Goal: Task Accomplishment & Management: Complete application form

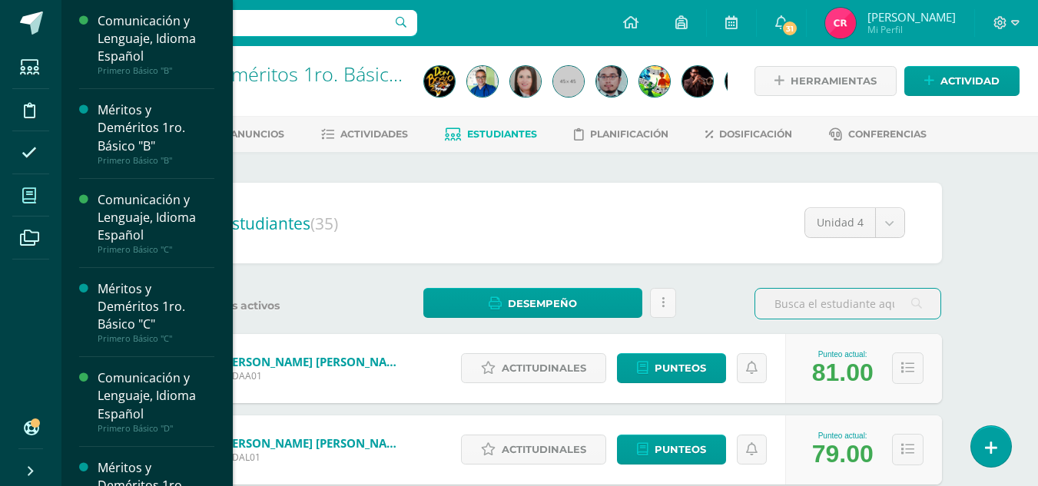
click at [40, 189] on span at bounding box center [29, 195] width 35 height 35
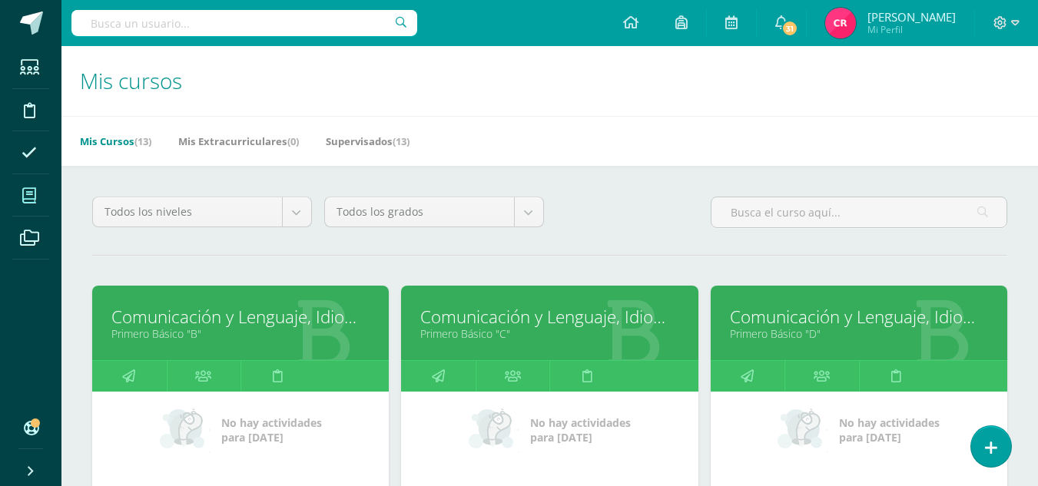
click at [783, 318] on link "Comunicación y Lenguaje, Idioma Español" at bounding box center [859, 317] width 258 height 24
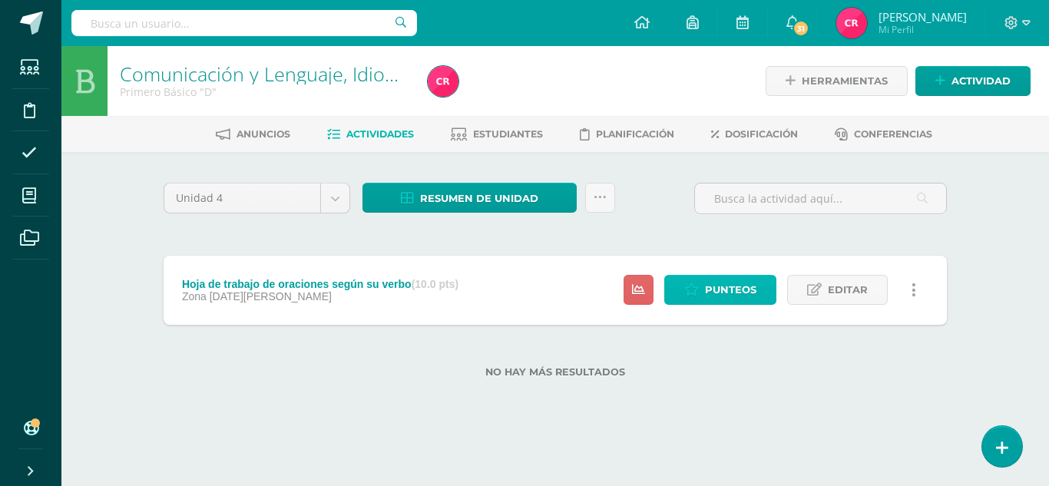
click at [724, 296] on span "Punteos" at bounding box center [730, 290] width 51 height 28
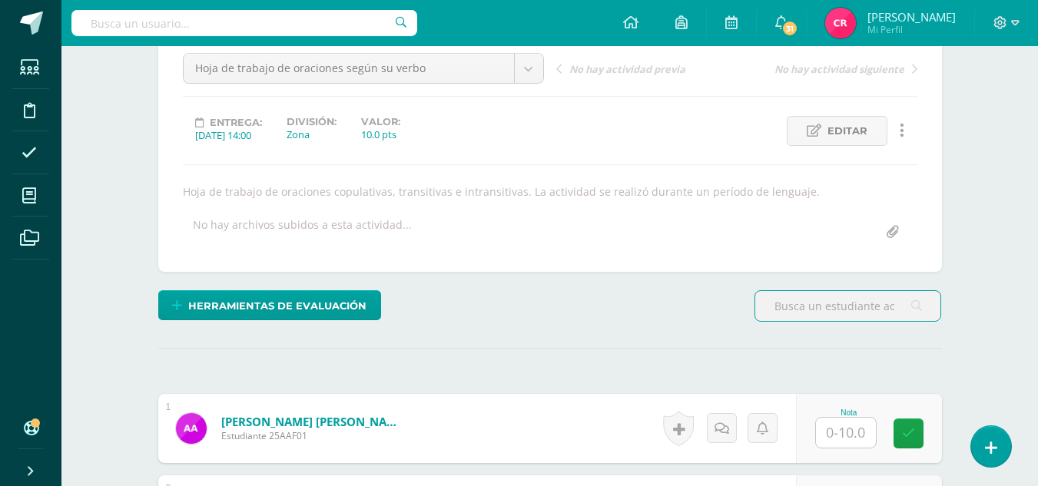
scroll to position [308, 0]
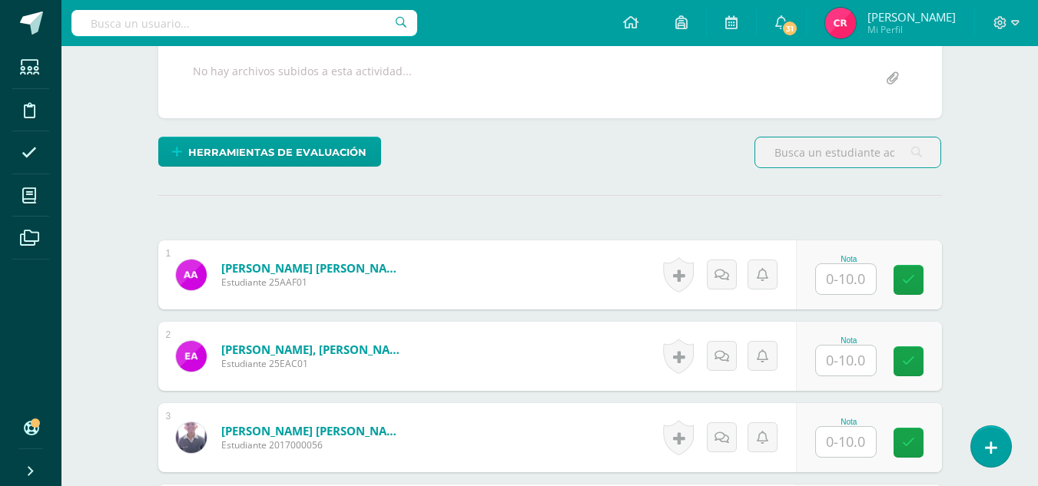
click at [856, 277] on input "text" at bounding box center [846, 279] width 60 height 30
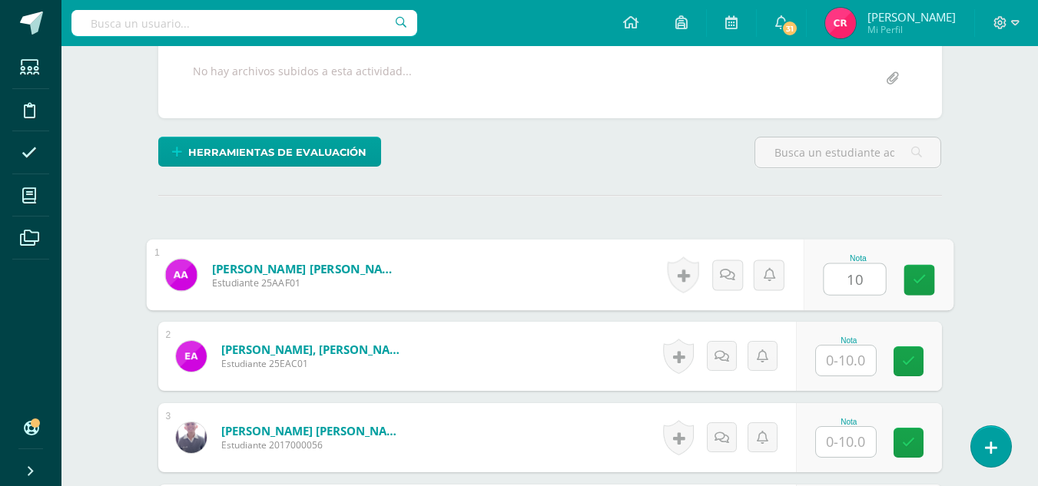
type input "10"
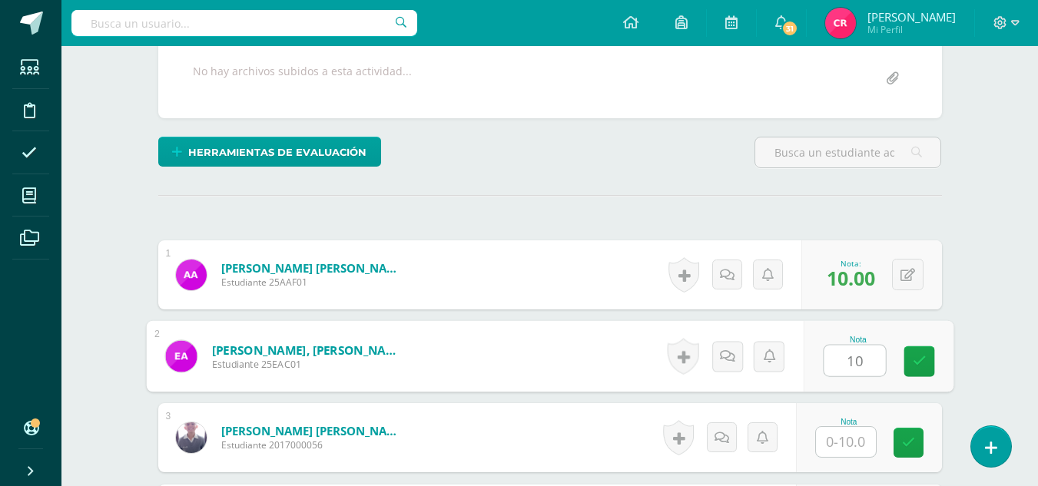
type input "10"
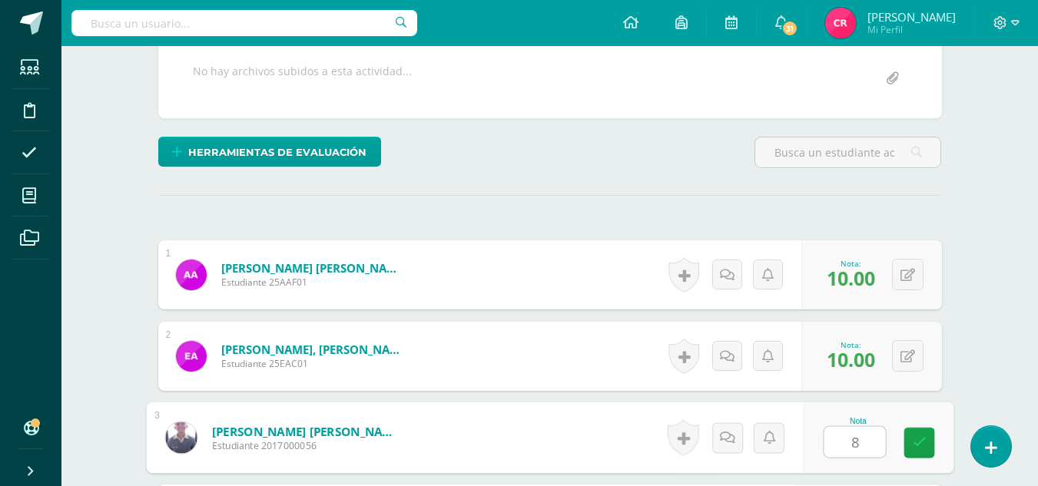
type input "8"
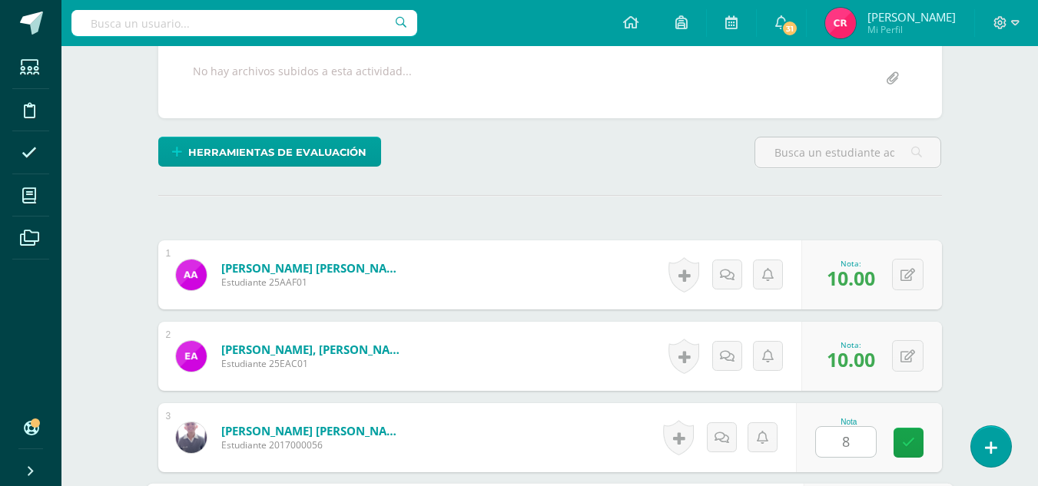
scroll to position [589, 0]
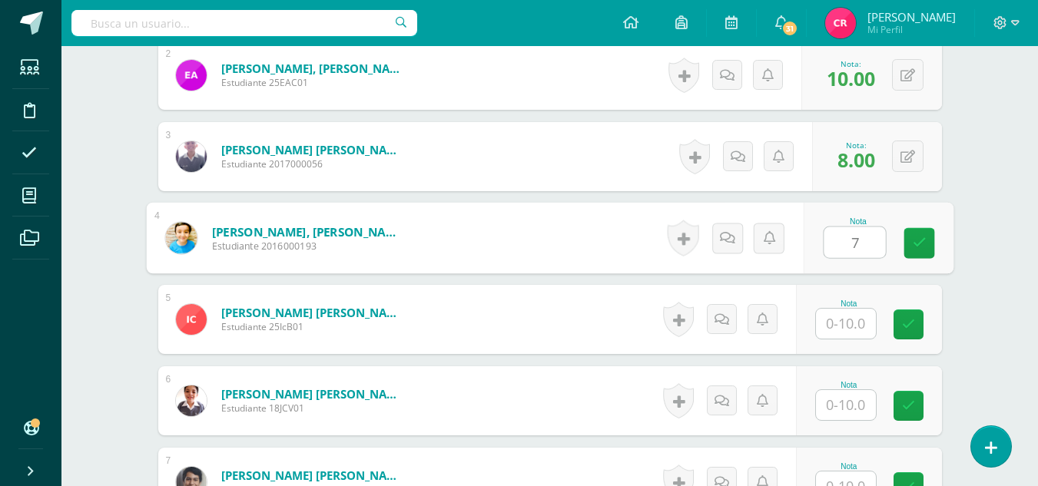
type input "7"
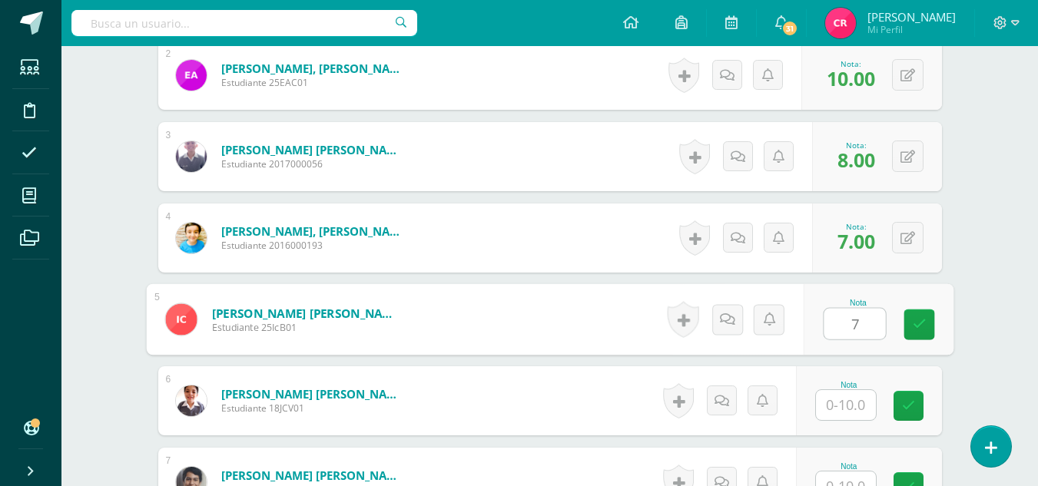
type input "7"
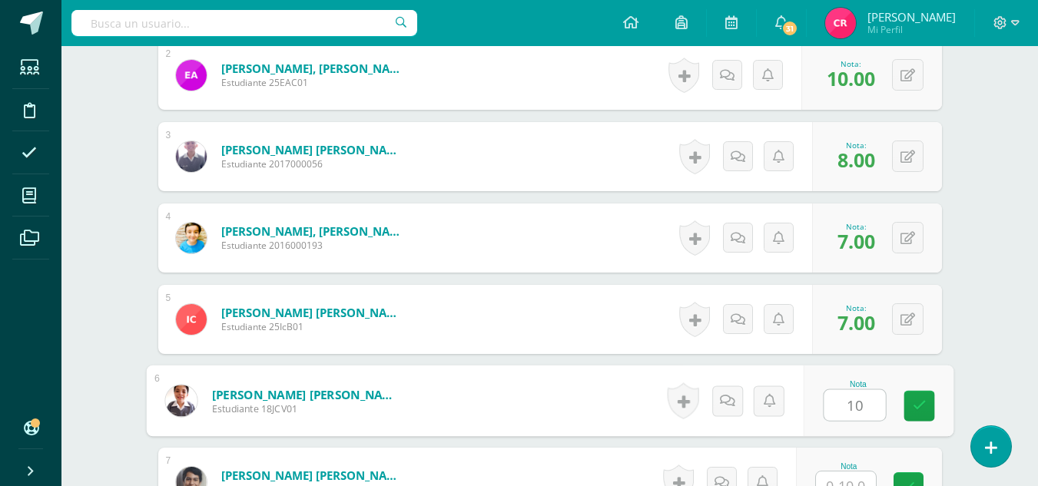
type input "10"
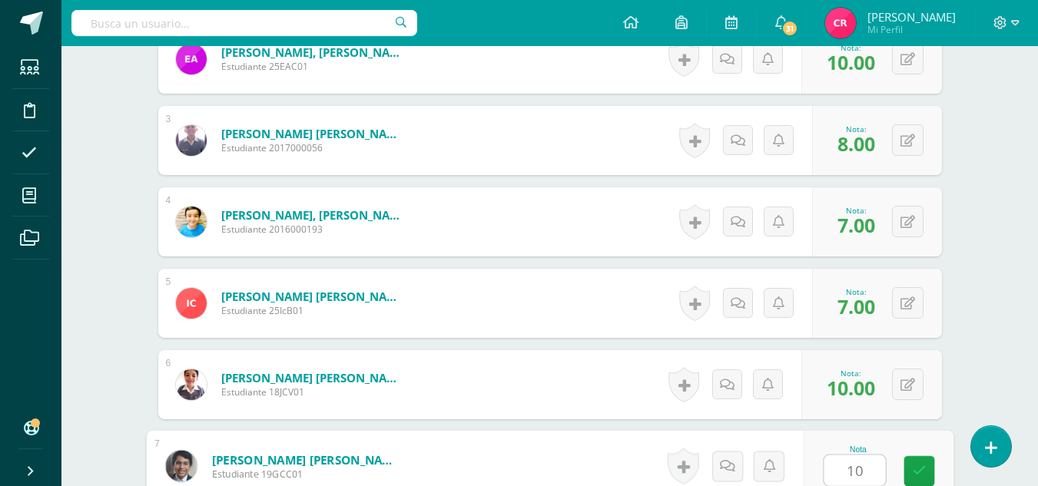
type input "10"
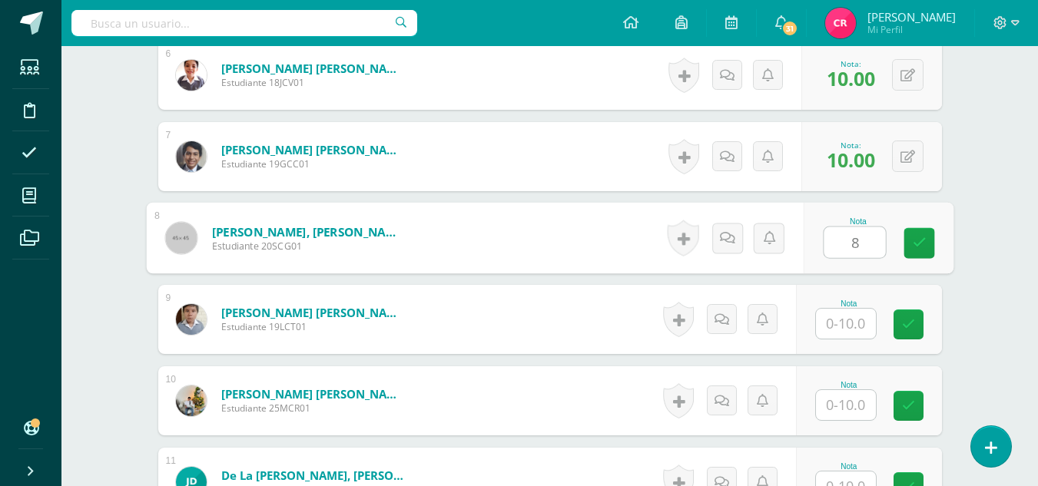
type input "8"
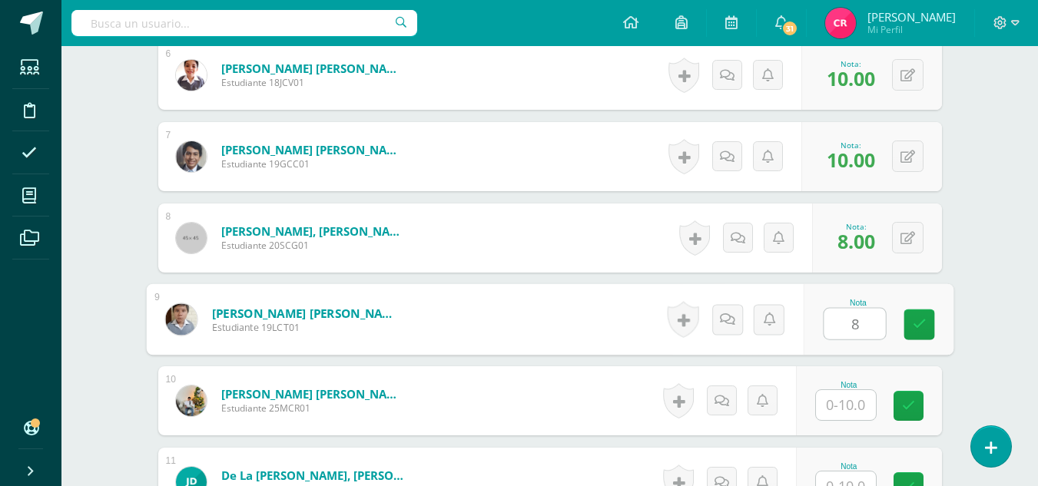
type input "8"
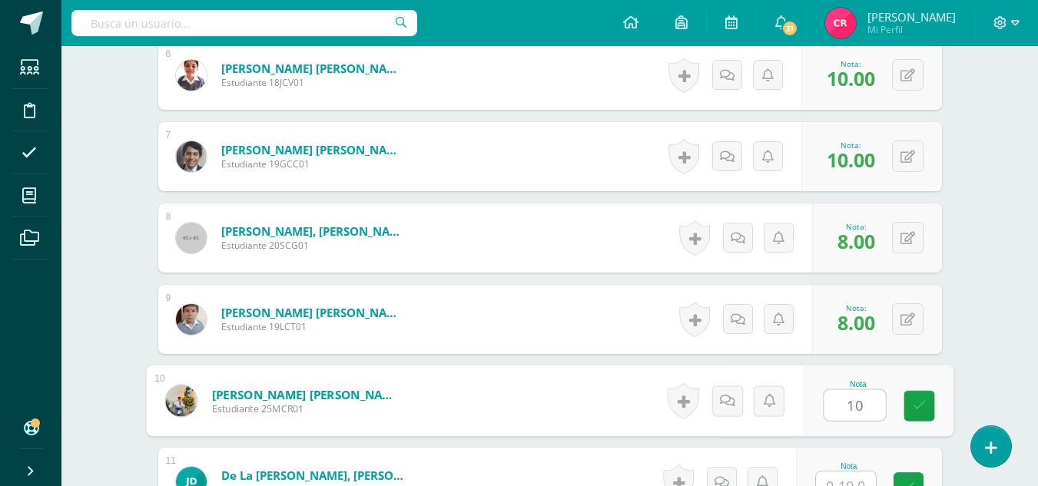
type input "10"
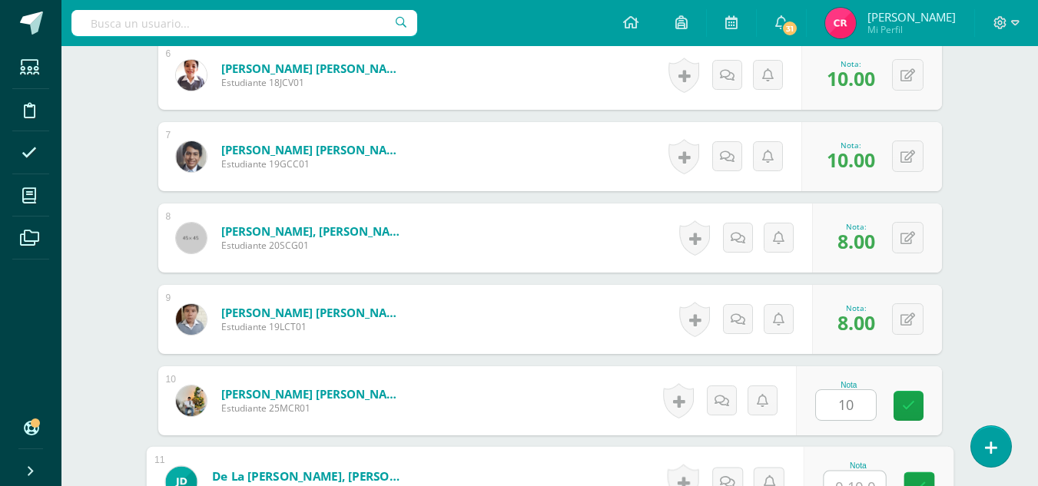
scroll to position [931, 0]
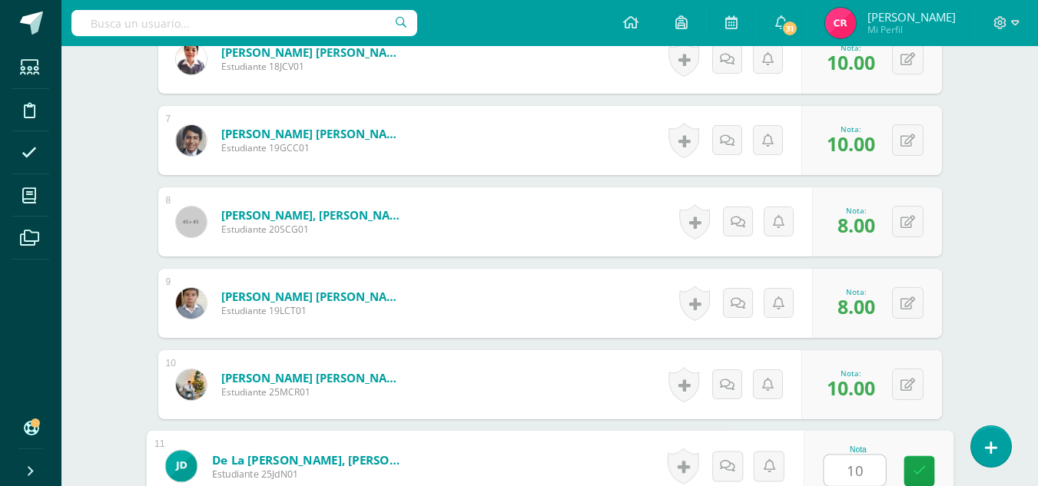
type input "10"
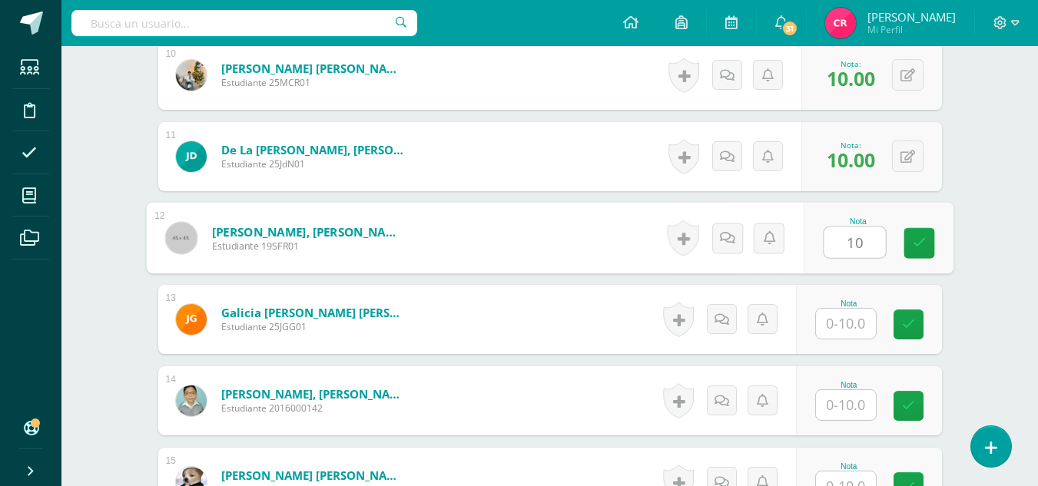
type input "10"
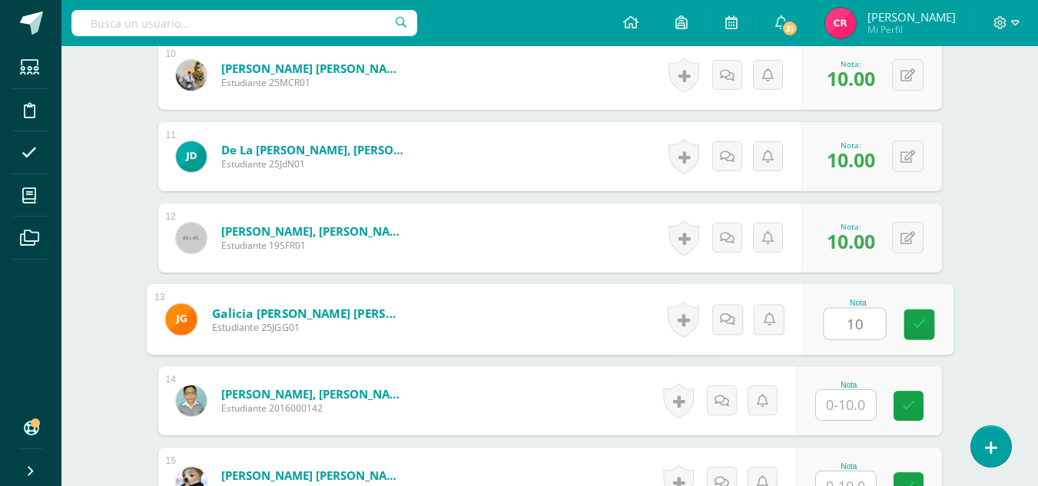
type input "10"
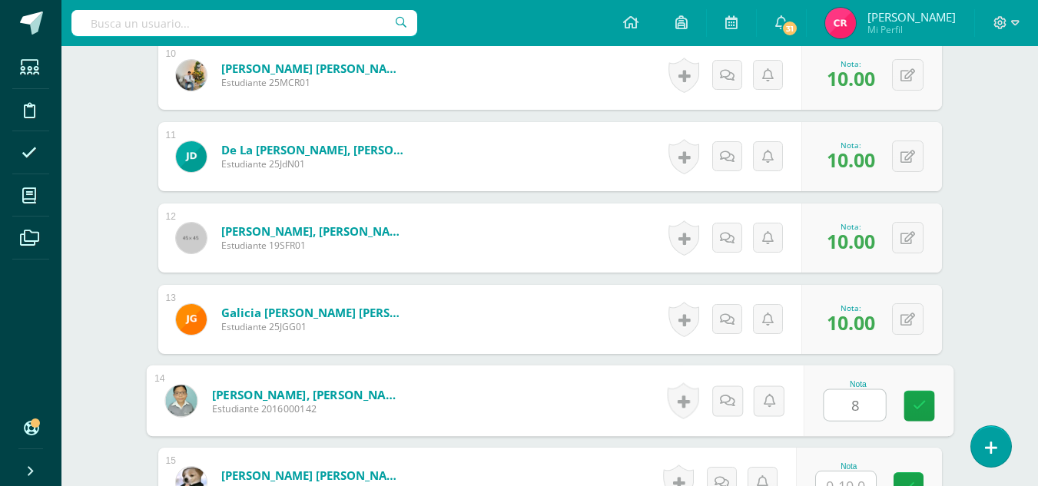
type input "8"
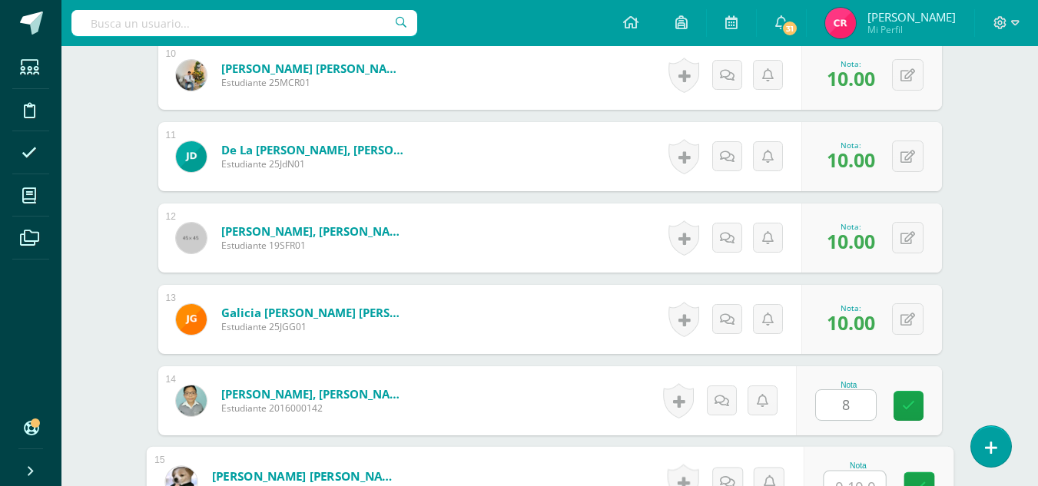
scroll to position [1256, 0]
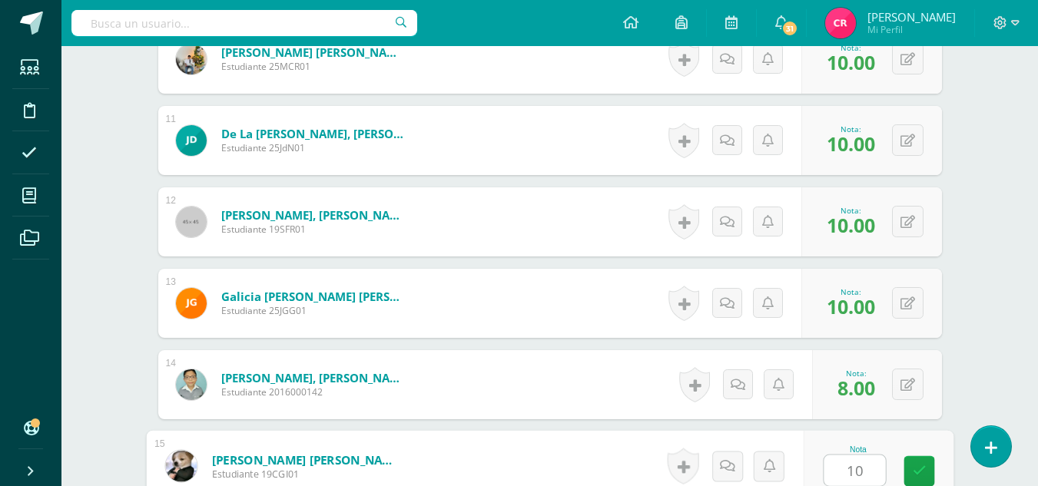
type input "10"
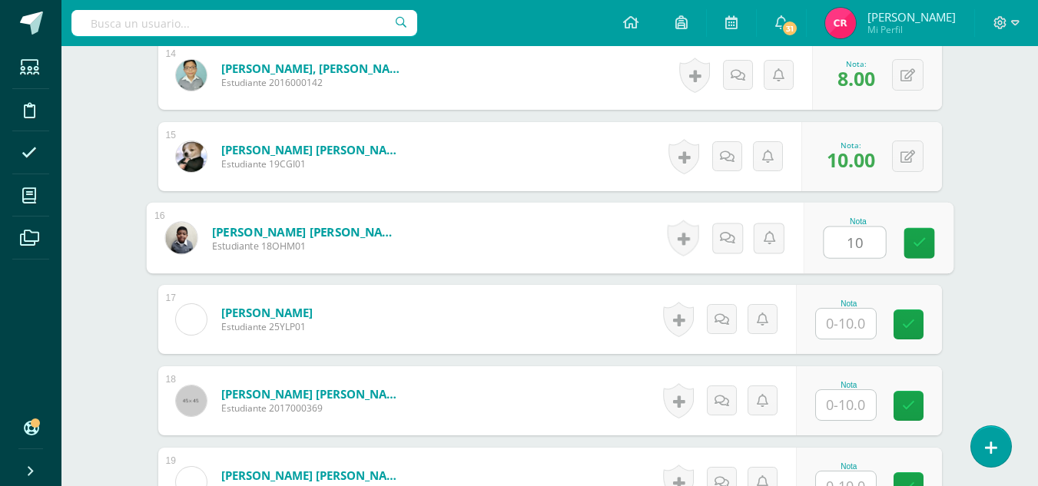
type input "10"
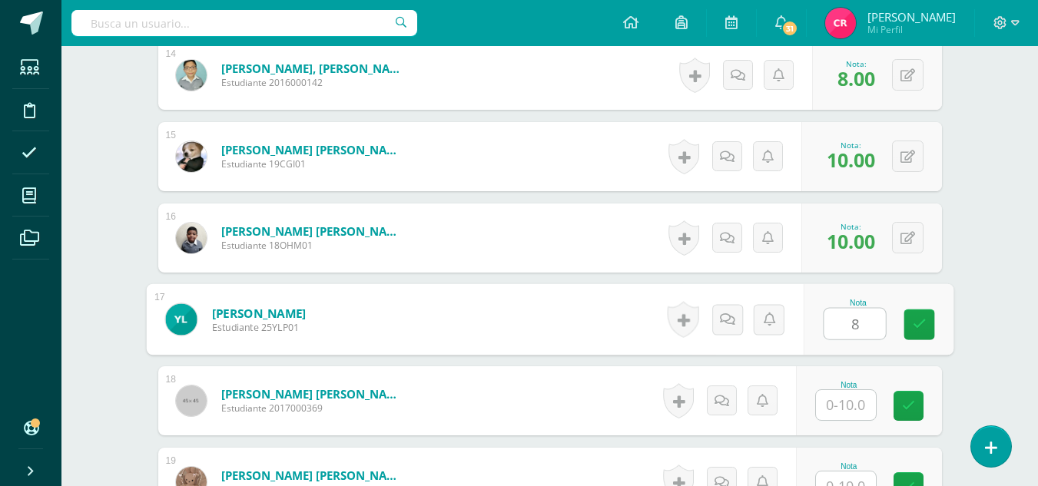
type input "8"
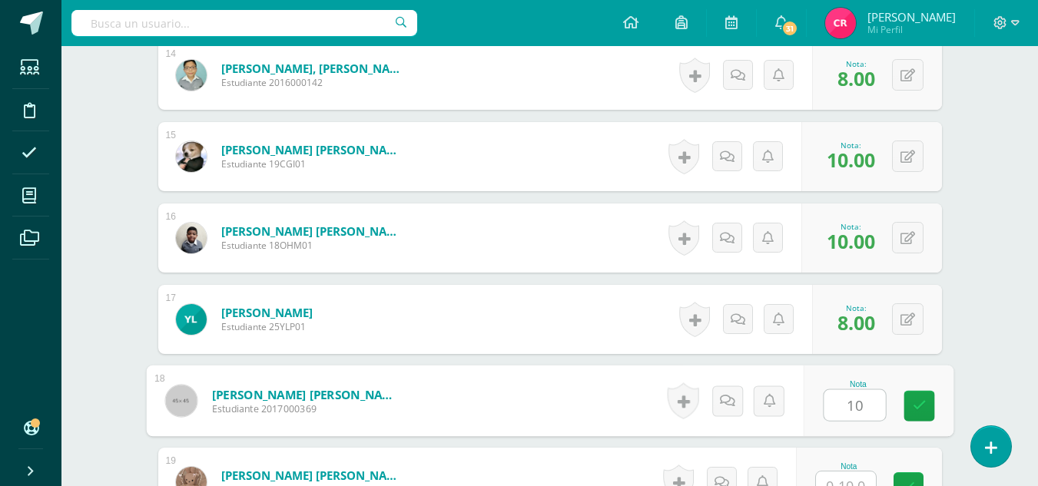
type input "10"
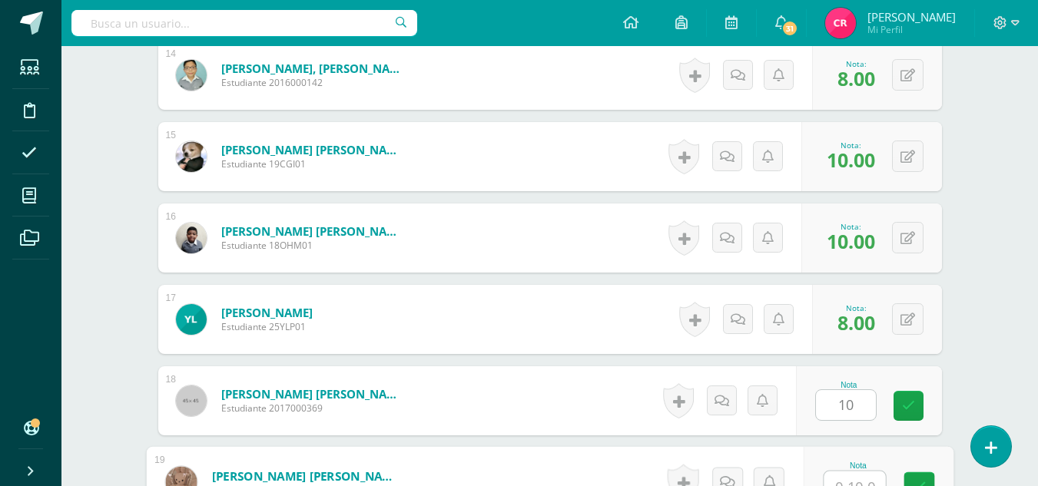
scroll to position [1582, 0]
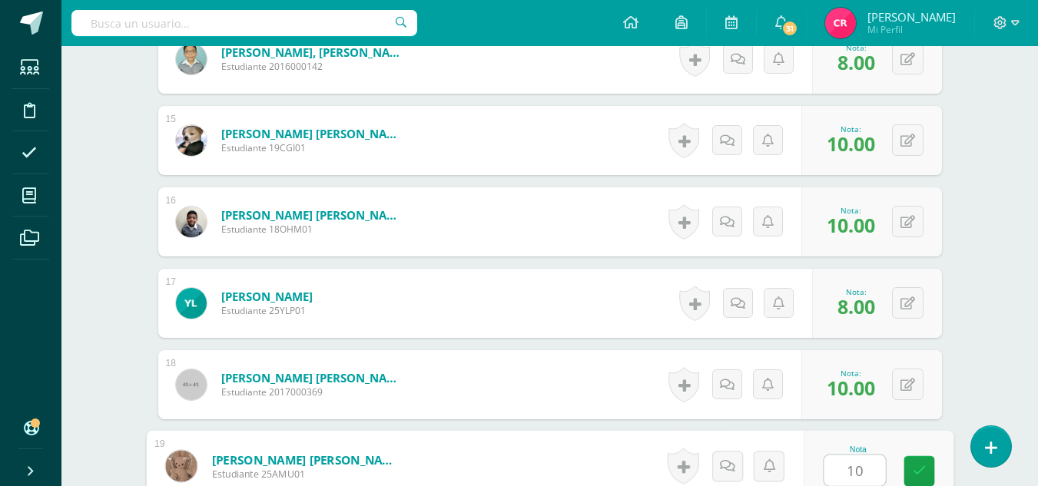
type input "10"
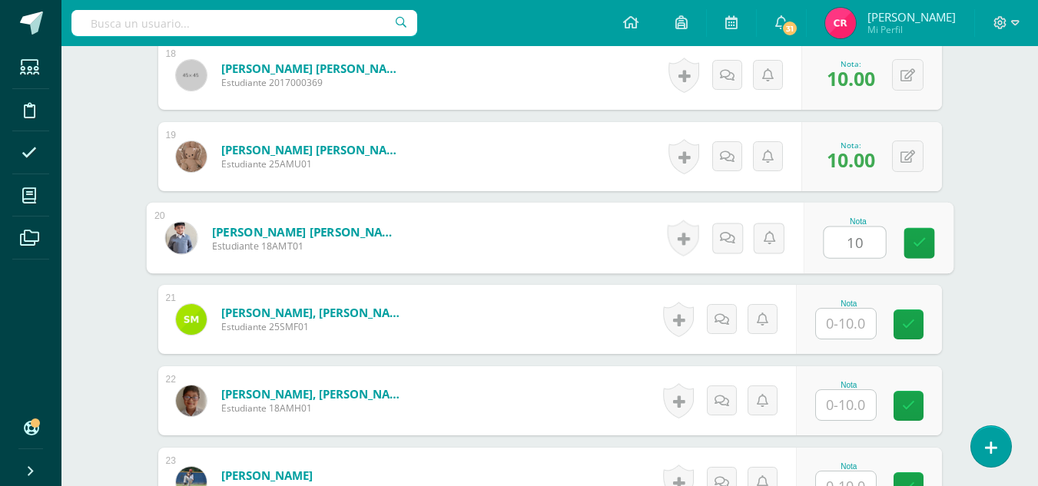
type input "10"
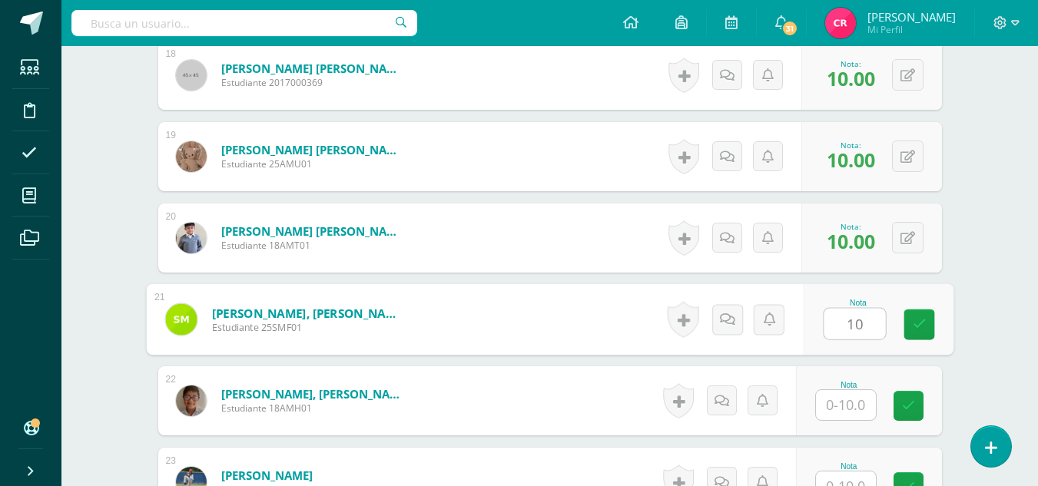
type input "10"
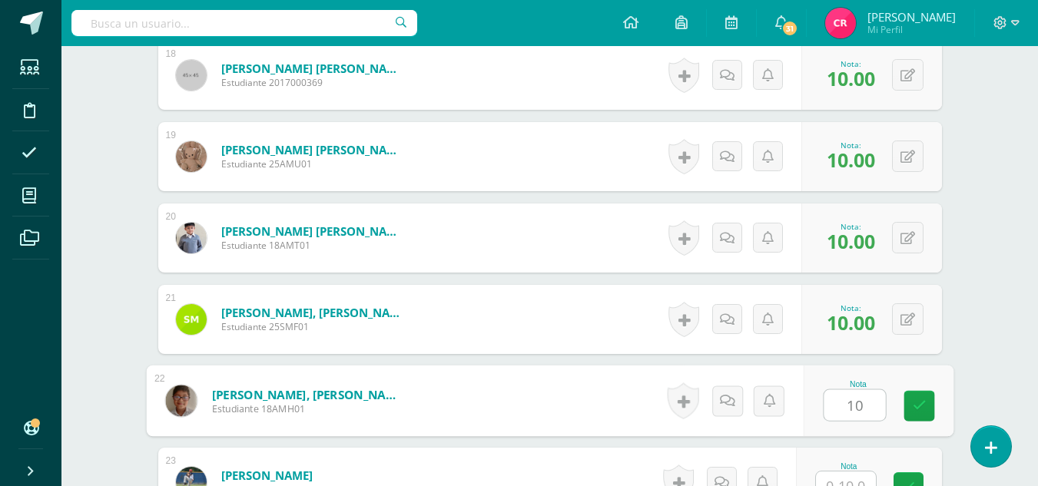
type input "10"
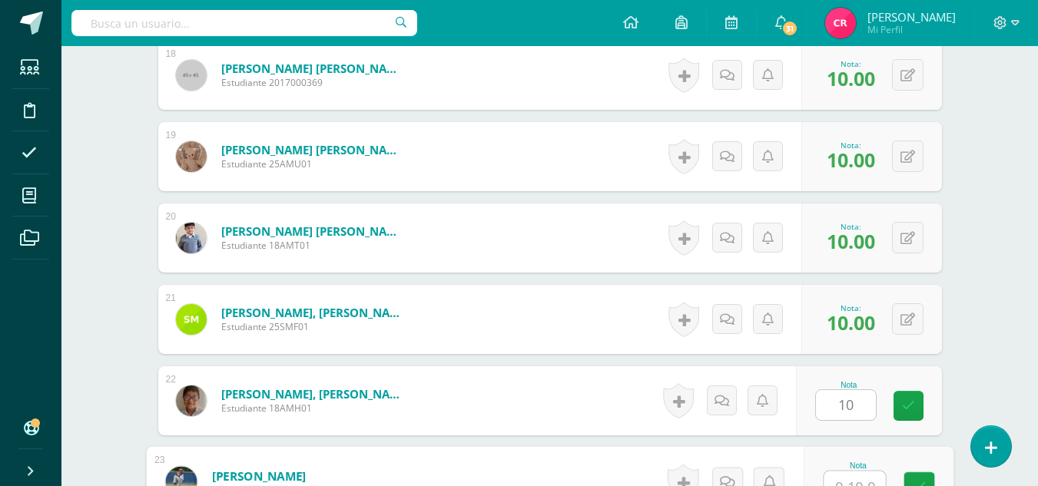
scroll to position [1908, 0]
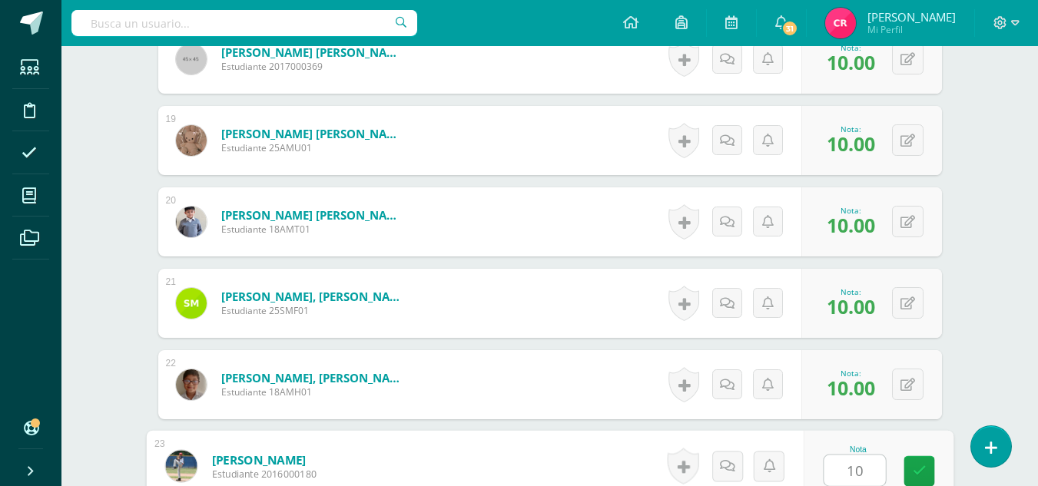
type input "10"
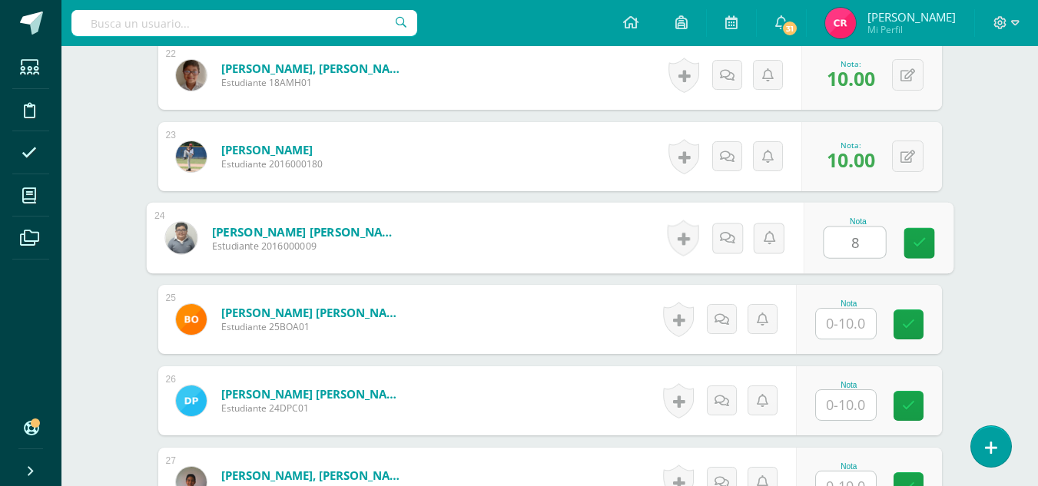
type input "8"
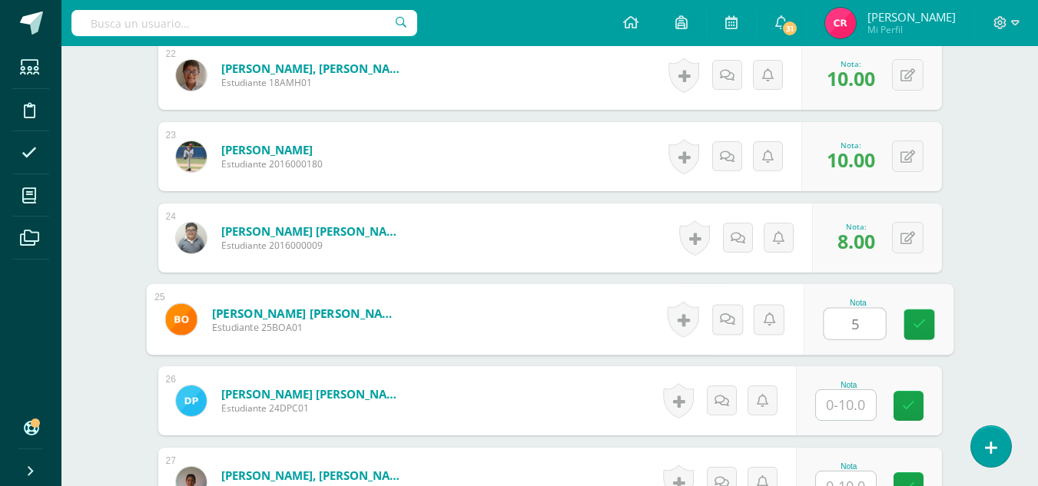
type input "5"
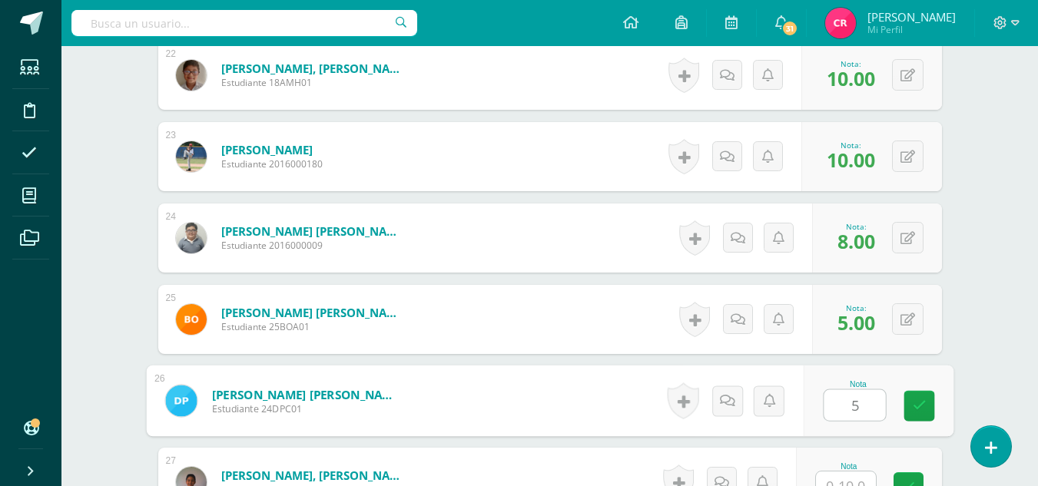
type input "5"
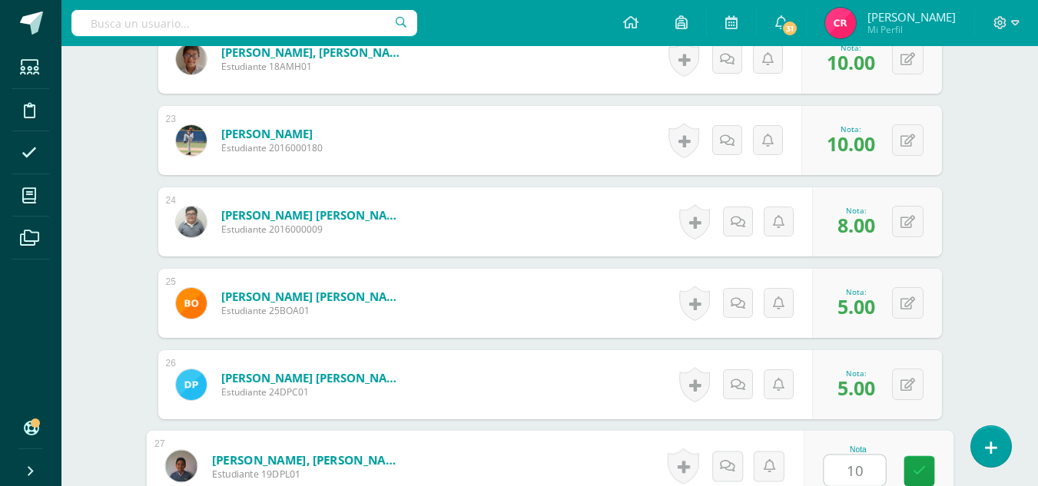
type input "10"
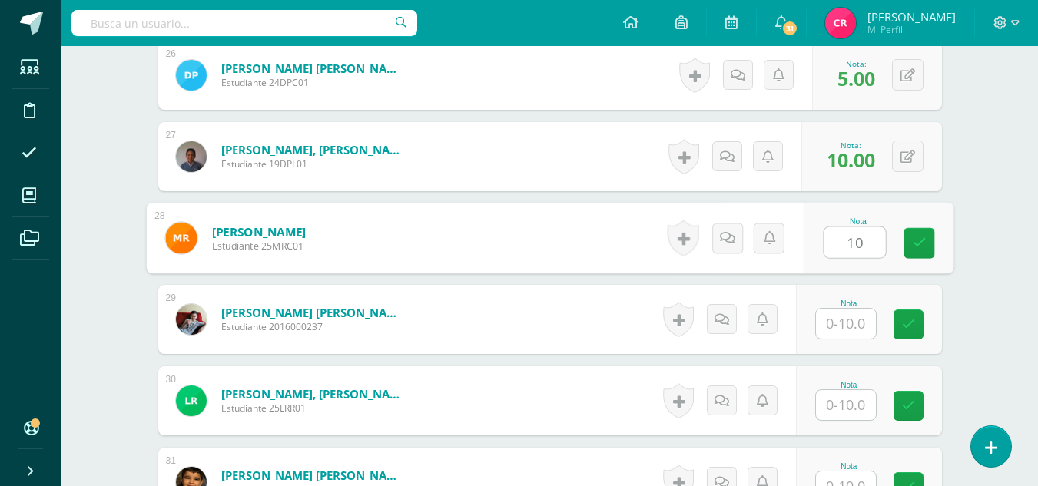
type input "10"
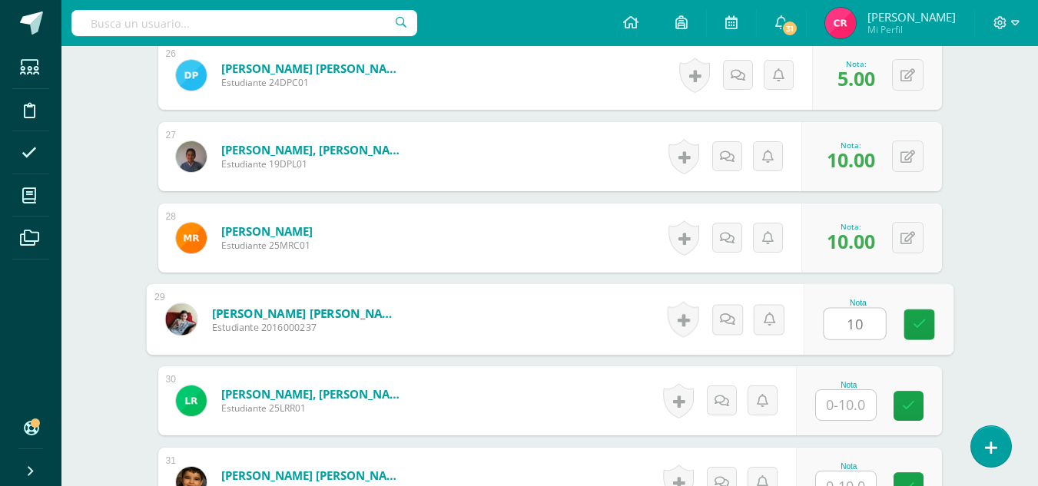
type input "10"
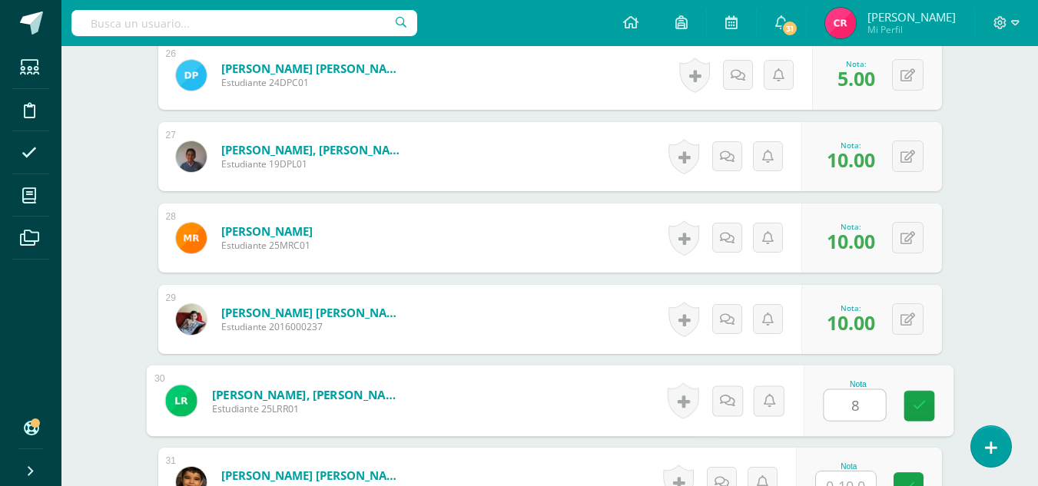
type input "8"
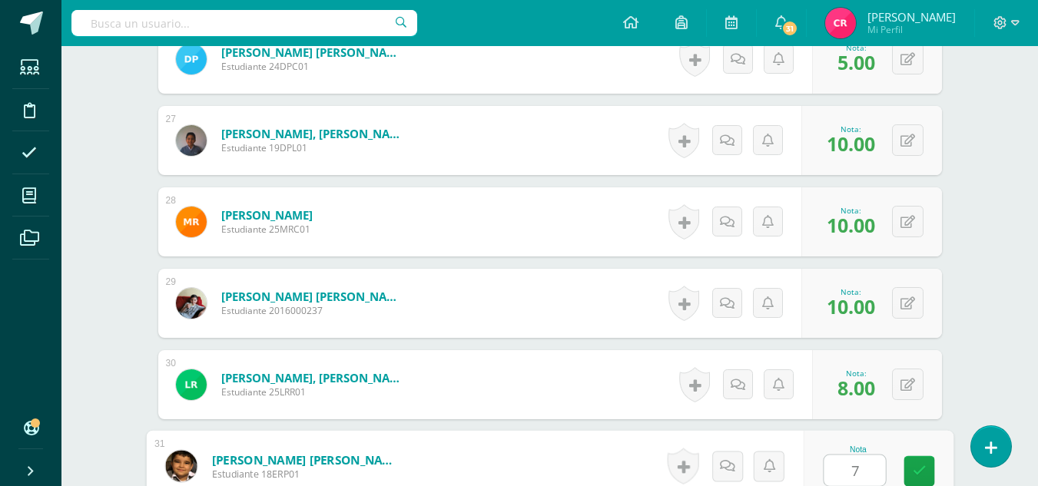
type input "7"
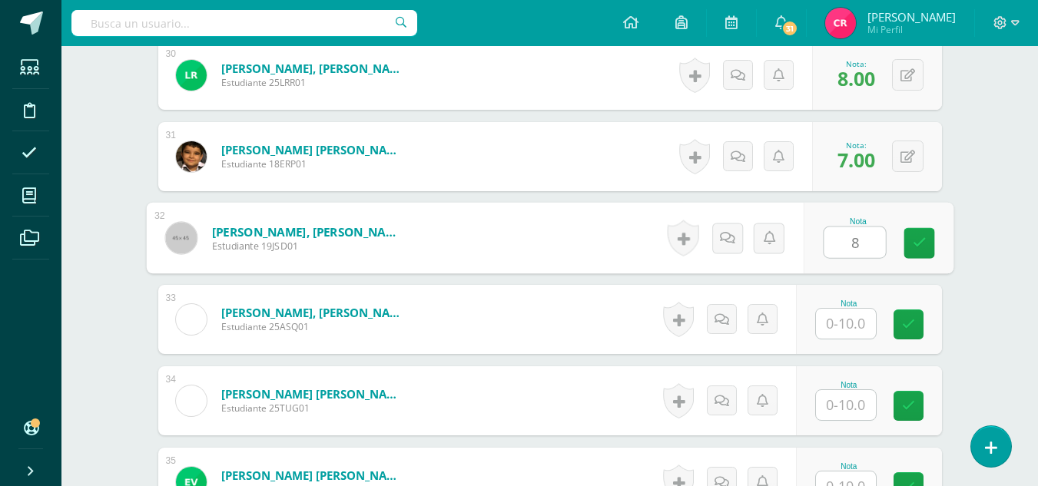
type input "8"
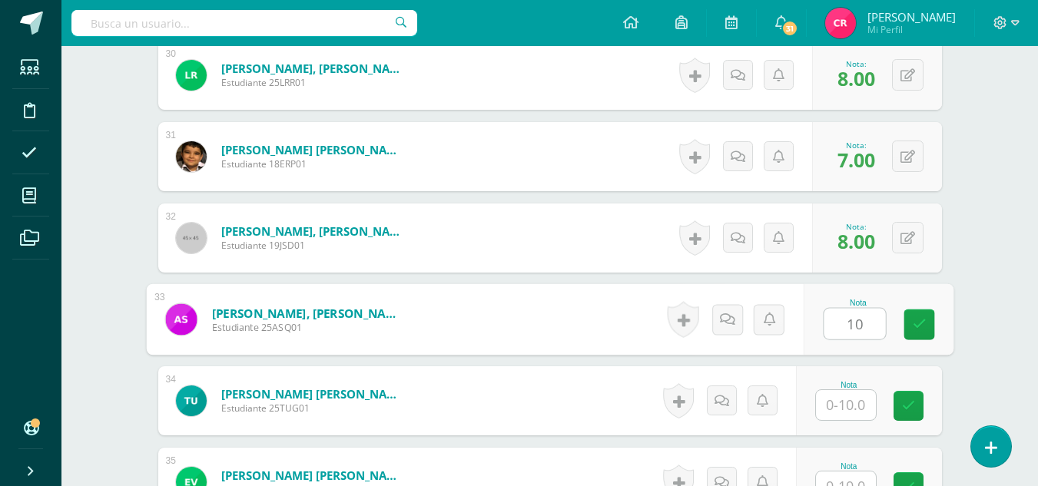
type input "10"
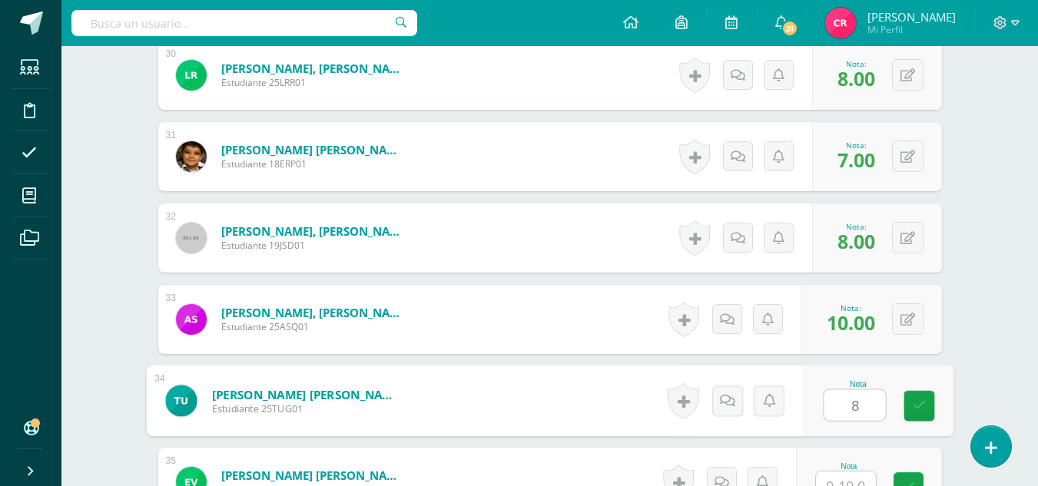
type input "8"
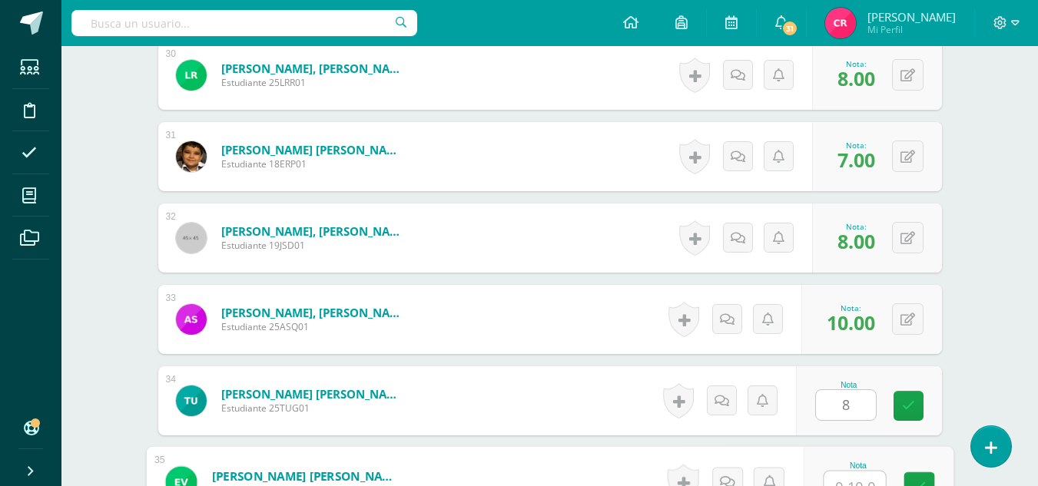
scroll to position [2884, 0]
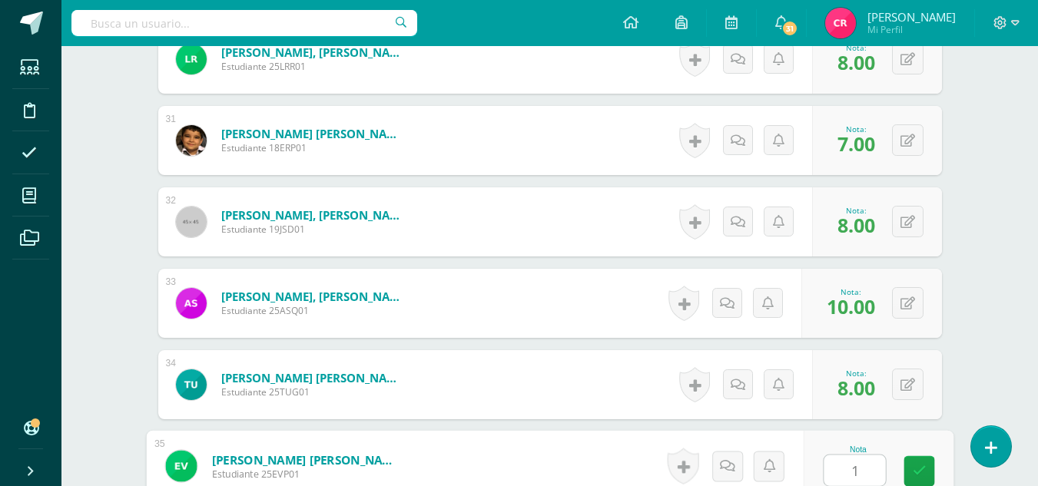
type input "10"
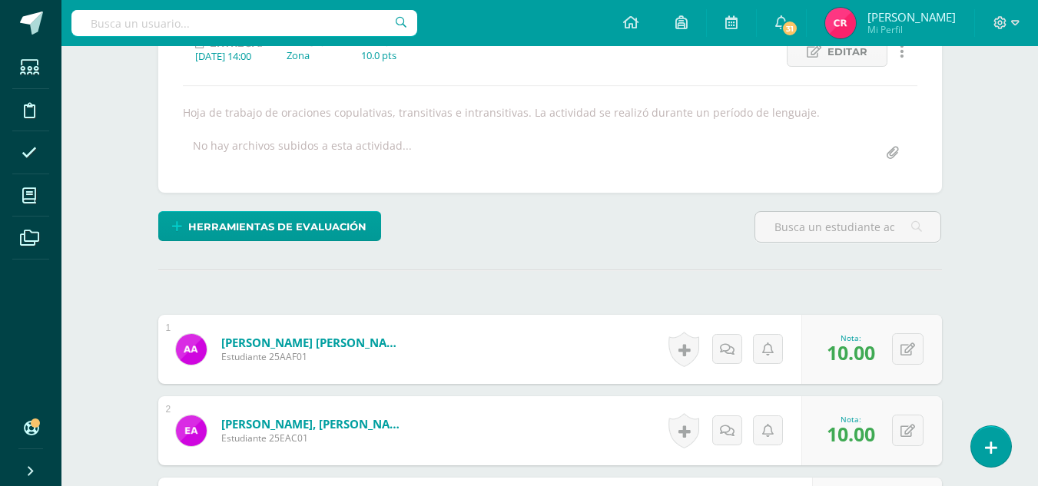
scroll to position [0, 0]
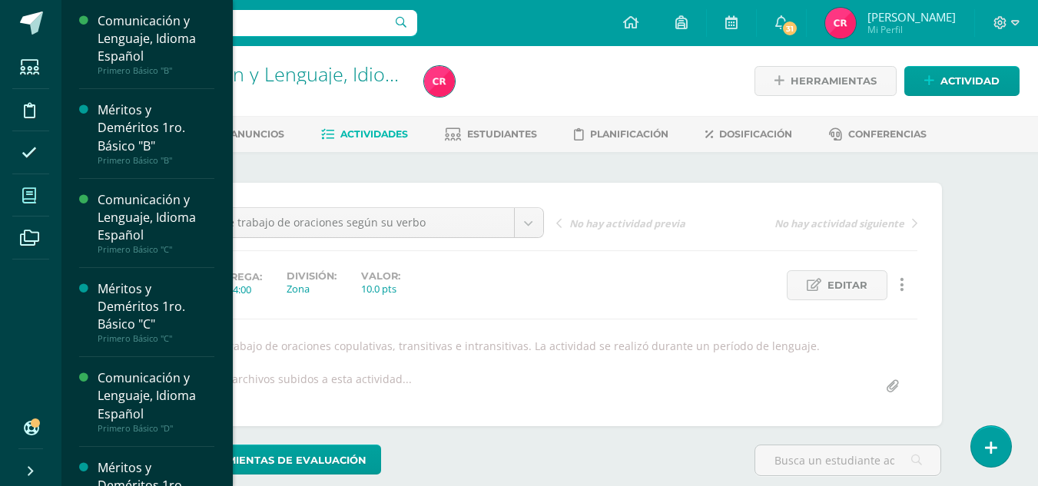
click at [35, 189] on icon at bounding box center [29, 195] width 14 height 15
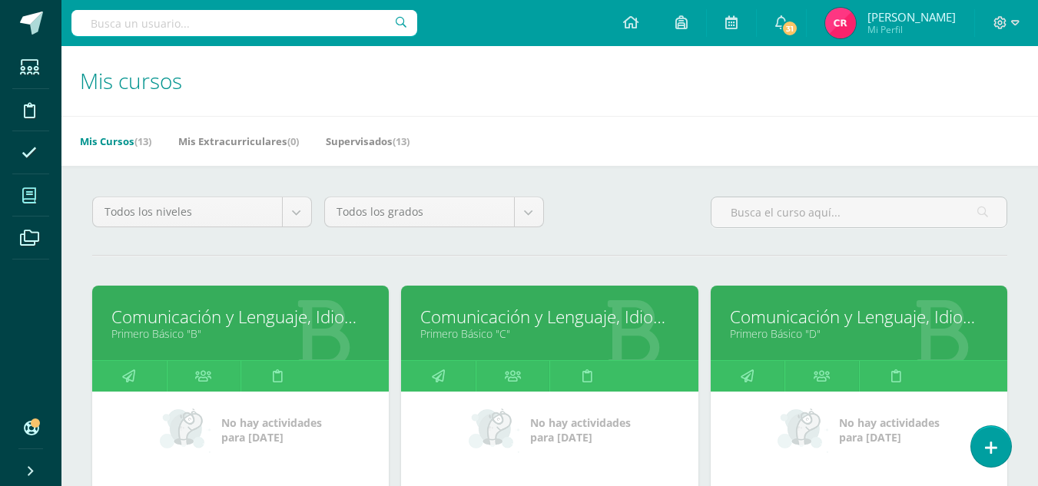
click at [466, 322] on link "Comunicación y Lenguaje, Idioma Español" at bounding box center [549, 317] width 258 height 24
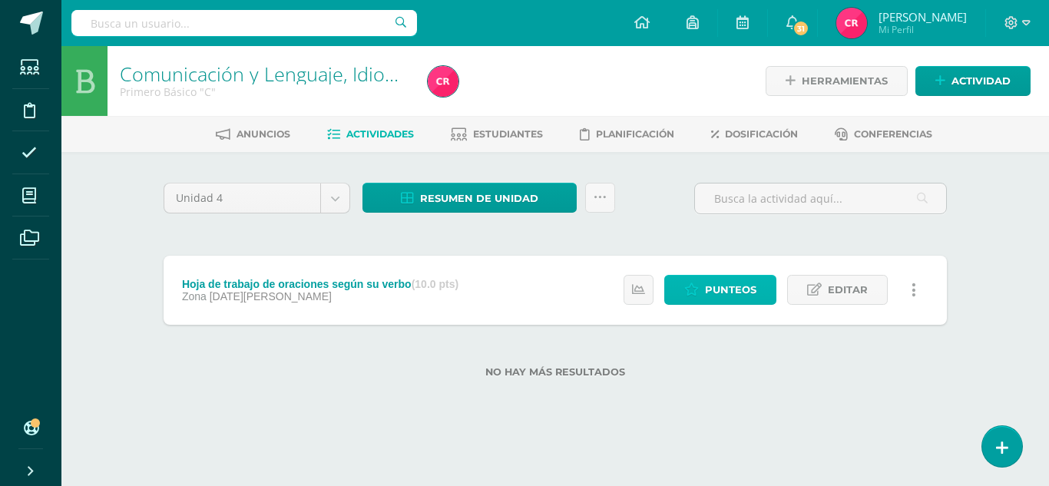
click at [680, 286] on link "Punteos" at bounding box center [720, 290] width 112 height 30
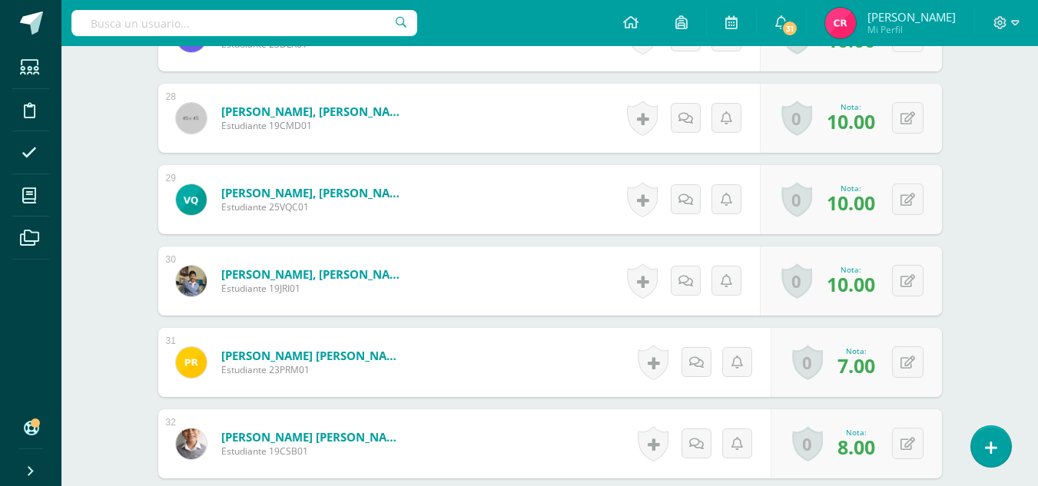
scroll to position [2509, 0]
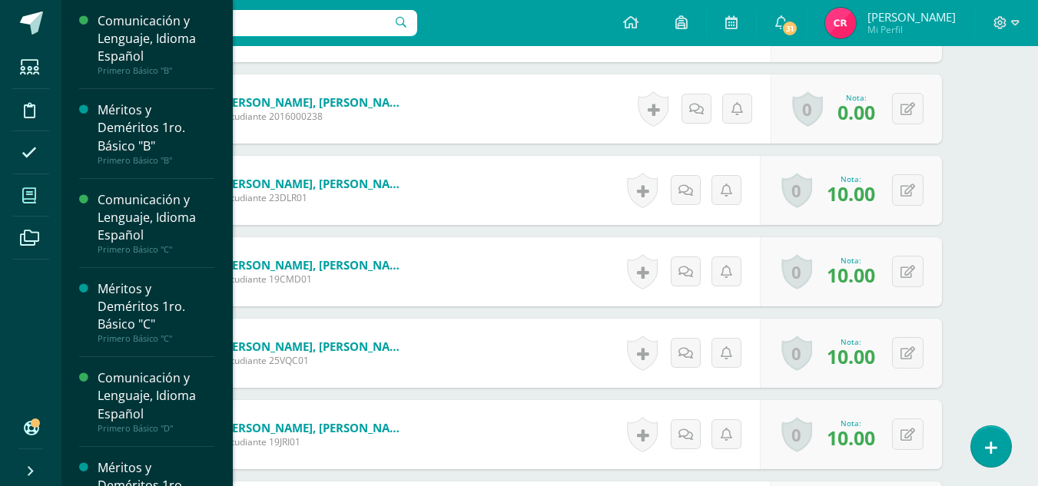
click at [40, 194] on span at bounding box center [29, 195] width 35 height 35
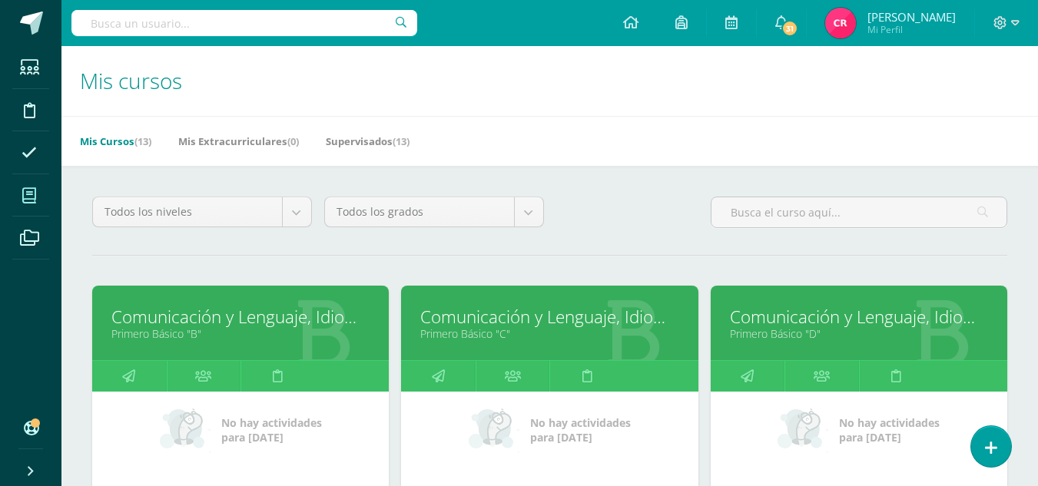
scroll to position [230, 0]
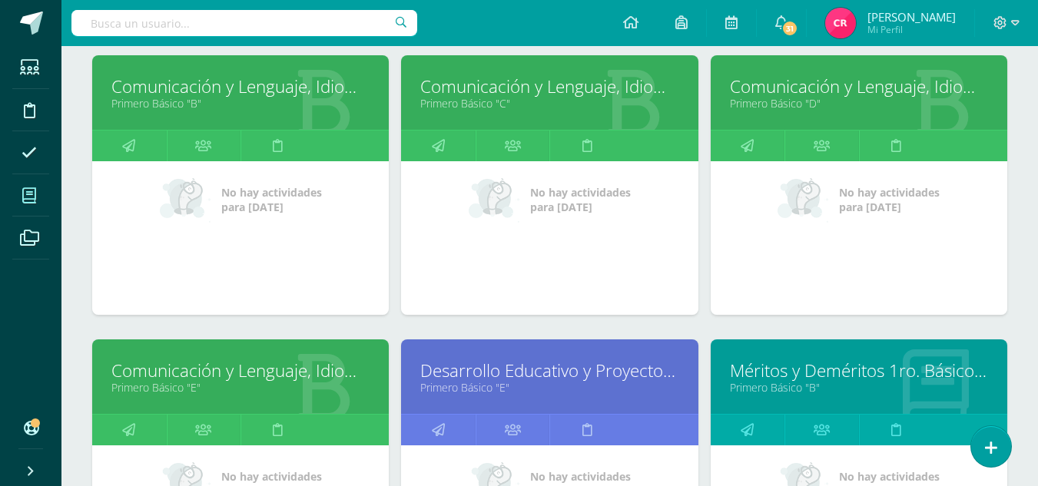
click at [281, 363] on link "Comunicación y Lenguaje, Idioma Español" at bounding box center [240, 371] width 258 height 24
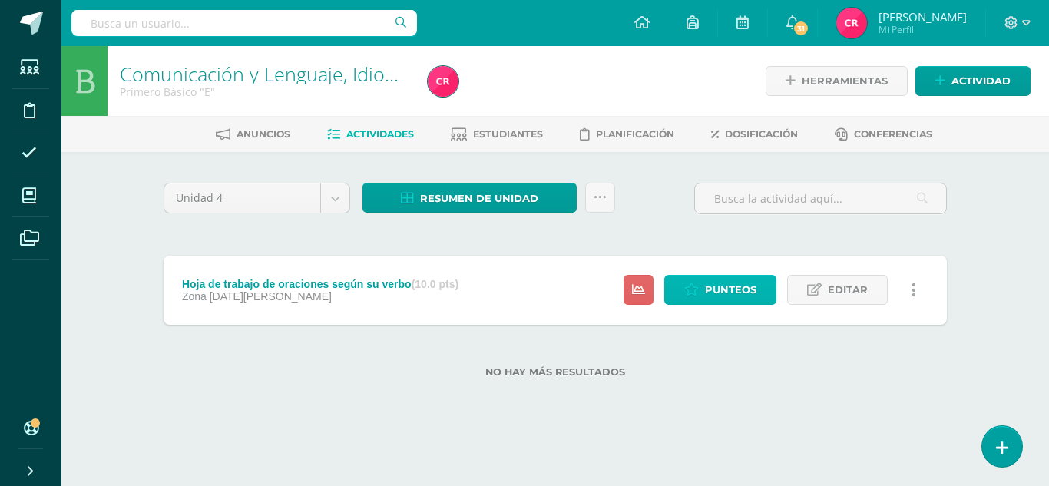
click at [746, 290] on span "Punteos" at bounding box center [730, 290] width 51 height 28
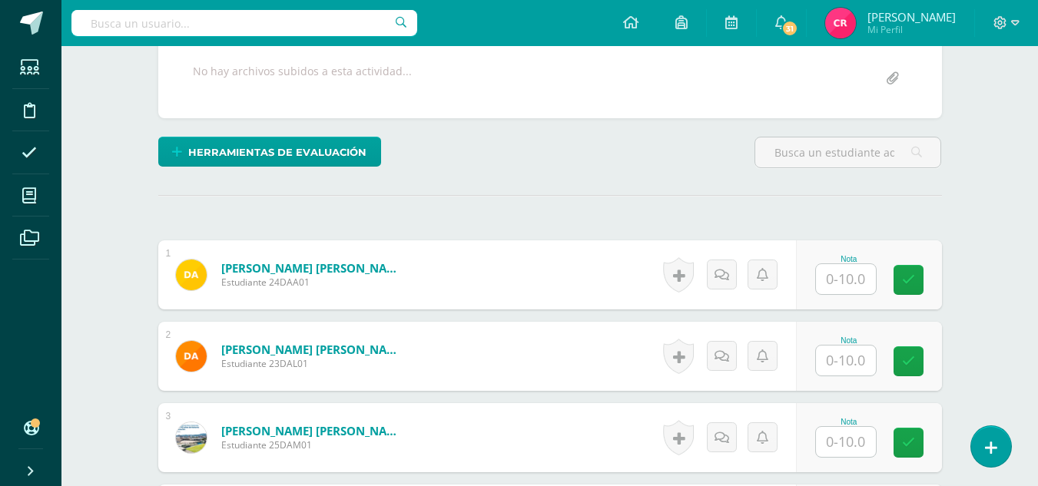
scroll to position [385, 0]
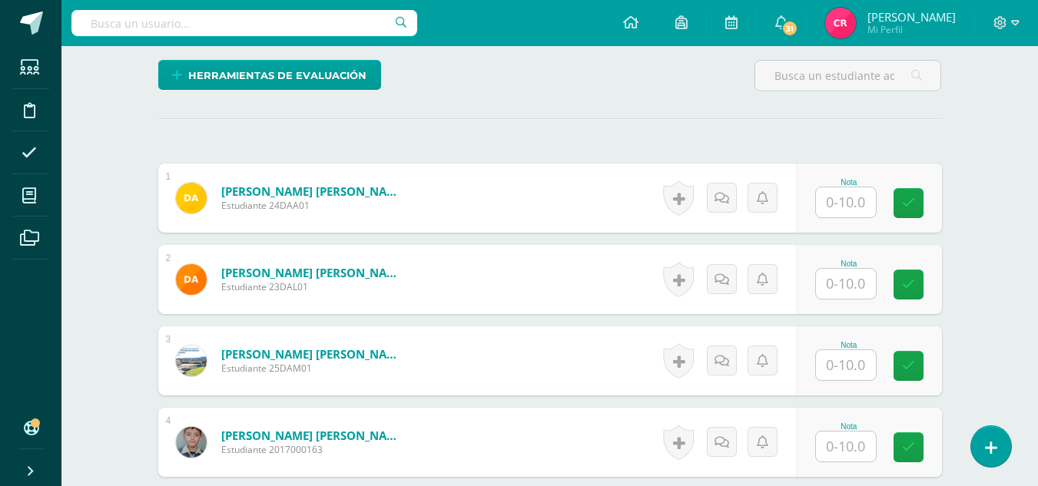
click at [868, 204] on input "text" at bounding box center [846, 202] width 60 height 30
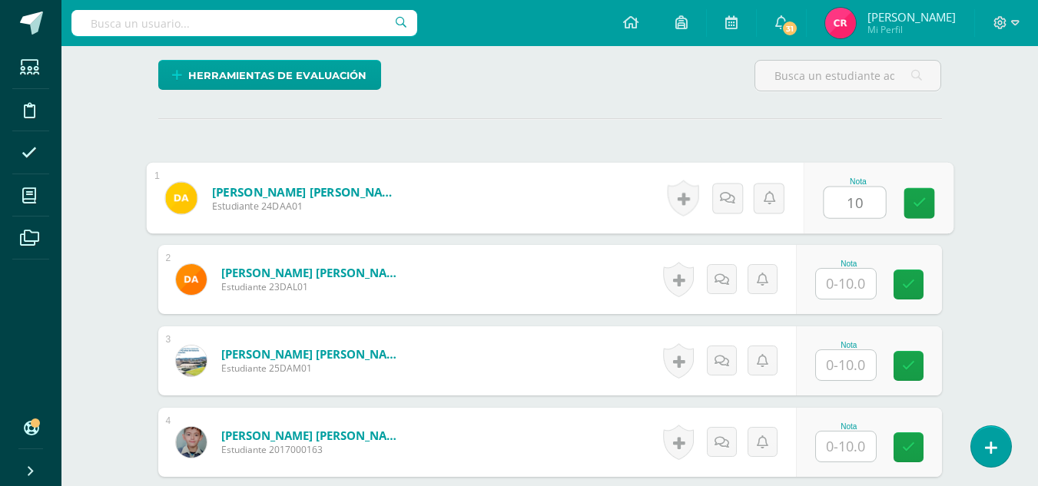
type input "10"
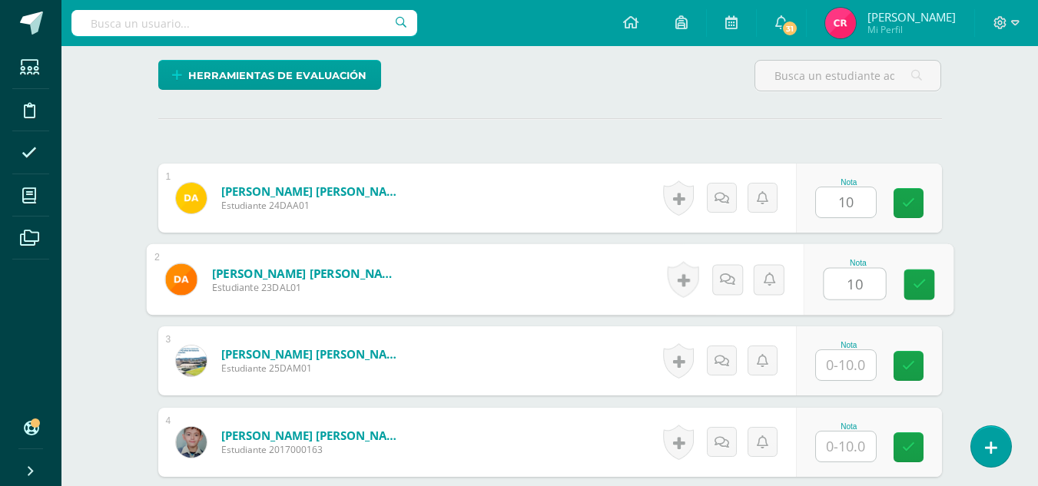
type input "10"
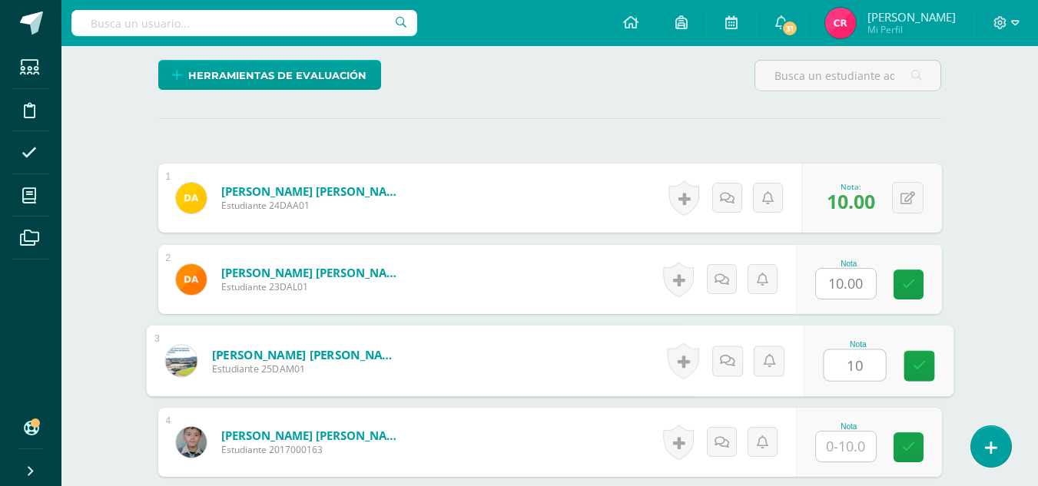
type input "10"
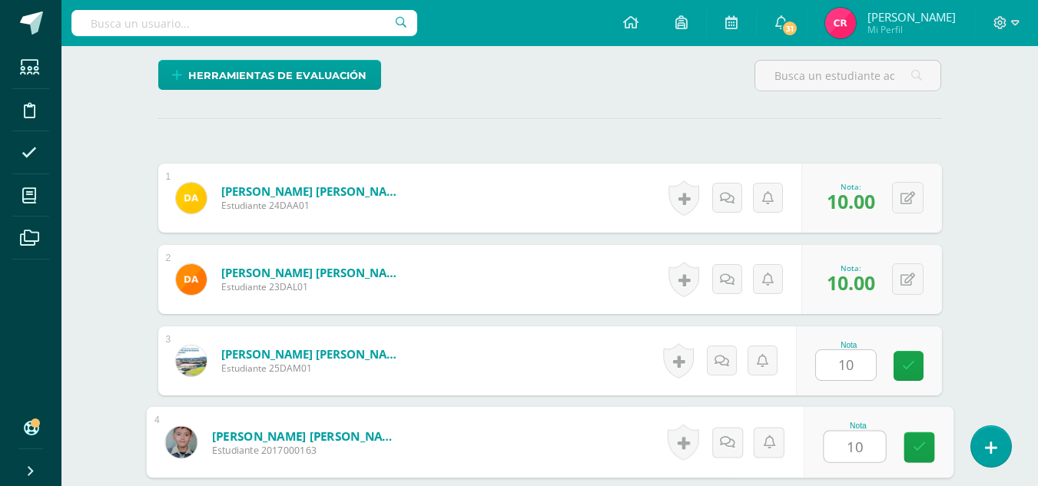
type input "10"
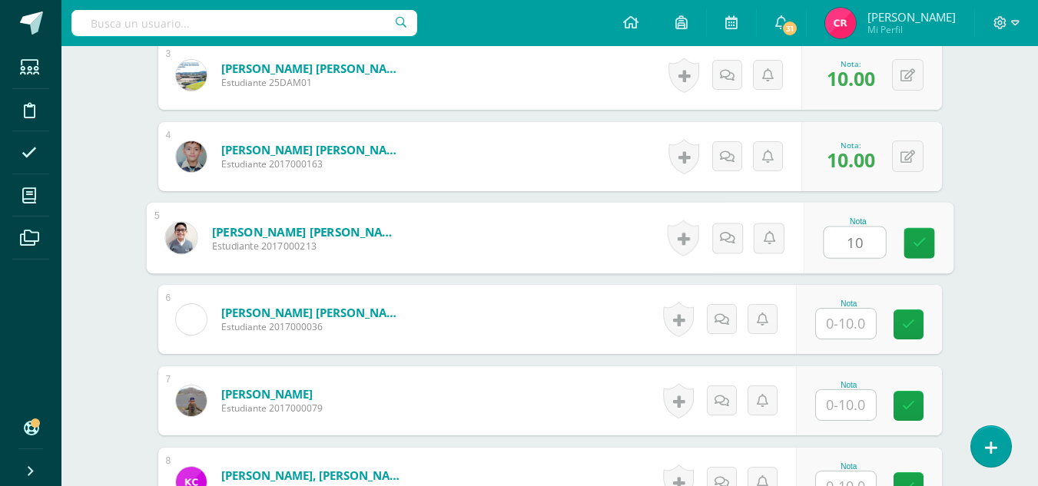
type input "10"
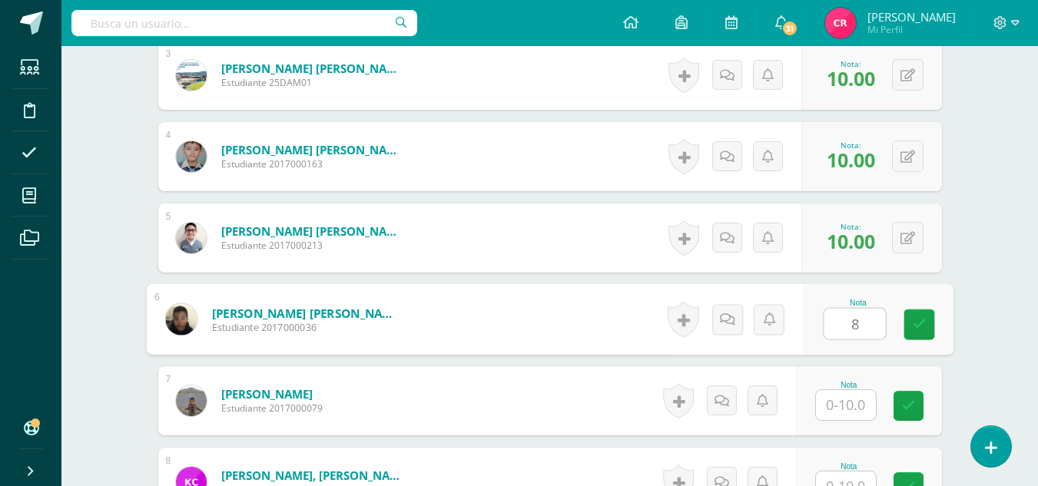
type input "8"
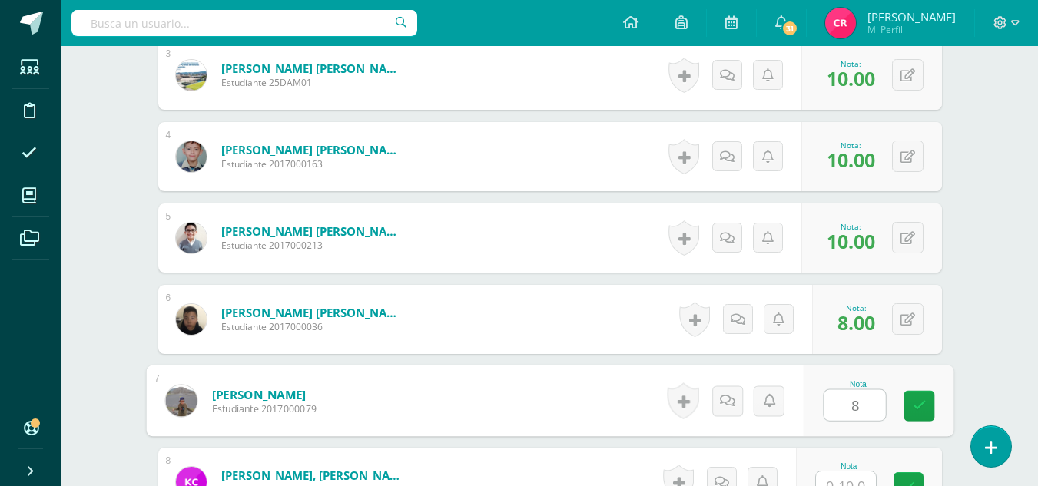
type input "8"
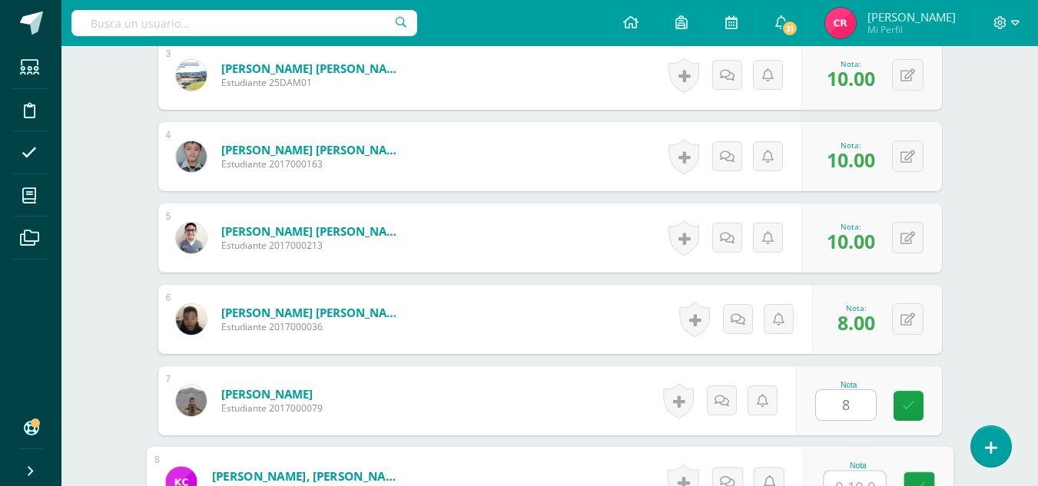
scroll to position [687, 0]
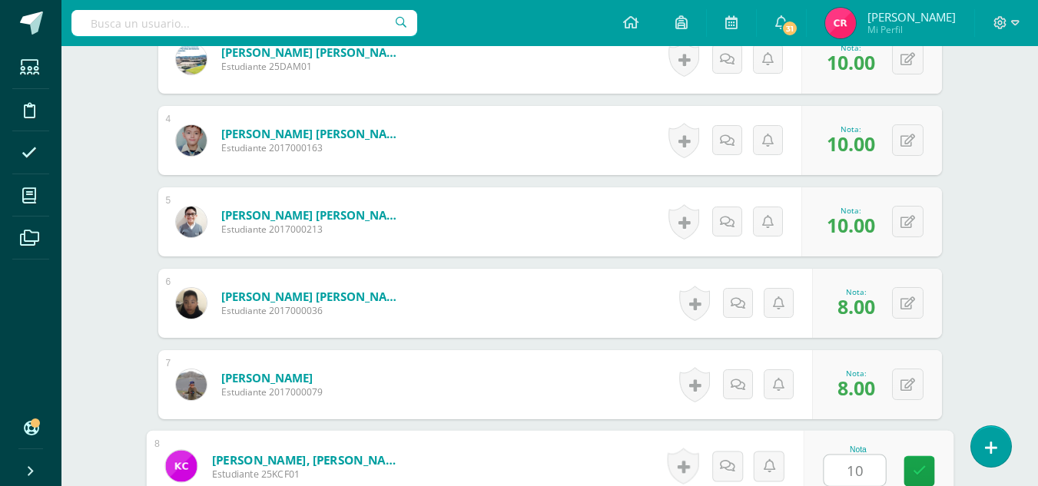
type input "1"
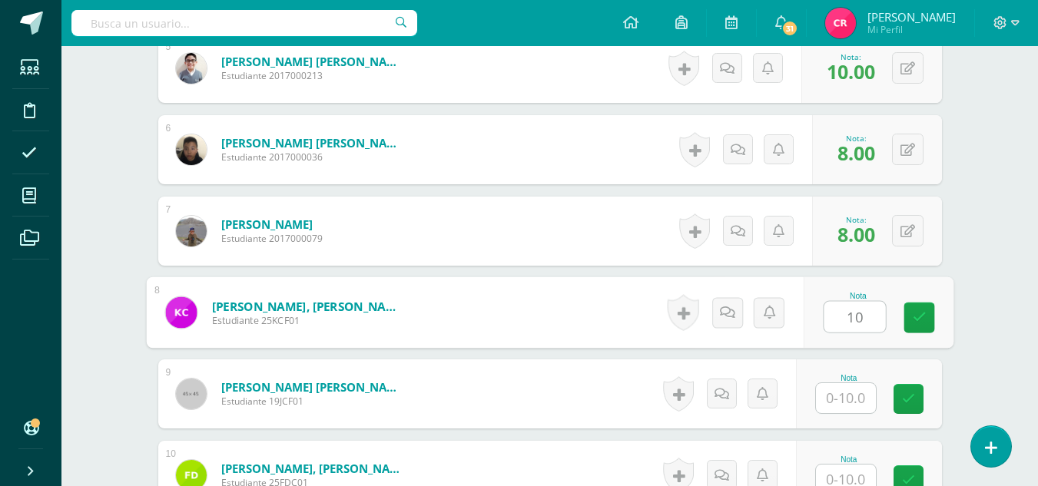
type input "1"
type input "8"
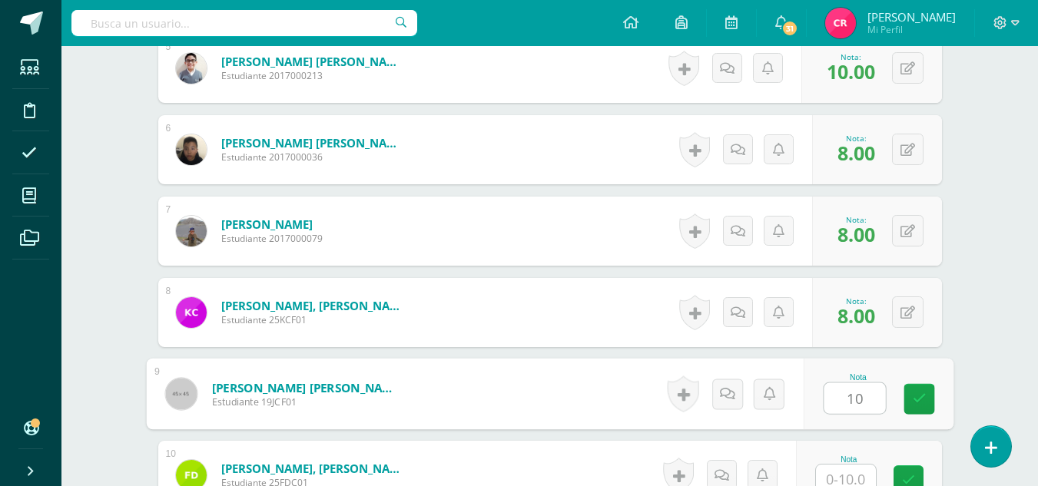
type input "10"
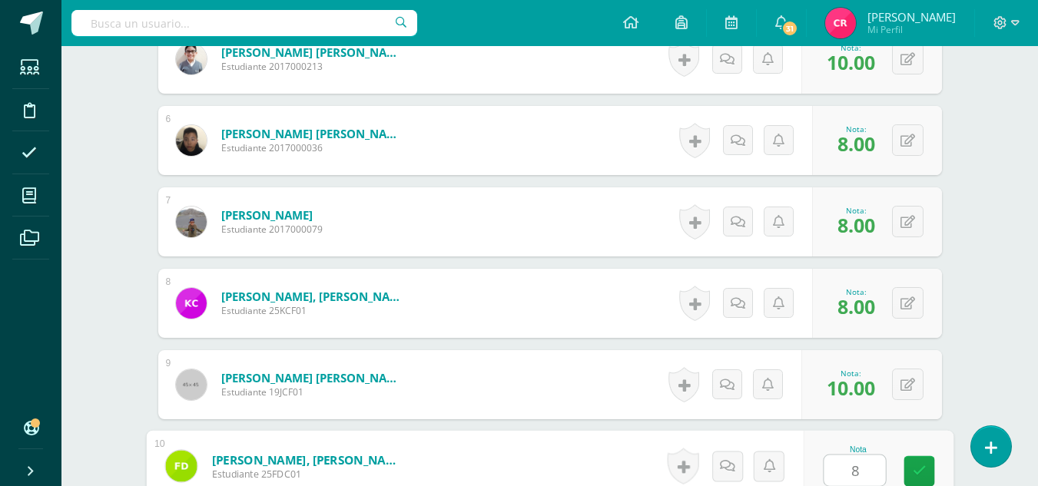
type input "8"
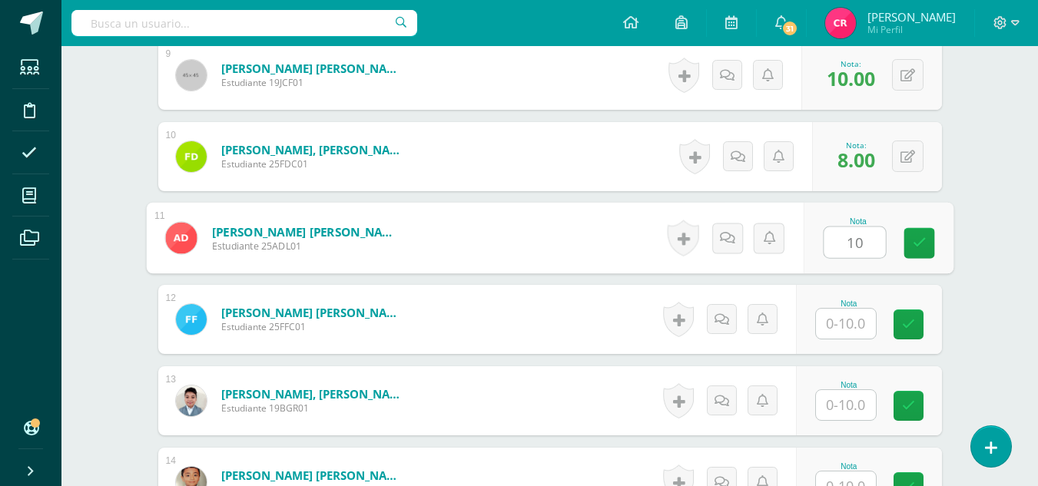
type input "10"
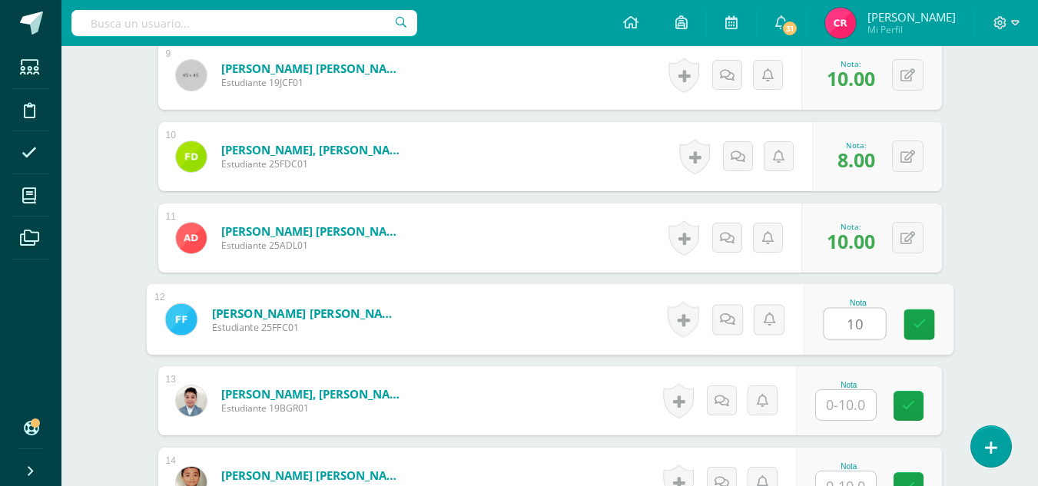
type input "10"
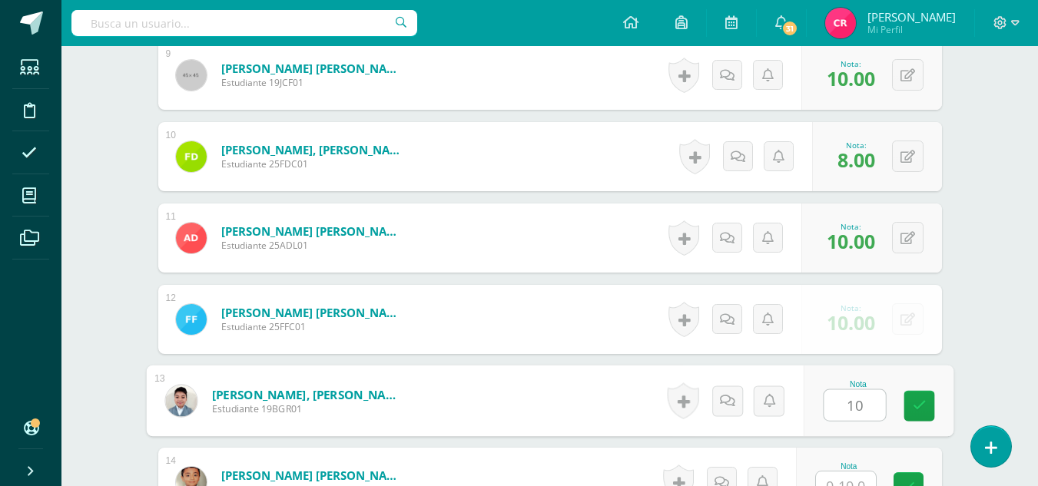
type input "10"
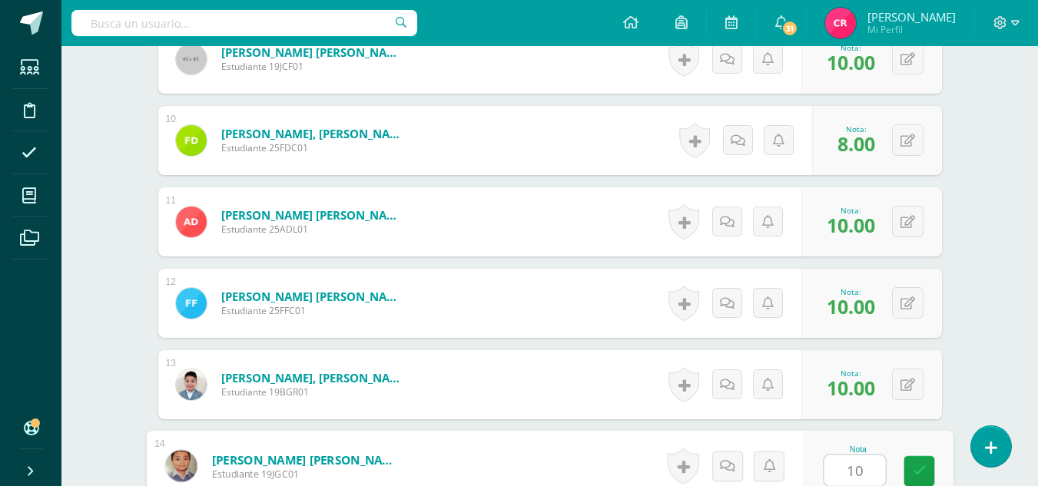
type input "10"
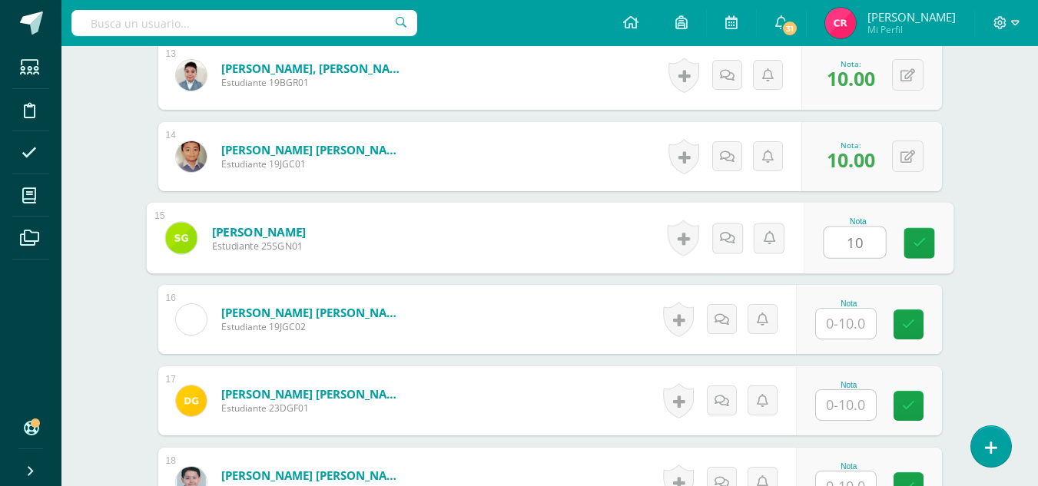
type input "10"
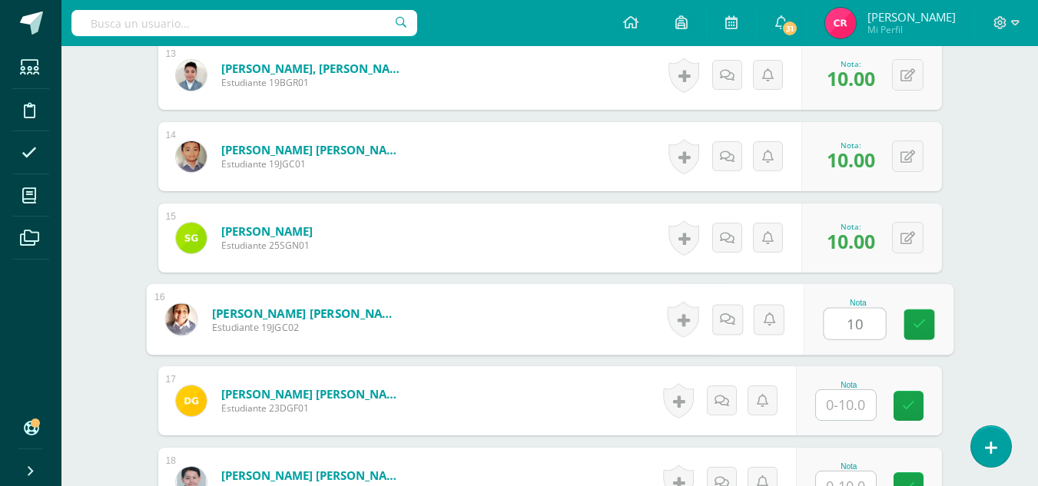
type input "10"
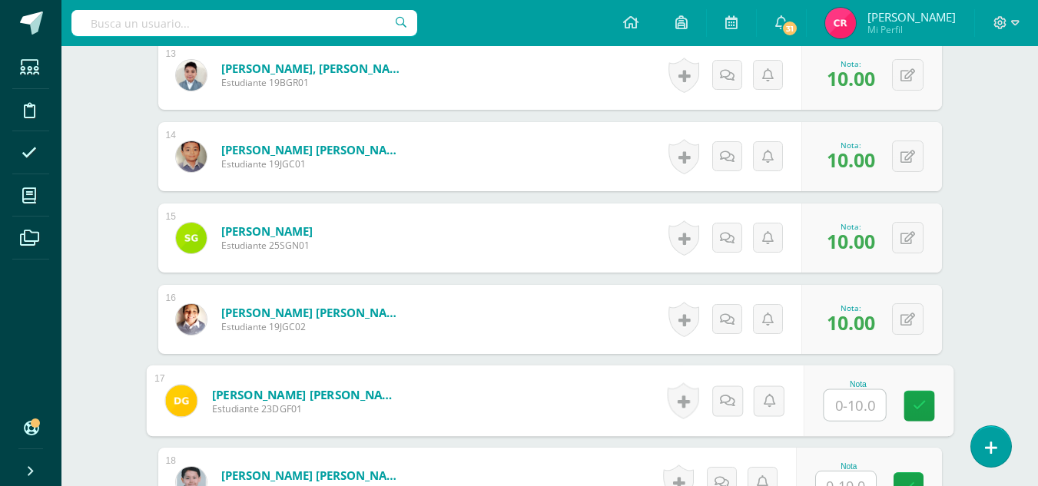
type input "7"
type input "8"
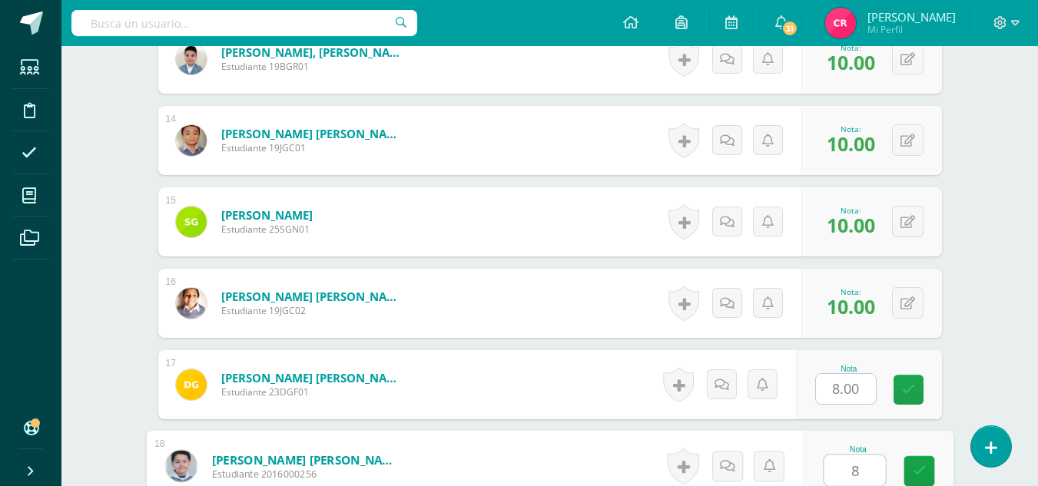
type input "8"
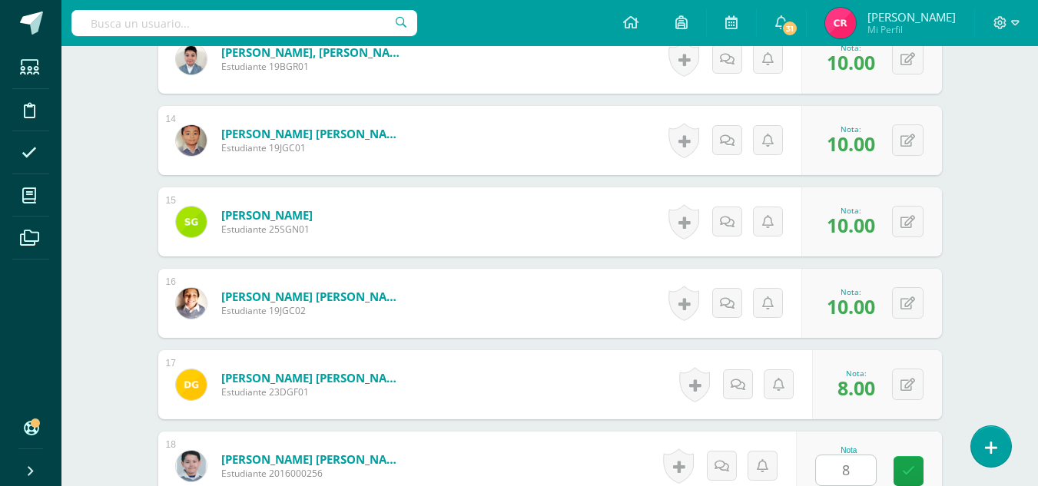
scroll to position [1810, 0]
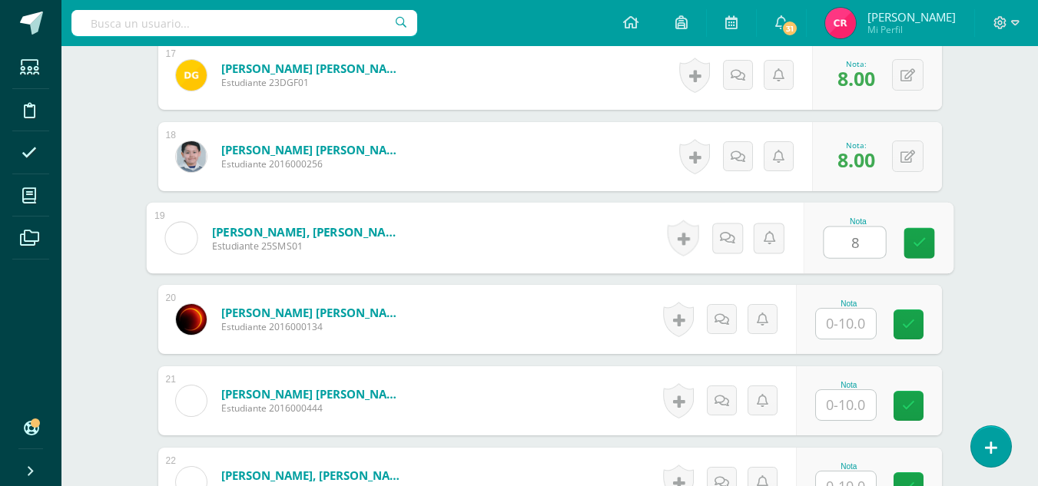
type input "8"
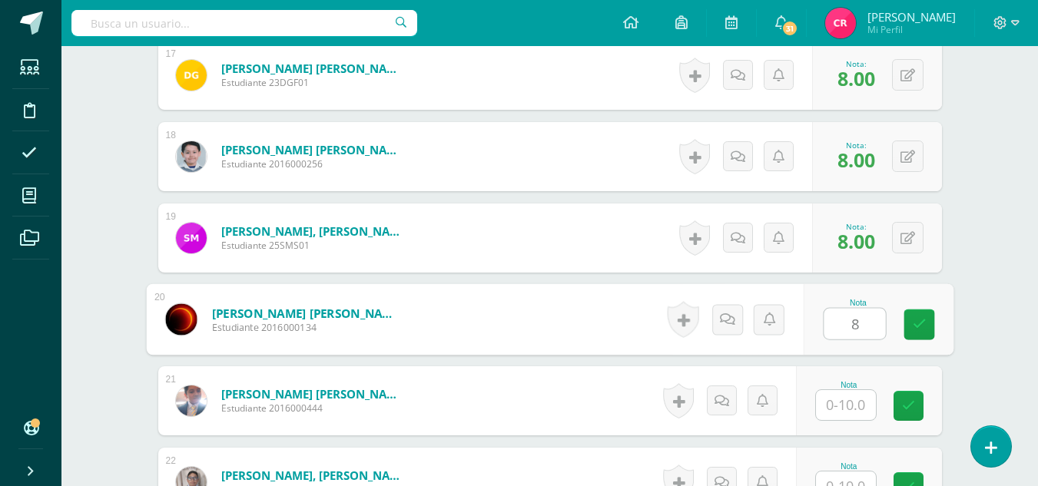
type input "8"
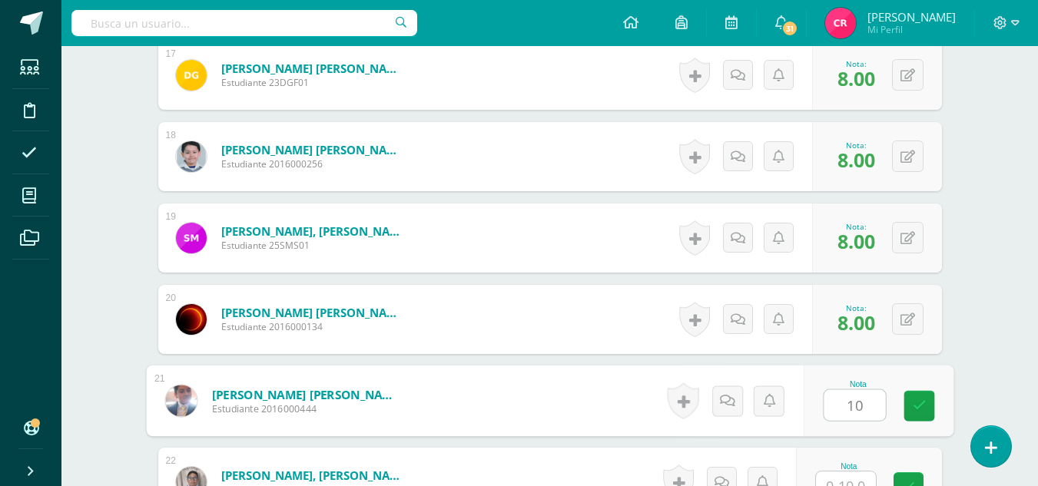
type input "10"
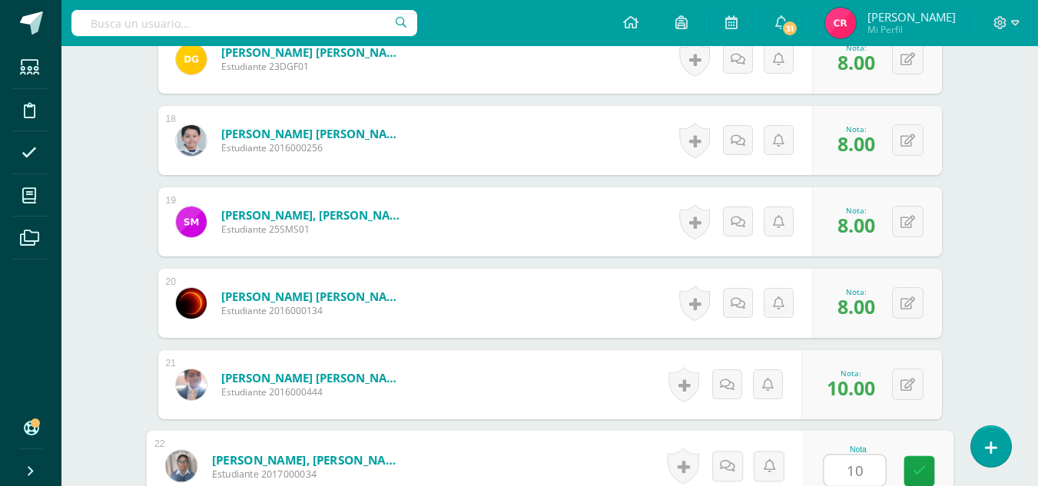
type input "10"
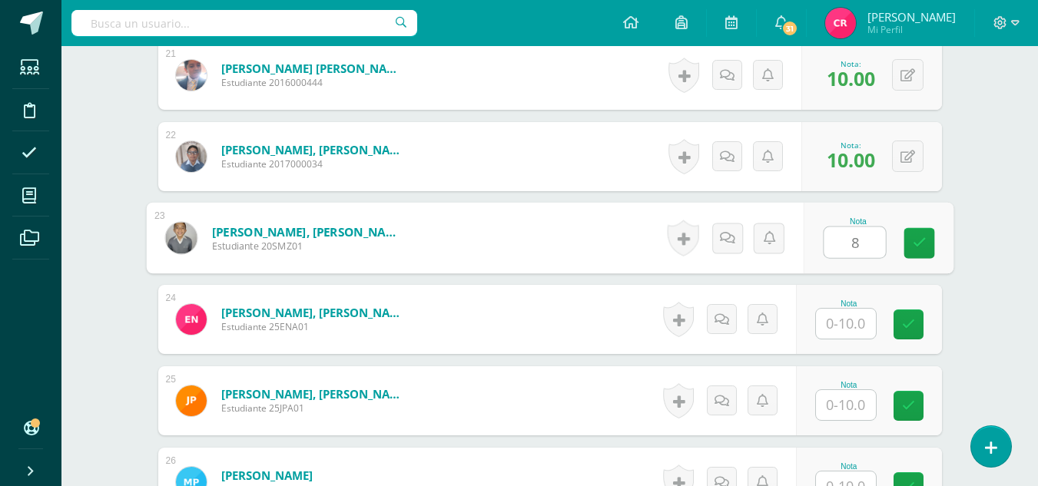
type input "8"
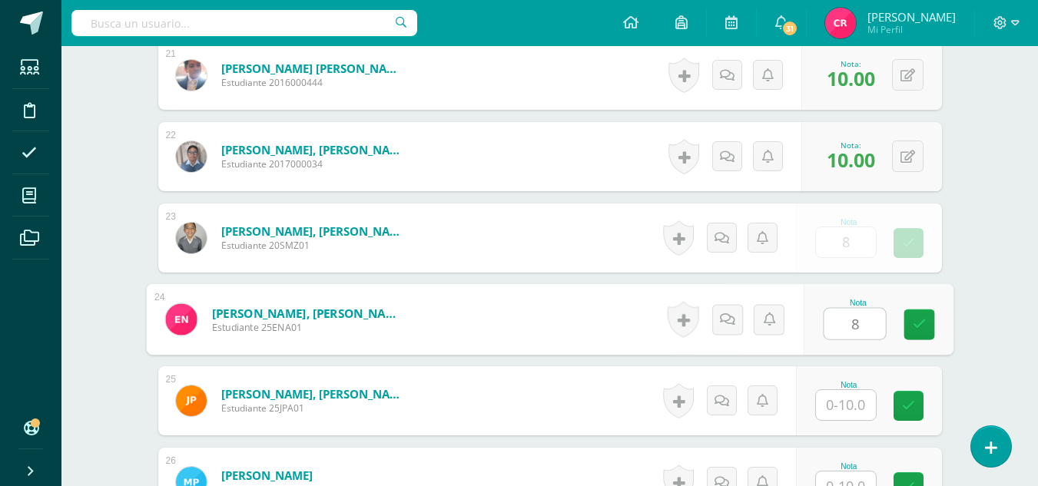
type input "8"
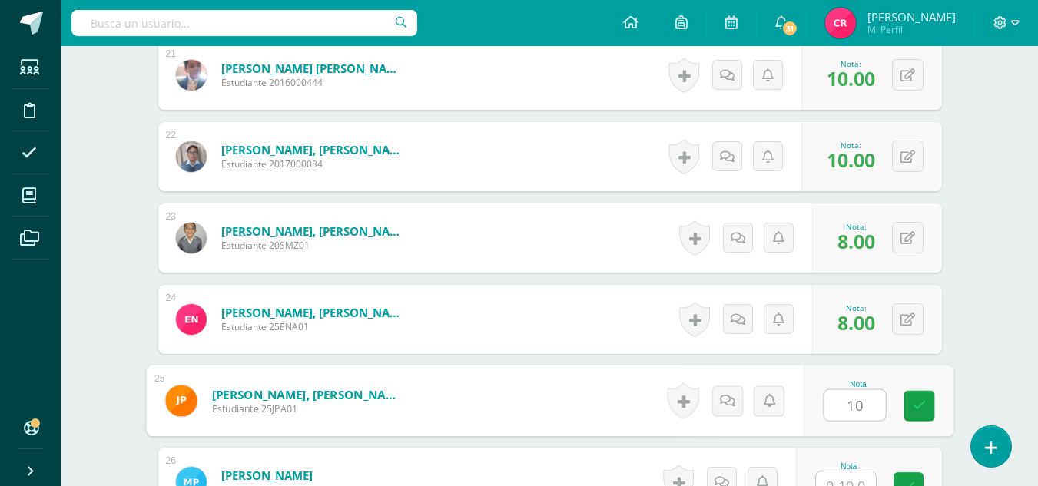
type input "10"
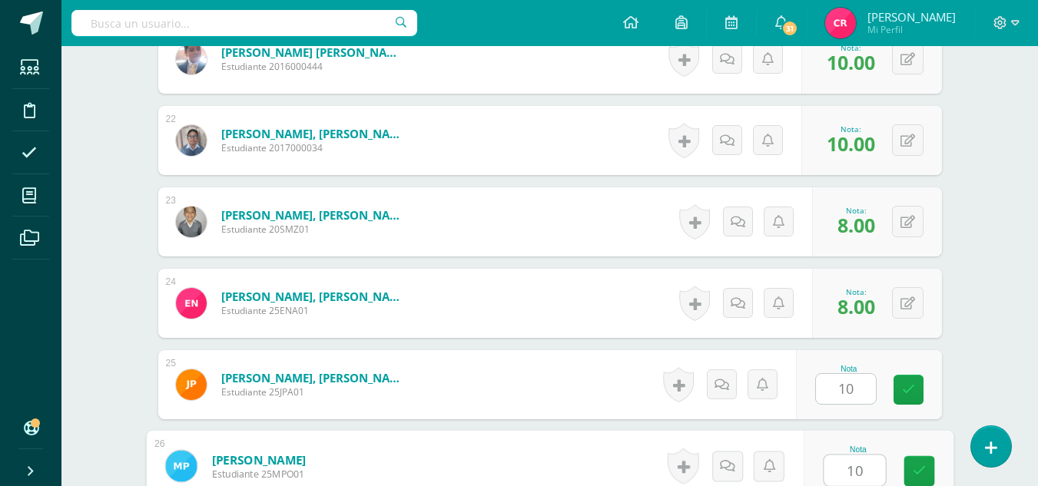
type input "10"
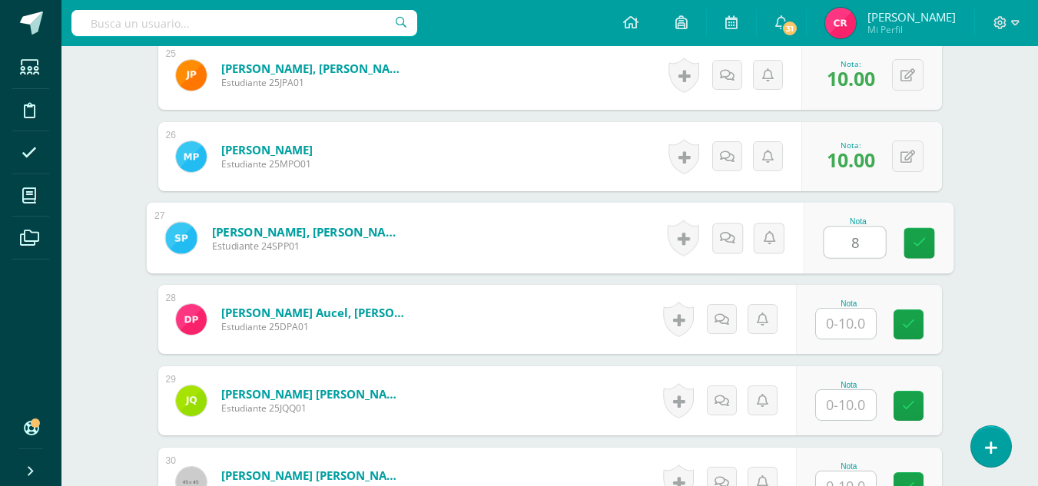
type input "8"
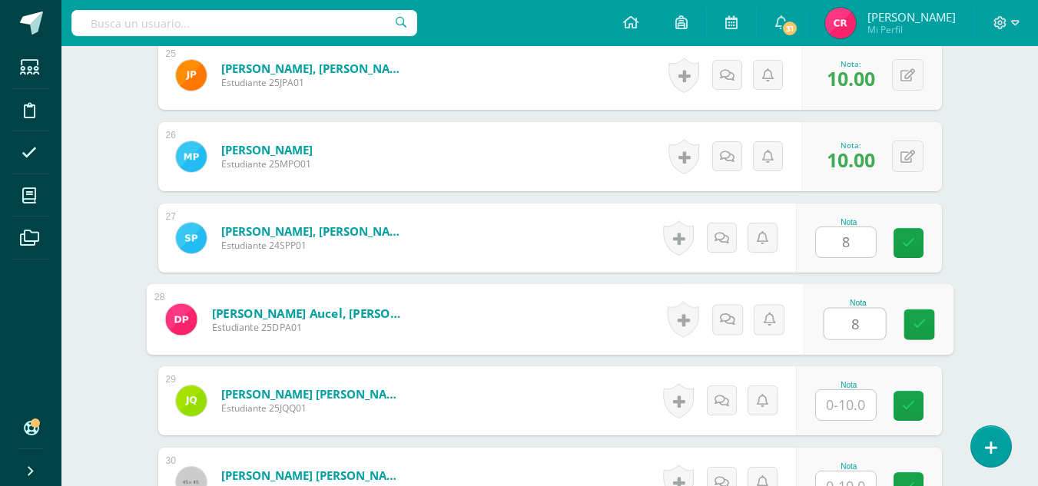
type input "8"
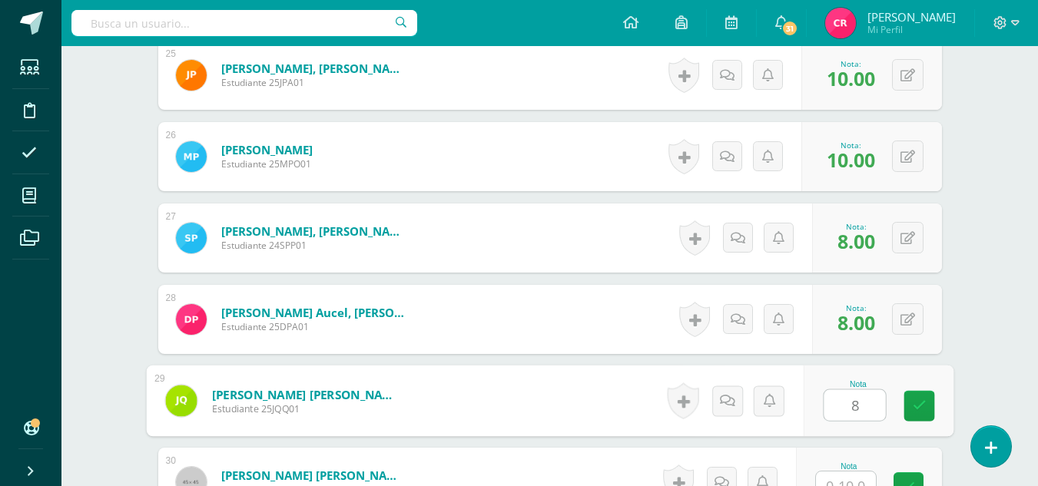
type input "8"
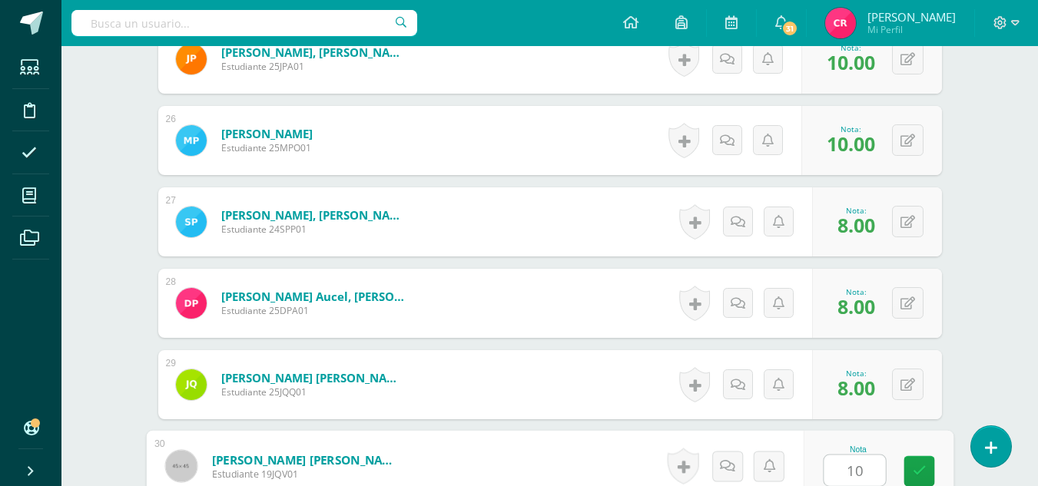
type input "10"
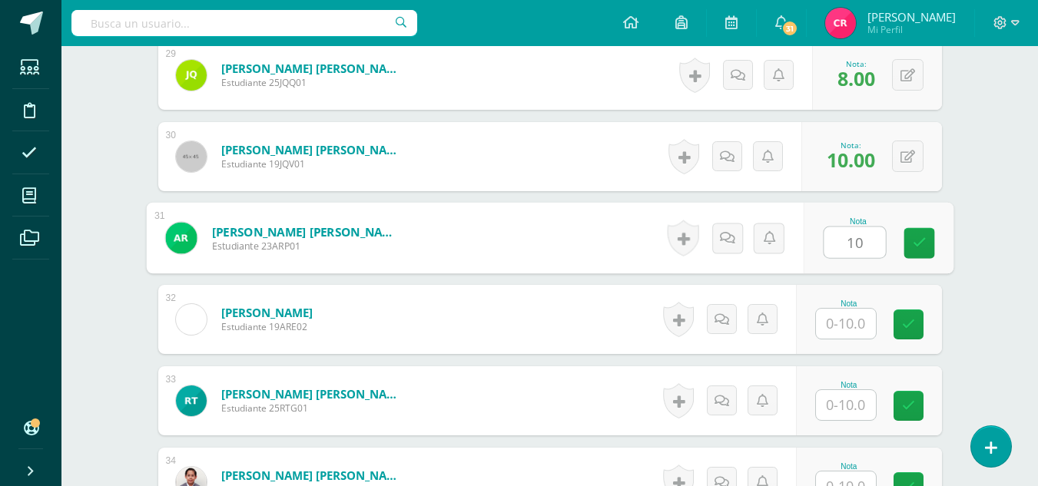
type input "10"
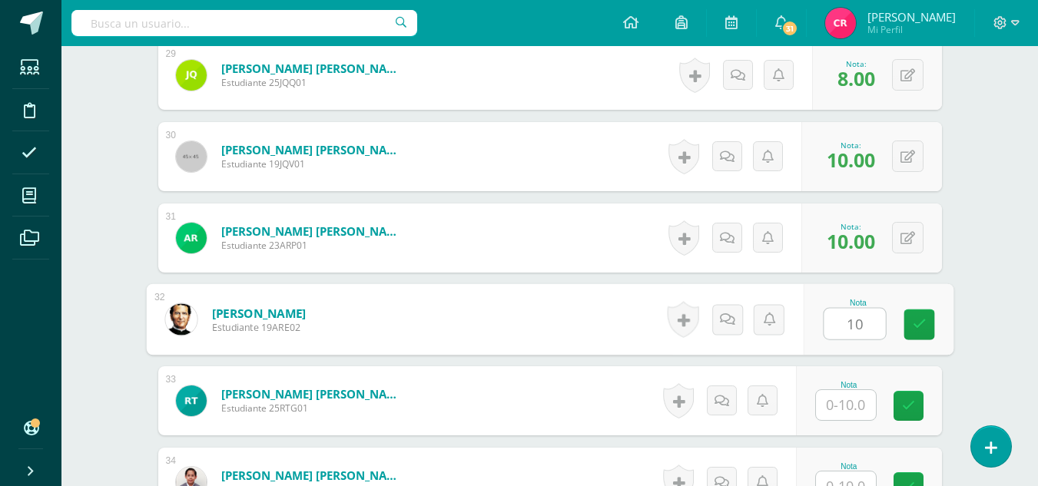
type input "10"
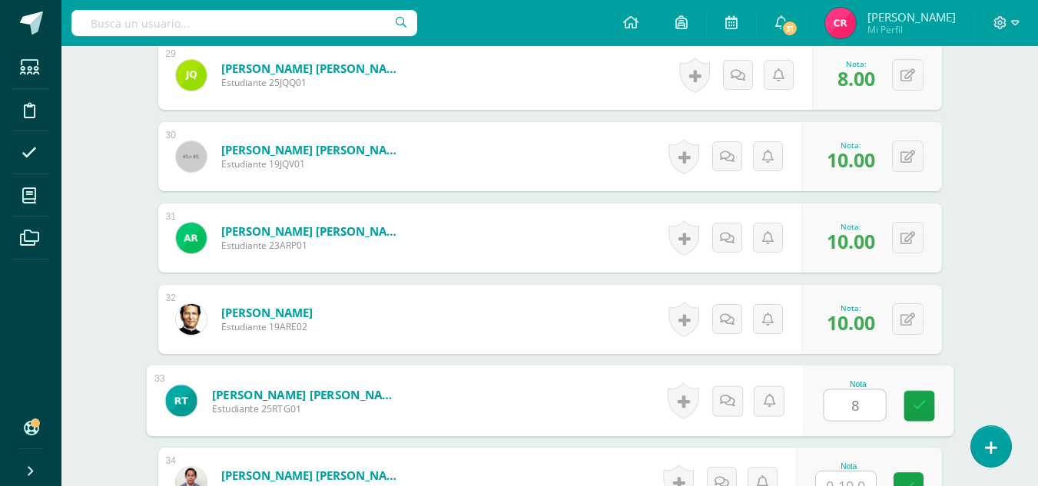
type input "8"
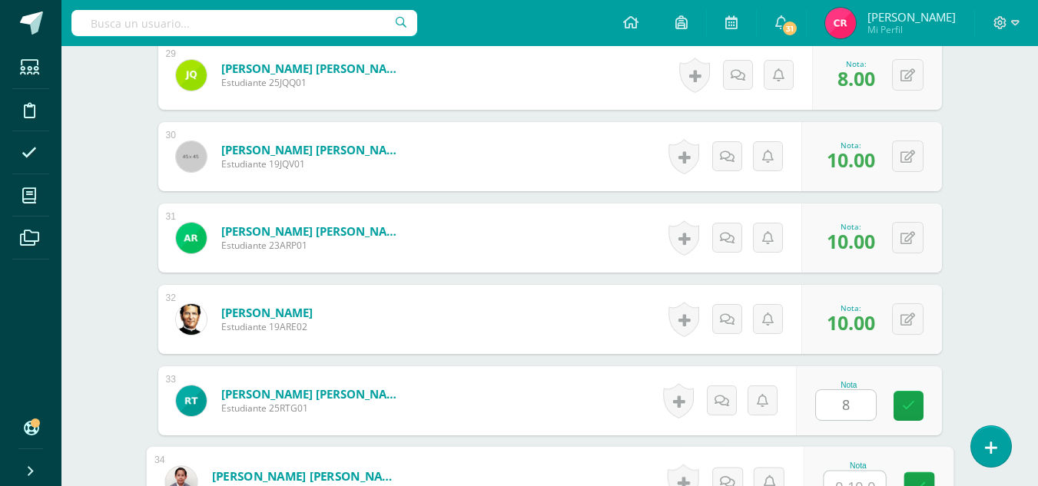
scroll to position [2803, 0]
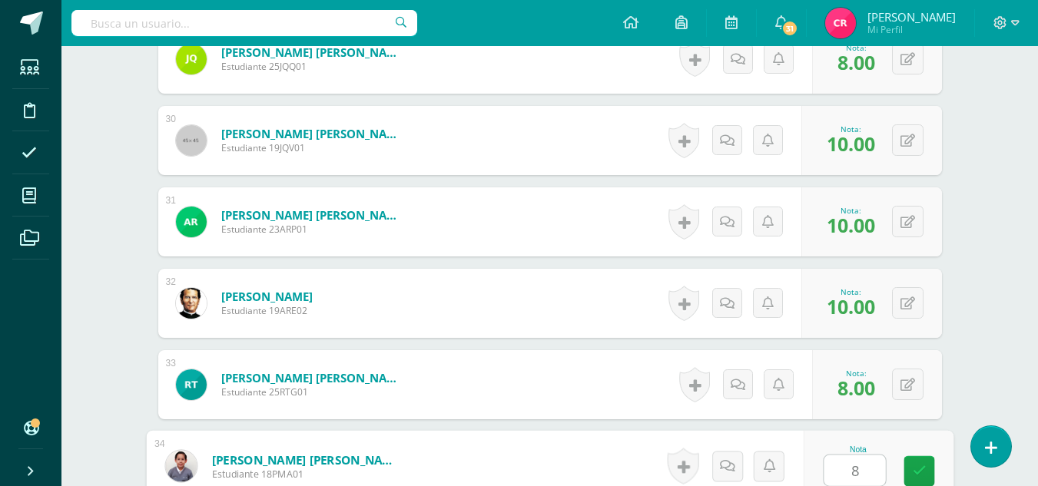
type input "8"
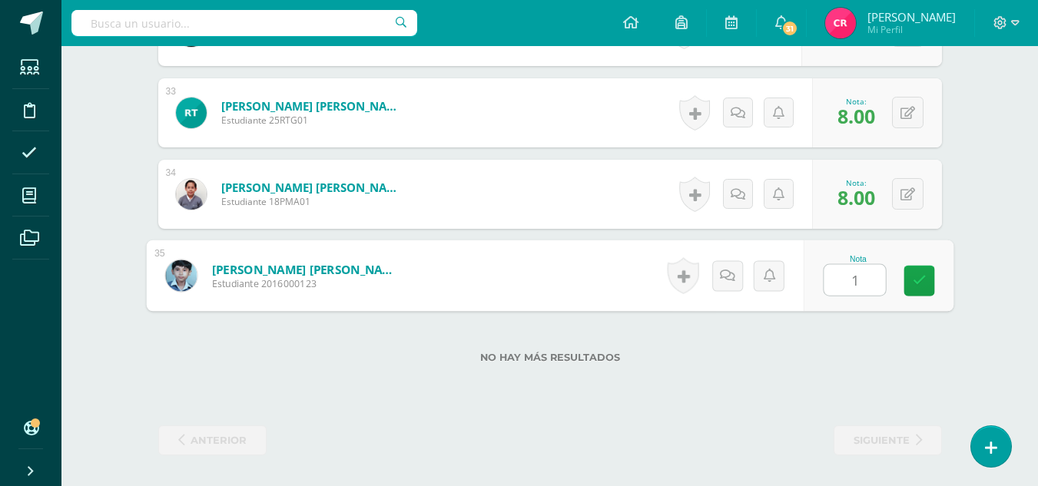
type input "10"
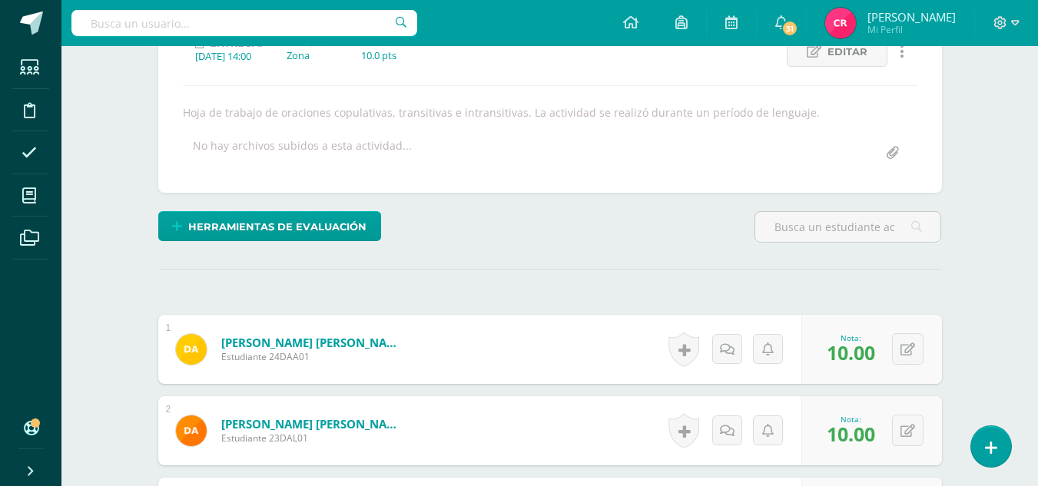
scroll to position [3, 0]
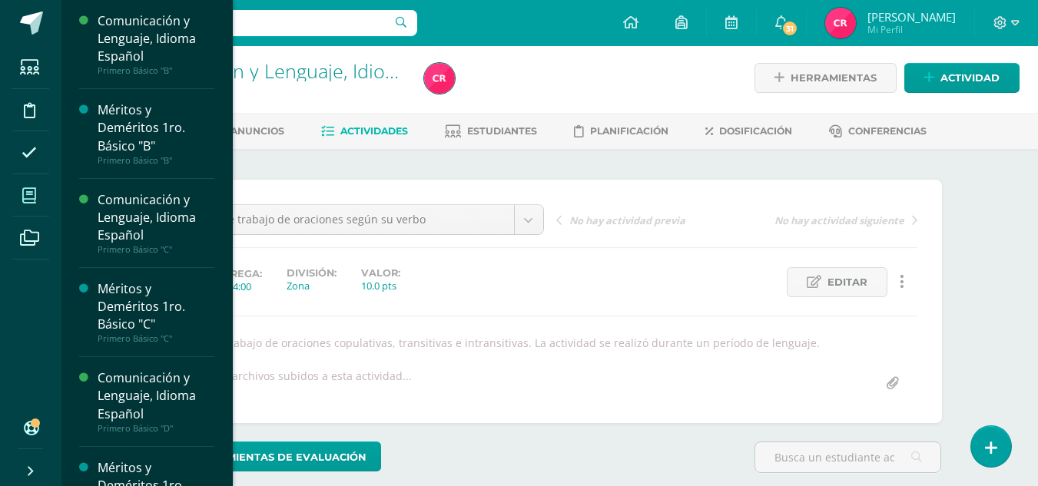
click at [45, 194] on span at bounding box center [29, 195] width 35 height 35
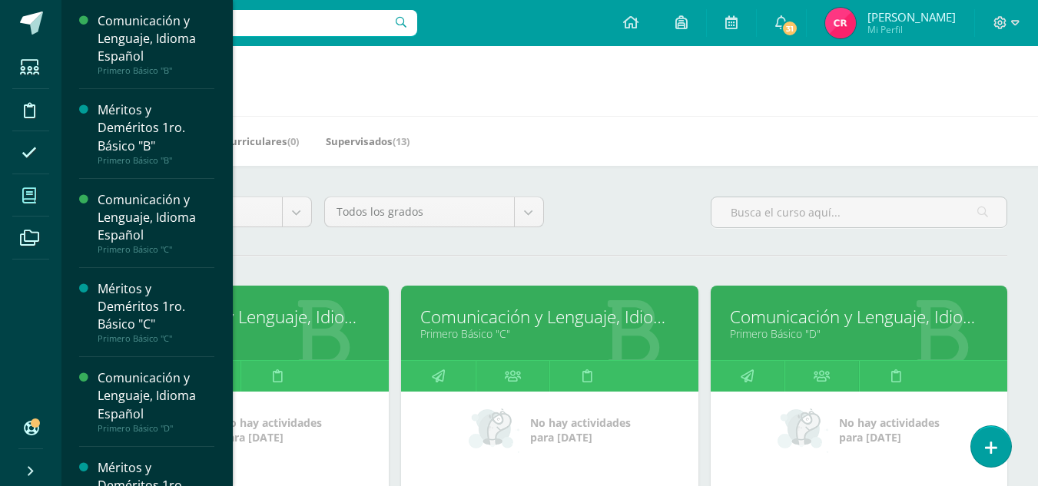
click at [42, 181] on span at bounding box center [29, 195] width 35 height 35
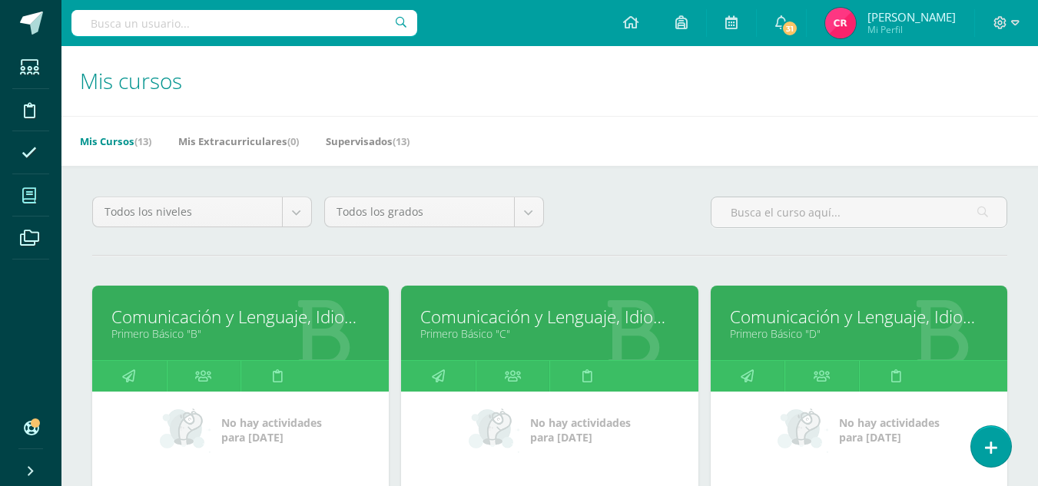
click at [568, 92] on h1 "Mis cursos" at bounding box center [549, 81] width 939 height 70
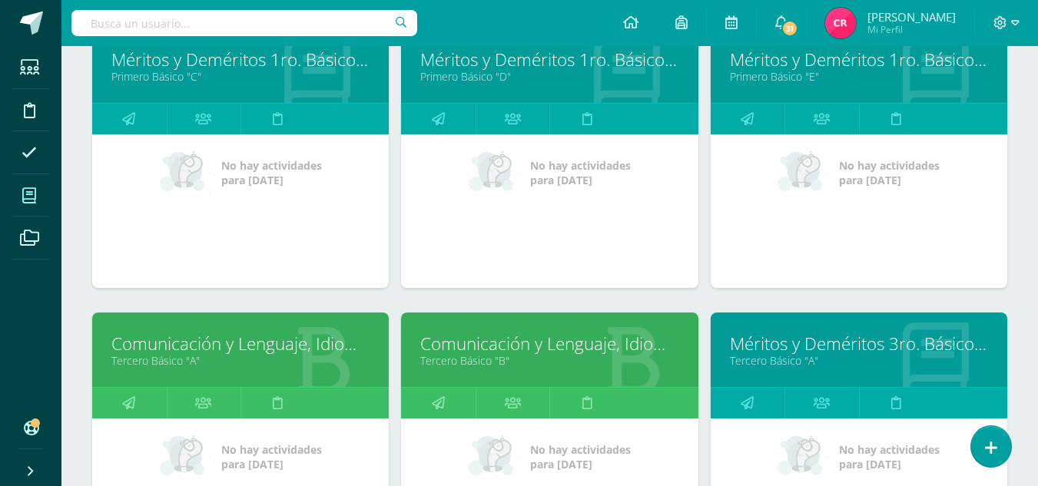
scroll to position [902, 0]
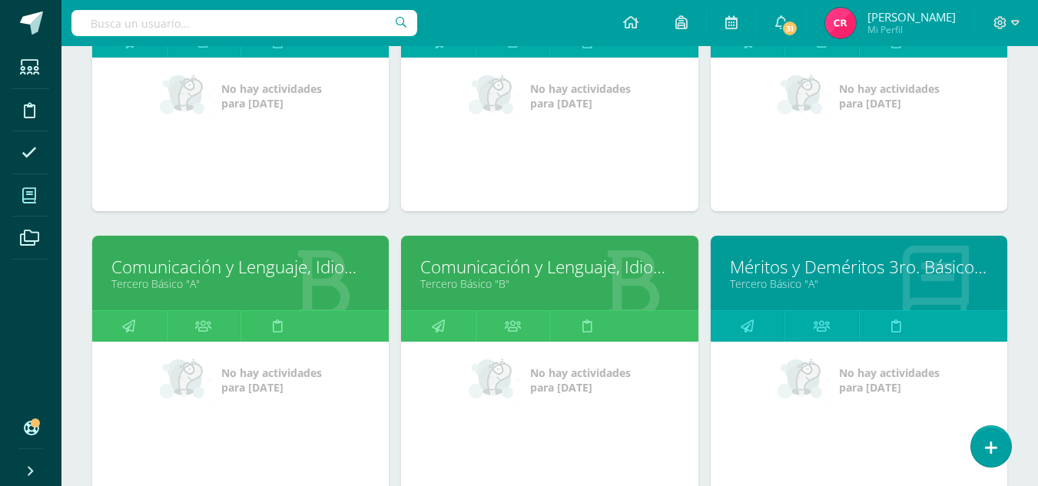
click at [186, 263] on link "Comunicación y Lenguaje, Idioma Español" at bounding box center [240, 267] width 258 height 24
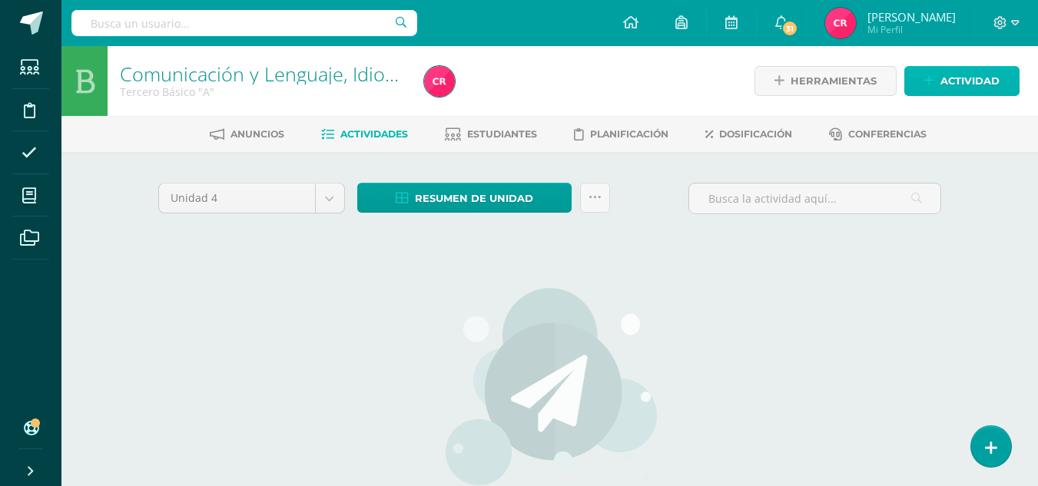
click at [951, 87] on span "Actividad" at bounding box center [969, 81] width 59 height 28
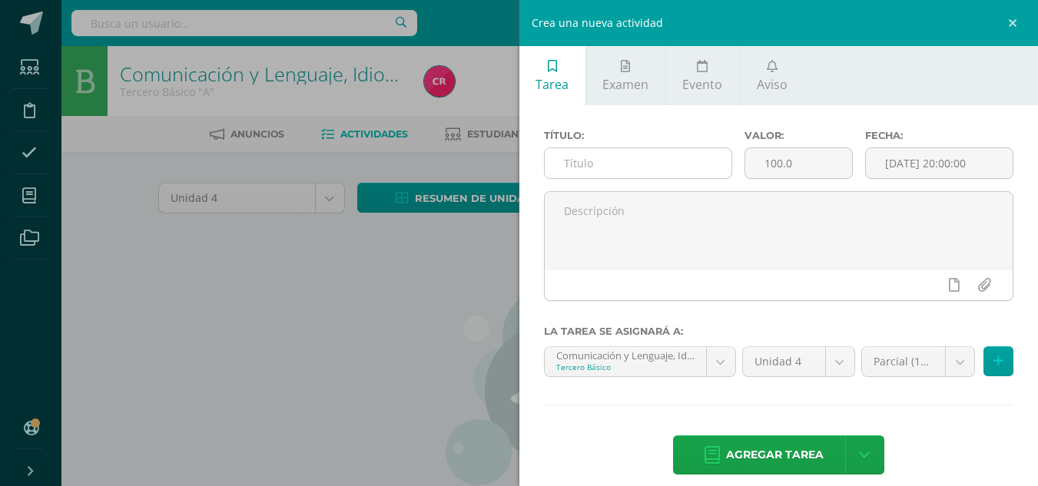
click at [633, 163] on input "text" at bounding box center [637, 163] width 187 height 30
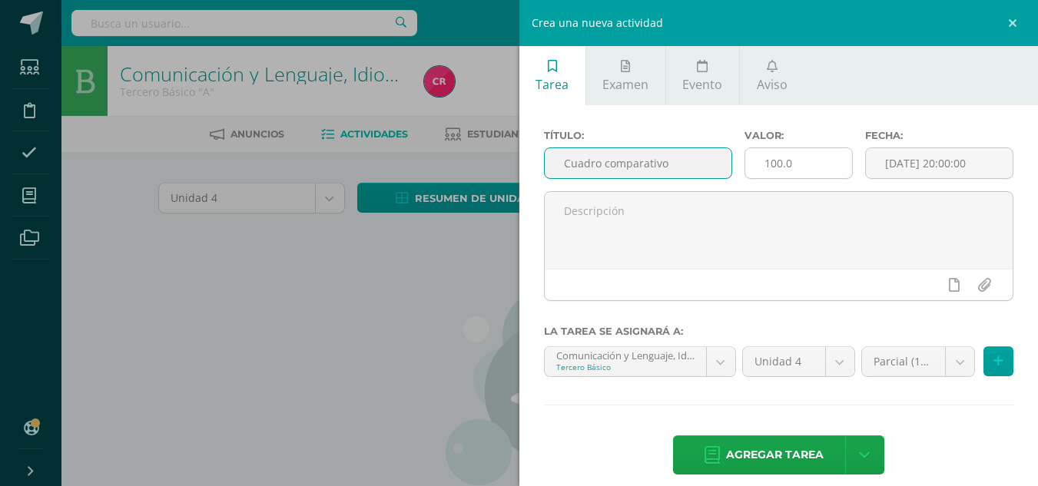
type input "Cuadro comparativo"
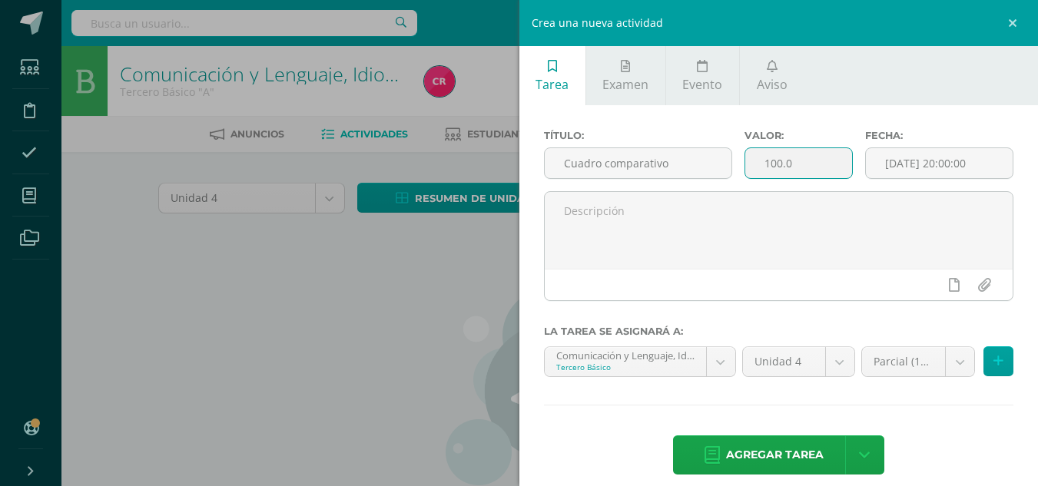
drag, startPoint x: 758, startPoint y: 173, endPoint x: 804, endPoint y: 167, distance: 46.5
click at [804, 167] on input "100.0" at bounding box center [798, 163] width 107 height 30
type input "10"
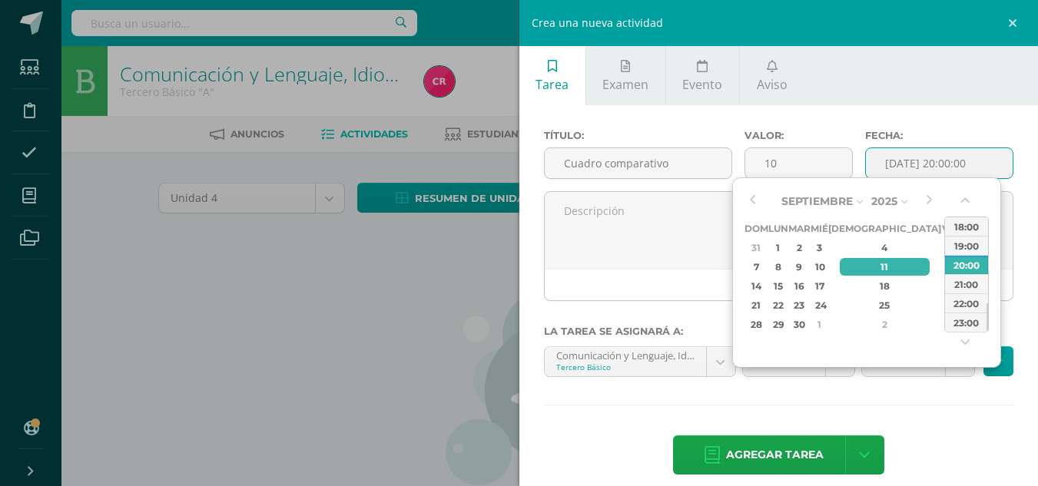
drag, startPoint x: 885, startPoint y: 164, endPoint x: 968, endPoint y: 165, distance: 82.9
click at [968, 165] on input "[DATE] 20:00:00" at bounding box center [938, 163] width 147 height 30
click at [749, 200] on button "button" at bounding box center [751, 201] width 15 height 23
click at [942, 324] on div "29" at bounding box center [949, 325] width 14 height 18
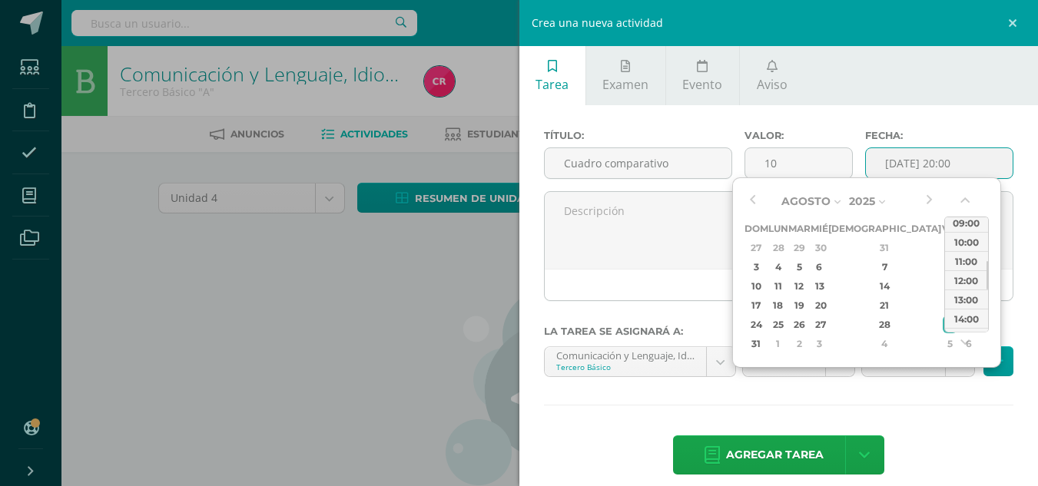
click at [967, 268] on div "11:00" at bounding box center [966, 260] width 43 height 19
type input "2025-08-29 11:00"
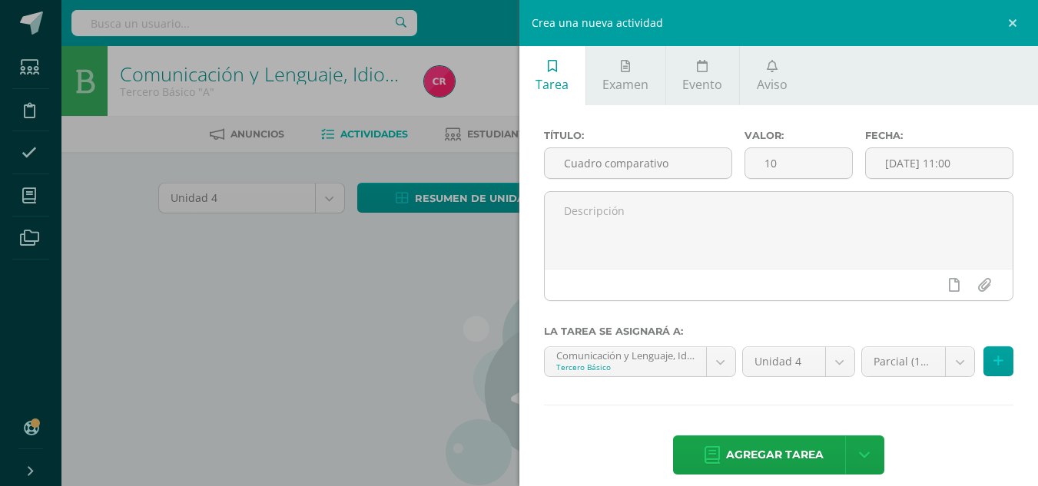
click at [766, 184] on div "Valor: 10" at bounding box center [798, 160] width 121 height 61
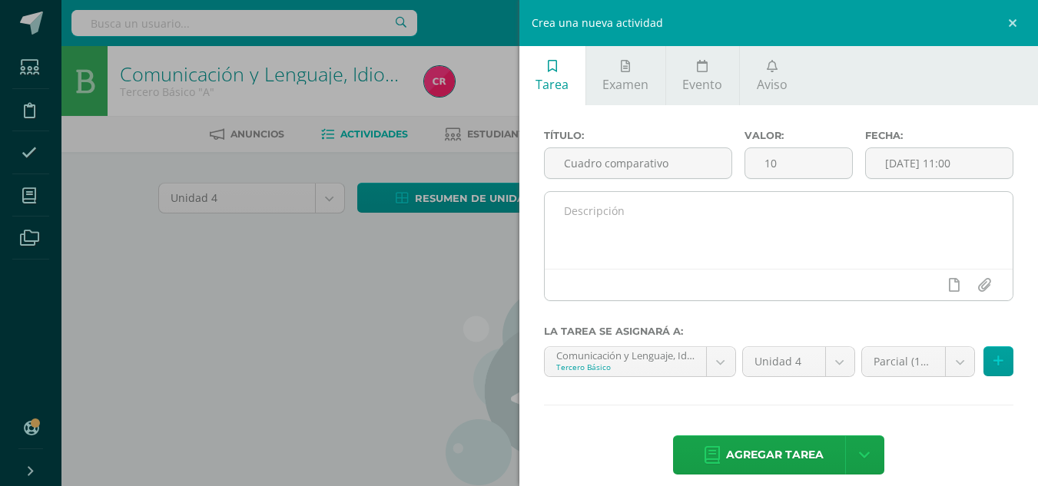
click at [743, 222] on textarea at bounding box center [778, 230] width 468 height 77
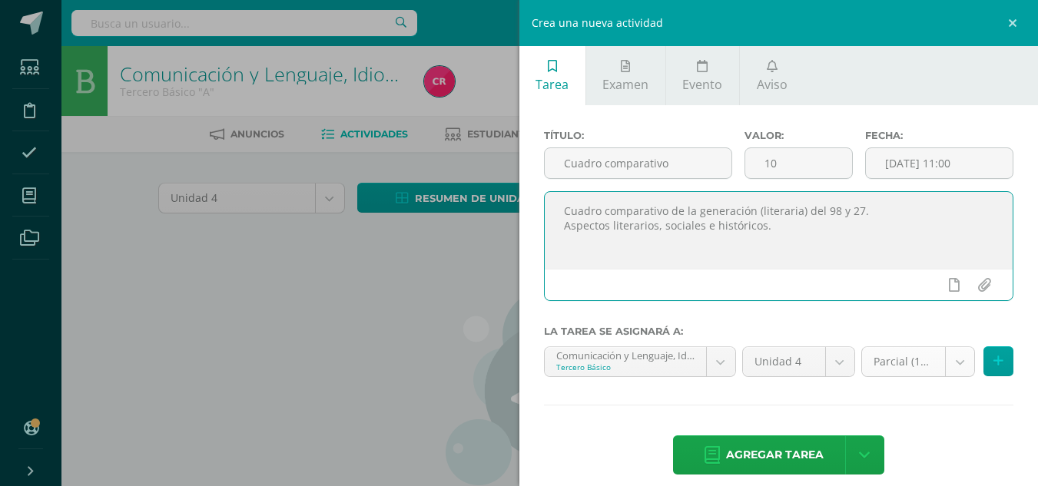
type textarea "Cuadro comparativo de la generación (literaria) del 98 y 27. Aspectos literario…"
click at [883, 363] on body "Estudiantes Disciplina Asistencia Mis cursos Archivos Soporte Centro de ayuda Ú…" at bounding box center [519, 330] width 1038 height 660
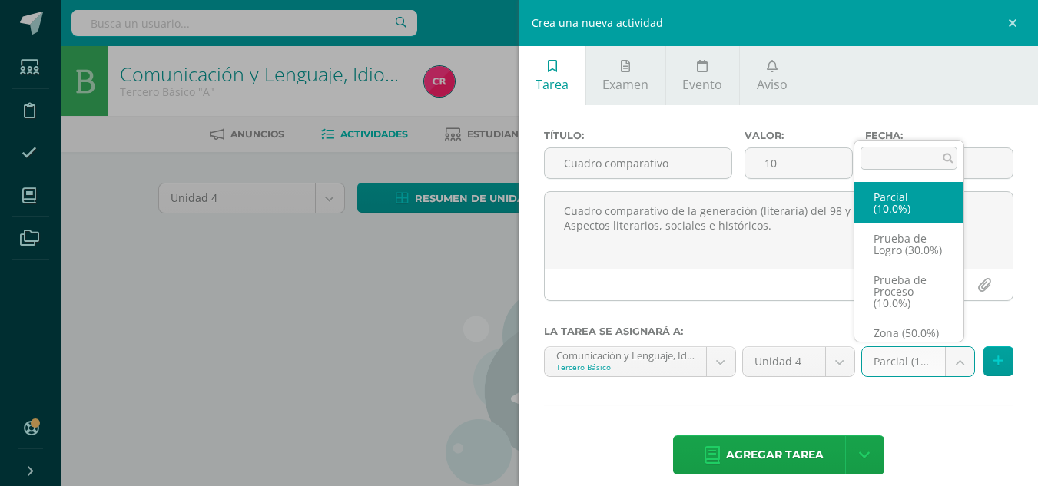
scroll to position [29, 0]
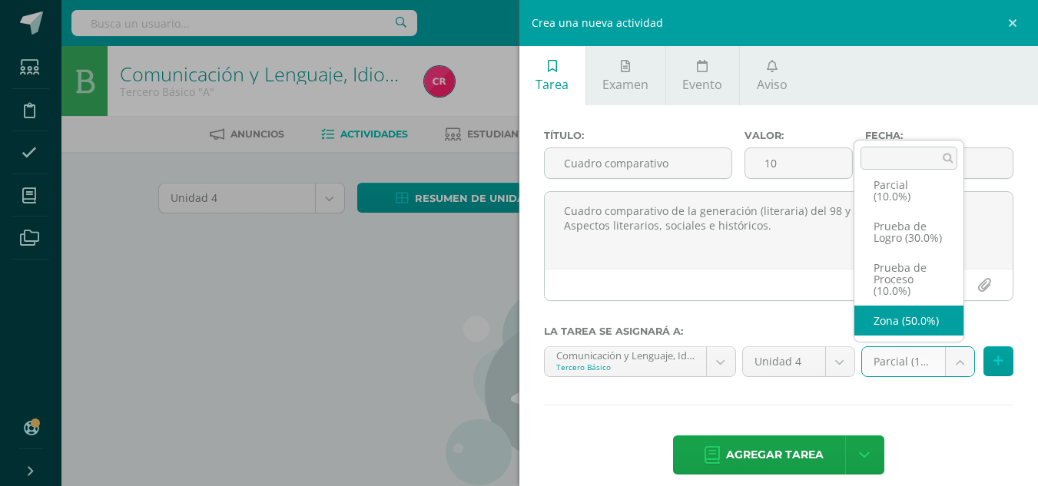
select select "159843"
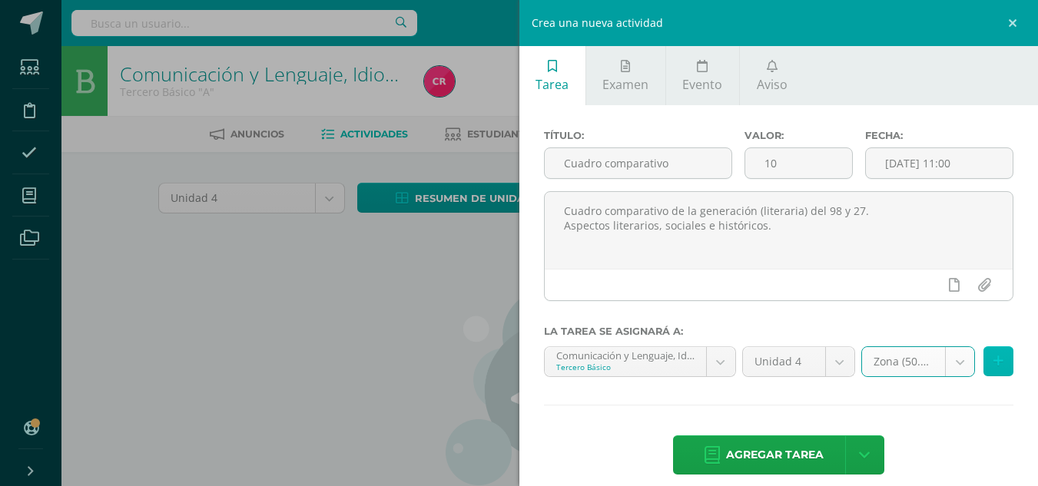
click at [993, 355] on icon at bounding box center [998, 361] width 10 height 13
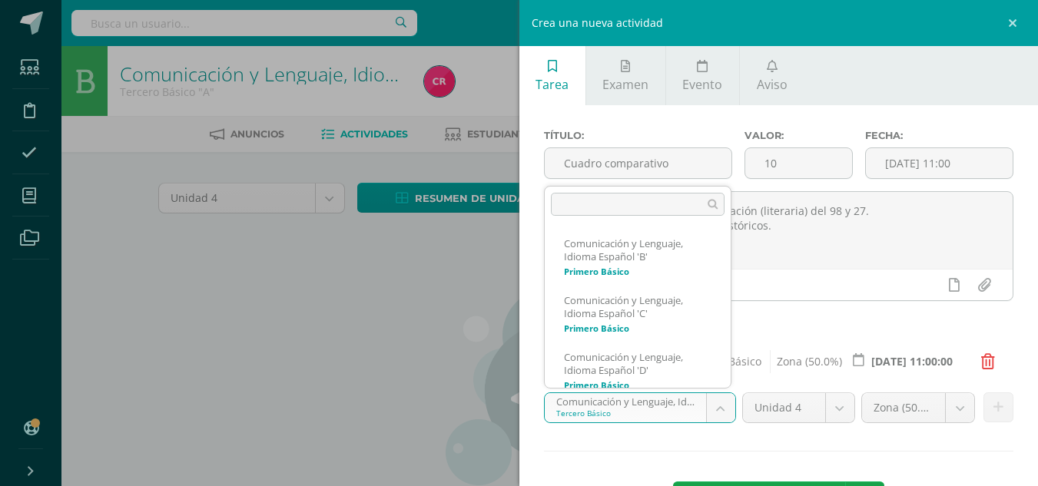
click at [710, 399] on body "Estudiantes Disciplina Asistencia Mis cursos Archivos Soporte Centro de ayuda Ú…" at bounding box center [519, 330] width 1038 height 660
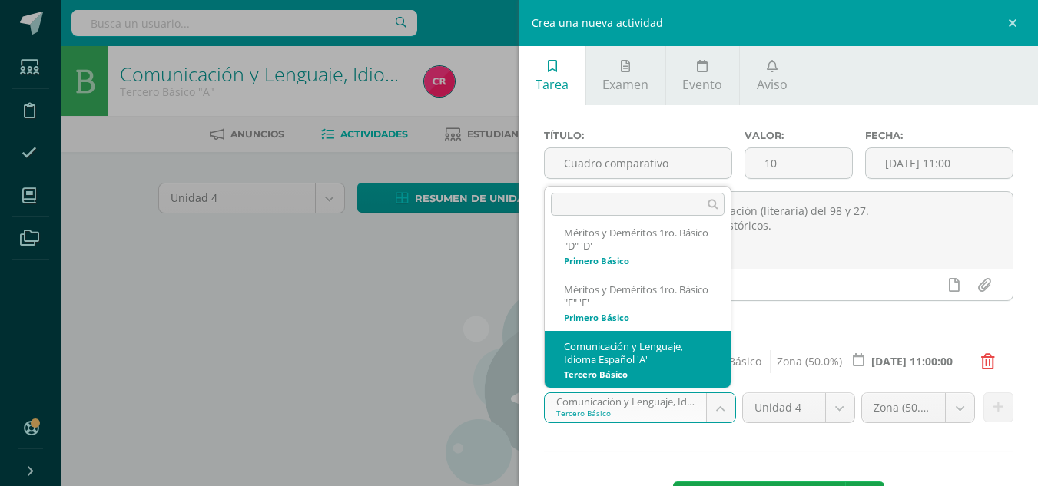
scroll to position [485, 0]
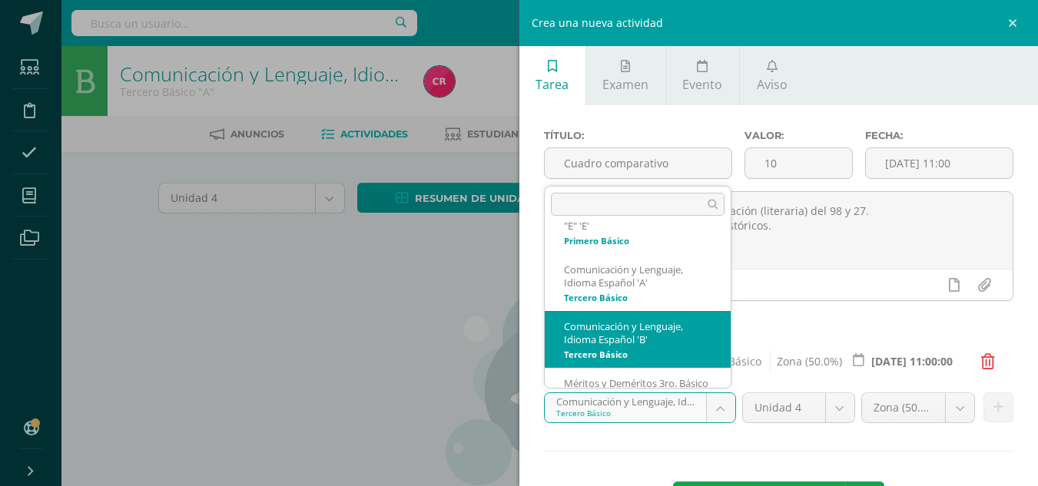
select select "160124"
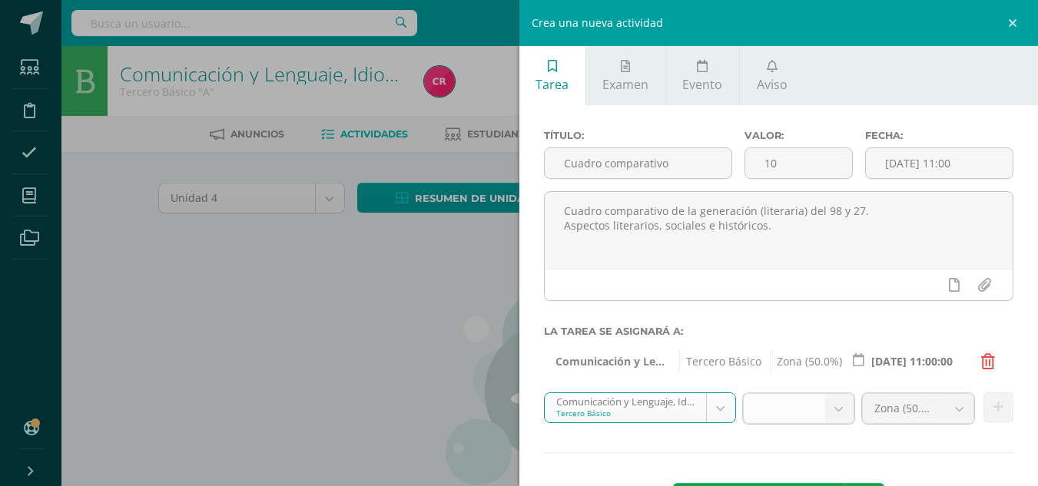
click at [783, 403] on span at bounding box center [784, 408] width 58 height 29
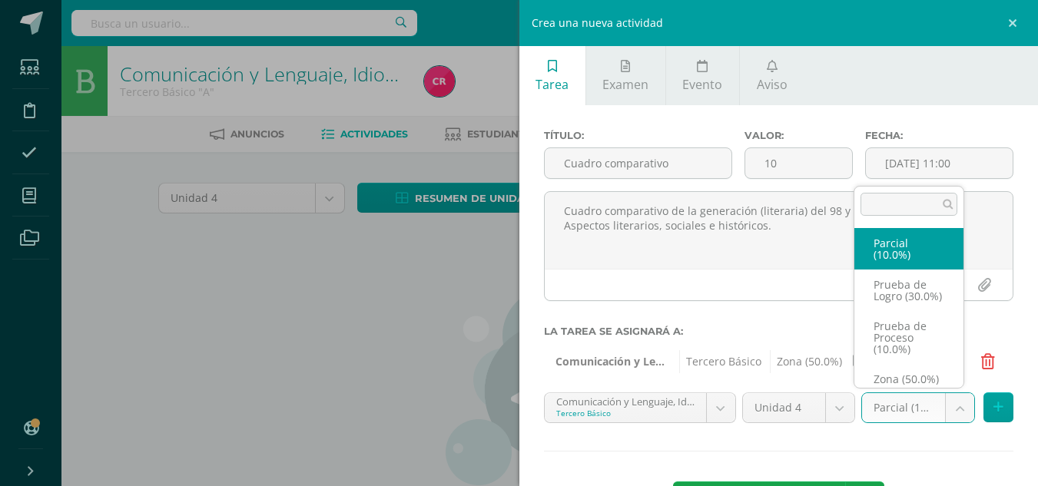
click at [945, 407] on body "Estudiantes Disciplina Asistencia Mis cursos Archivos Soporte Centro de ayuda Ú…" at bounding box center [519, 330] width 1038 height 660
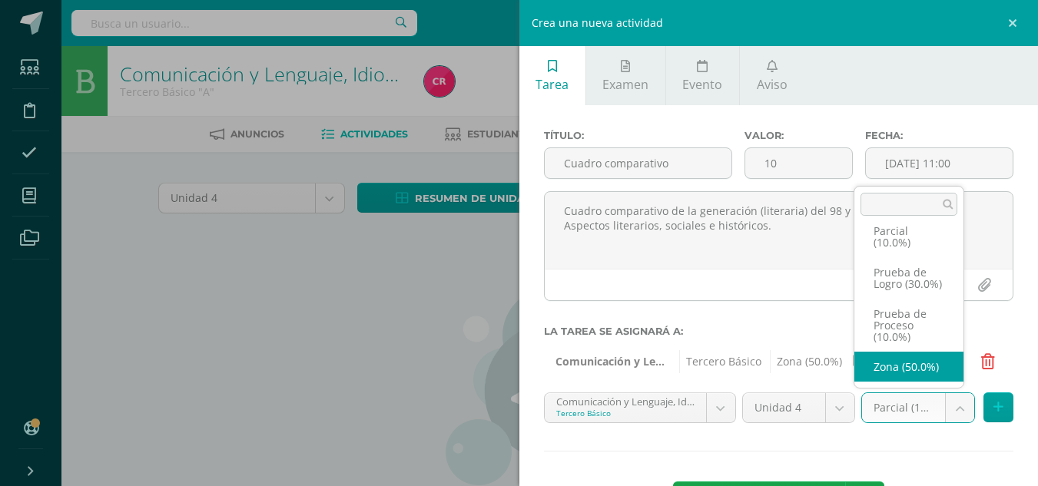
scroll to position [35, 0]
select select "160143"
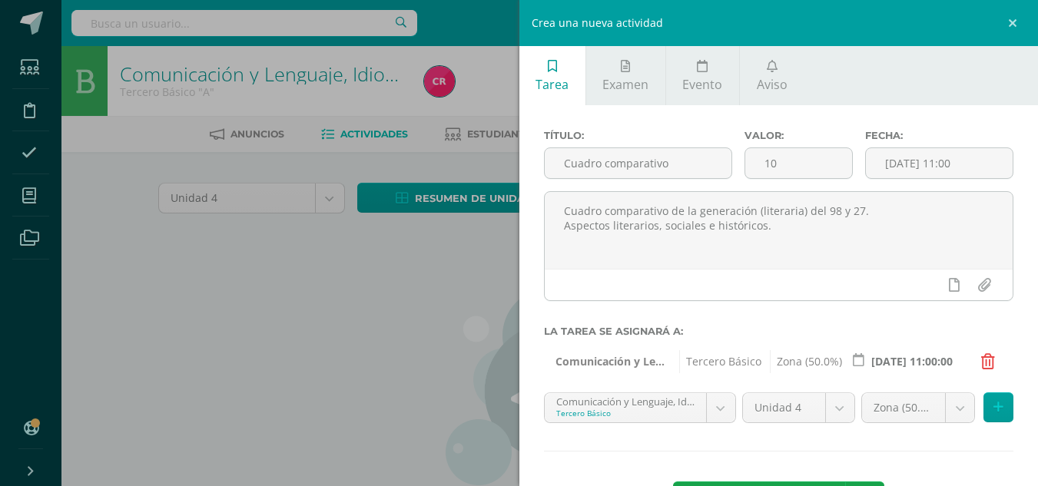
click at [991, 392] on div "Título: Cuadro comparativo Valor: 10 Fecha: 2025-08-29 11:00 Cuadro comparativo…" at bounding box center [778, 326] width 519 height 443
click at [993, 404] on icon at bounding box center [998, 407] width 10 height 13
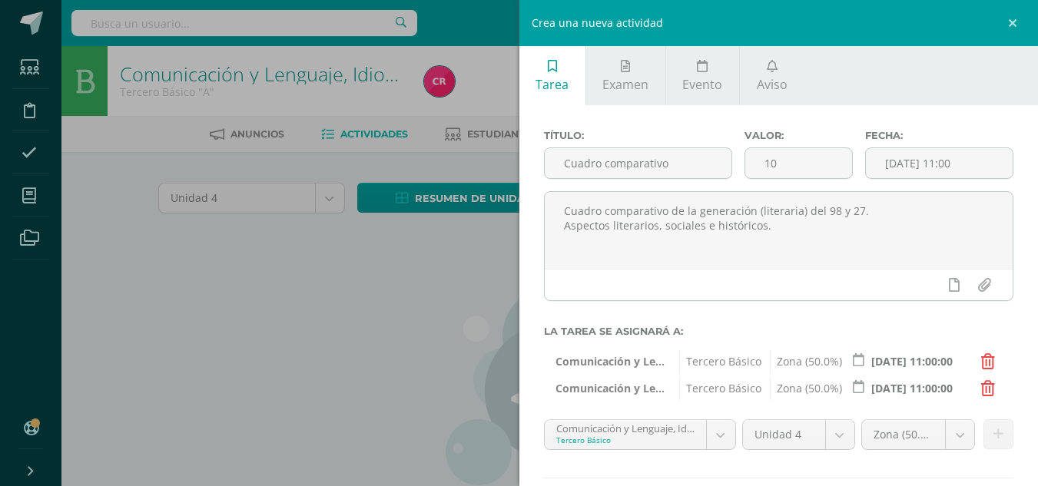
scroll to position [89, 0]
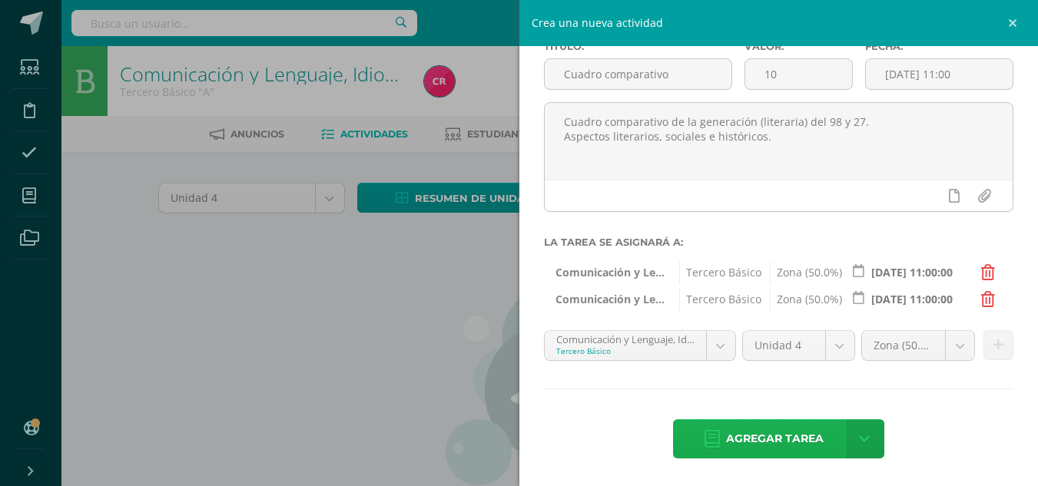
click at [747, 429] on span "Agregar tarea" at bounding box center [775, 439] width 98 height 38
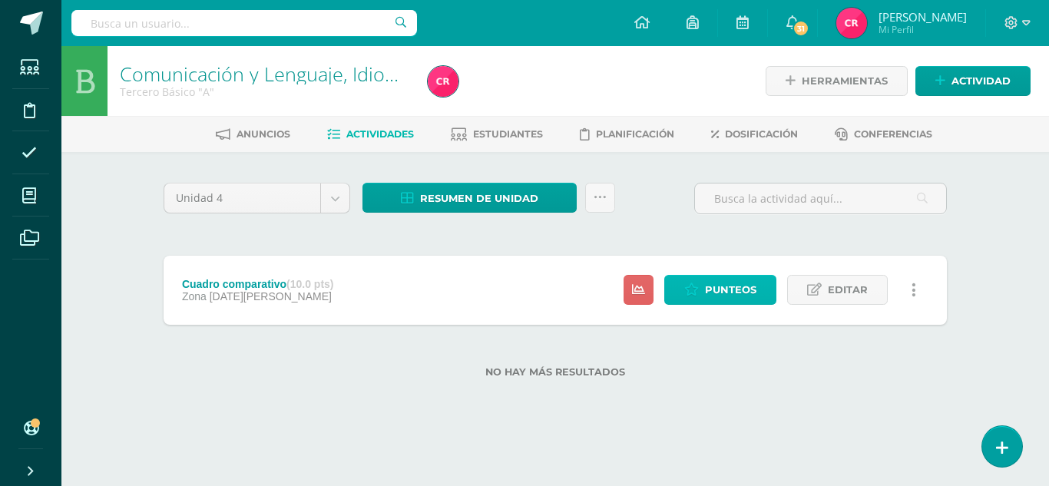
click at [692, 284] on icon at bounding box center [691, 289] width 15 height 13
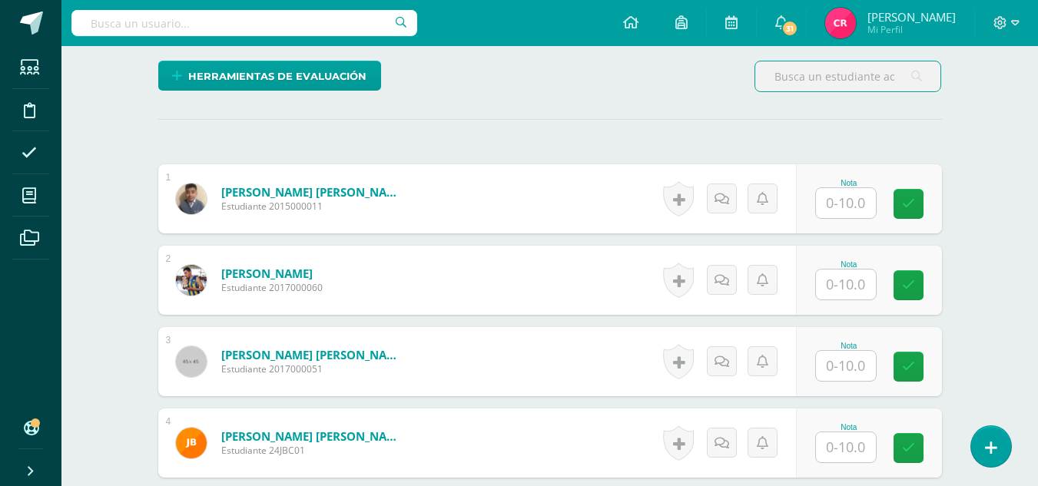
scroll to position [461, 0]
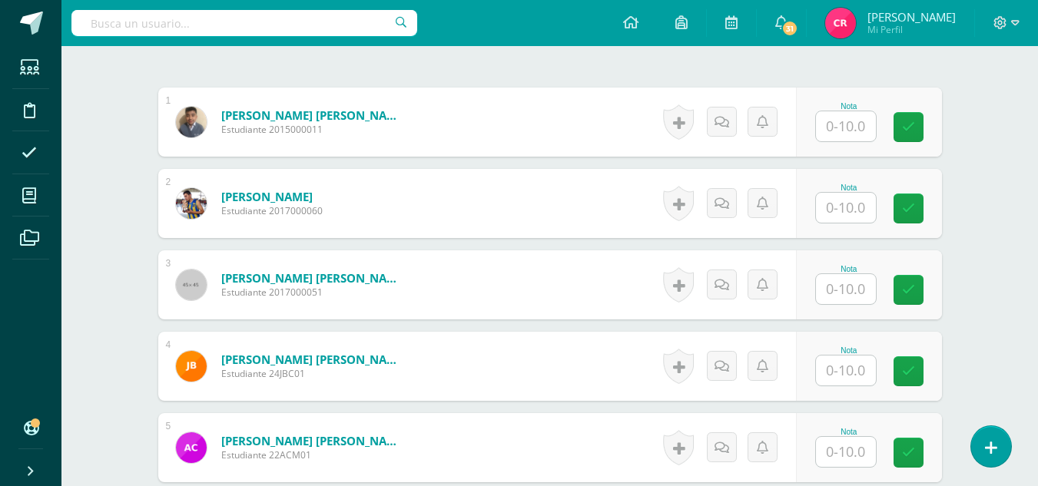
click at [836, 142] on div at bounding box center [845, 126] width 61 height 31
click at [845, 132] on input "text" at bounding box center [846, 126] width 60 height 30
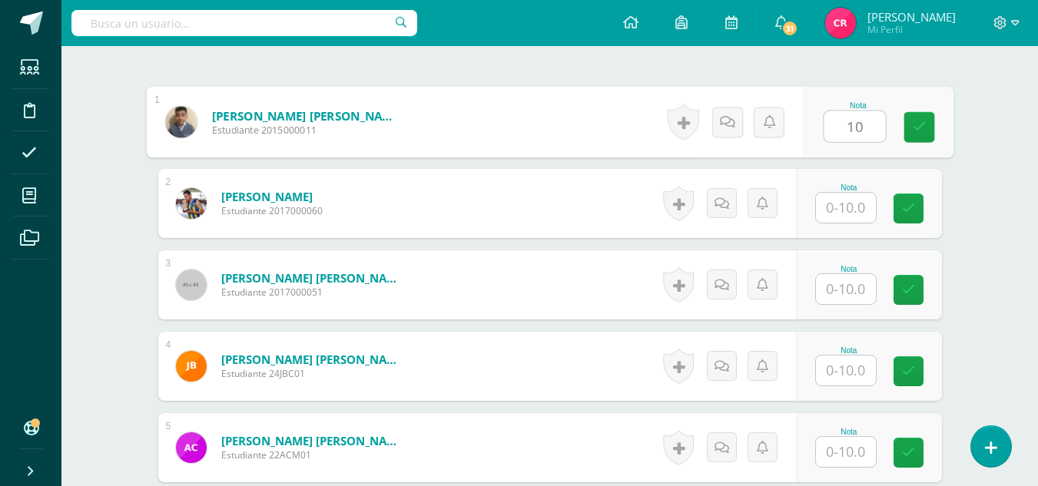
type input "10"
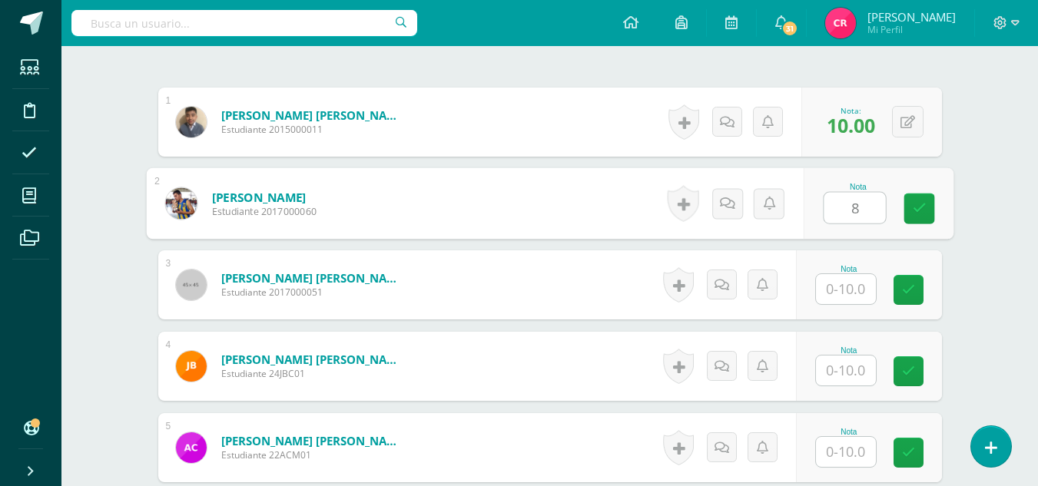
type input "8"
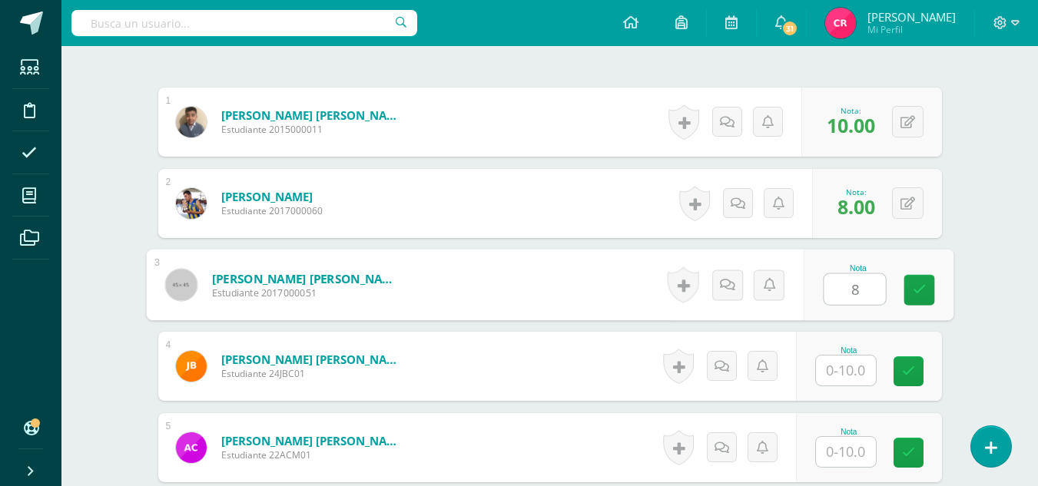
type input "8"
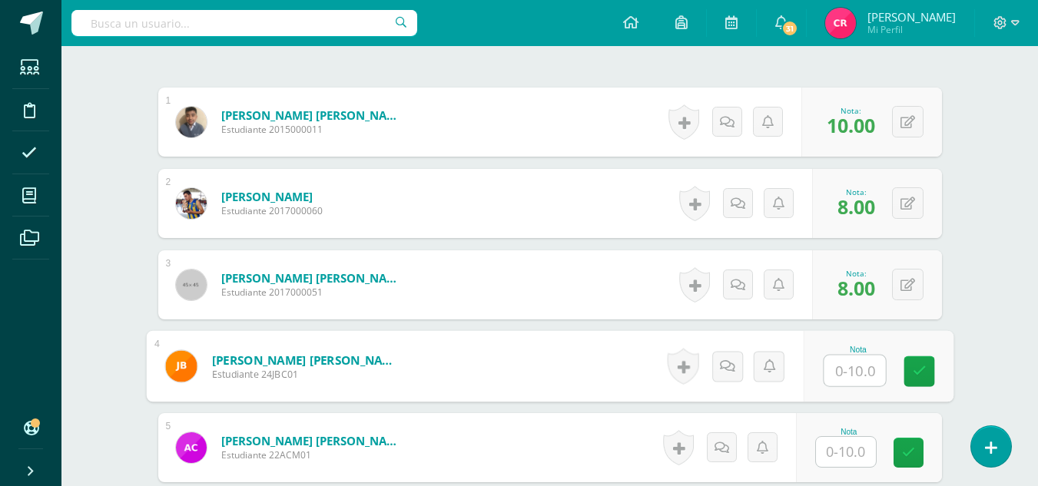
scroll to position [538, 0]
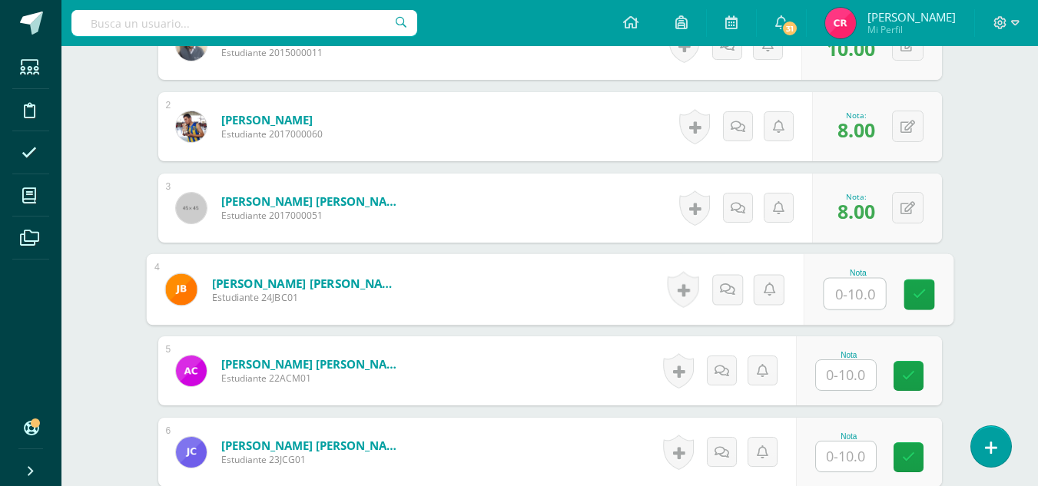
click at [875, 290] on input "text" at bounding box center [853, 294] width 61 height 31
type input "10"
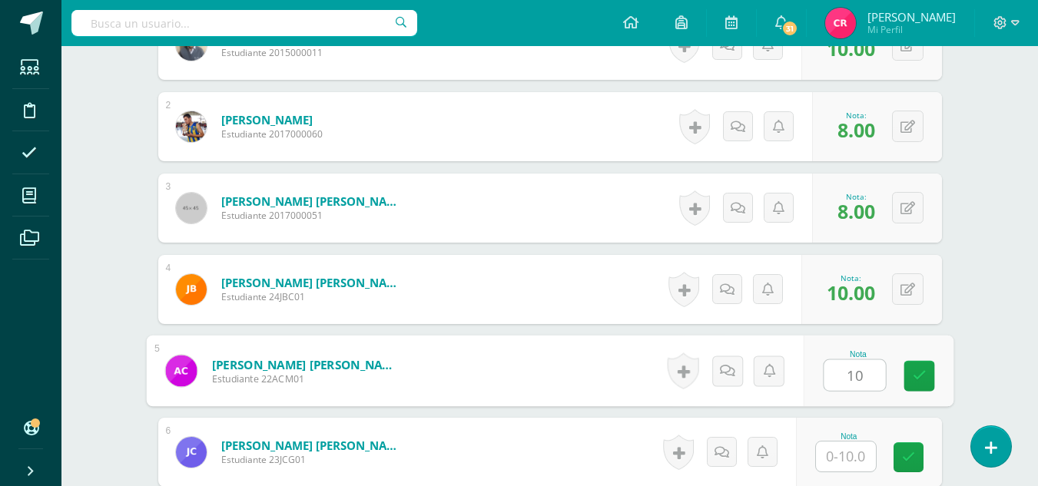
type input "10"
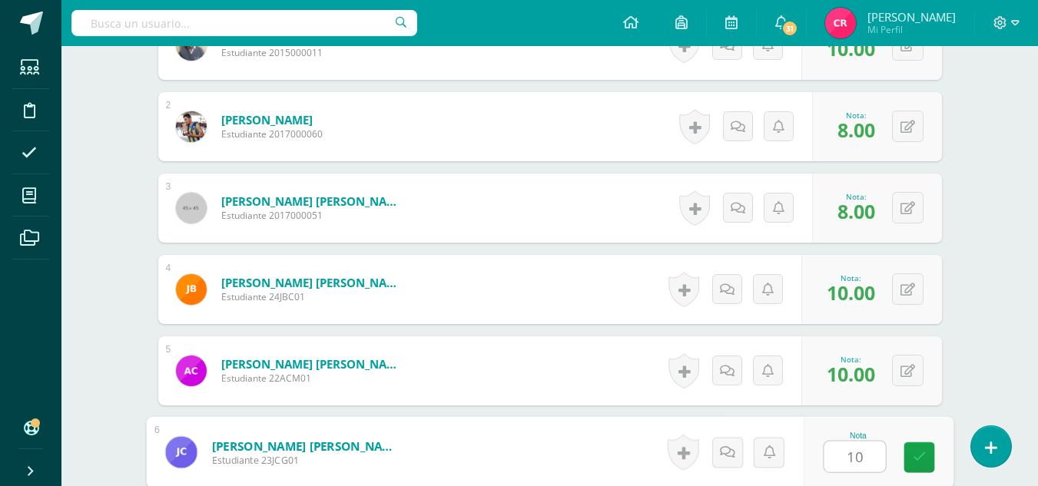
type input "10"
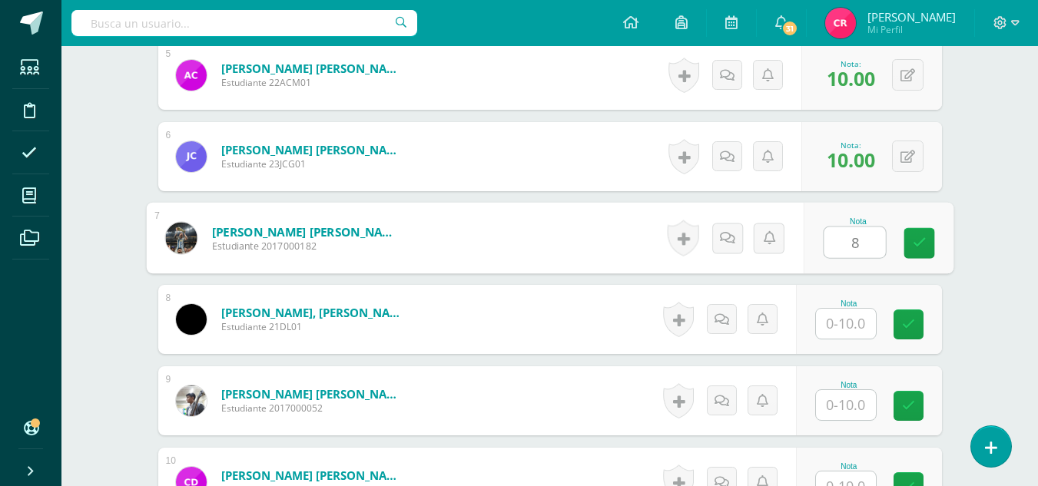
type input "8"
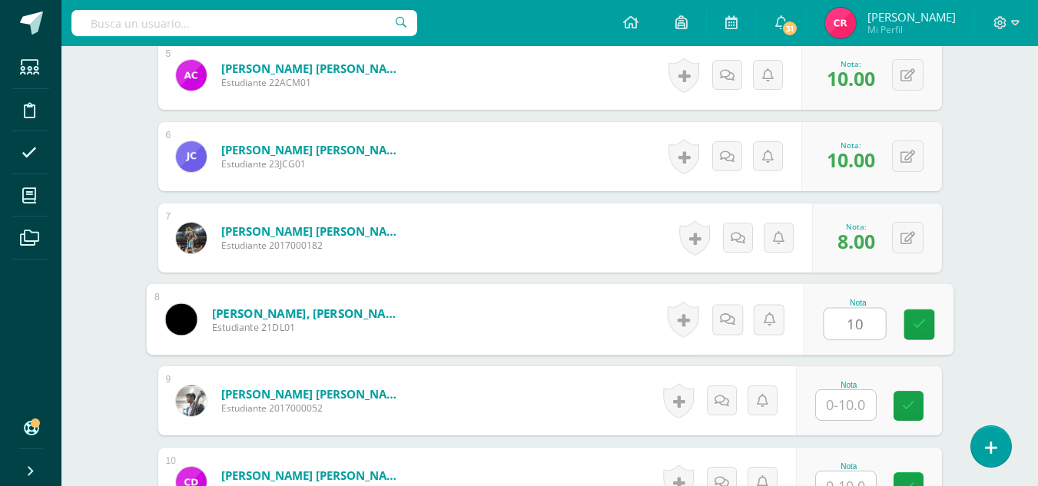
type input "10"
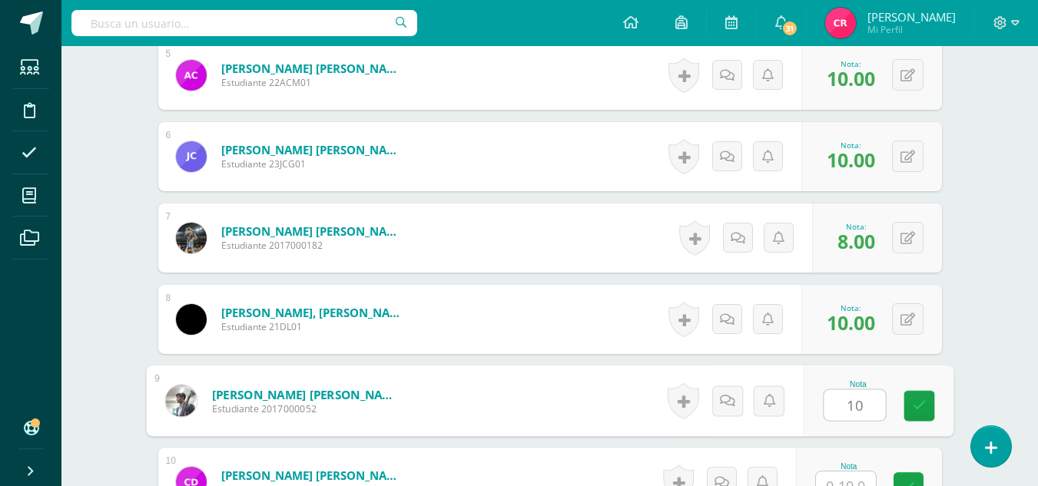
type input "10"
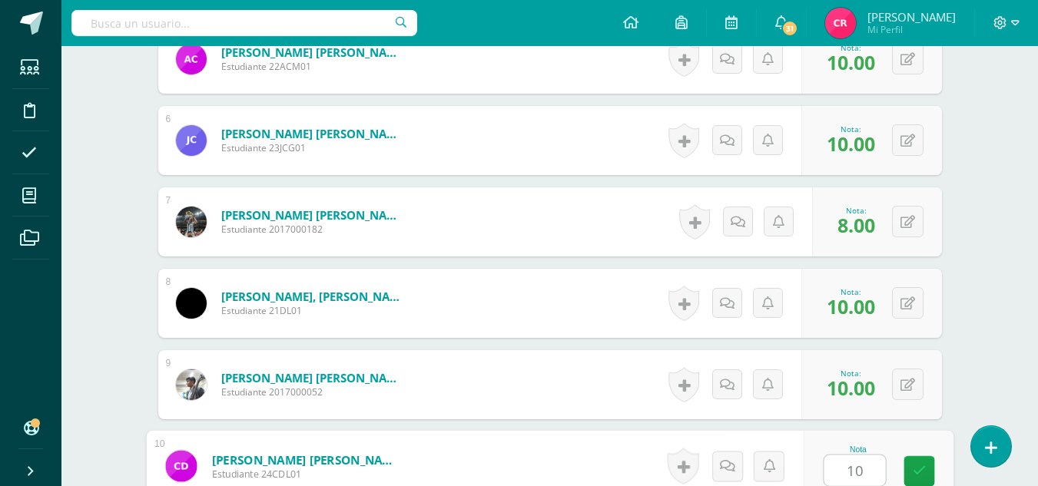
type input "10"
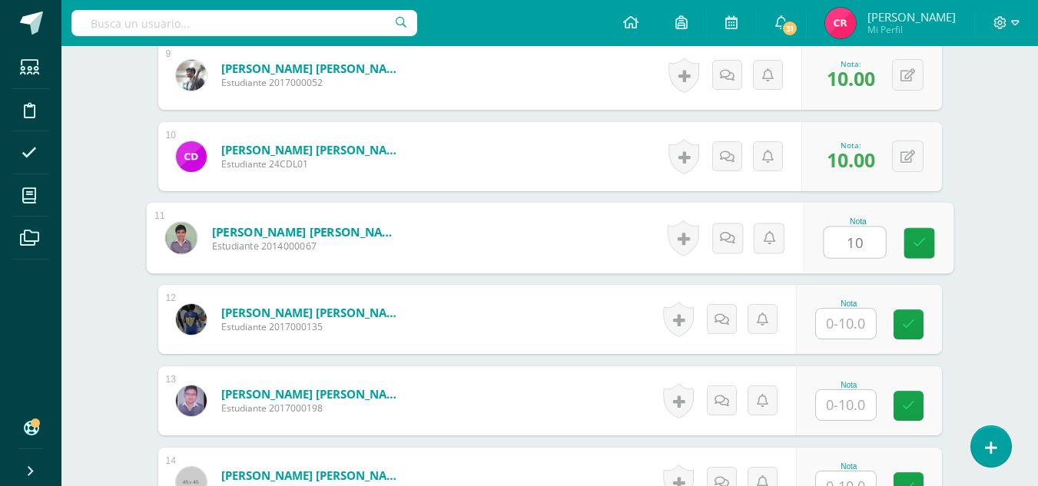
type input "10"
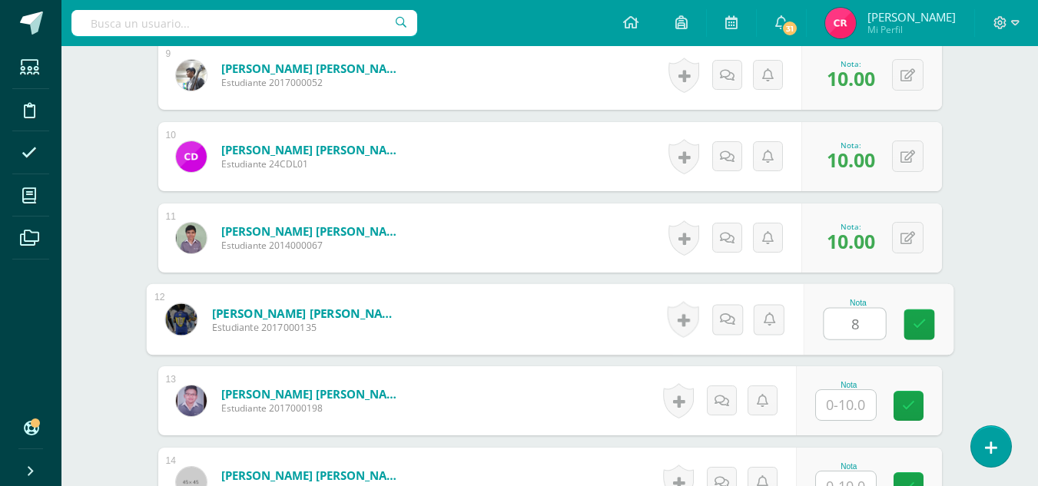
type input "8"
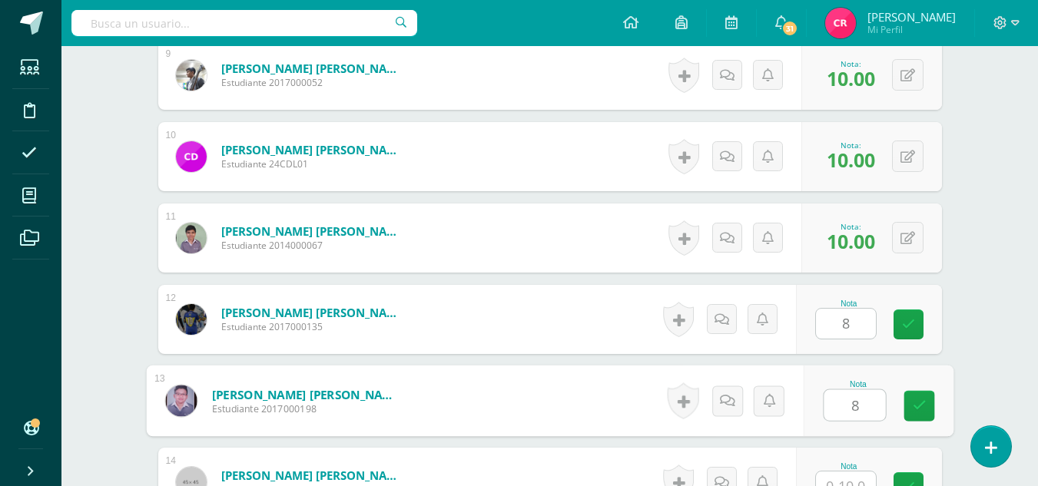
type input "8"
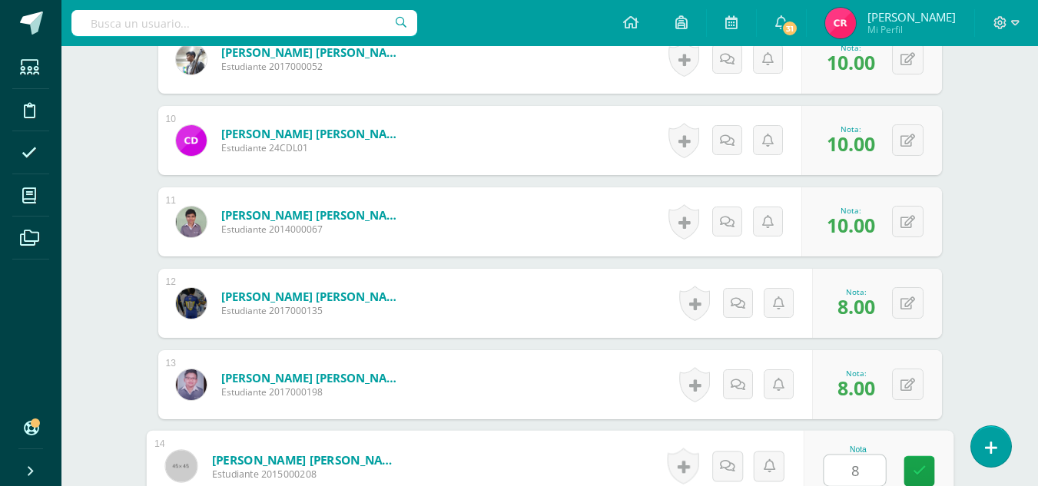
type input "8"
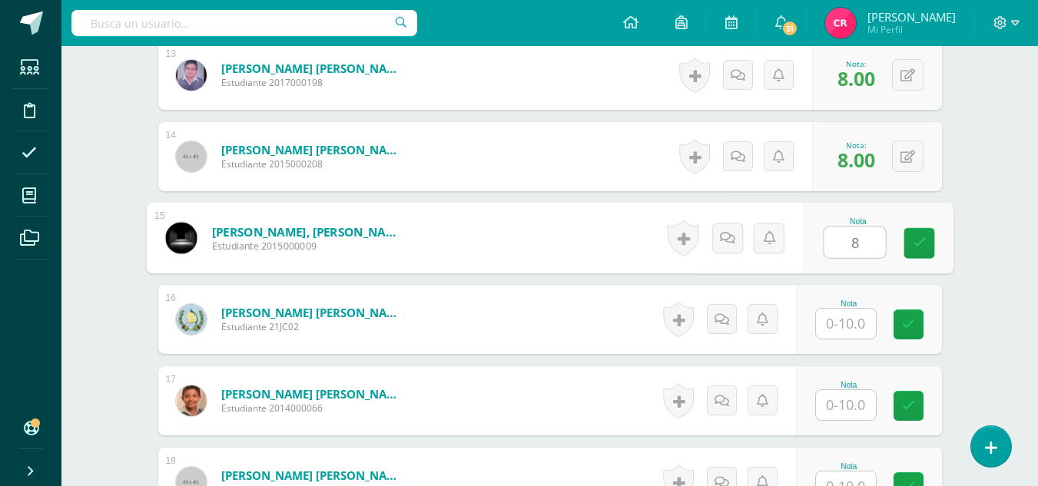
type input "8"
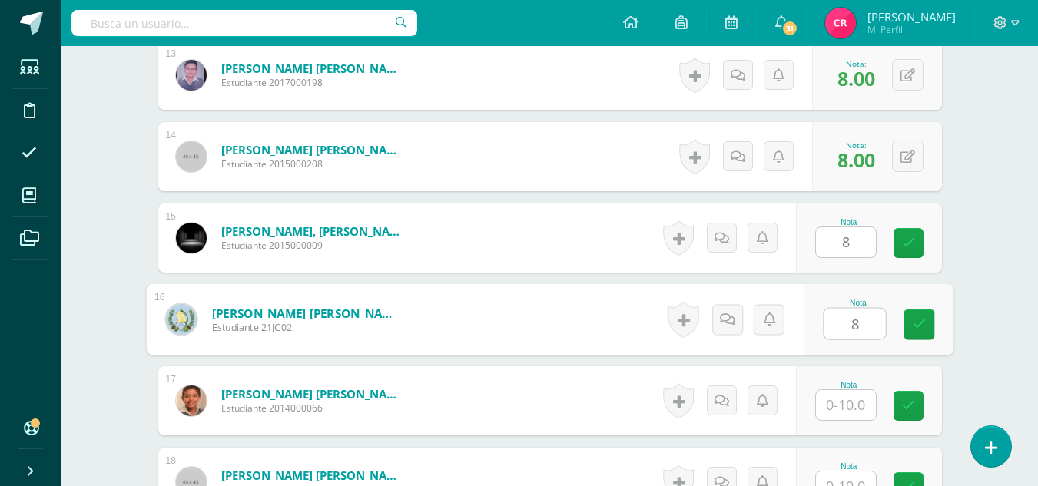
type input "8"
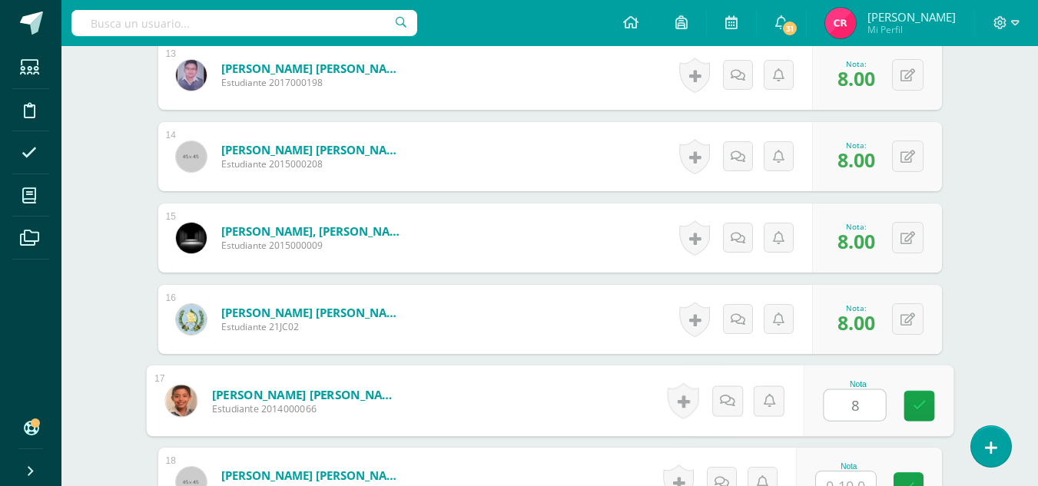
type input "8"
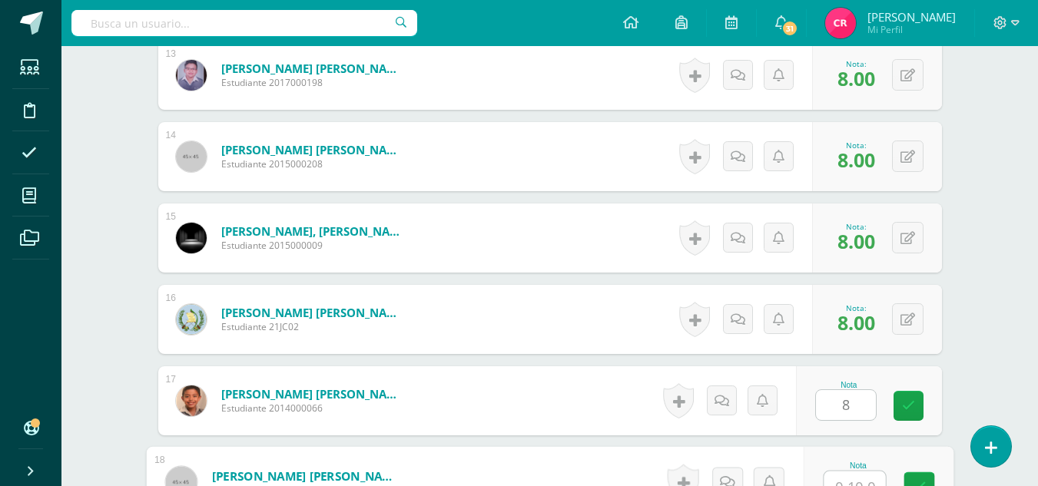
scroll to position [1501, 0]
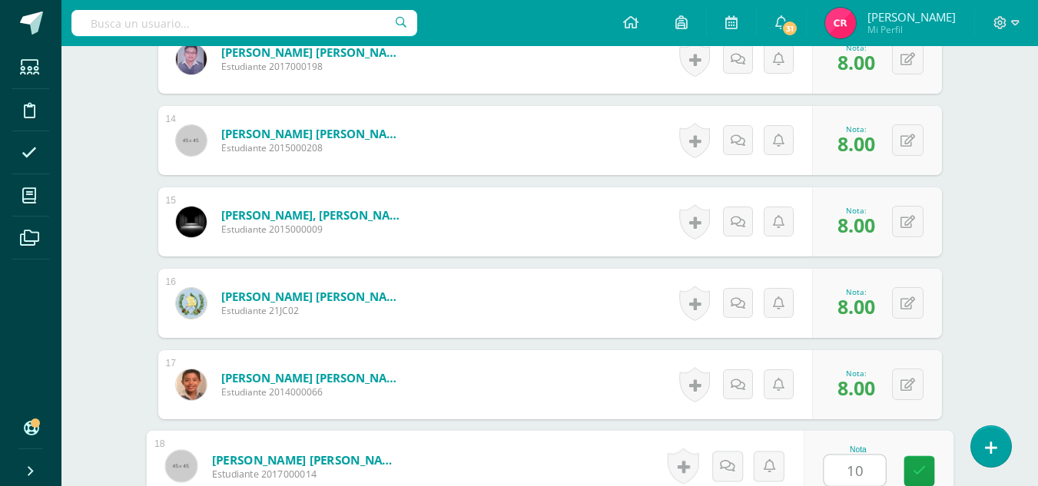
type input "10"
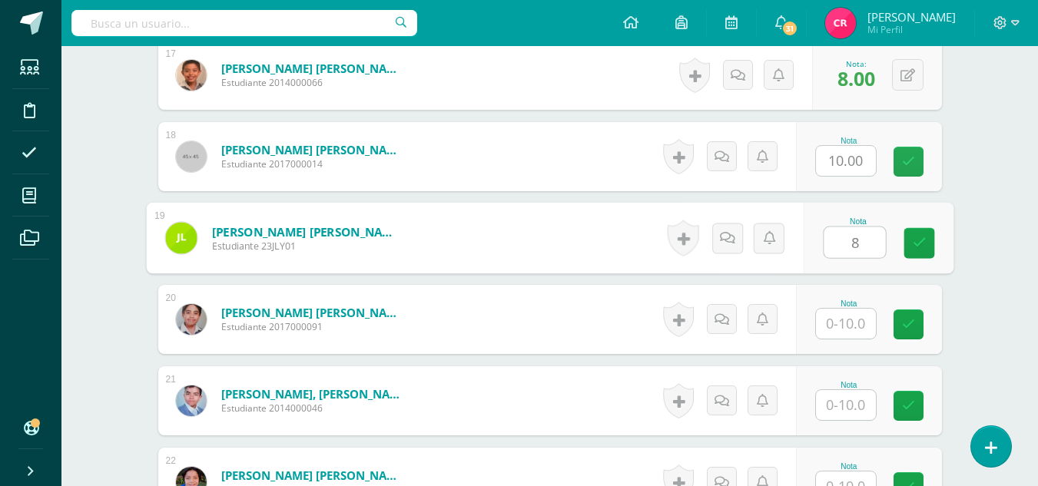
type input "8"
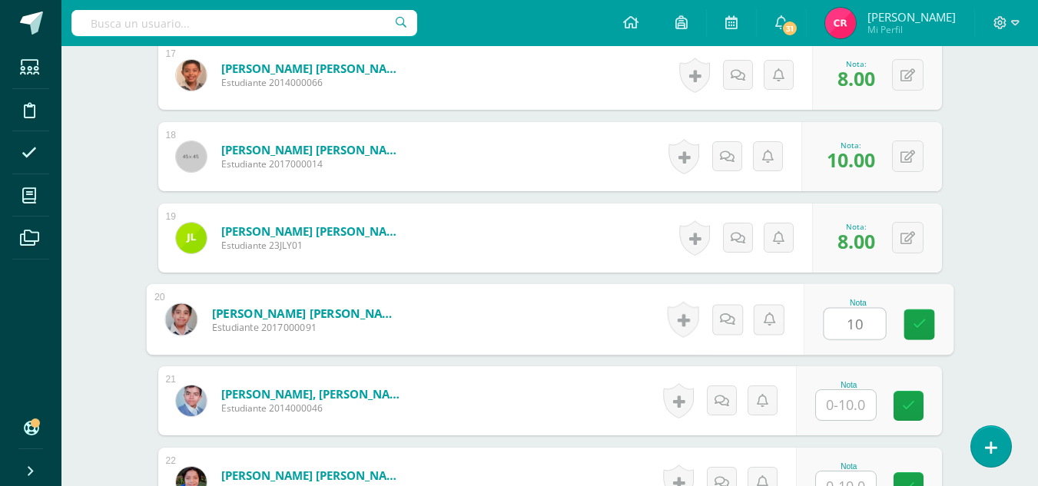
type input "10"
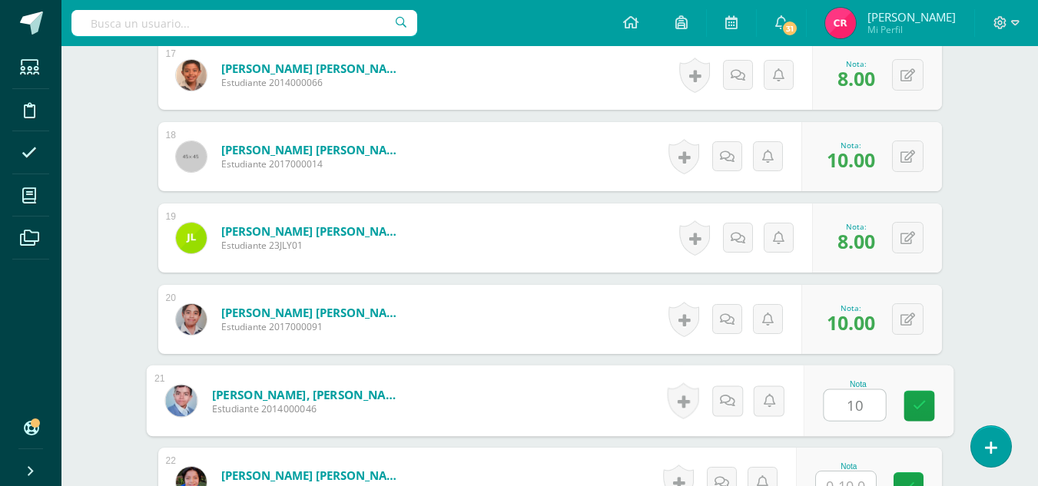
type input "10"
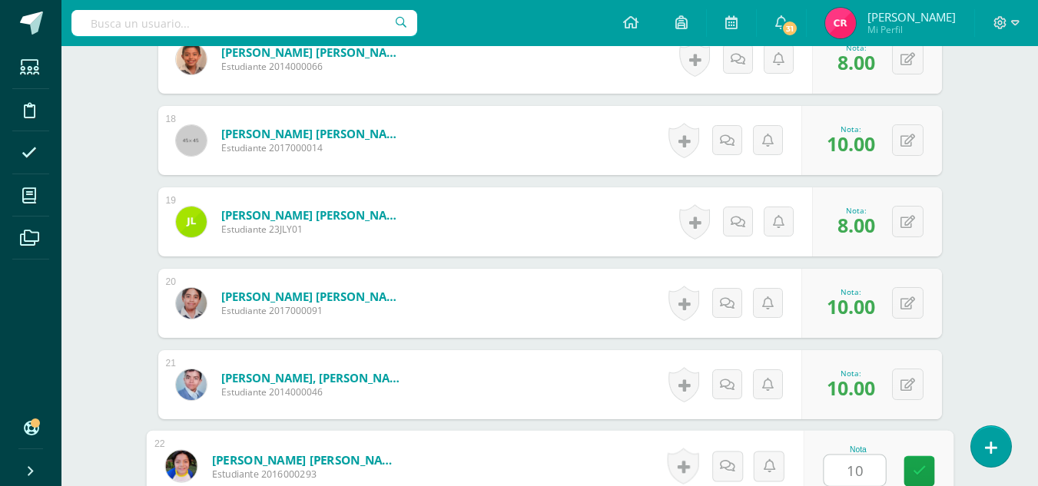
type input "10"
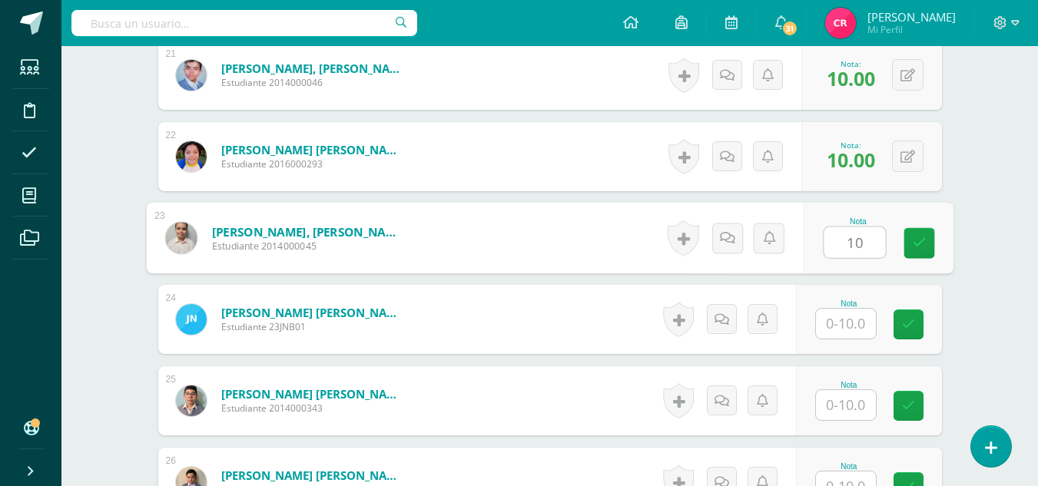
type input "10"
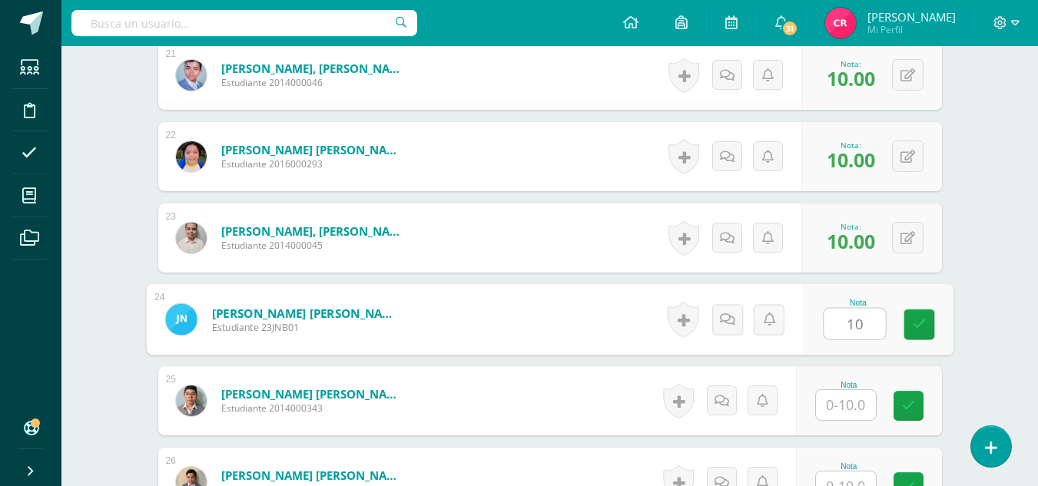
type input "10"
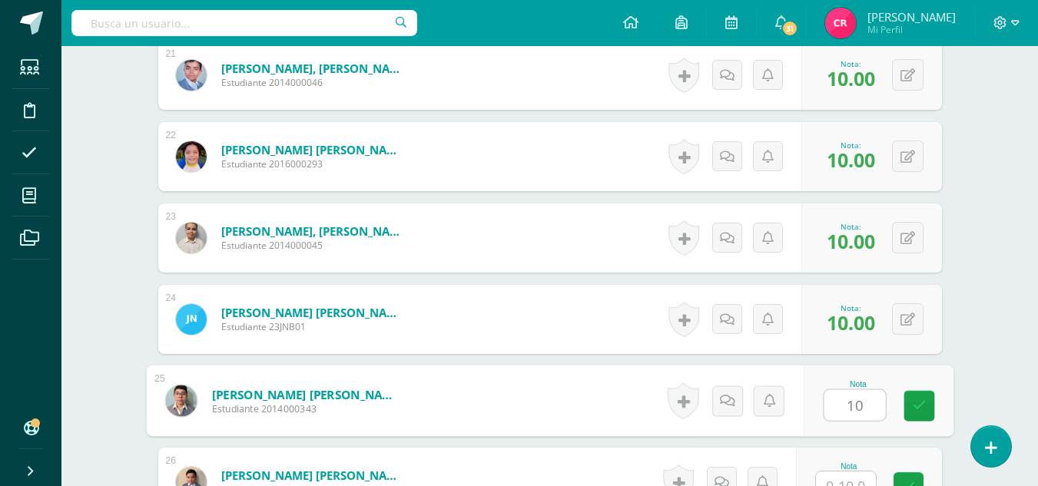
type input "10"
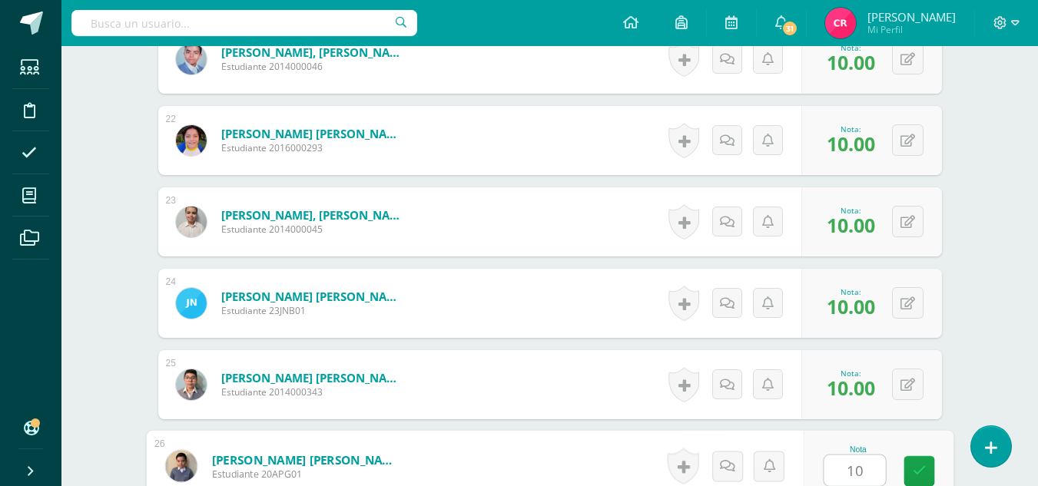
type input "10"
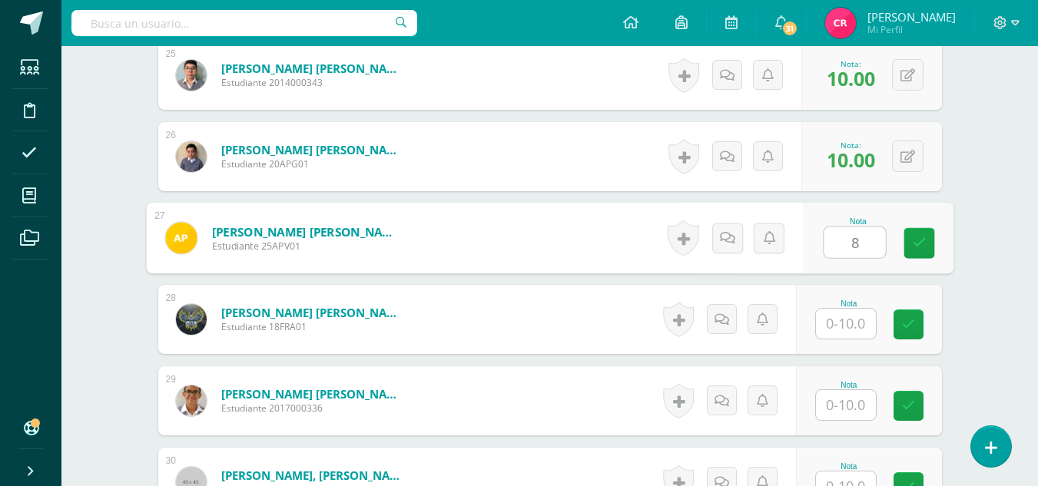
type input "8"
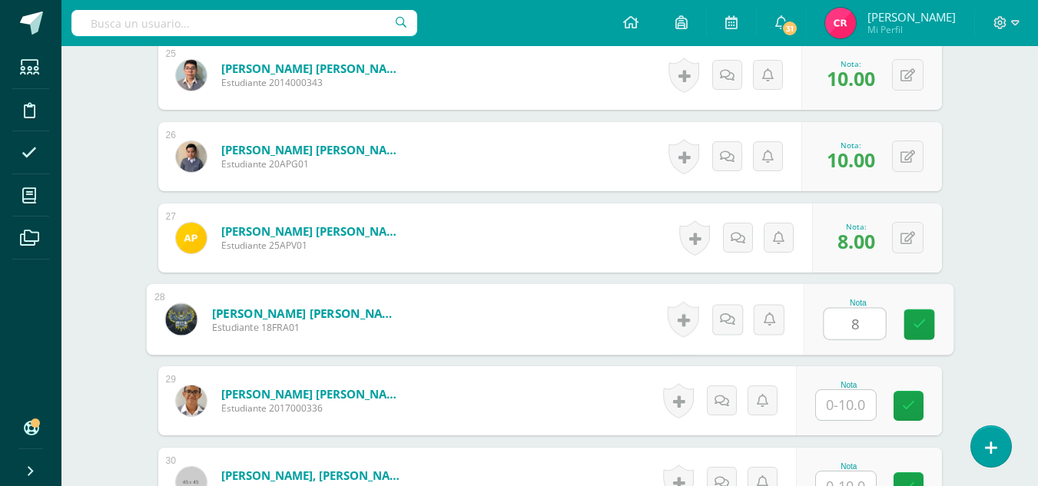
type input "8"
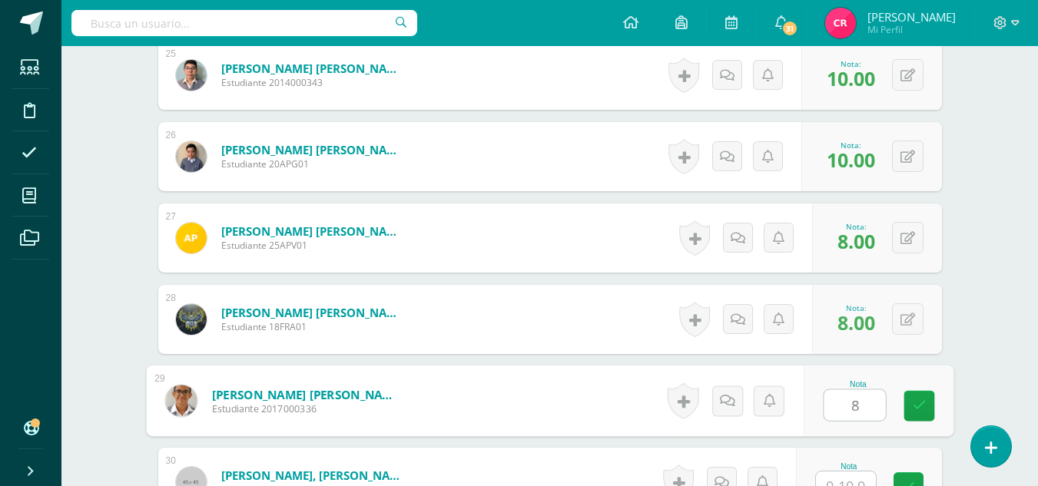
type input "8"
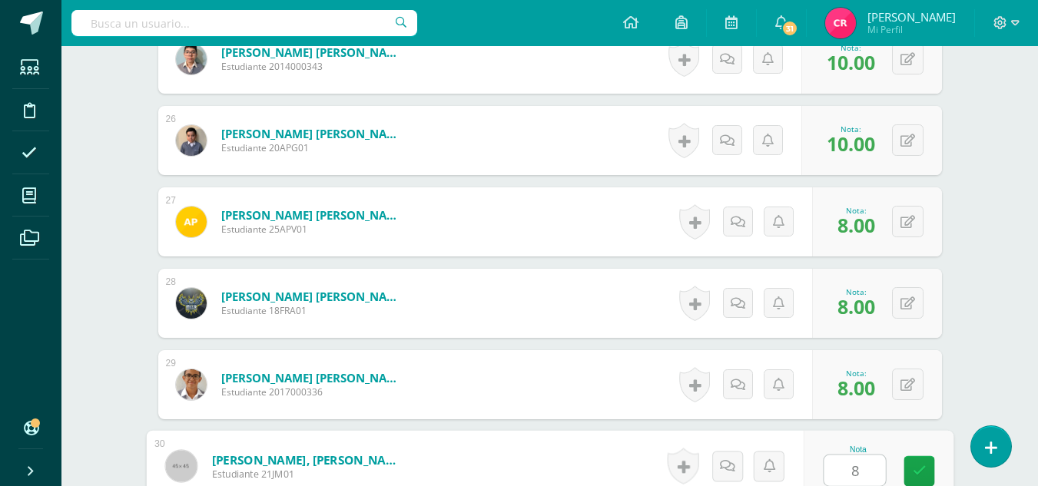
type input "8"
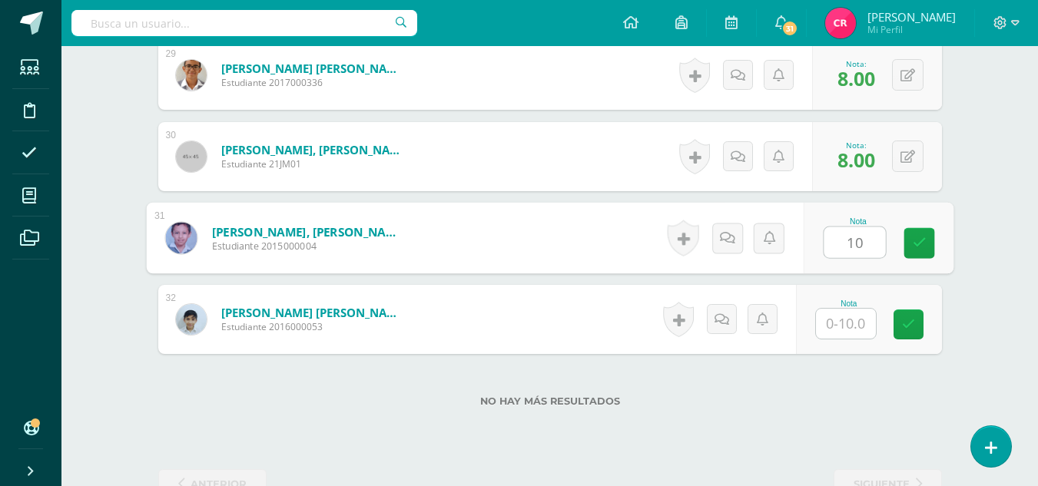
type input "10"
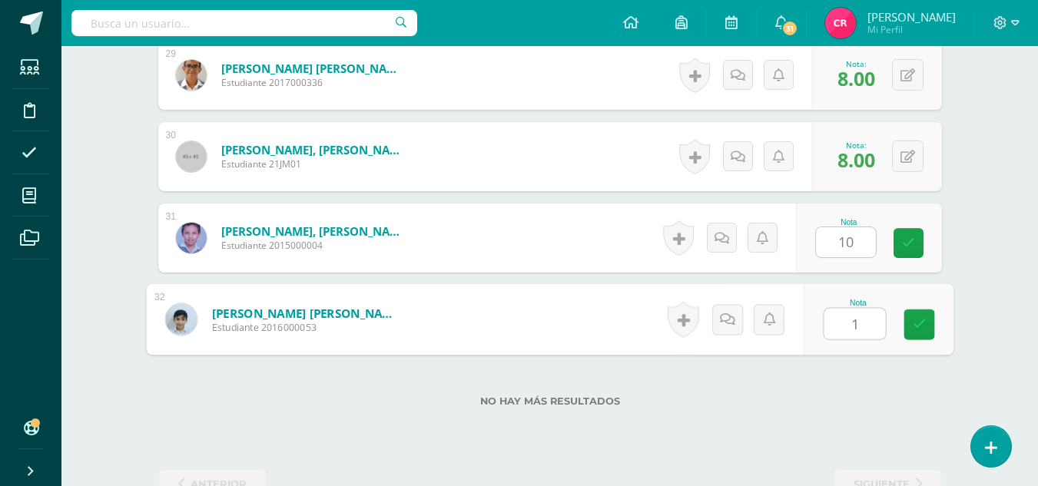
type input "10"
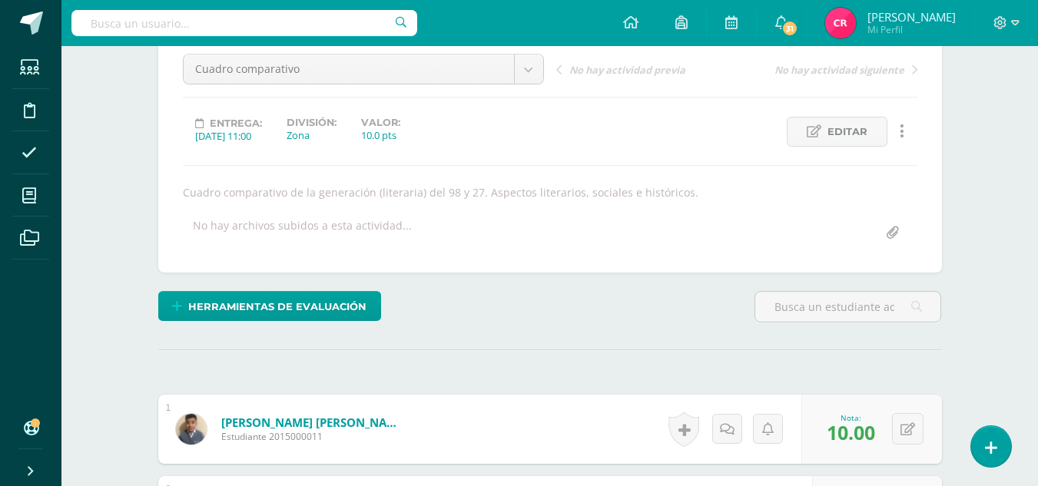
scroll to position [0, 0]
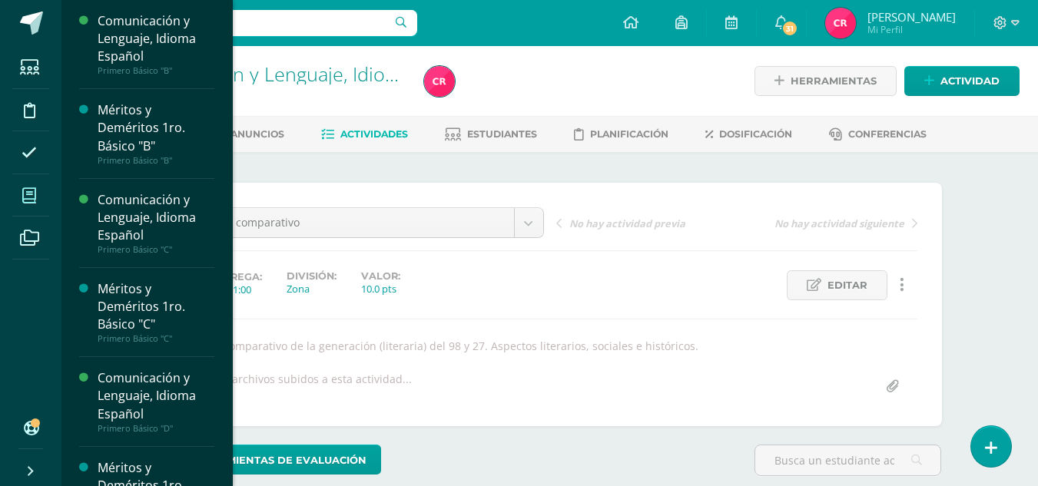
click at [26, 190] on icon at bounding box center [29, 195] width 14 height 15
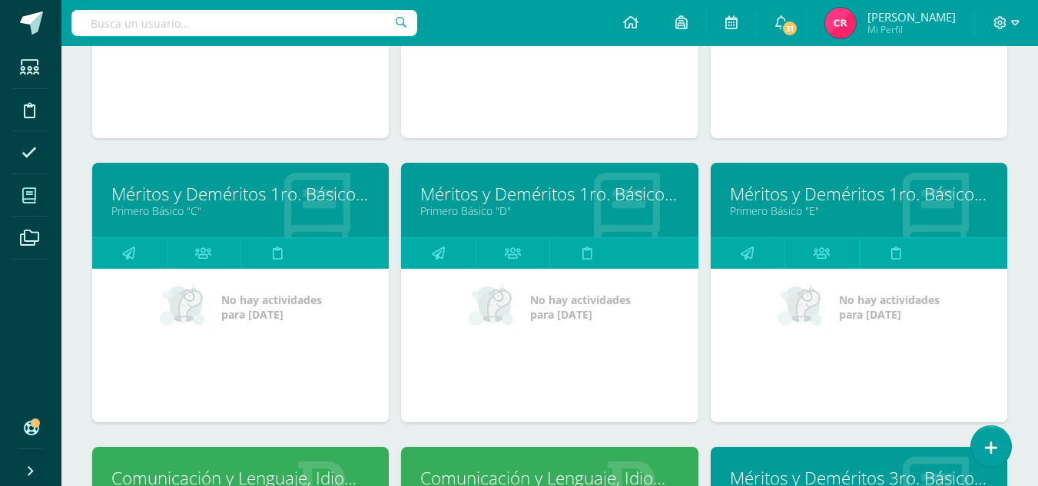
scroll to position [845, 0]
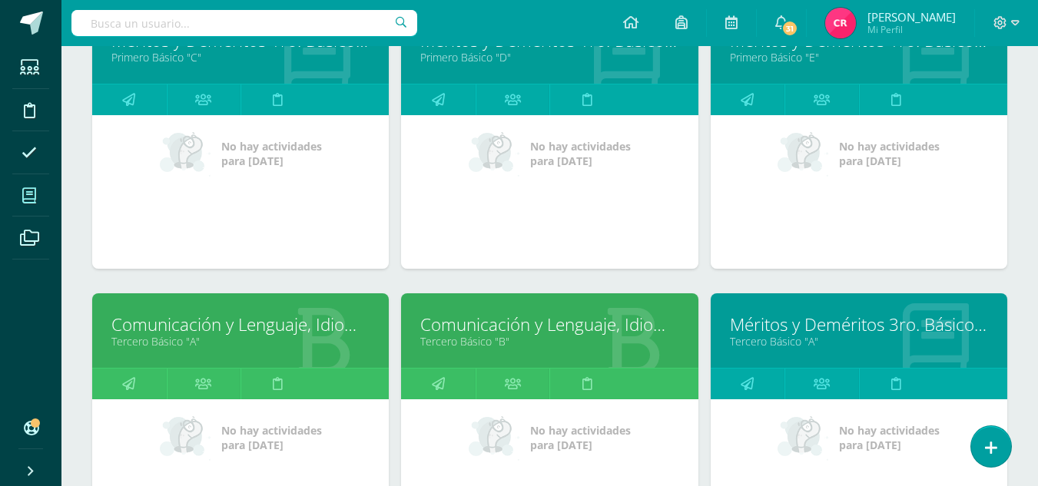
click at [502, 329] on link "Comunicación y Lenguaje, Idioma Español" at bounding box center [549, 325] width 258 height 24
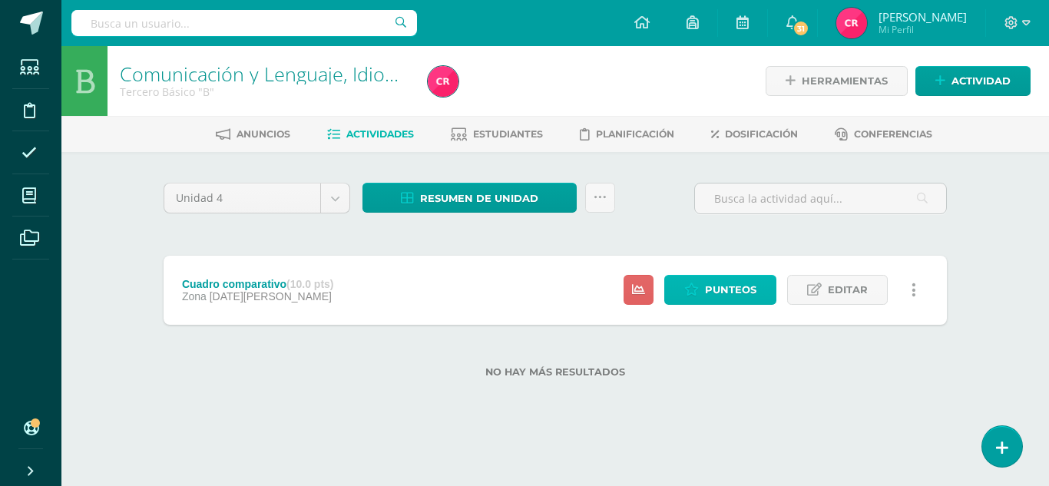
click at [671, 296] on link "Punteos" at bounding box center [720, 290] width 112 height 30
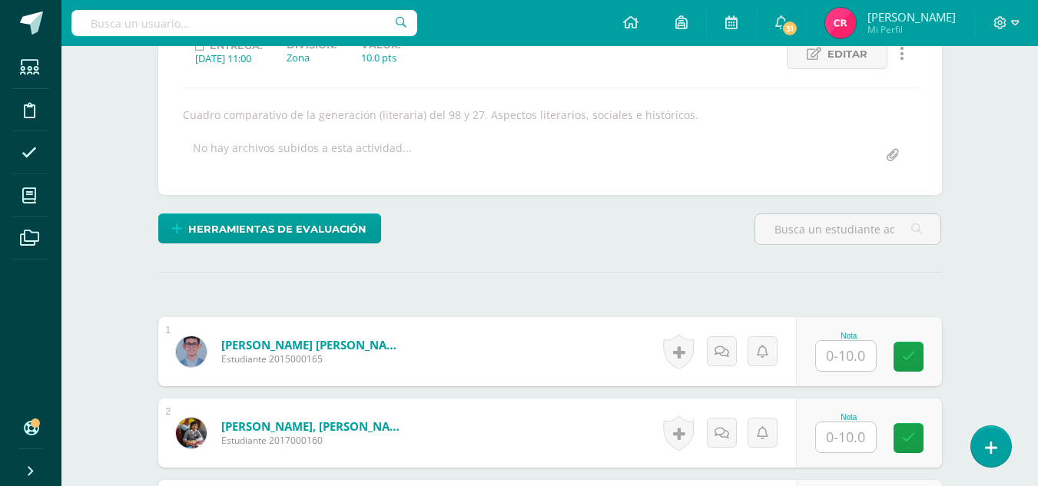
scroll to position [462, 0]
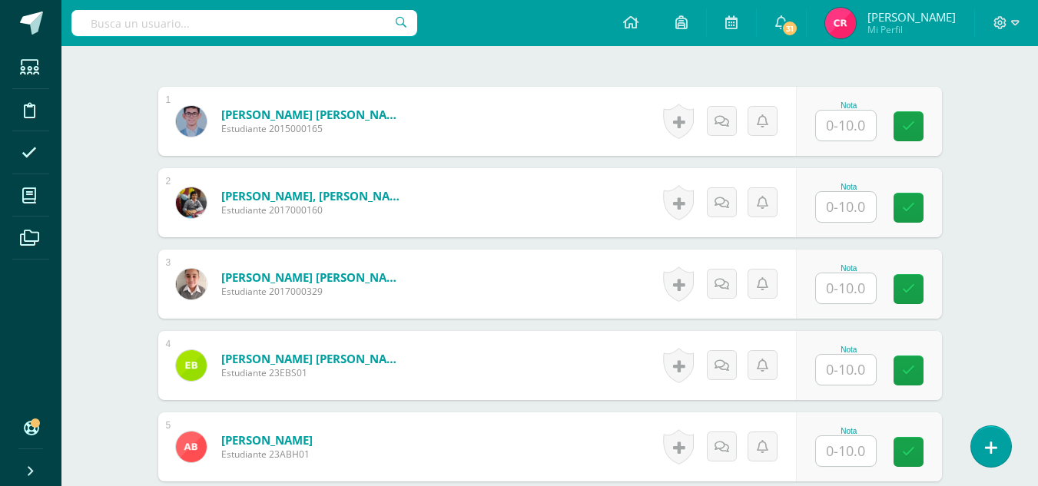
click at [832, 123] on input "text" at bounding box center [846, 126] width 60 height 30
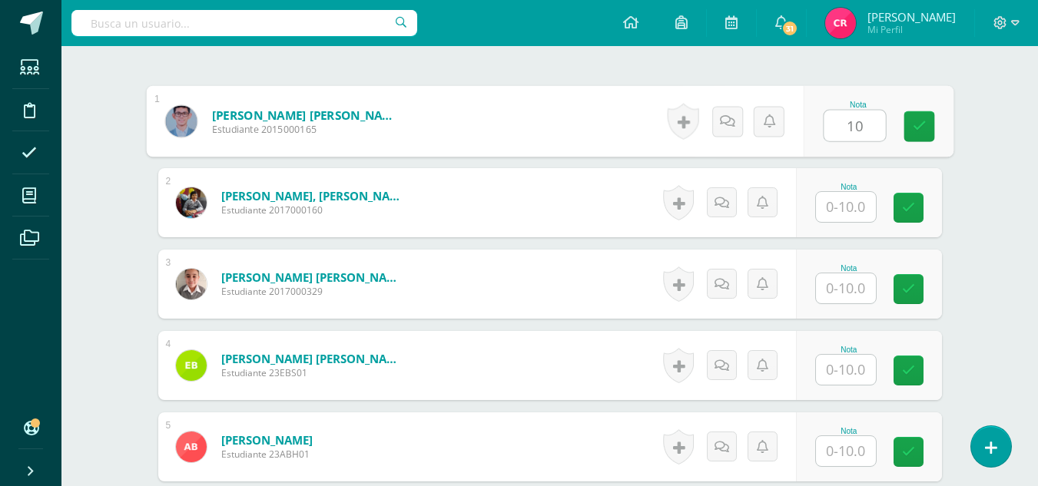
type input "10"
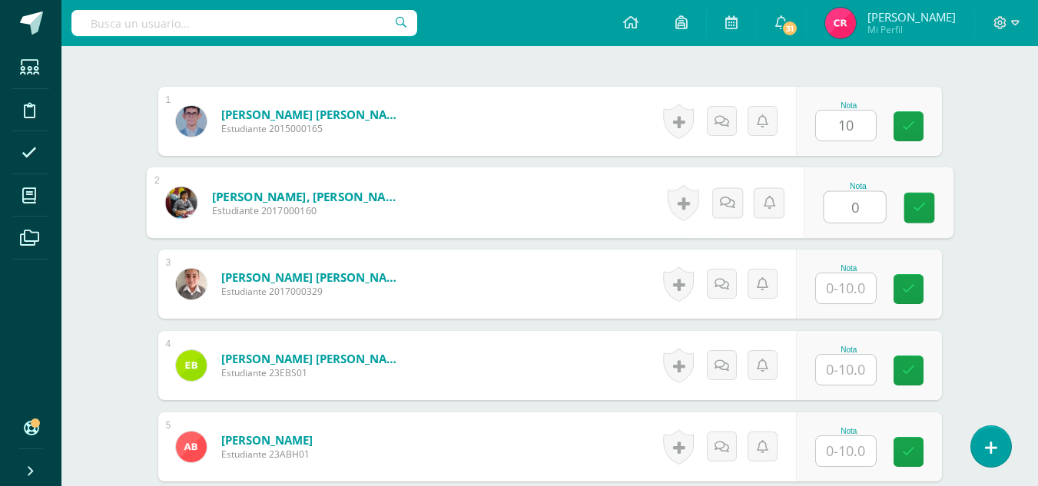
type input "0"
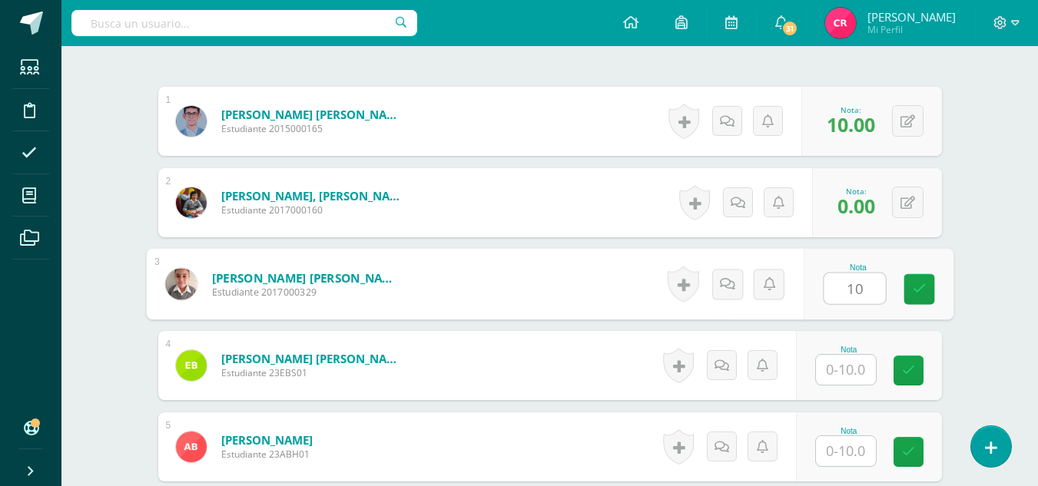
type input "10"
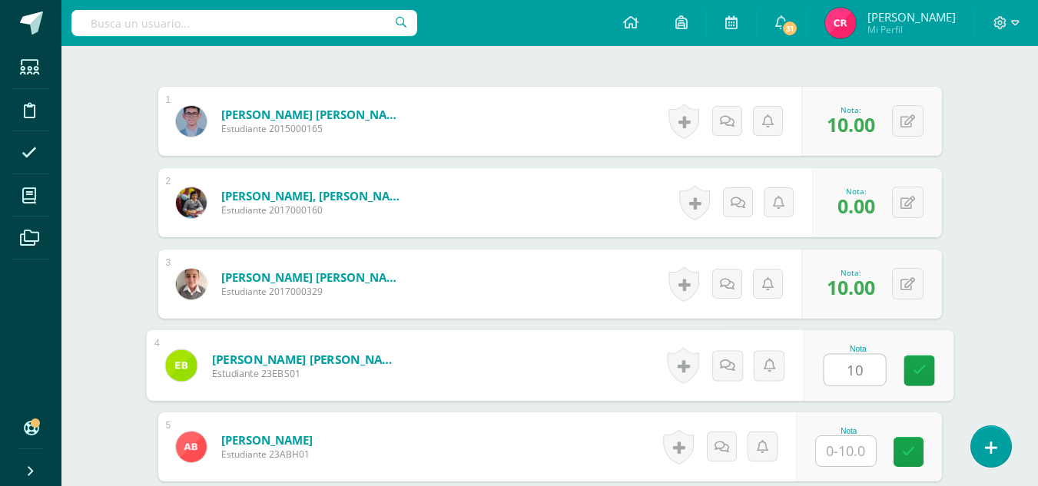
type input "10"
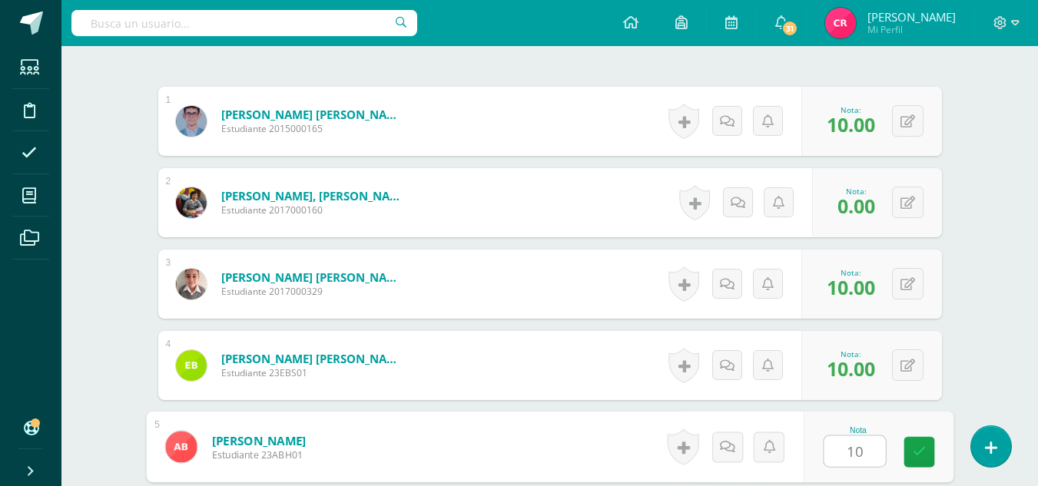
type input "10"
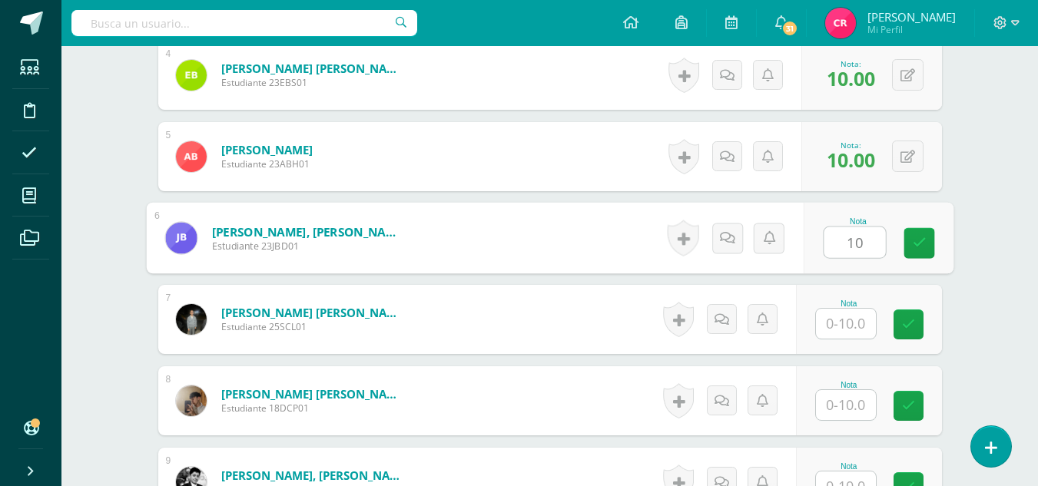
type input "10"
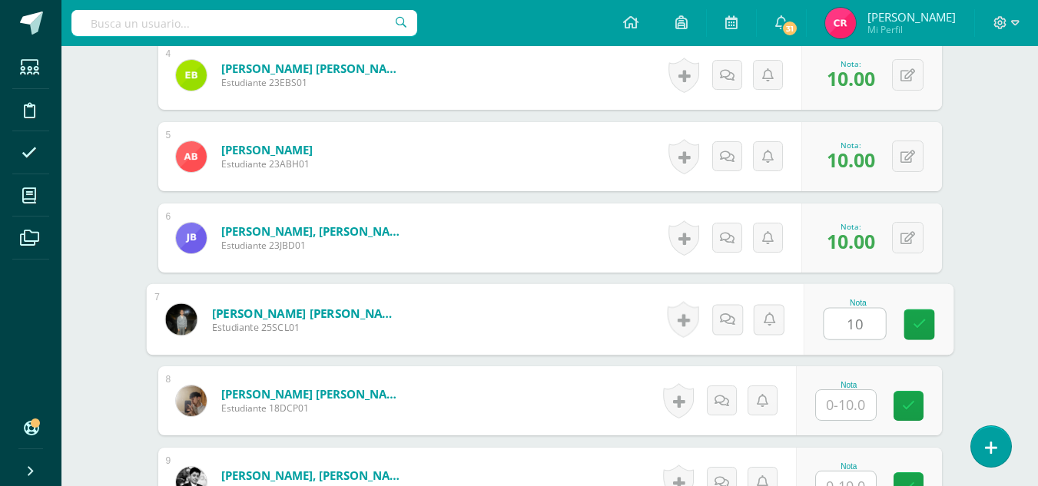
type input "10"
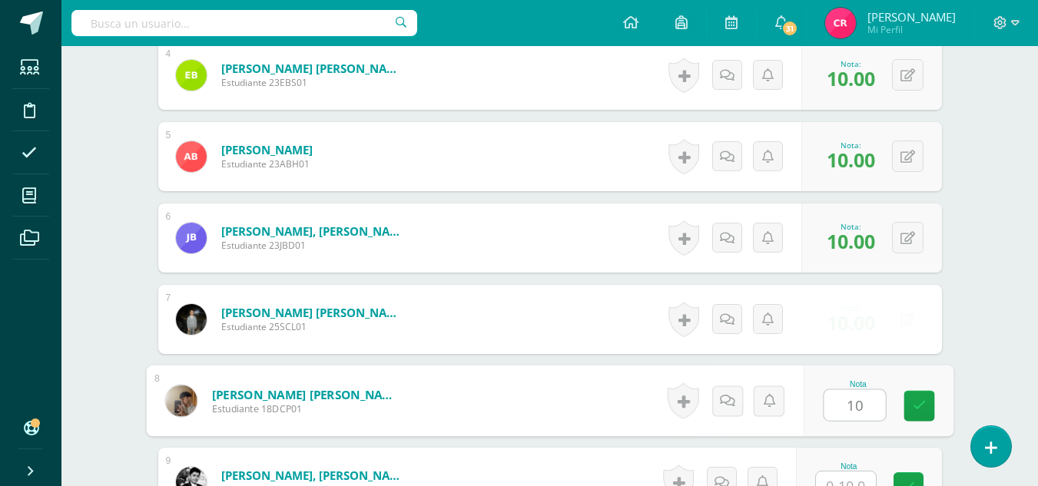
type input "10"
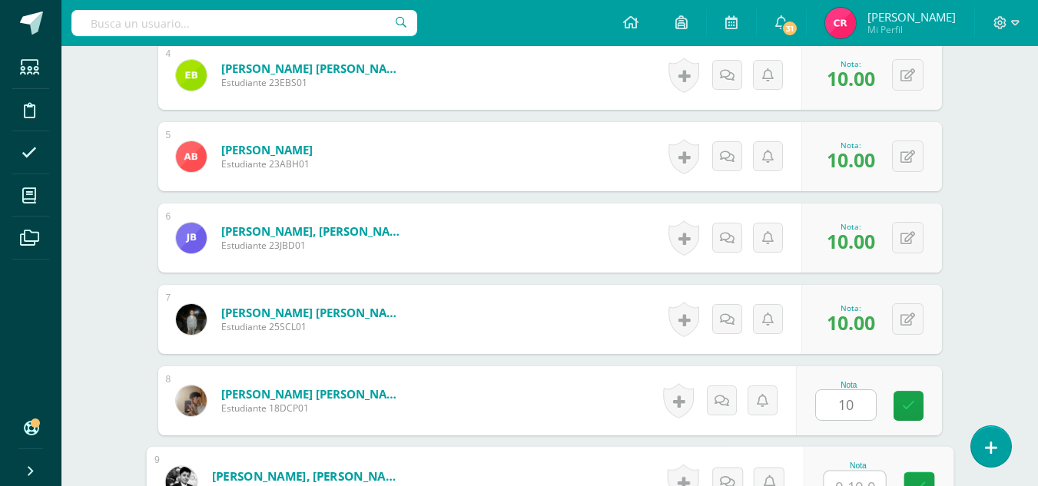
scroll to position [768, 0]
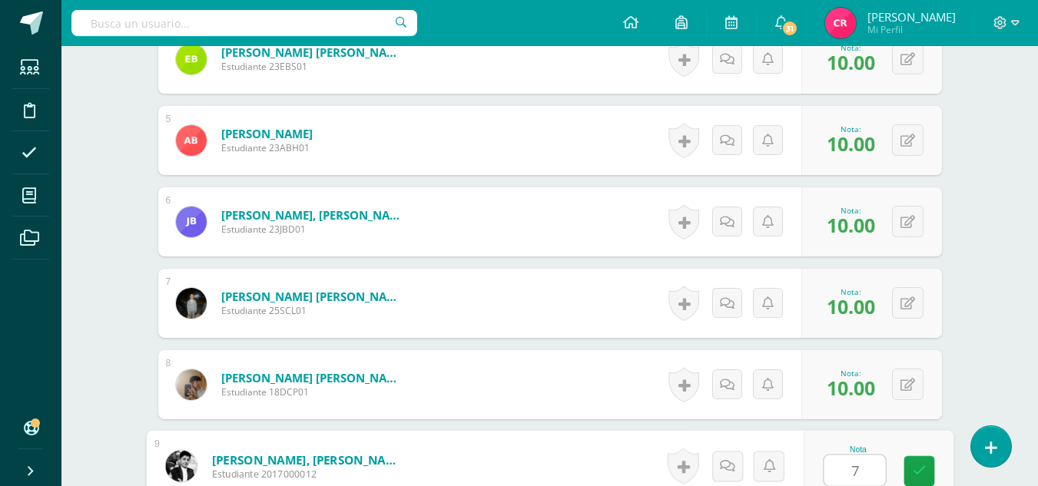
type input "7"
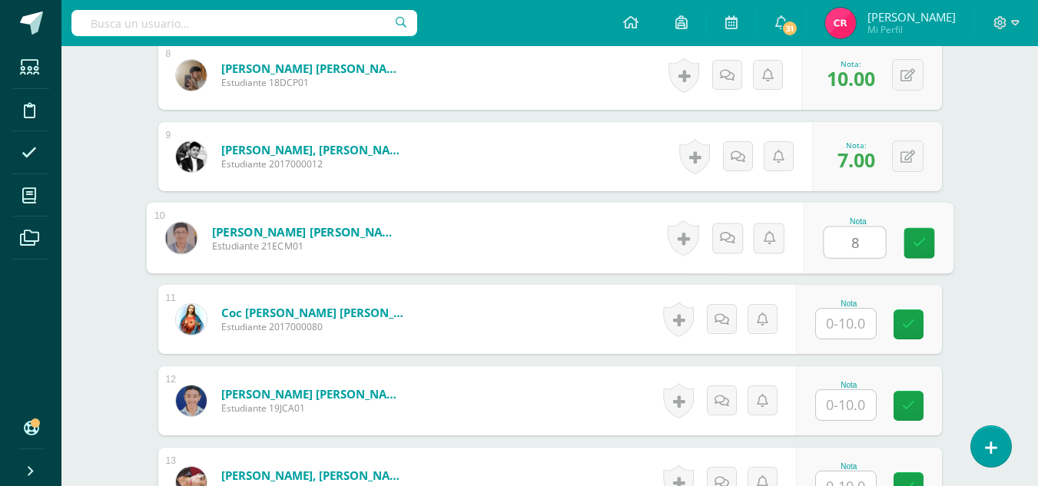
type input "8"
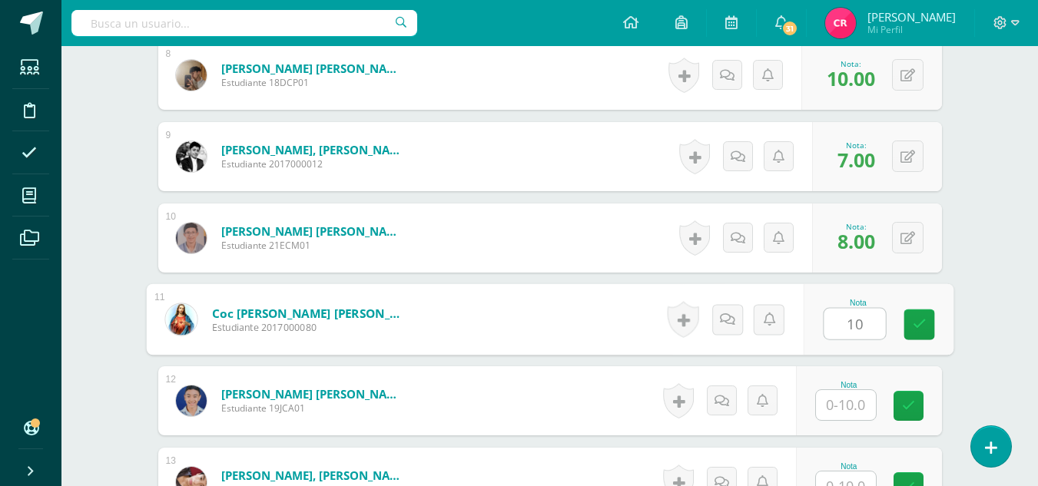
type input "10"
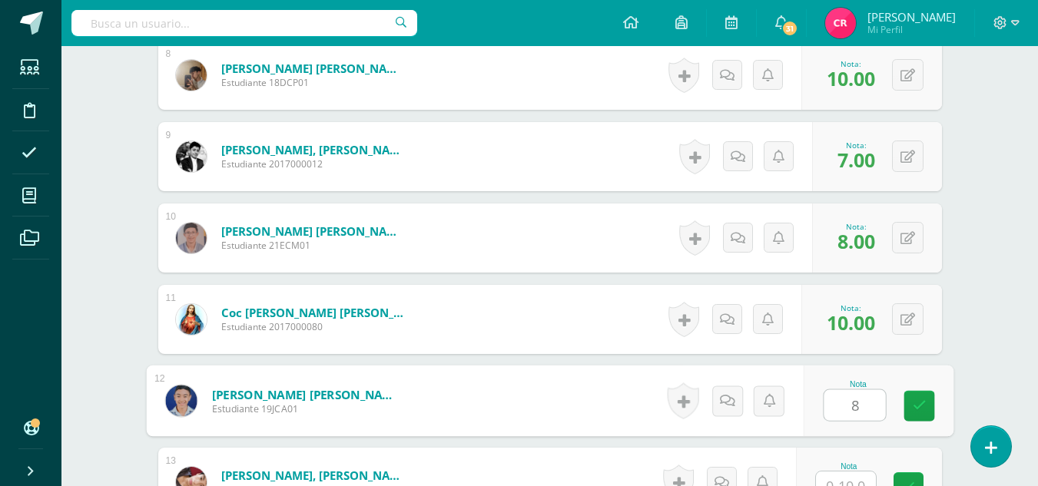
type input "8"
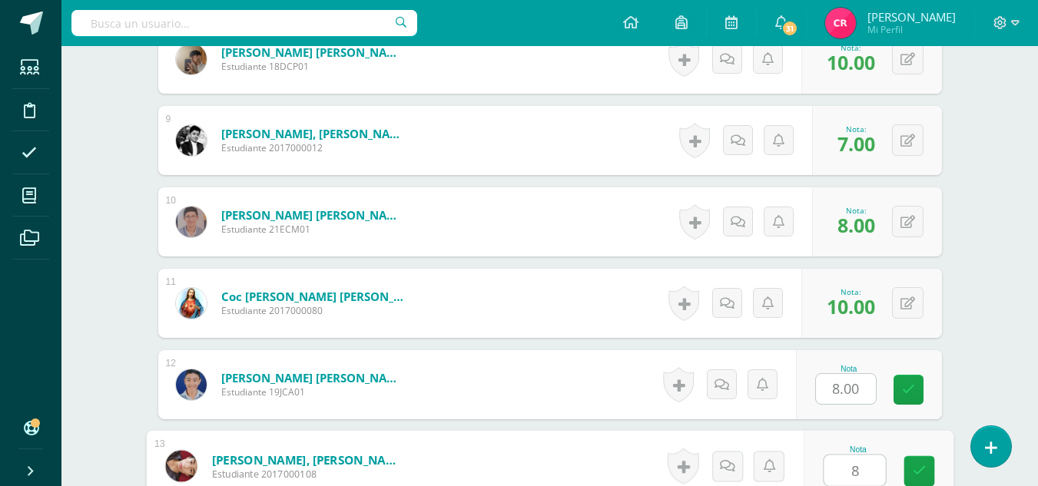
type input "8"
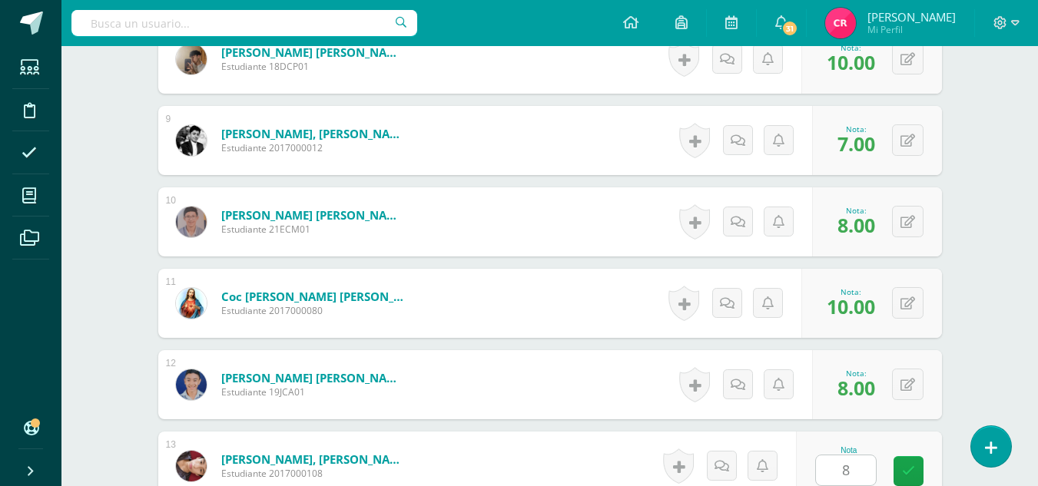
scroll to position [1403, 0]
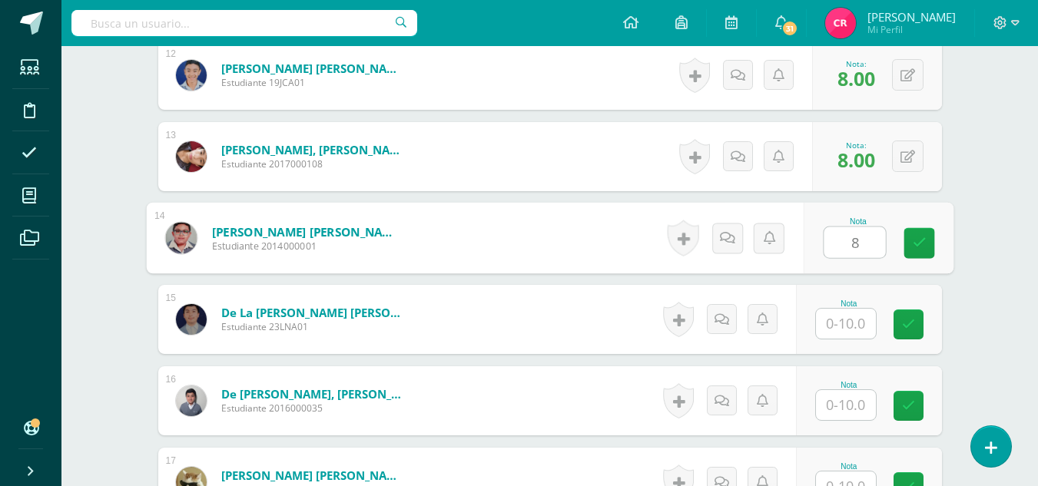
type input "8"
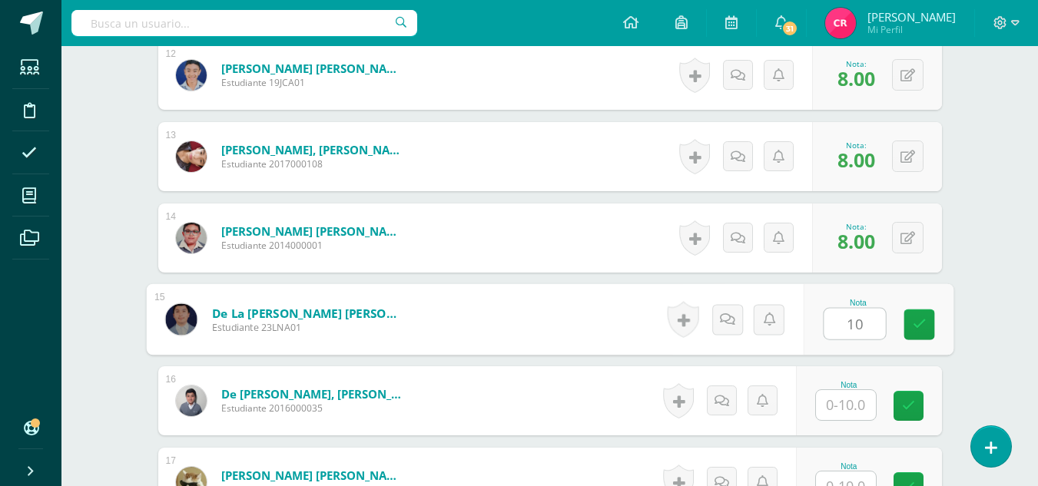
type input "10"
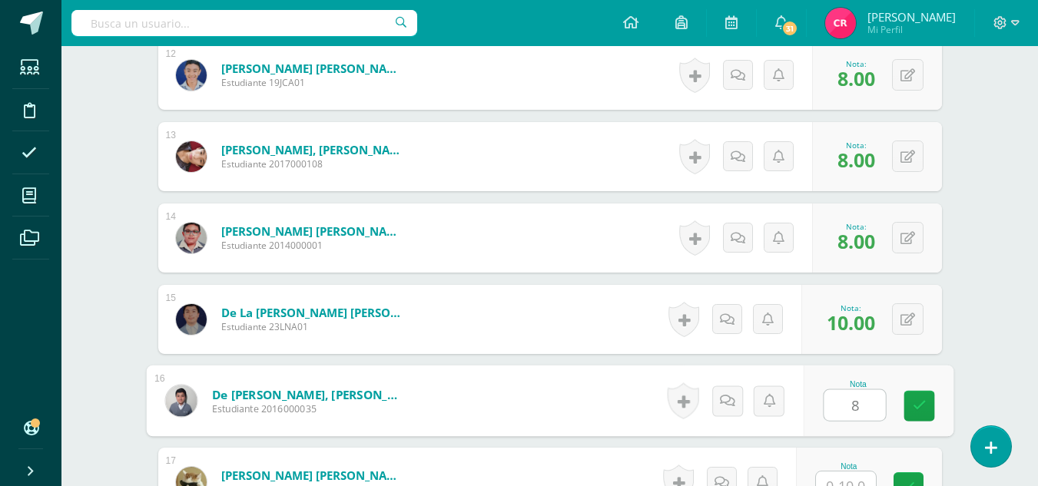
type input "8"
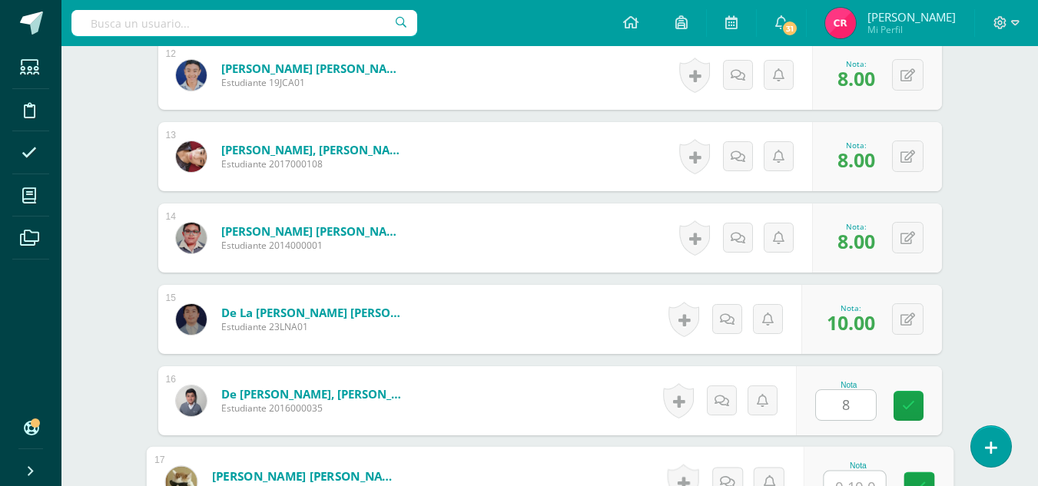
scroll to position [1419, 0]
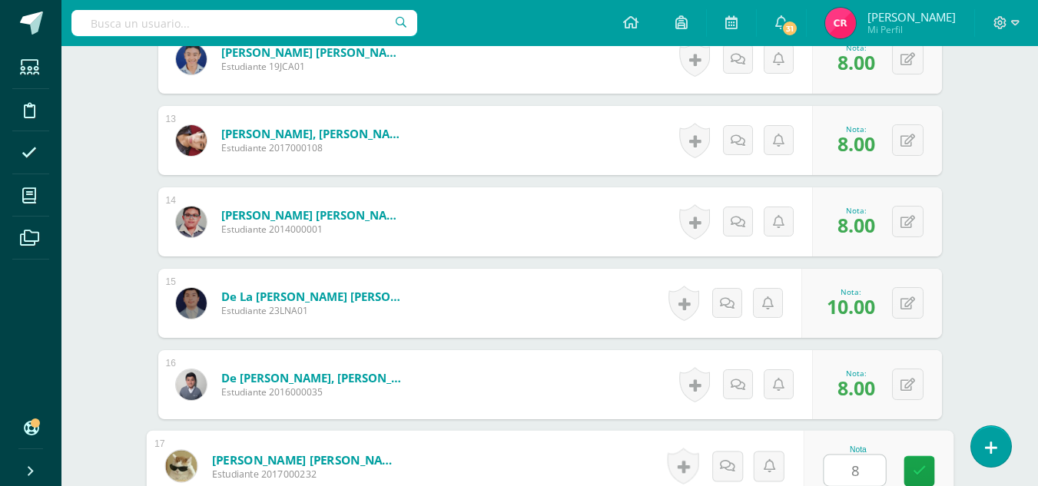
type input "8"
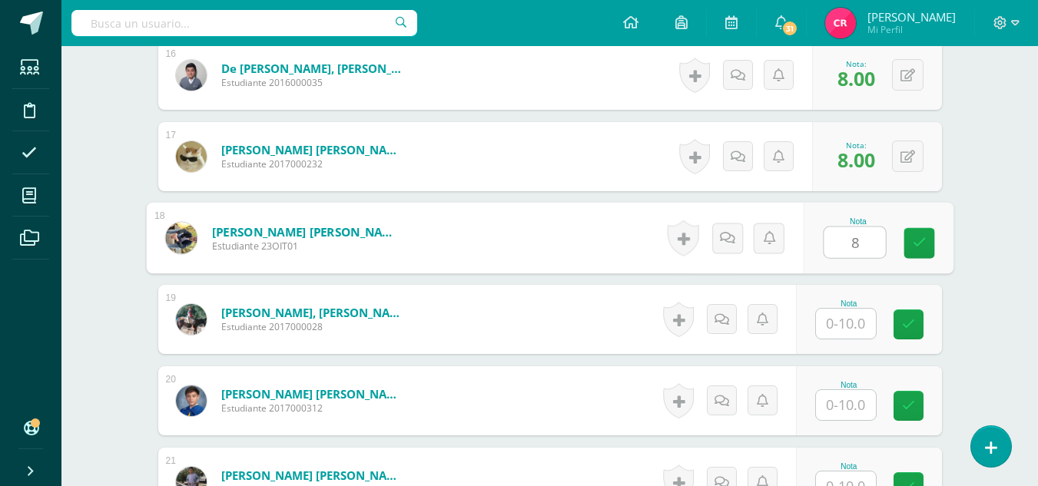
type input "8"
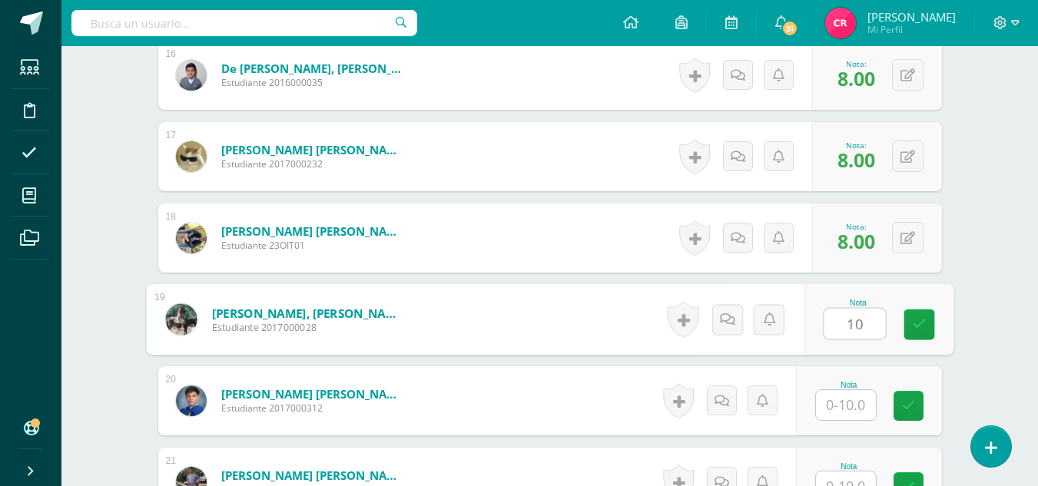
type input "10"
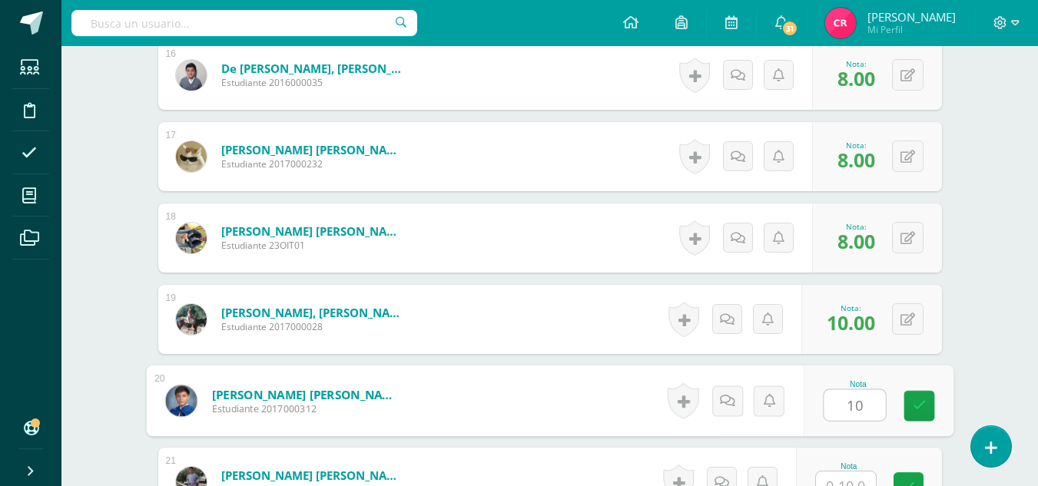
type input "10"
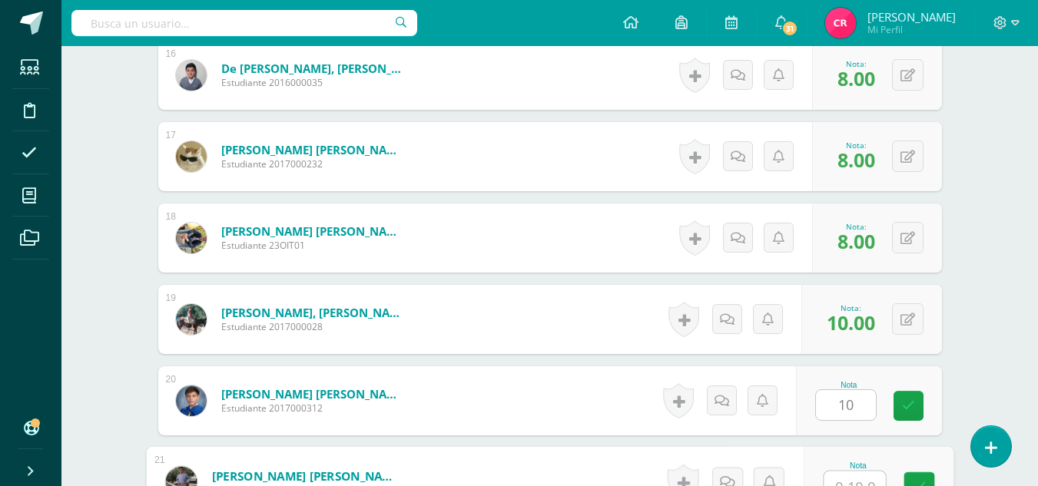
scroll to position [1745, 0]
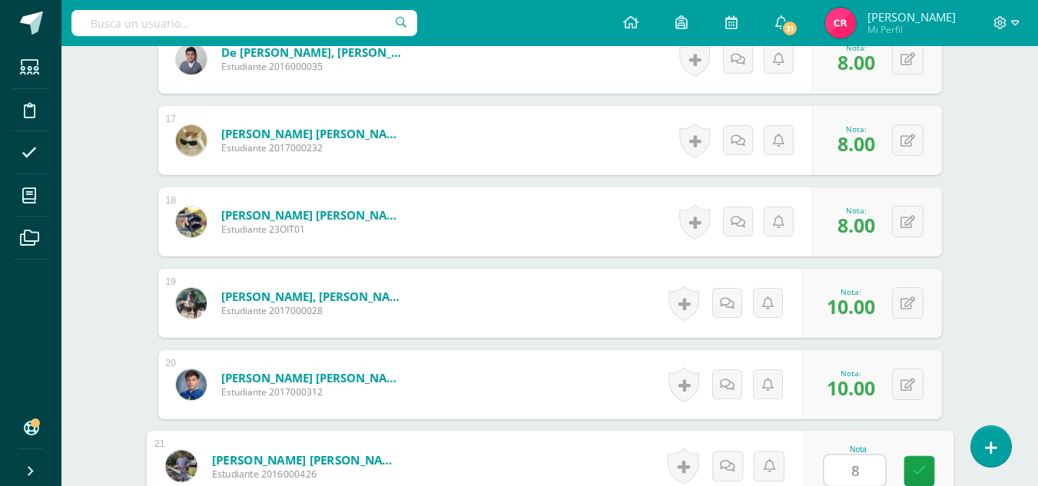
type input "8"
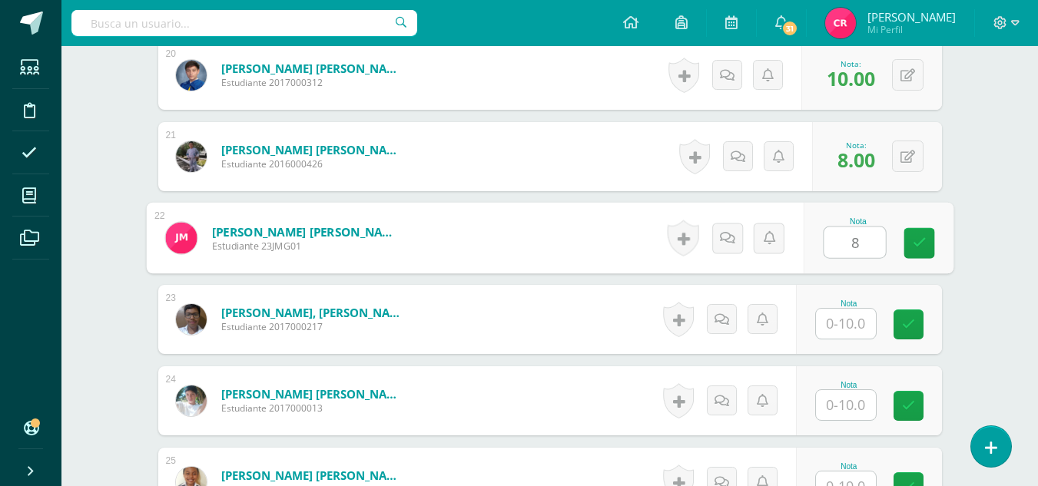
type input "8"
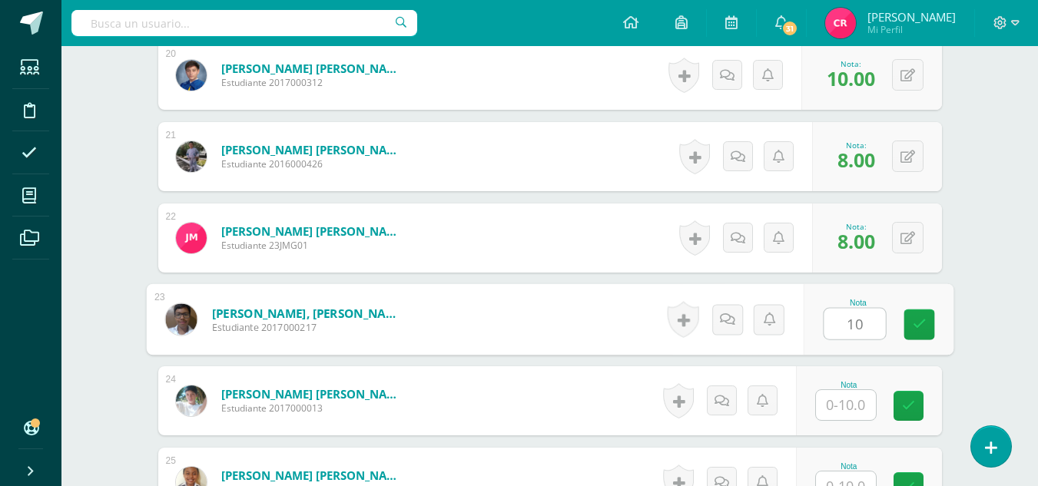
type input "10"
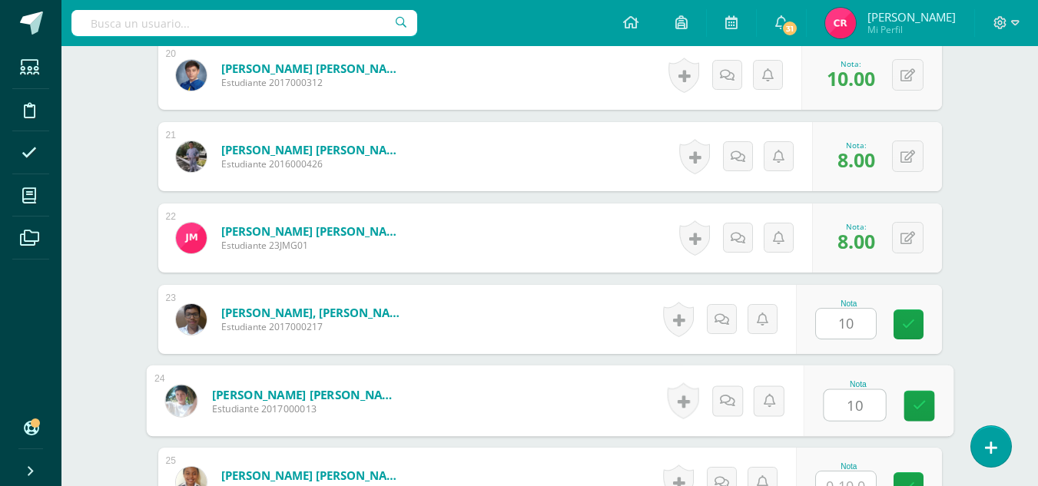
type input "10"
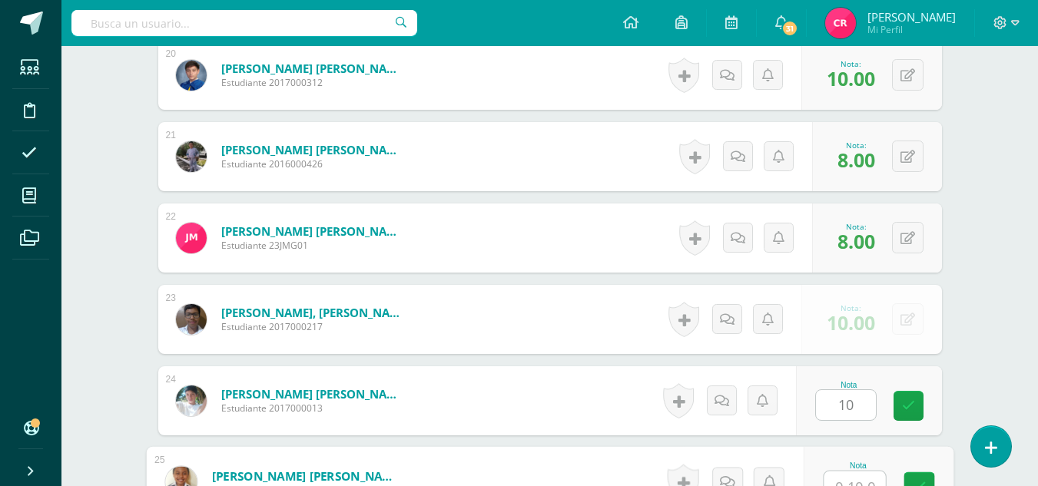
scroll to position [2070, 0]
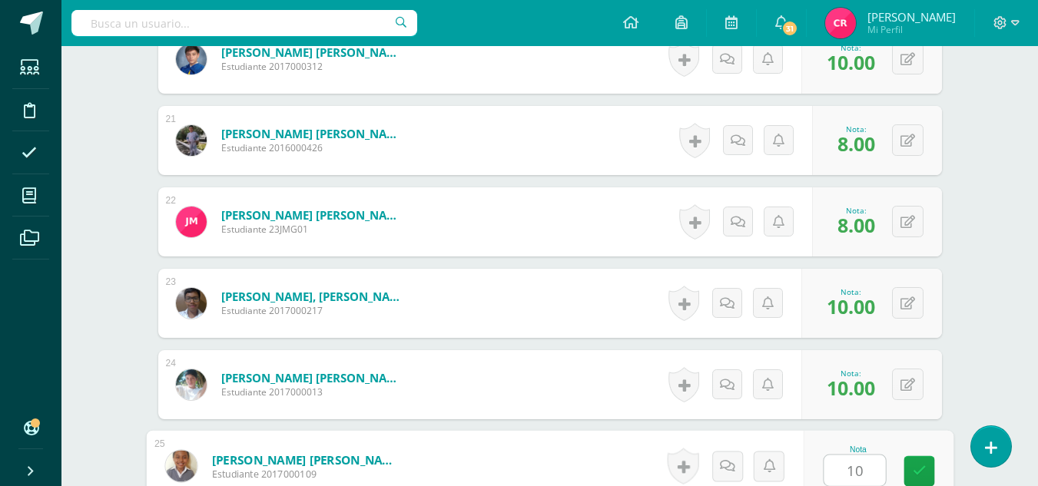
type input "10"
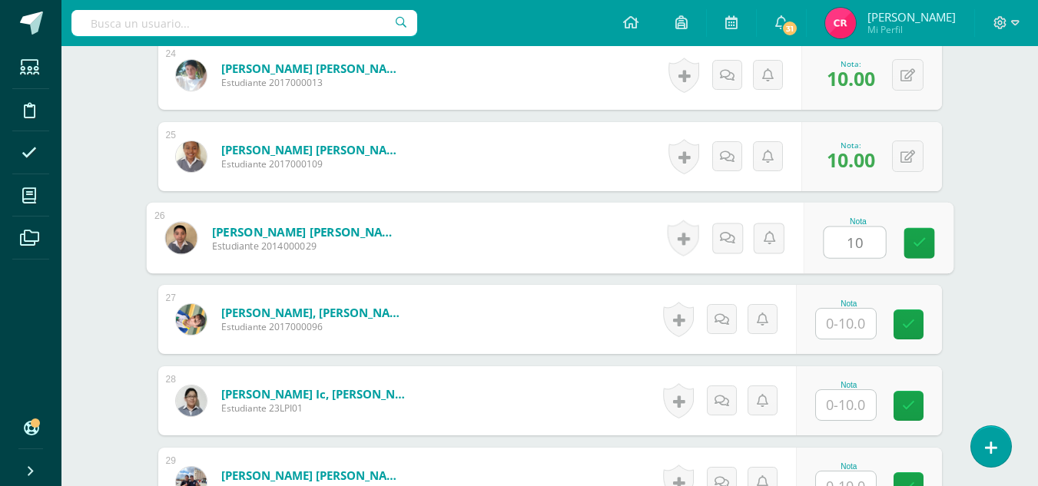
type input "10"
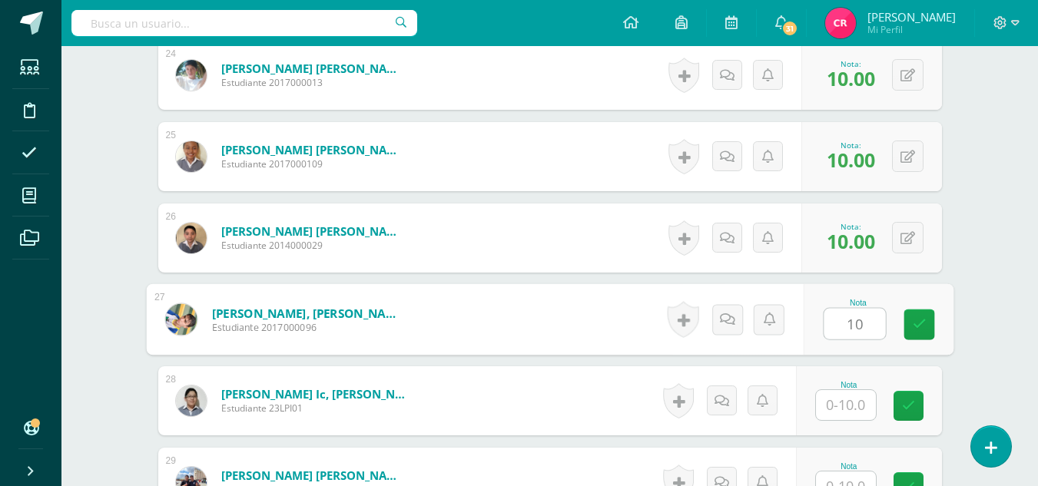
type input "10"
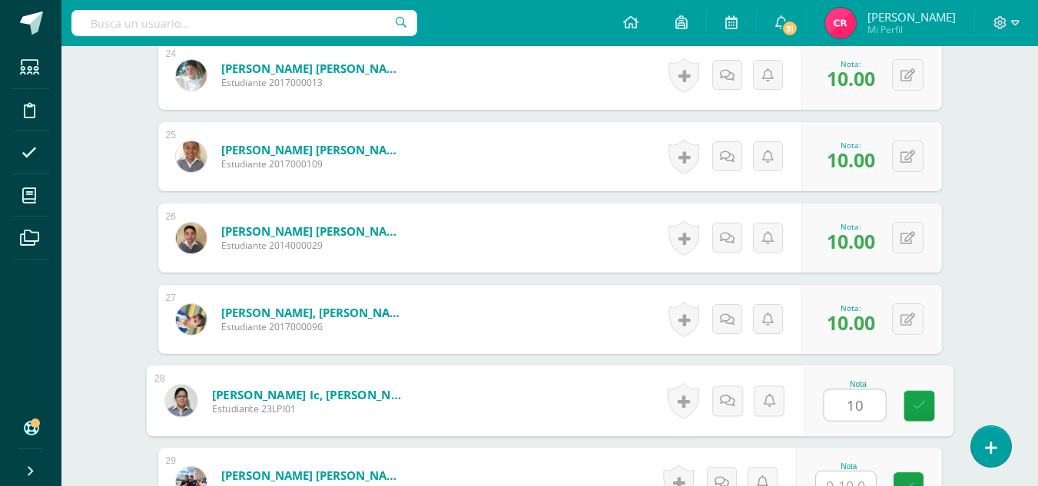
type input "10"
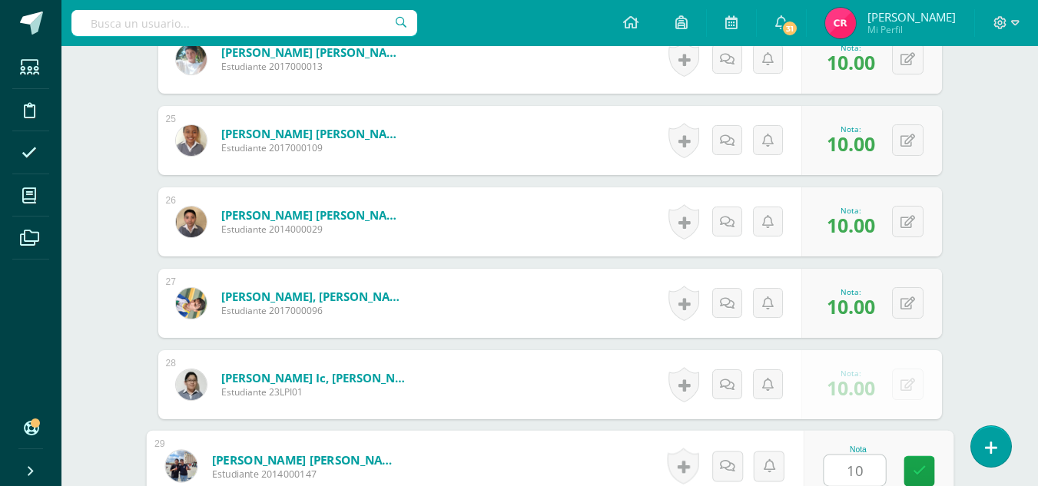
type input "10"
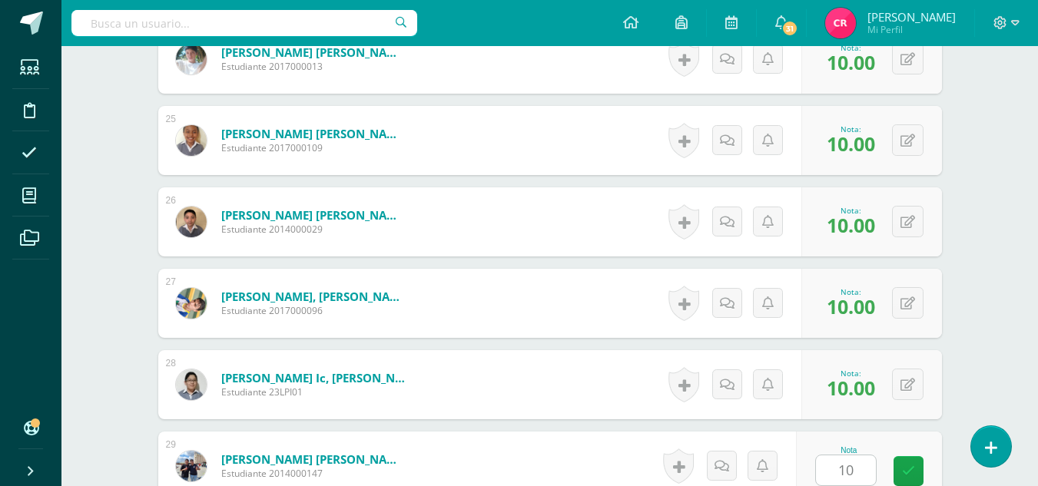
scroll to position [2706, 0]
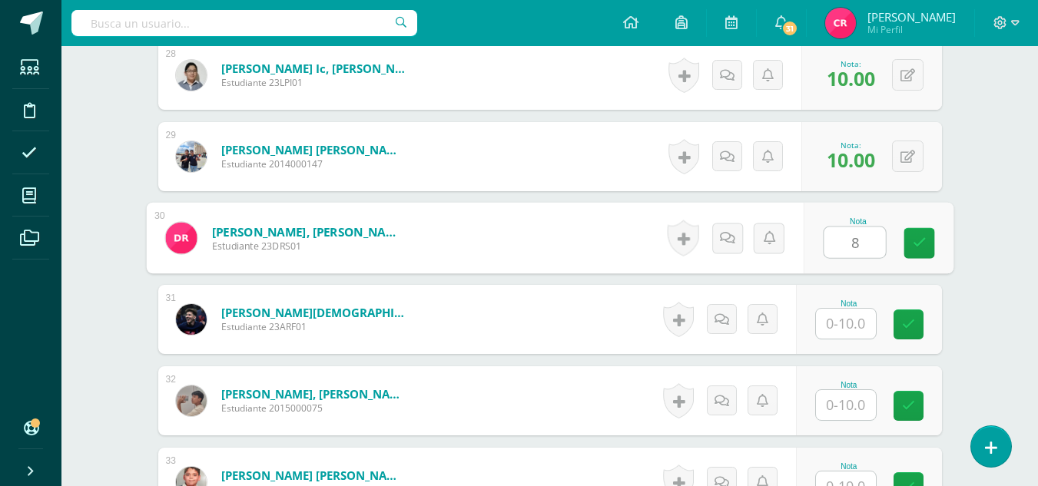
type input "8"
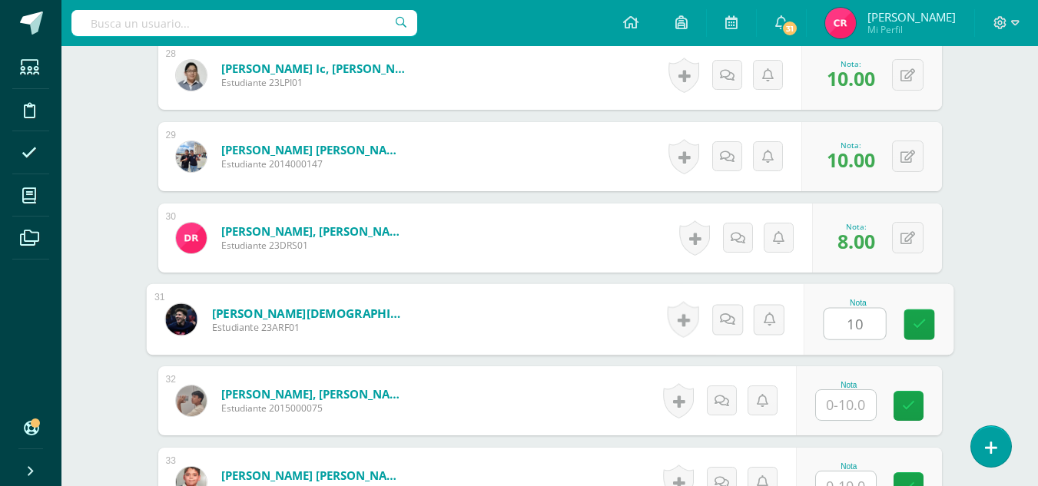
type input "10"
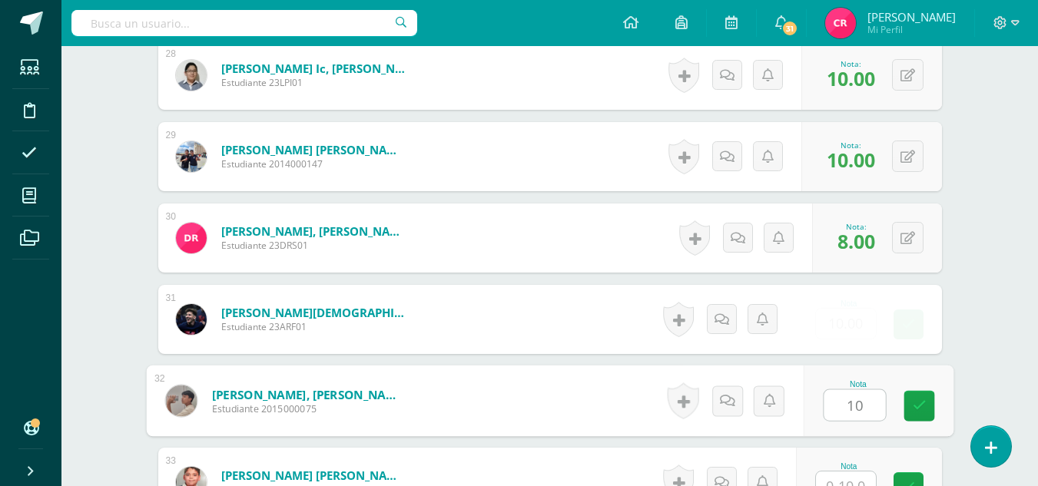
type input "10"
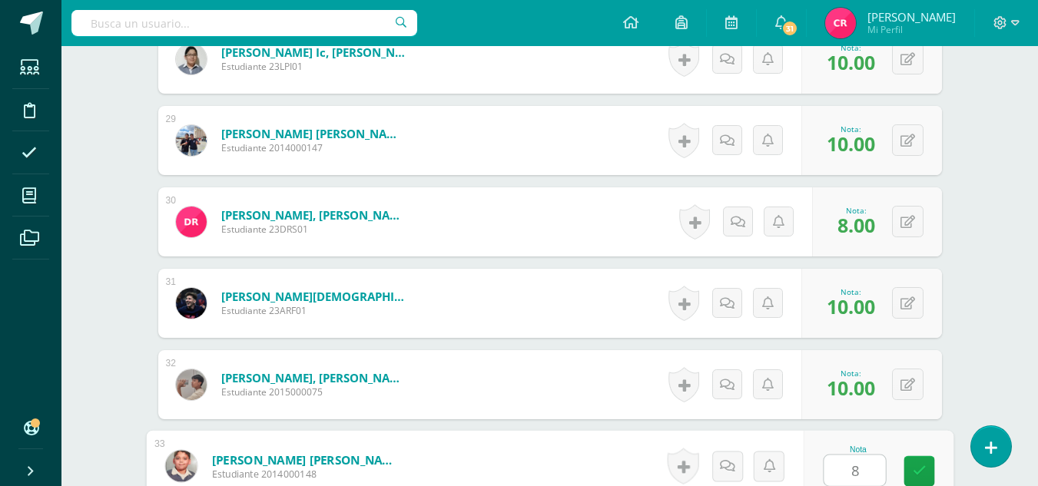
type input "8"
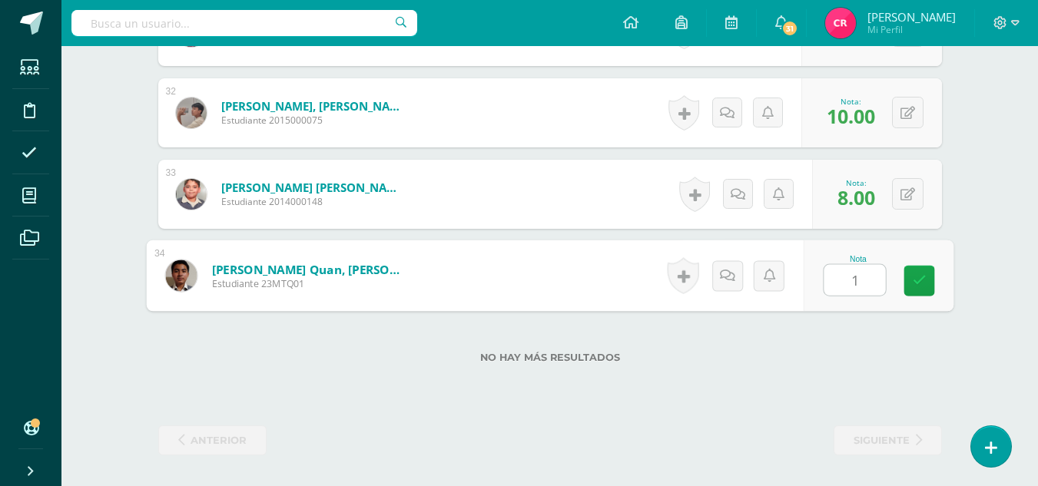
type input "10"
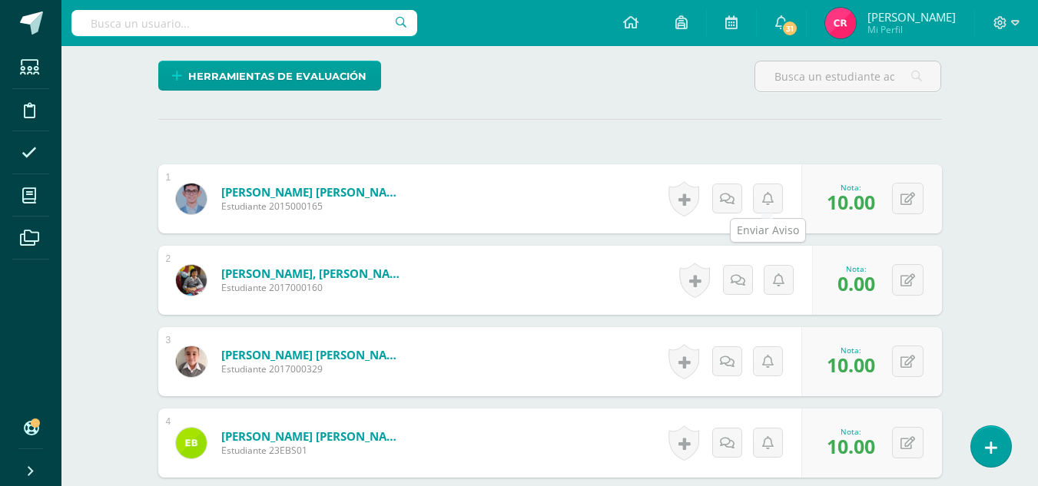
scroll to position [0, 0]
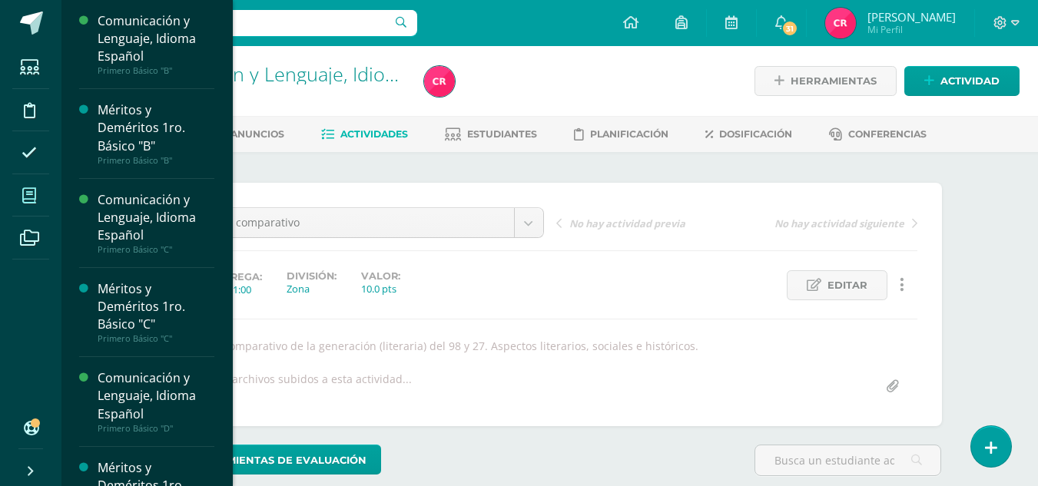
click at [33, 190] on icon at bounding box center [29, 195] width 14 height 15
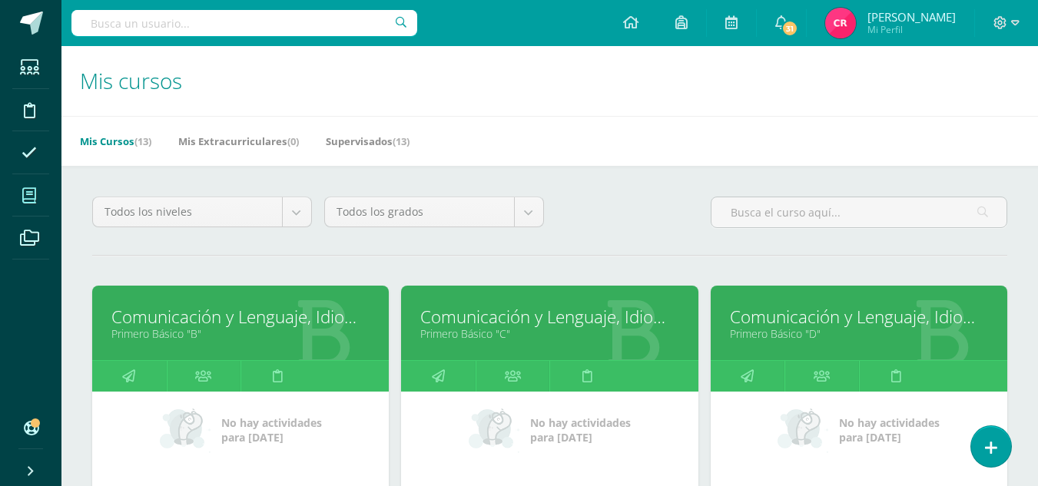
click at [259, 319] on link "Comunicación y Lenguaje, Idioma Español" at bounding box center [240, 317] width 258 height 24
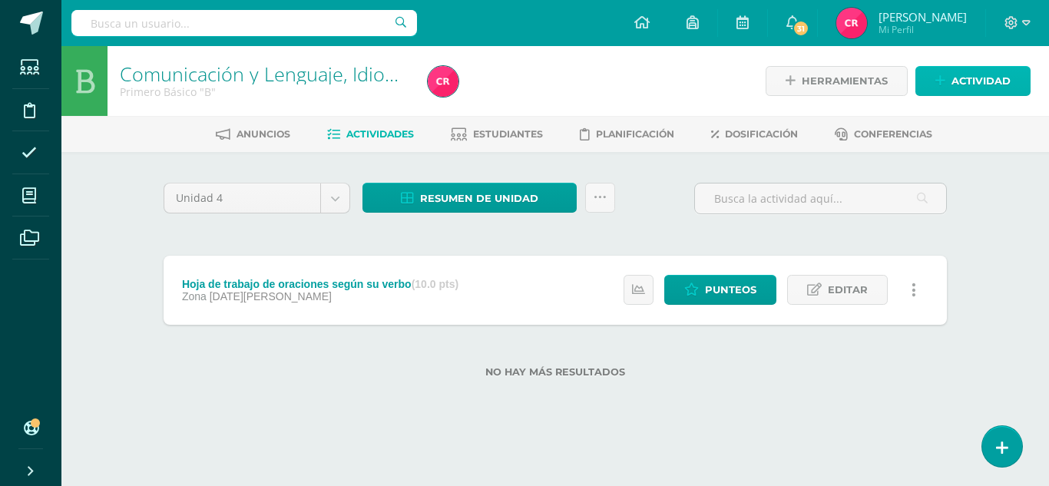
click at [952, 77] on span "Actividad" at bounding box center [981, 81] width 59 height 28
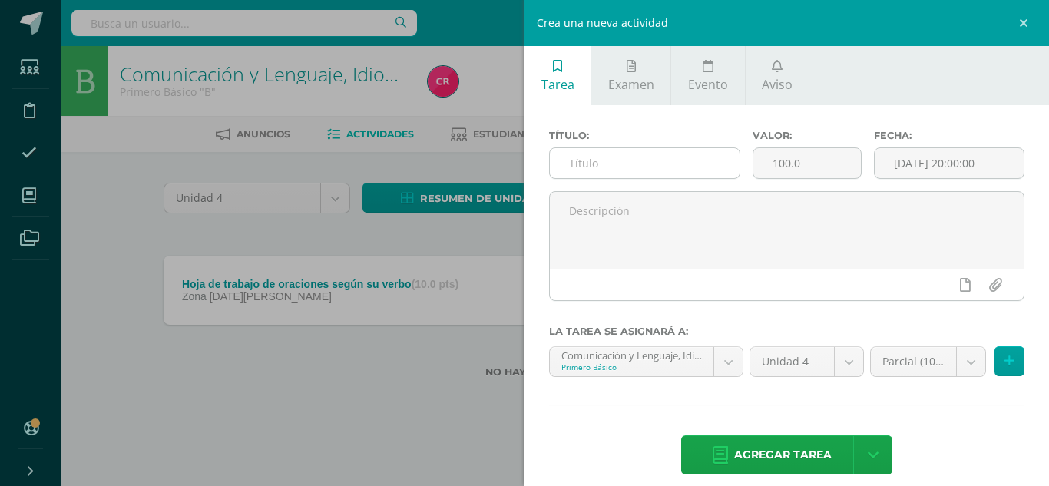
click at [576, 161] on input "text" at bounding box center [645, 163] width 190 height 30
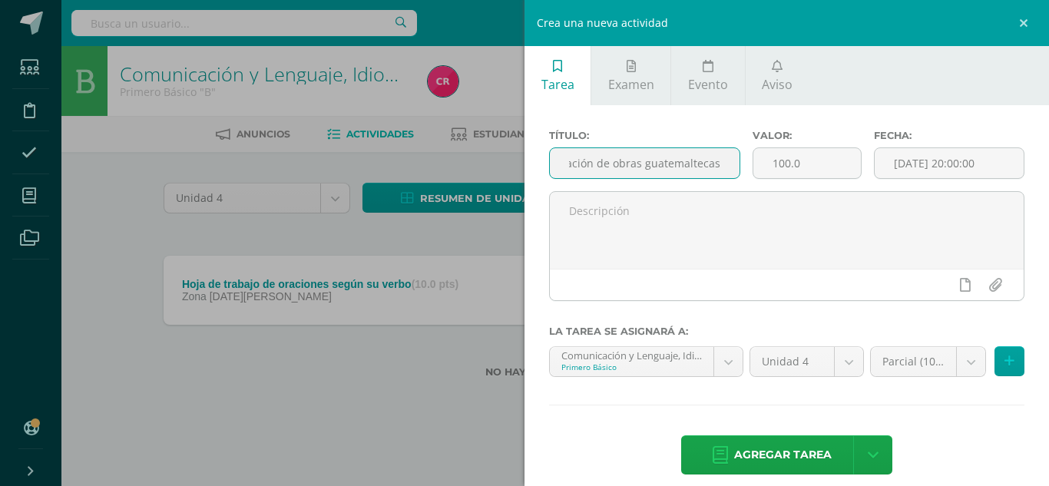
scroll to position [0, 58]
type input "Dramatización de obras guatemaltecas"
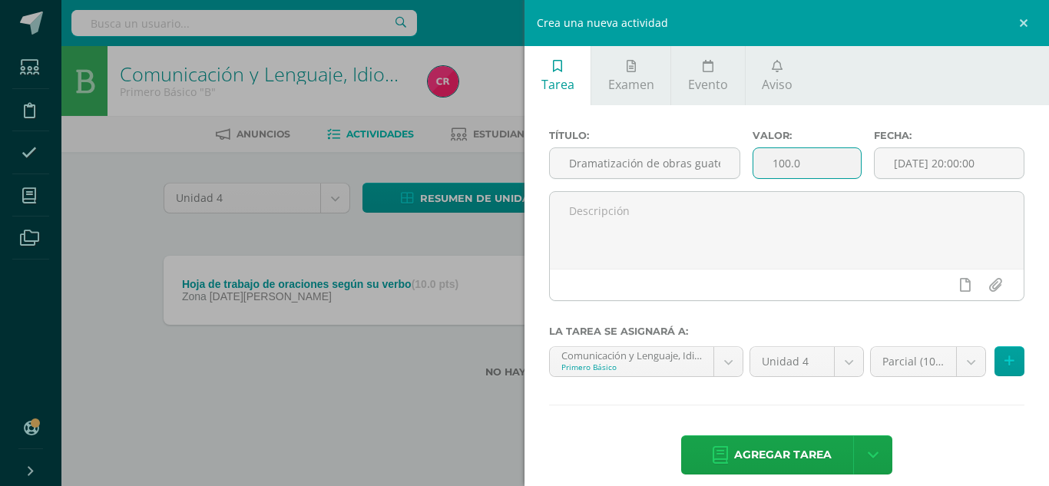
drag, startPoint x: 772, startPoint y: 164, endPoint x: 816, endPoint y: 164, distance: 44.5
click at [816, 164] on input "100.0" at bounding box center [807, 163] width 108 height 30
type input "10"
click at [912, 163] on input "[DATE] 20:00:00" at bounding box center [949, 163] width 149 height 30
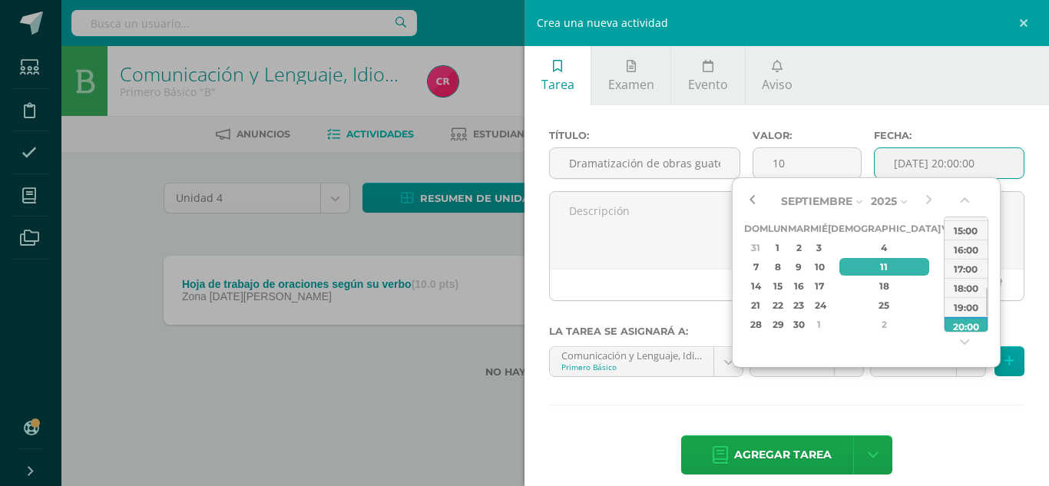
click at [756, 195] on button "button" at bounding box center [751, 201] width 15 height 23
click at [931, 192] on button "button" at bounding box center [928, 201] width 15 height 23
click at [782, 247] on div "1" at bounding box center [778, 248] width 16 height 18
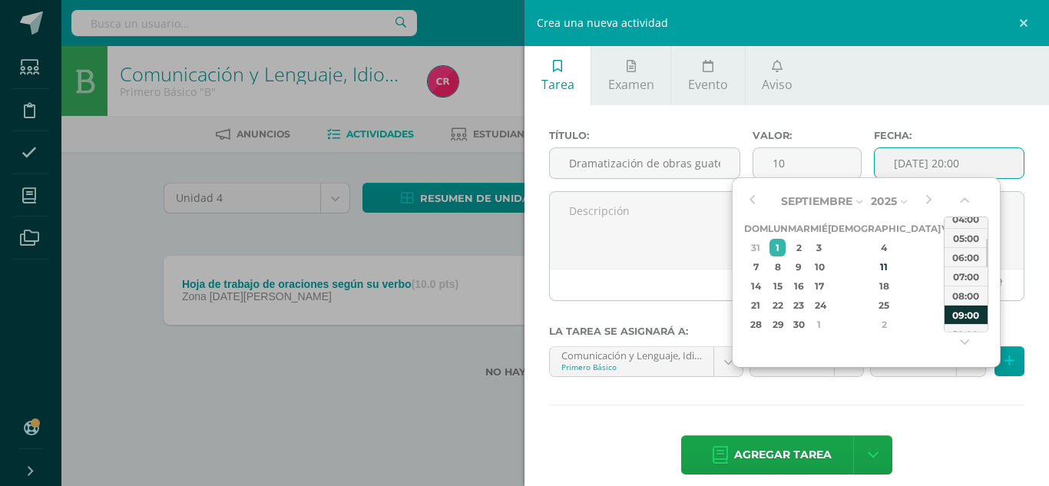
click at [969, 309] on div "09:00" at bounding box center [966, 314] width 43 height 19
type input "2025-09-01 09:00"
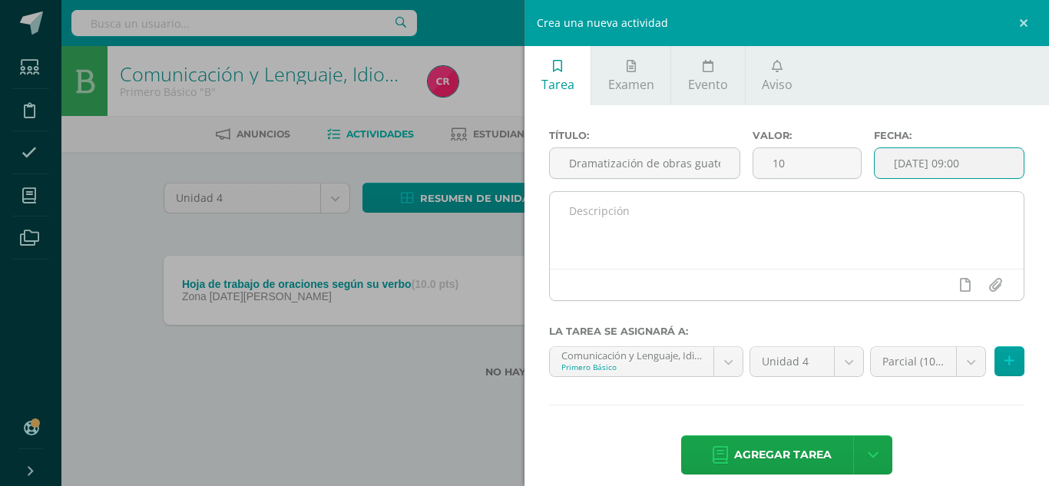
click at [856, 249] on textarea at bounding box center [787, 230] width 474 height 77
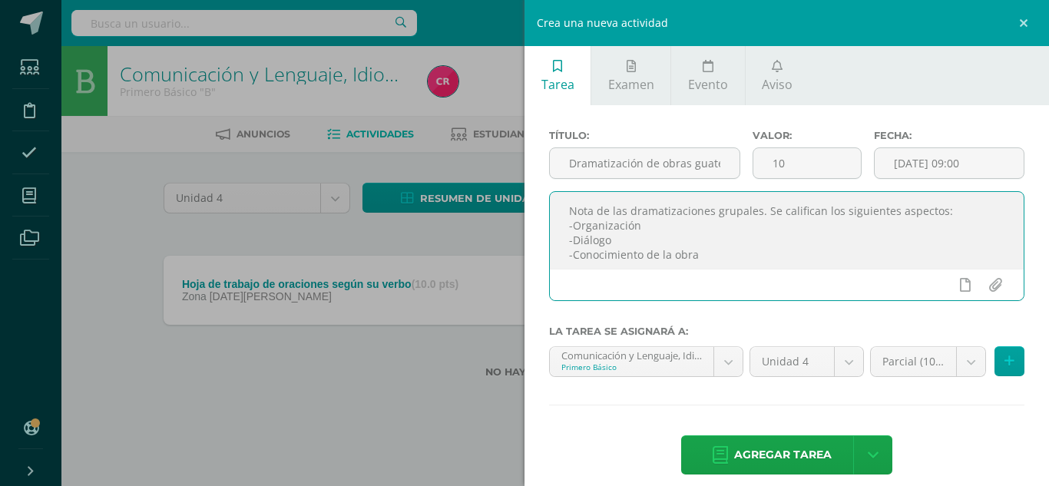
scroll to position [8, 0]
type textarea "Nota de las dramatizaciones grupales. Se califican los siguientes aspectos: -Or…"
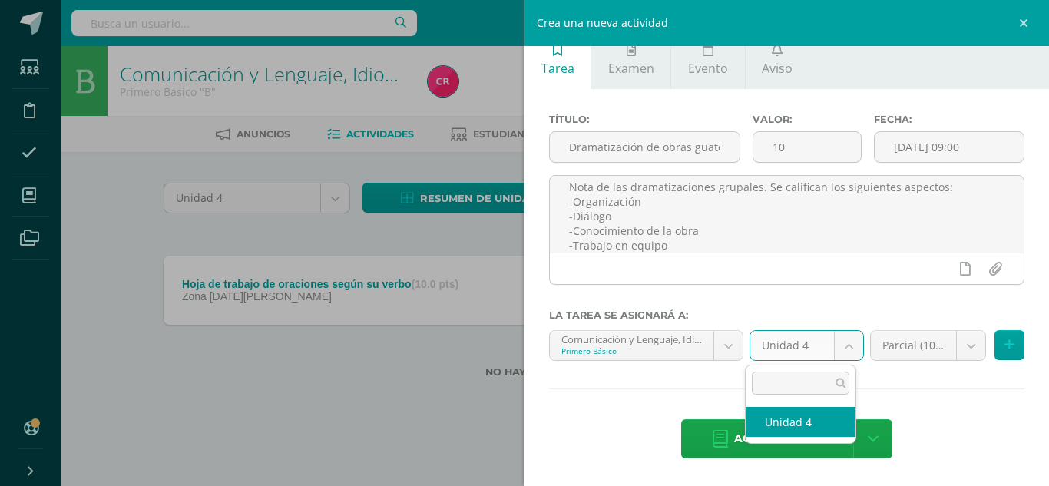
click at [845, 346] on body "Estudiantes Disciplina Asistencia Mis cursos Archivos Soporte Centro de ayuda Ú…" at bounding box center [524, 213] width 1049 height 427
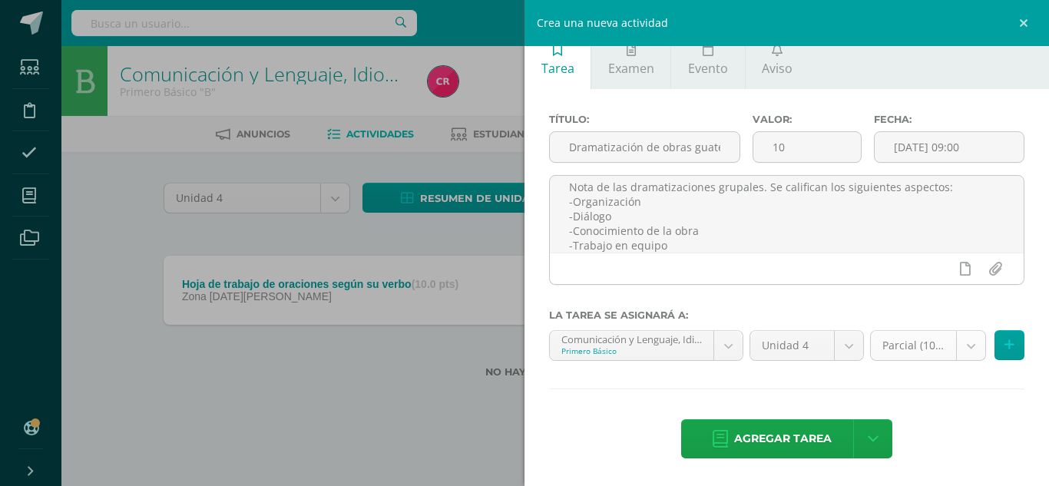
drag, startPoint x: 845, startPoint y: 346, endPoint x: 918, endPoint y: 337, distance: 73.4
click at [845, 346] on body "Estudiantes Disciplina Asistencia Mis cursos Archivos Soporte Centro de ayuda Ú…" at bounding box center [524, 213] width 1049 height 427
click at [956, 331] on body "Estudiantes Disciplina Asistencia Mis cursos Archivos Soporte Centro de ayuda Ú…" at bounding box center [524, 213] width 1049 height 427
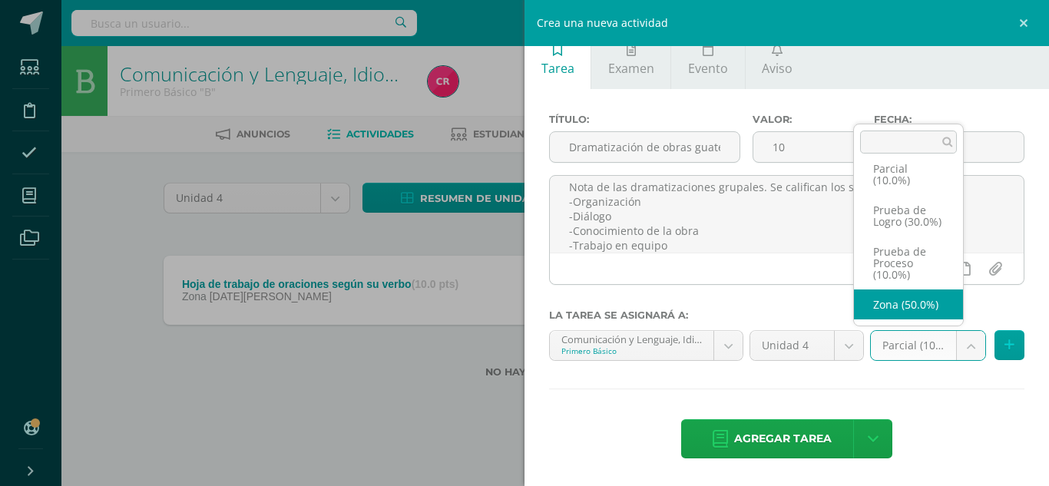
scroll to position [35, 0]
select select "157150"
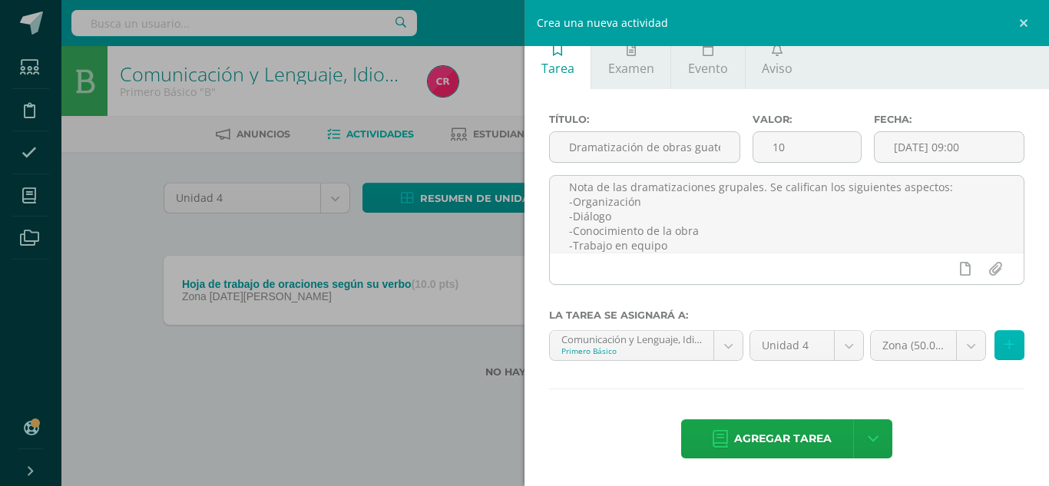
click at [1005, 342] on icon at bounding box center [1010, 345] width 10 height 13
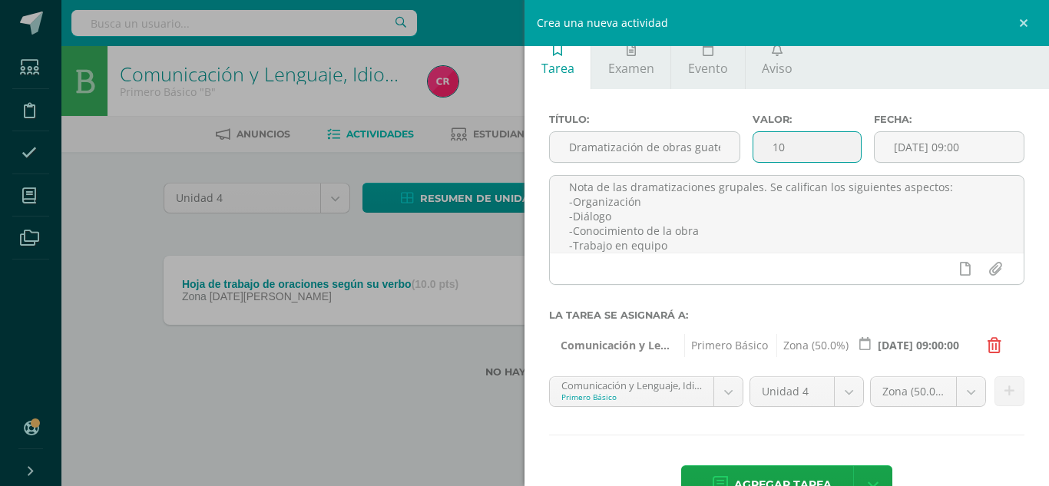
drag, startPoint x: 760, startPoint y: 151, endPoint x: 795, endPoint y: 151, distance: 34.6
click at [795, 151] on input "10" at bounding box center [807, 147] width 108 height 30
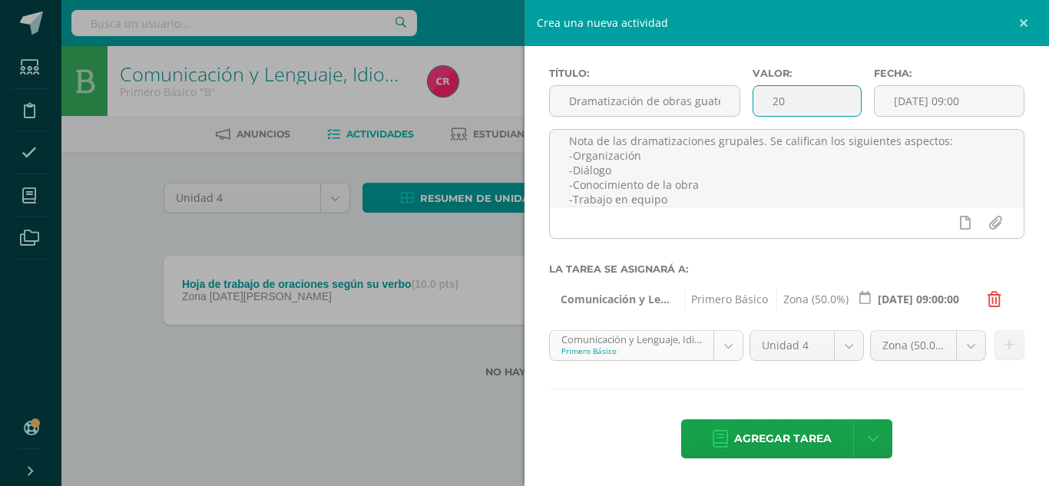
type input "20"
click at [730, 335] on body "Estudiantes Disciplina Asistencia Mis cursos Archivos Soporte Centro de ayuda Ú…" at bounding box center [524, 213] width 1049 height 427
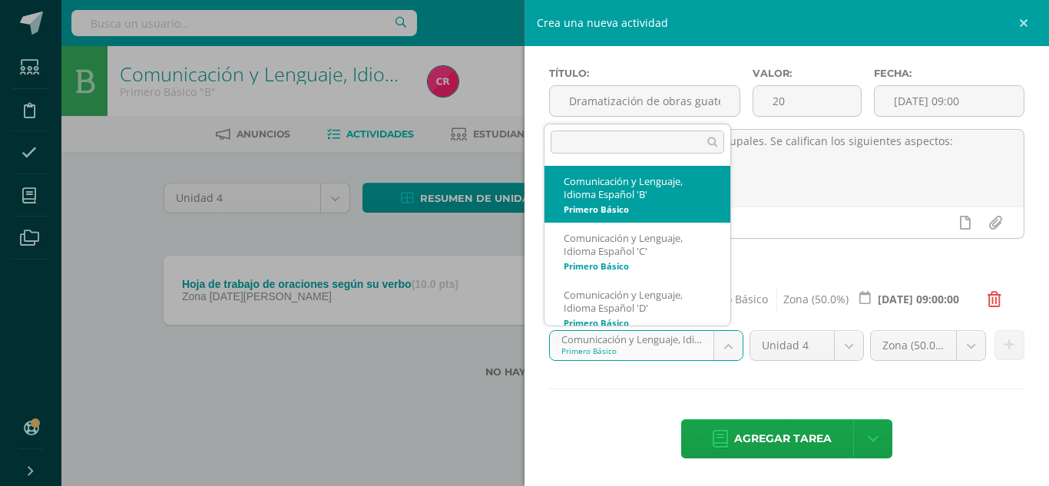
scroll to position [11, 0]
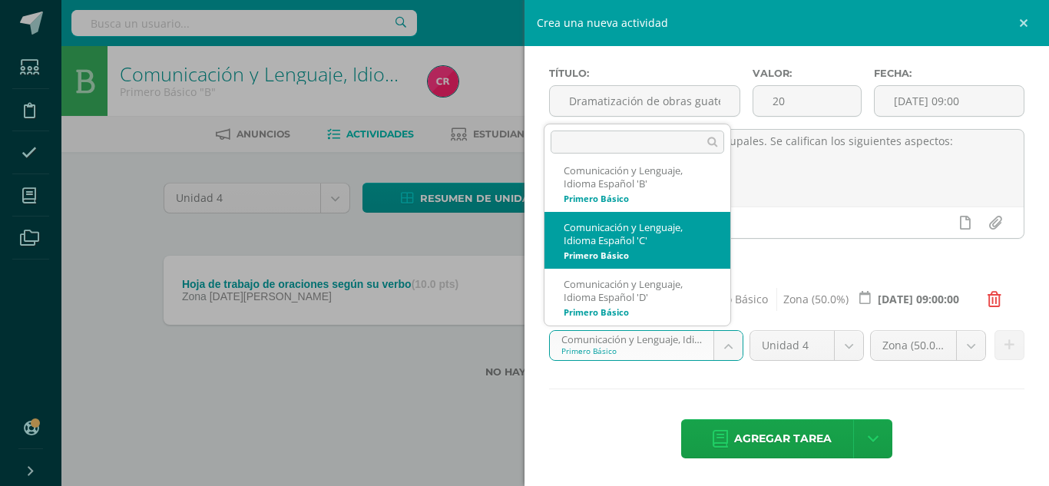
select select "157491"
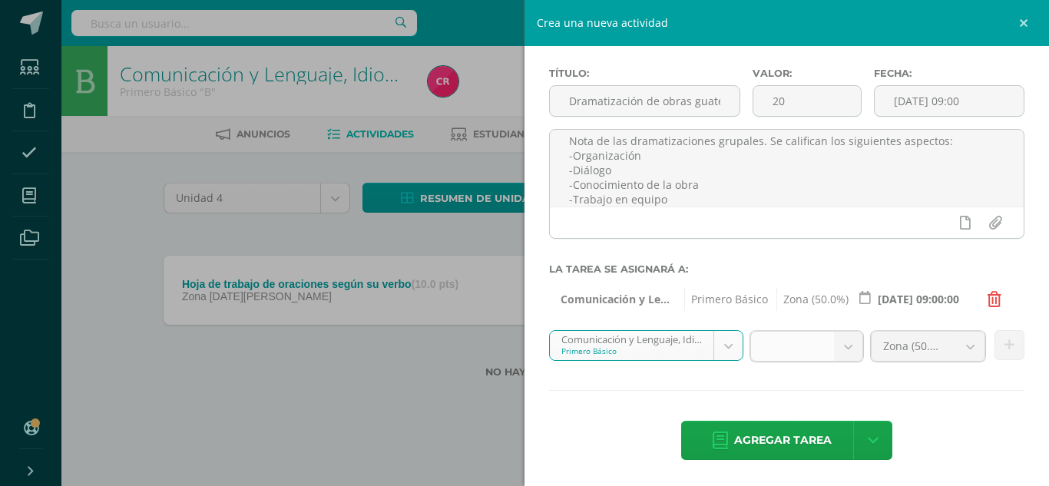
click at [785, 342] on span at bounding box center [792, 346] width 59 height 29
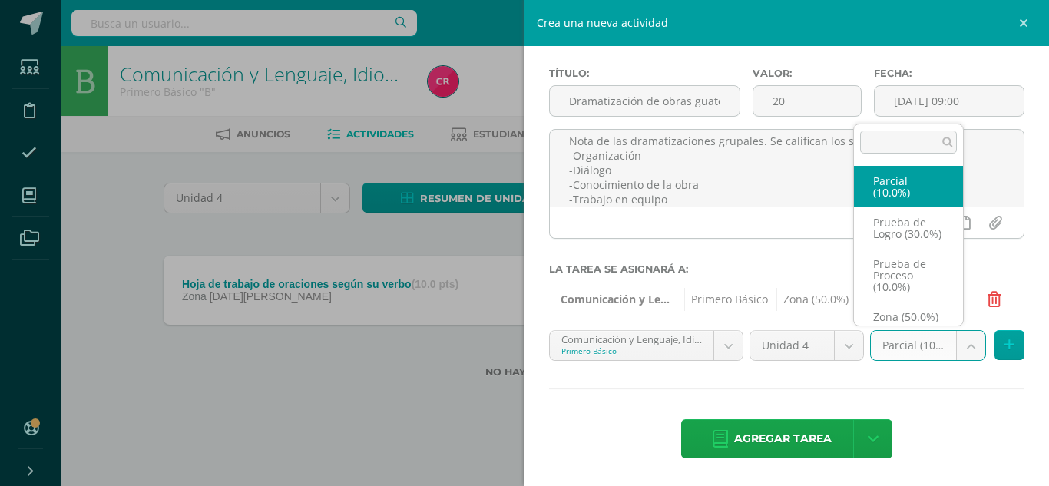
click at [945, 333] on body "Estudiantes Disciplina Asistencia Mis cursos Archivos Soporte Centro de ayuda Ú…" at bounding box center [524, 213] width 1049 height 427
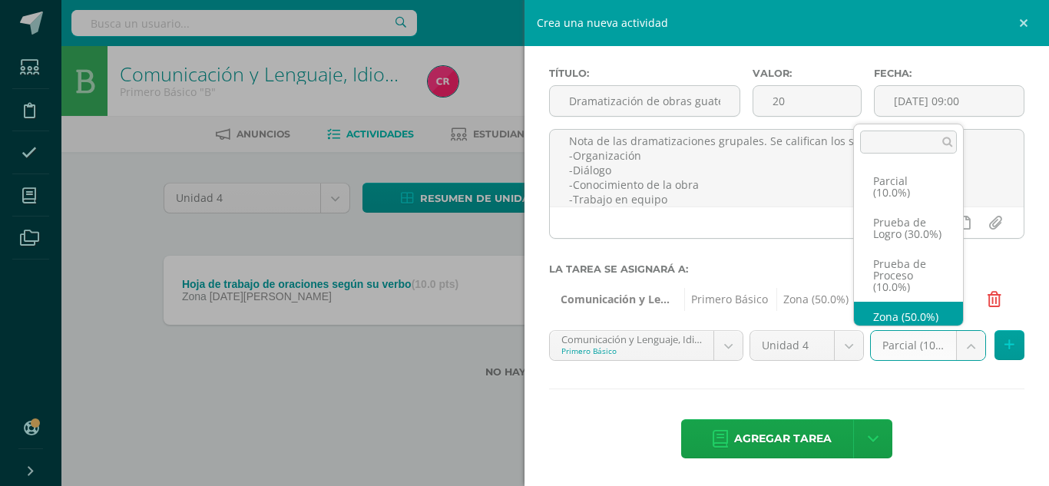
scroll to position [29, 0]
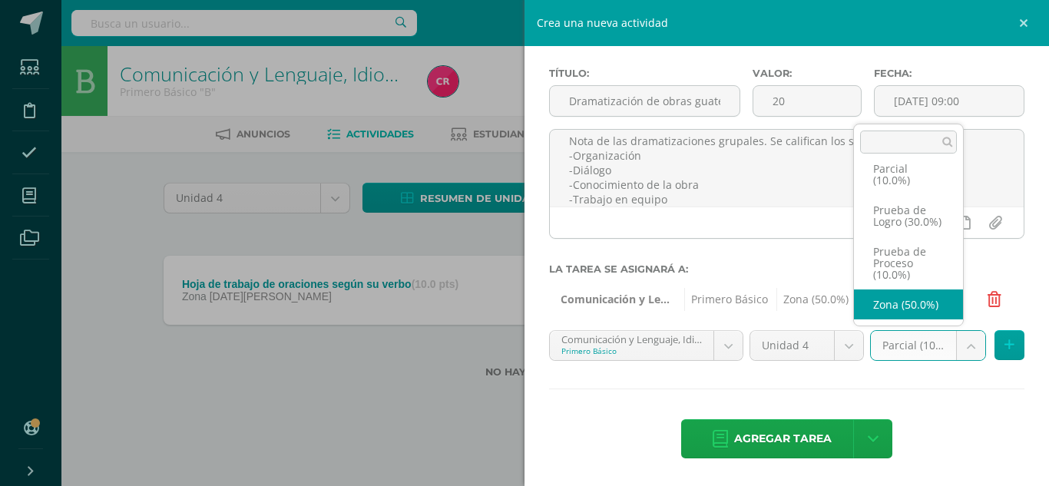
select select "157510"
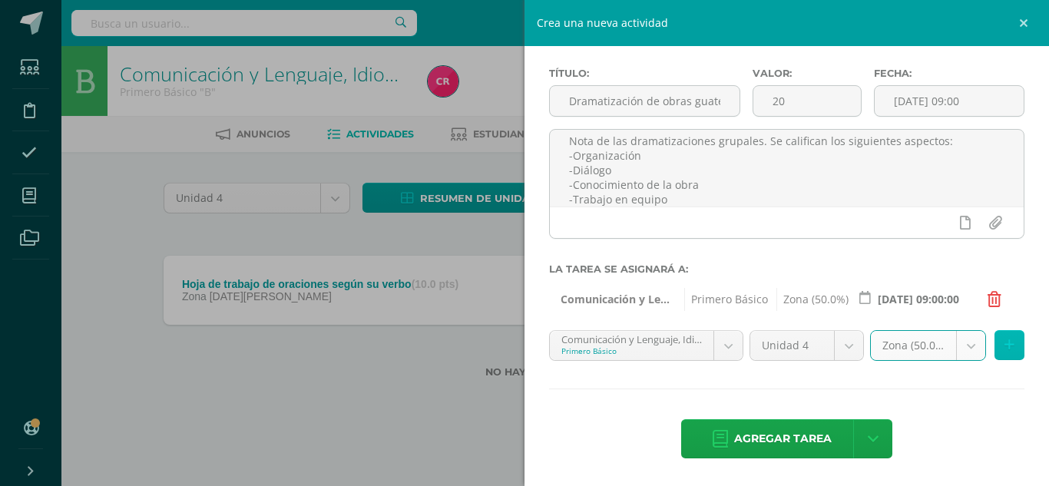
click at [1008, 344] on button at bounding box center [1010, 345] width 30 height 30
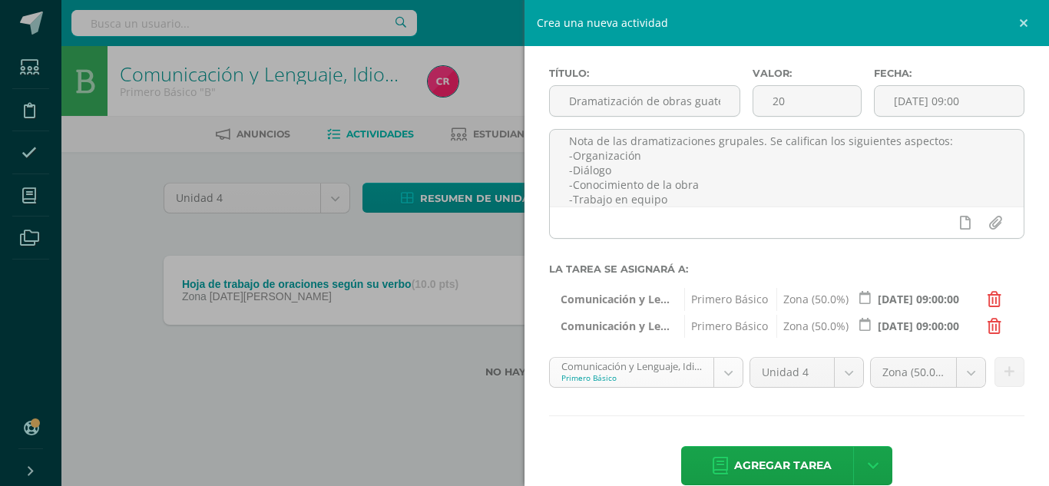
click at [708, 372] on body "Estudiantes Disciplina Asistencia Mis cursos Archivos Soporte Centro de ayuda Ú…" at bounding box center [524, 213] width 1049 height 427
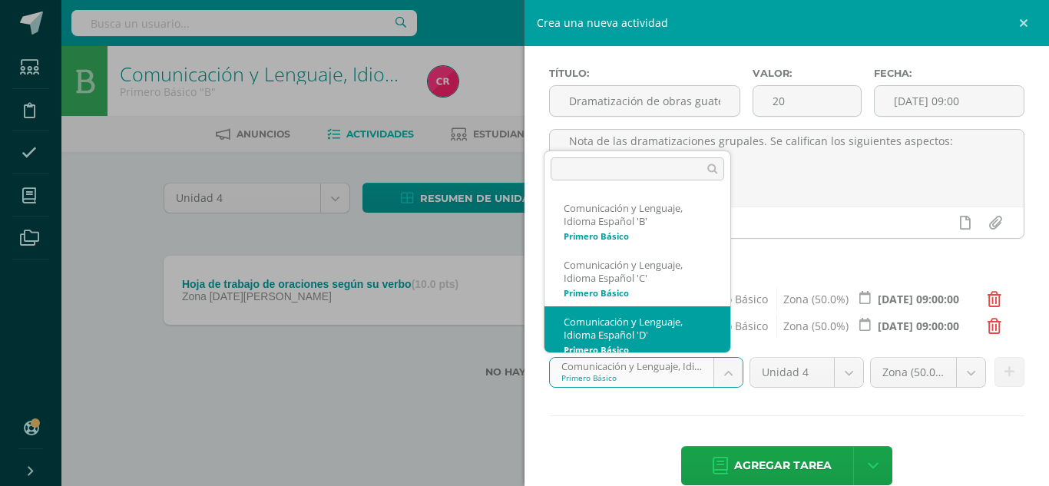
scroll to position [11, 0]
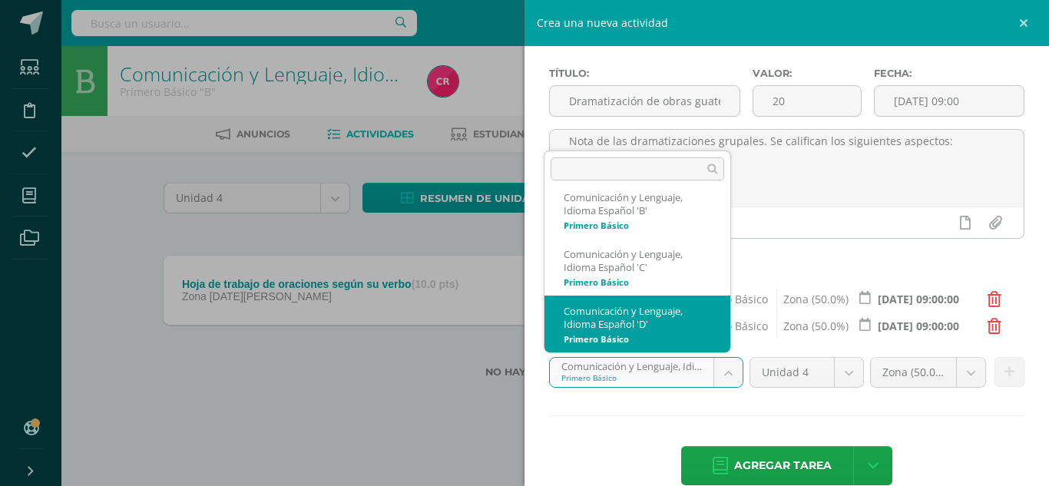
select select "157771"
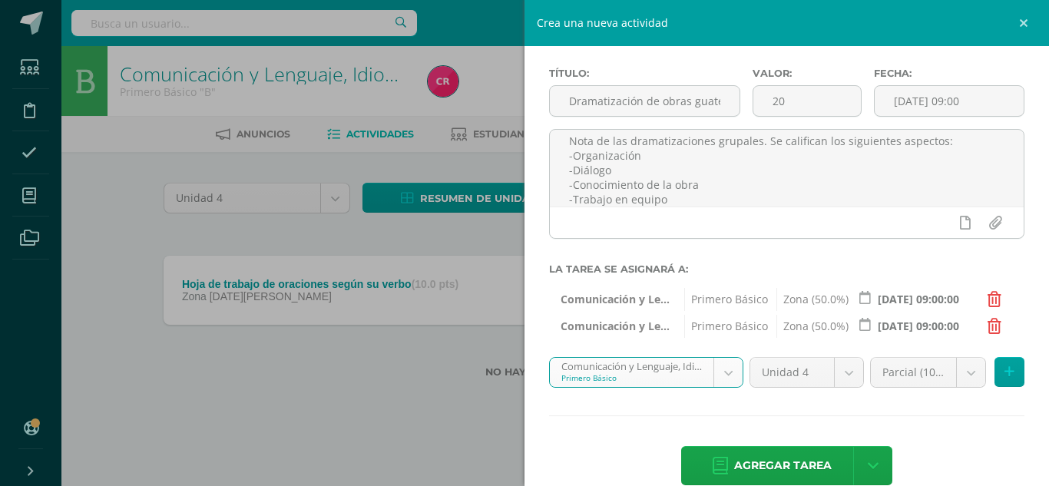
click at [922, 374] on body "Estudiantes Disciplina Asistencia Mis cursos Archivos Soporte Centro de ayuda Ú…" at bounding box center [524, 213] width 1049 height 427
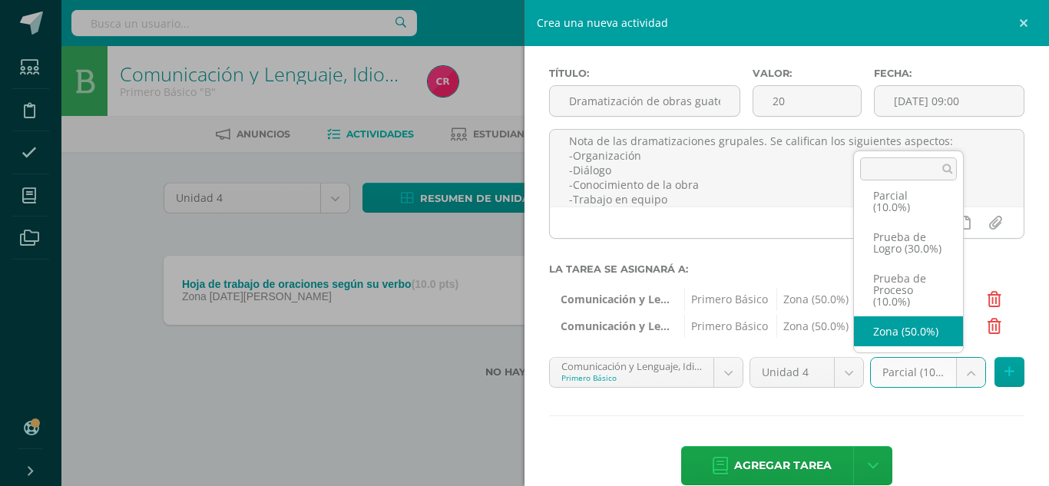
scroll to position [35, 0]
select select "157790"
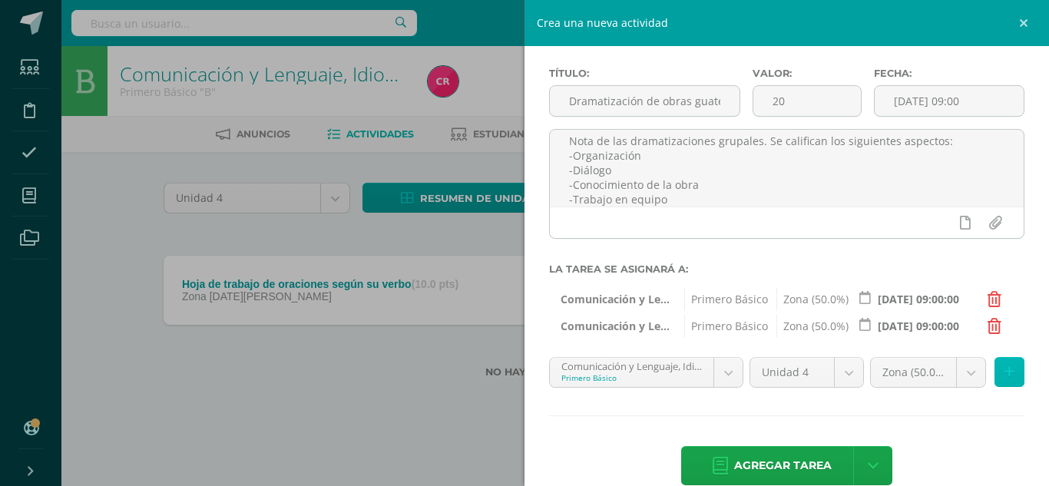
click at [1005, 372] on icon at bounding box center [1010, 372] width 10 height 13
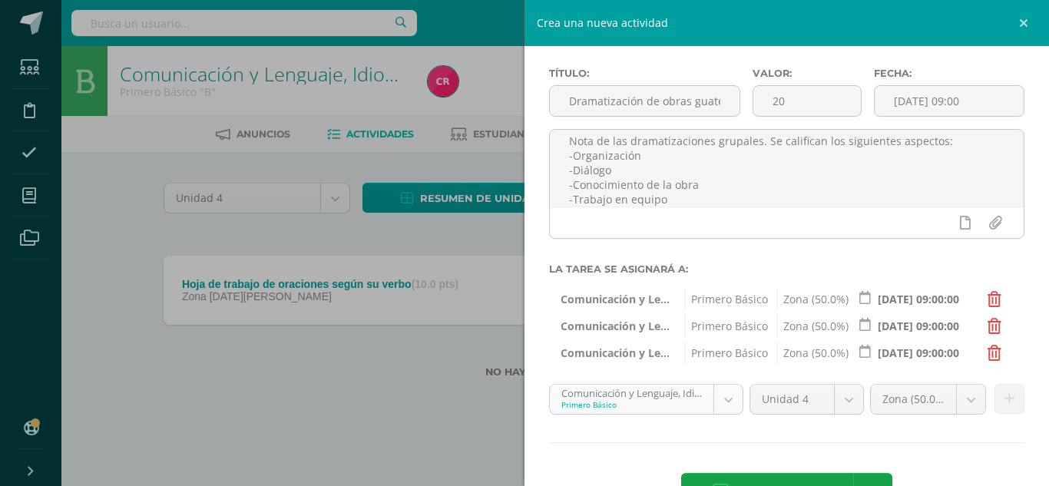
click at [716, 395] on body "Estudiantes Disciplina Asistencia Mis cursos Archivos Soporte Centro de ayuda Ú…" at bounding box center [524, 213] width 1049 height 427
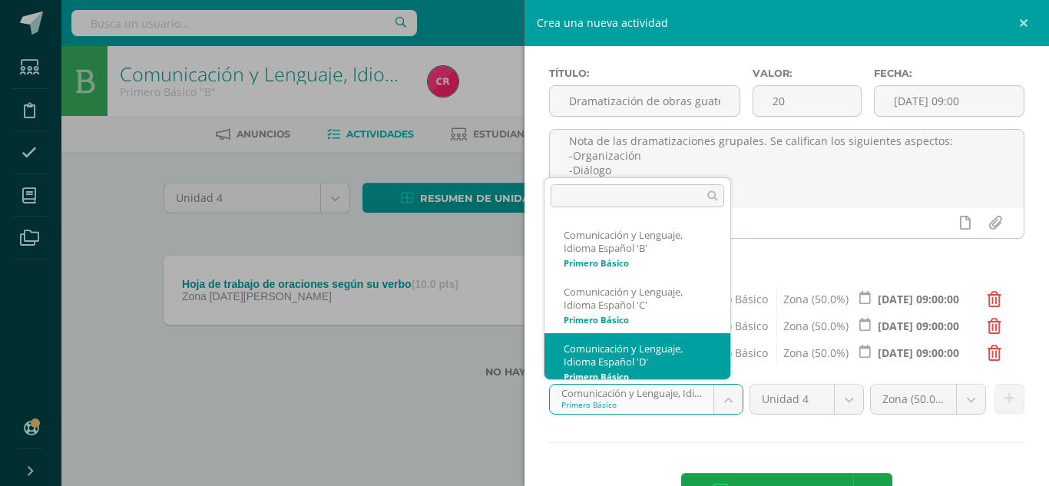
scroll to position [11, 0]
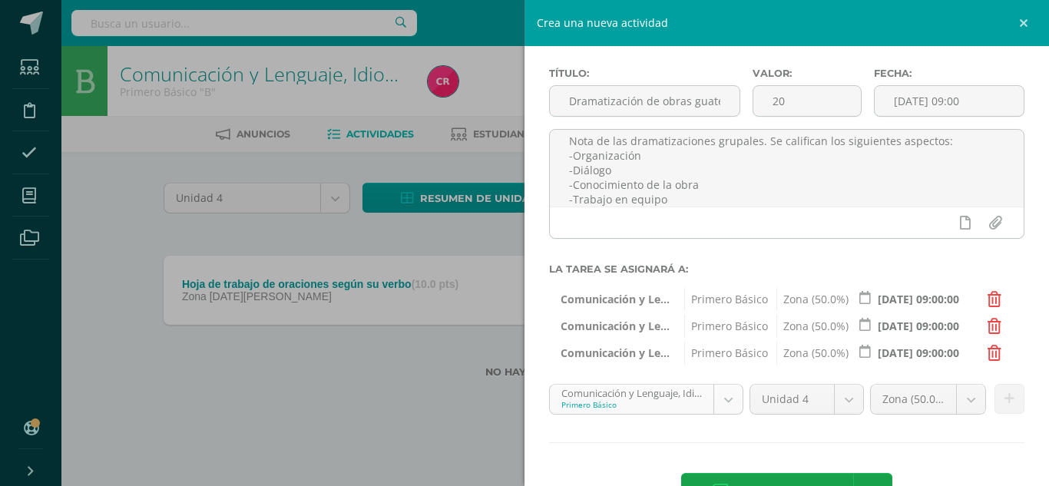
click at [716, 395] on body "Estudiantes Disciplina Asistencia Mis cursos Archivos Soporte Centro de ayuda Ú…" at bounding box center [524, 213] width 1049 height 427
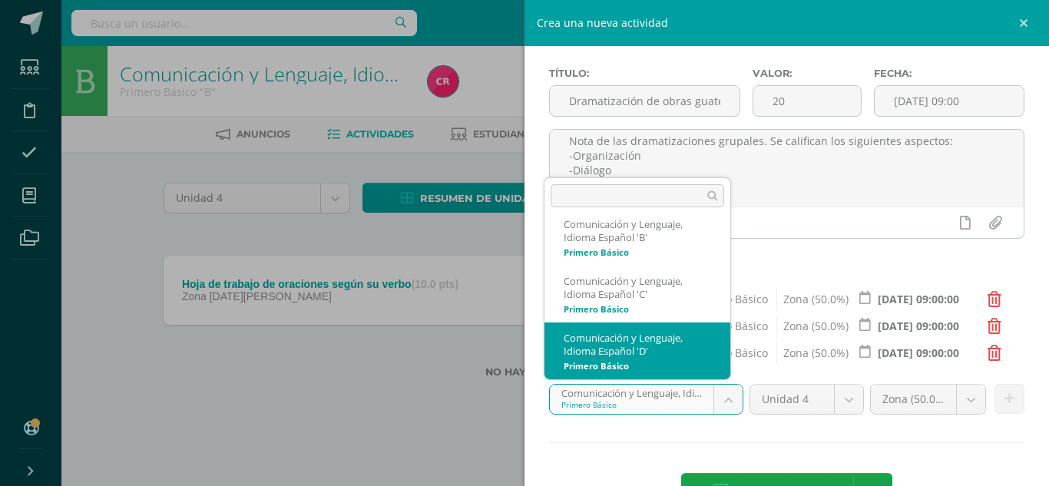
click at [716, 395] on body "Estudiantes Disciplina Asistencia Mis cursos Archivos Soporte Centro de ayuda Ú…" at bounding box center [524, 213] width 1049 height 427
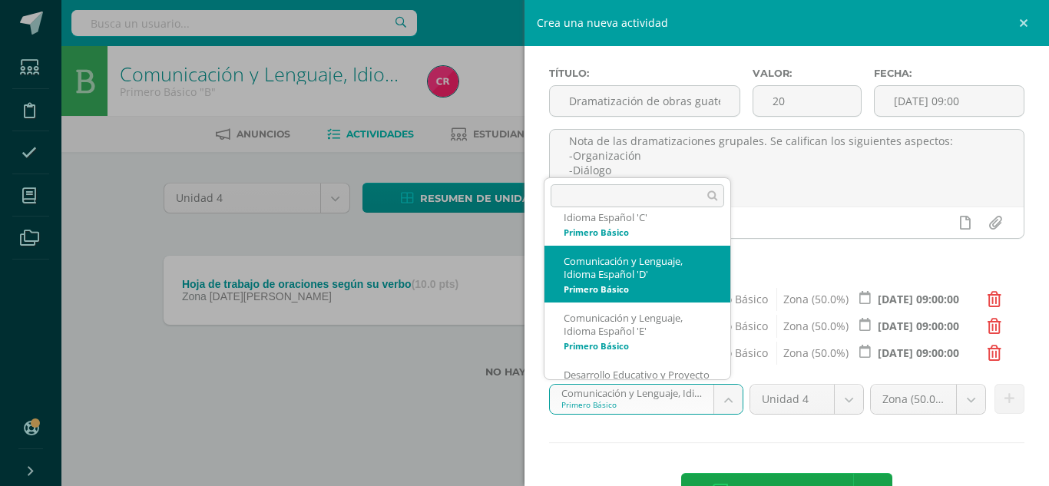
scroll to position [124, 0]
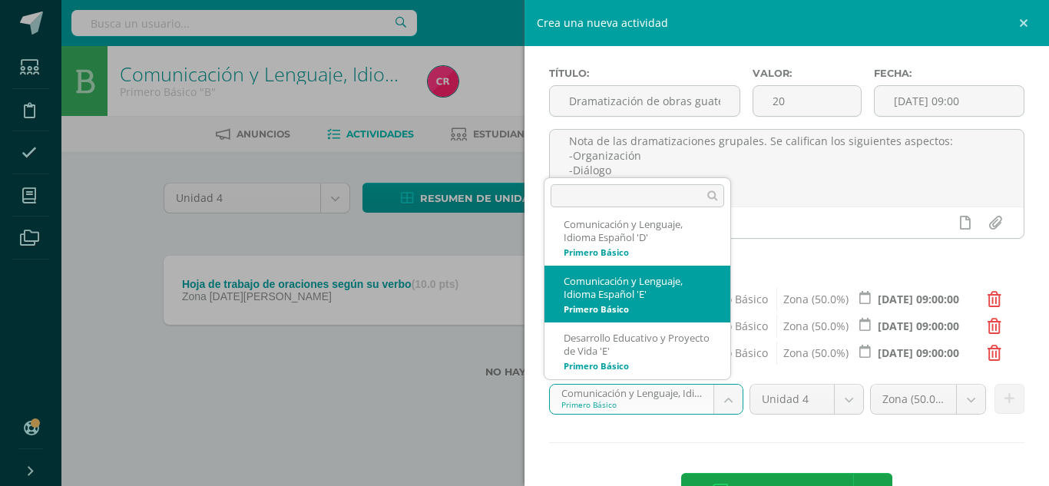
select select "158031"
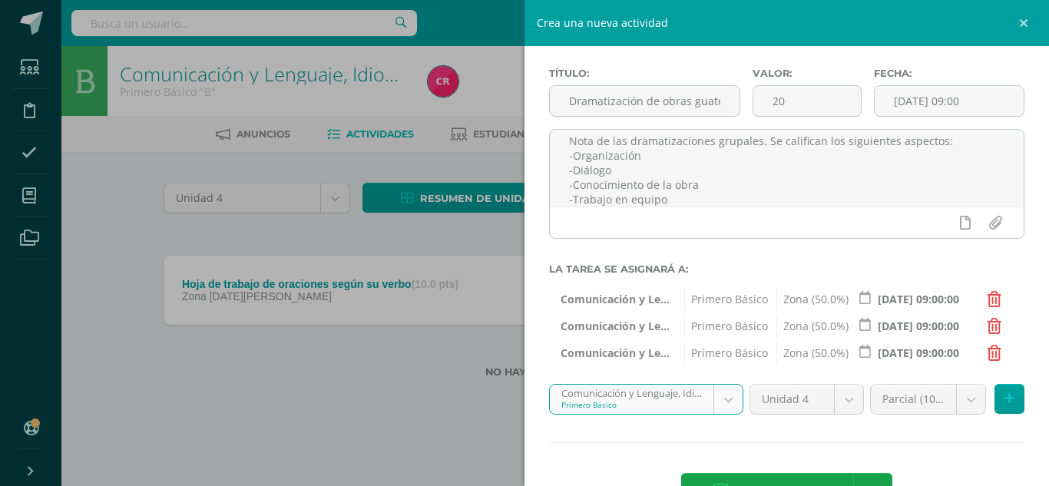
click at [919, 407] on body "Estudiantes Disciplina Asistencia Mis cursos Archivos Soporte Centro de ayuda Ú…" at bounding box center [524, 213] width 1049 height 427
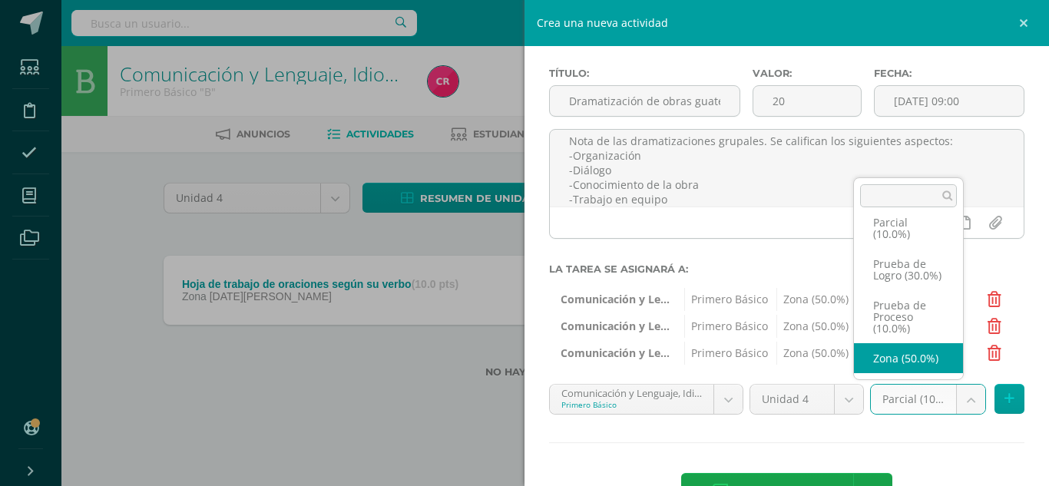
scroll to position [35, 0]
select select "158050"
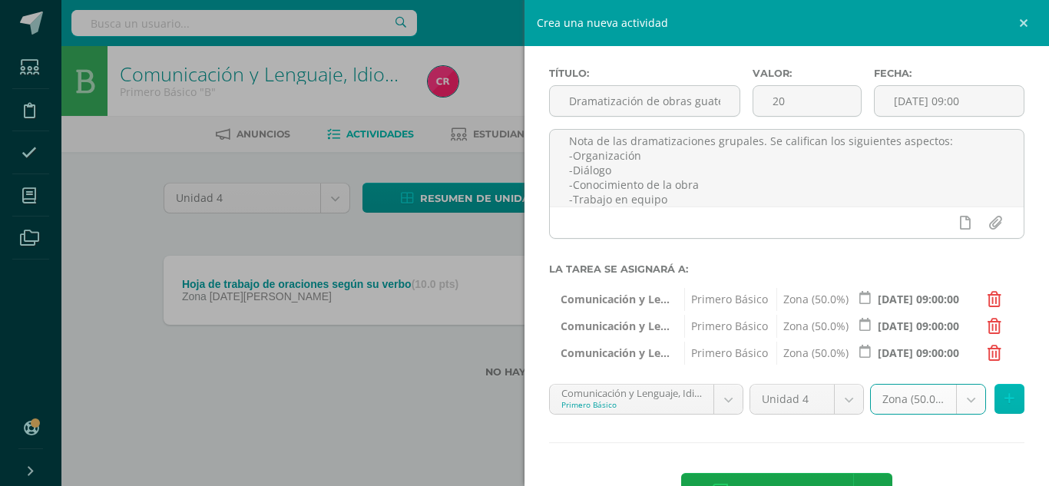
click at [1008, 391] on button at bounding box center [1010, 399] width 30 height 30
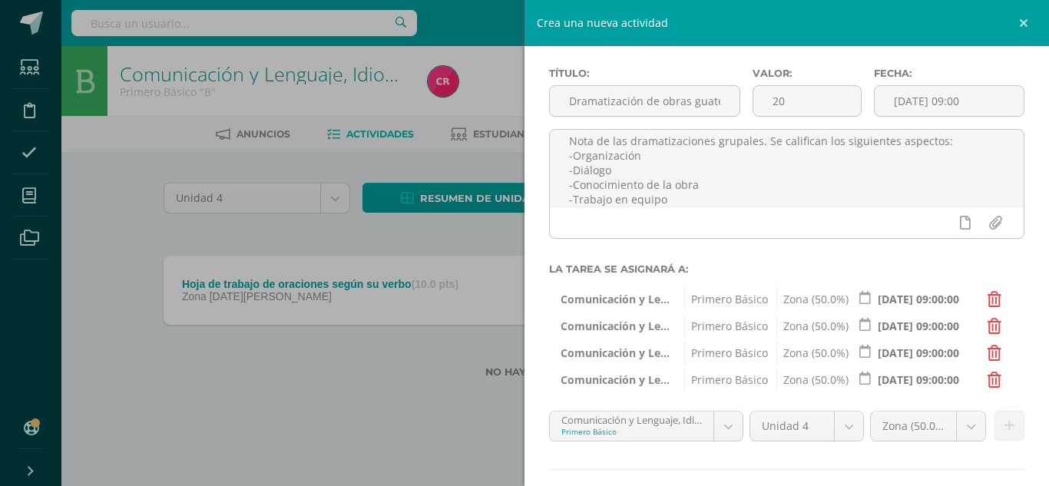
scroll to position [143, 0]
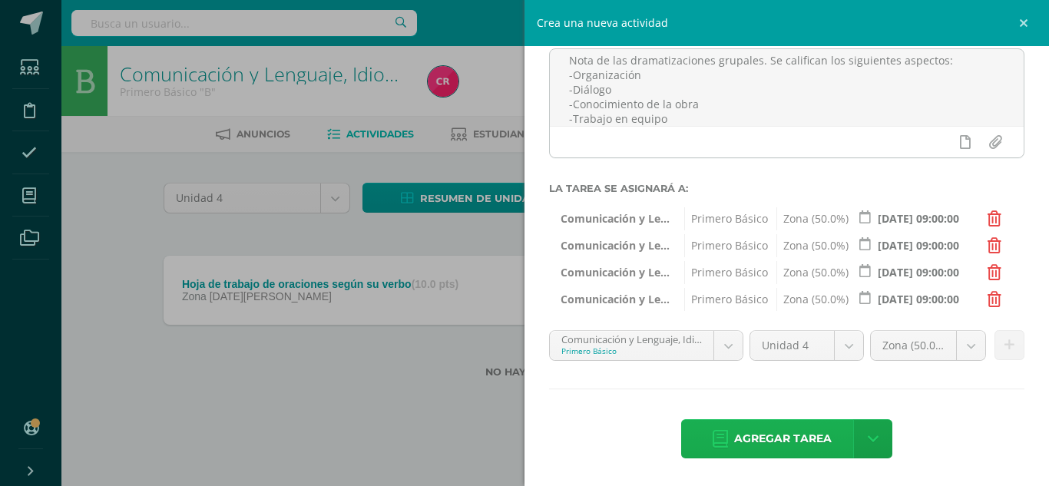
click at [762, 435] on span "Agregar tarea" at bounding box center [783, 439] width 98 height 38
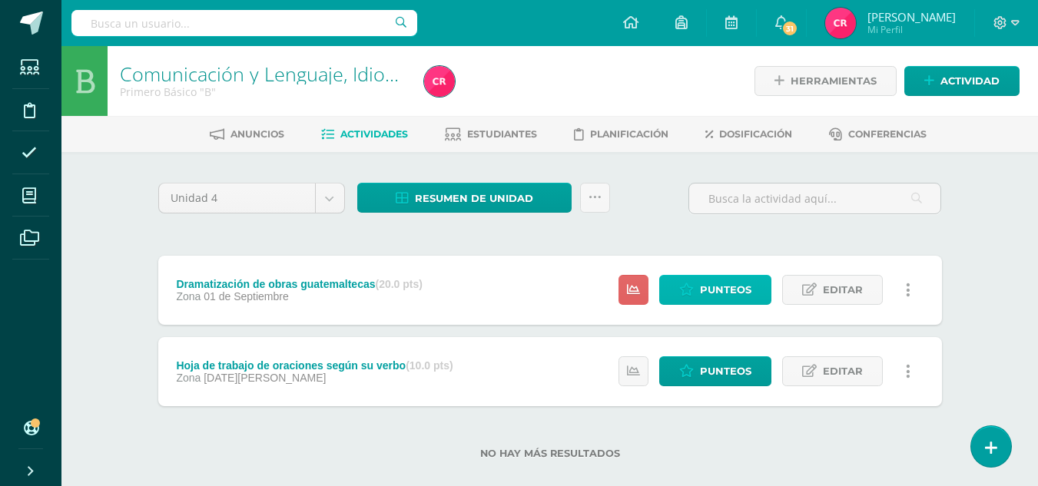
click at [680, 279] on link "Punteos" at bounding box center [715, 290] width 112 height 30
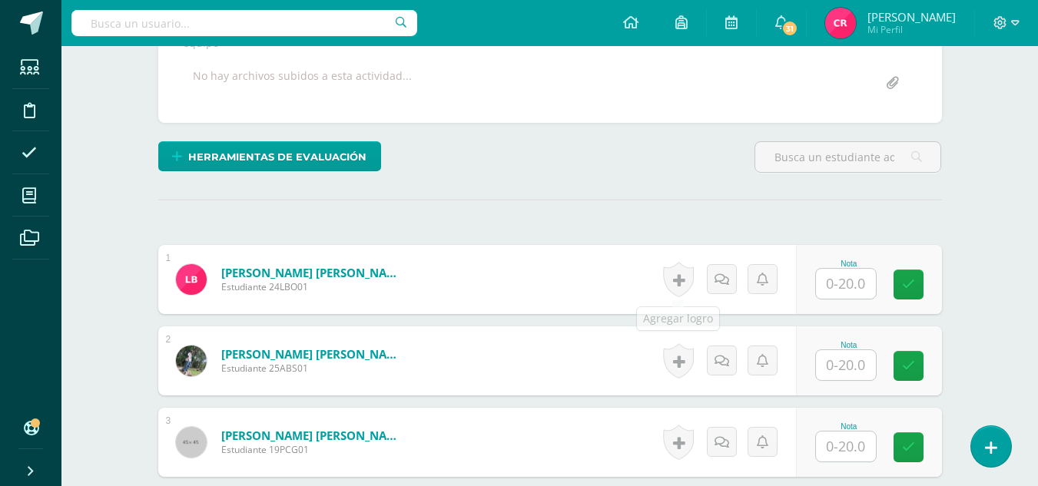
scroll to position [395, 0]
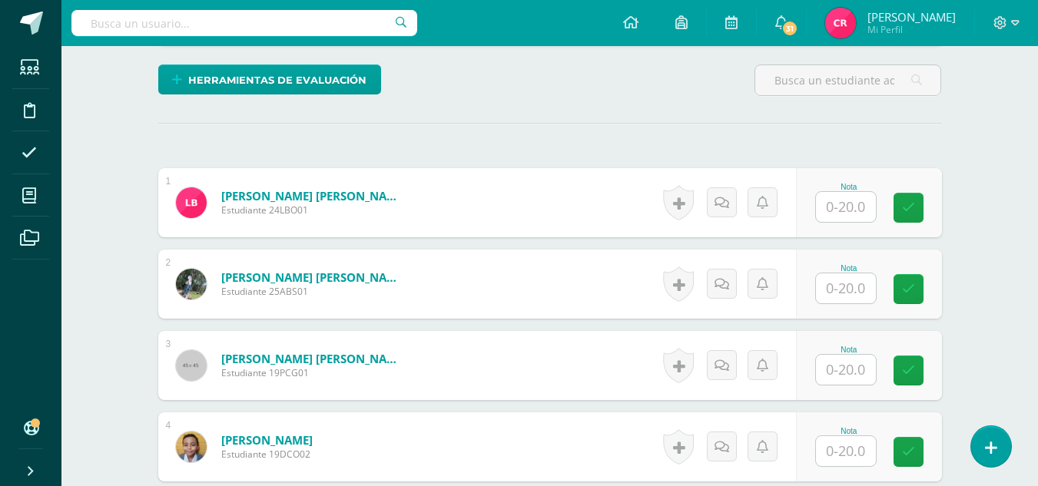
click at [823, 214] on input "text" at bounding box center [846, 207] width 60 height 30
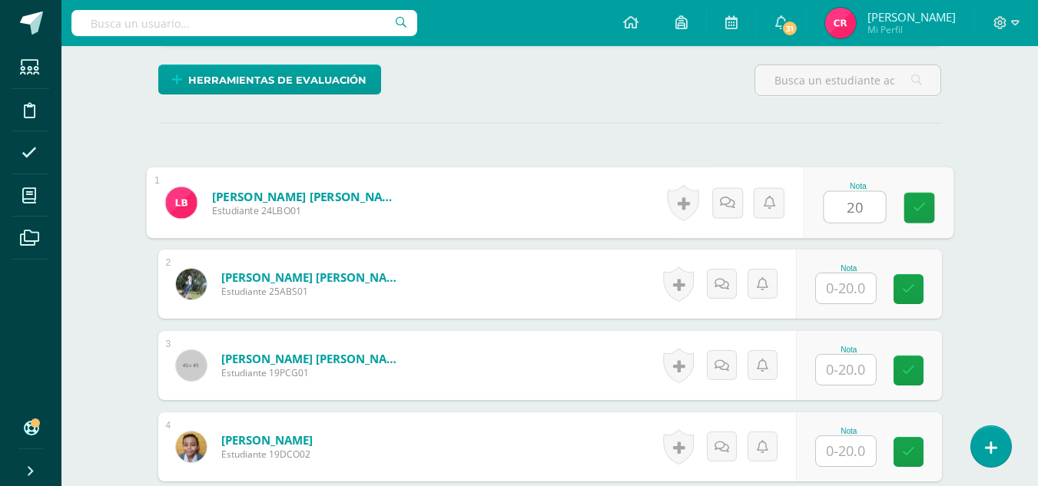
type input "20"
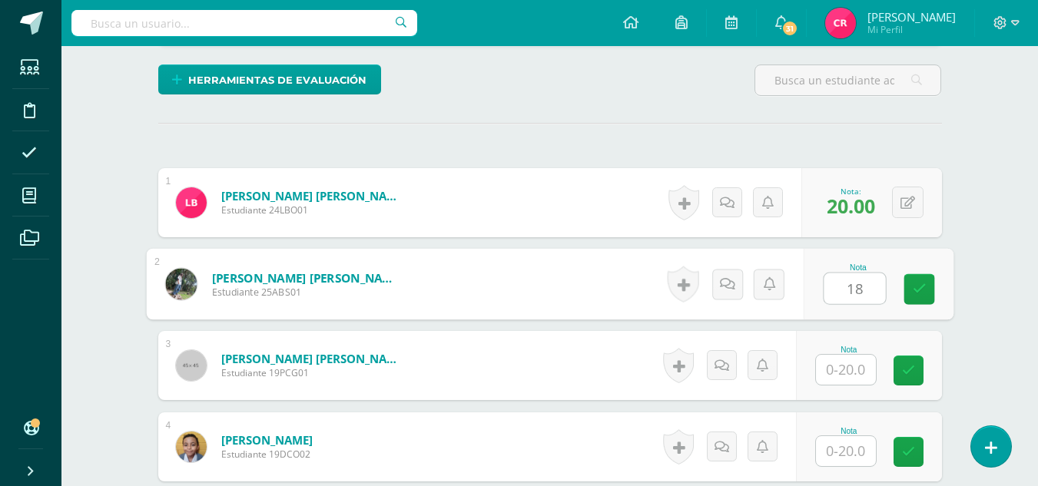
type input "18"
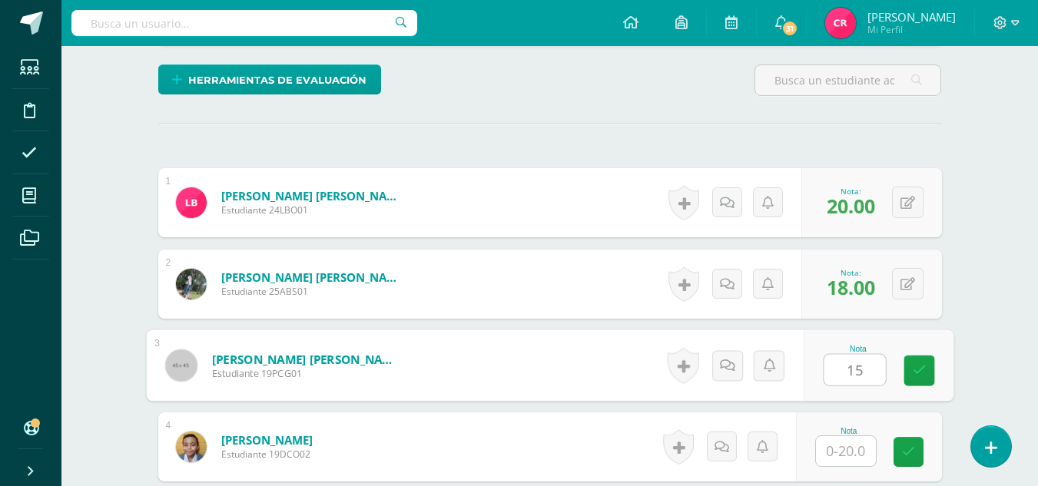
type input "15"
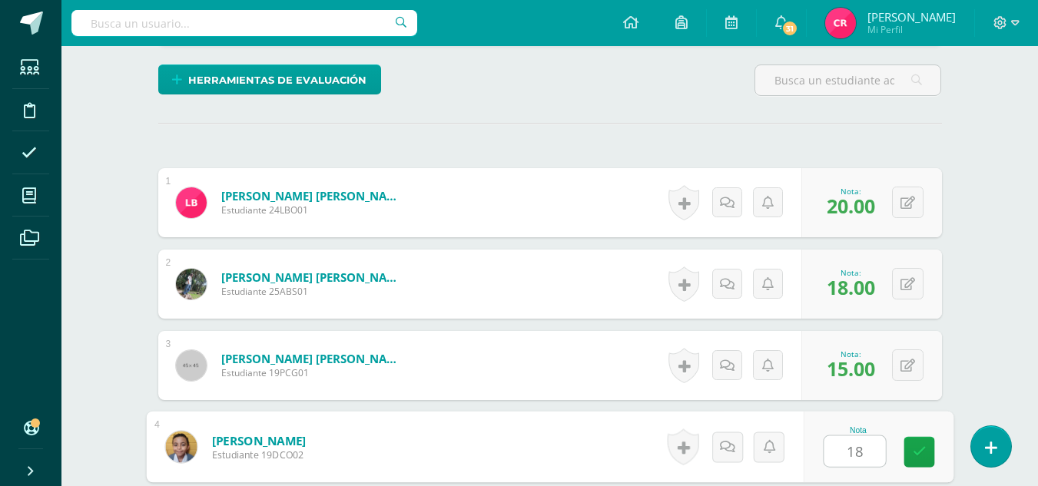
type input "18"
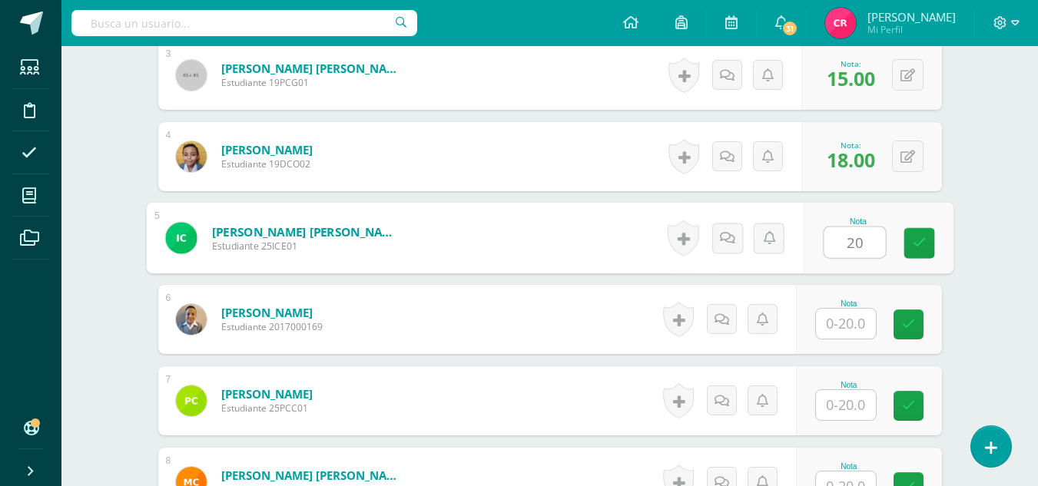
type input "20"
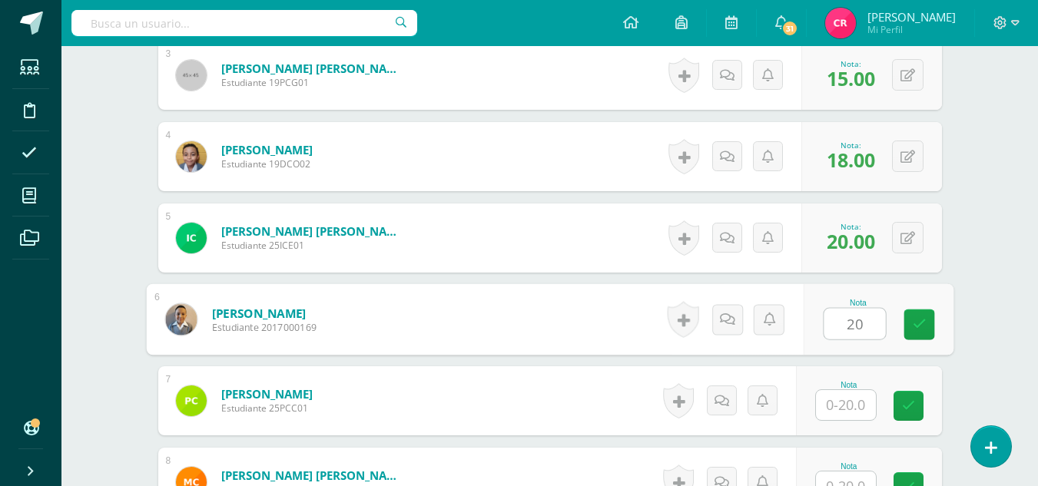
type input "20"
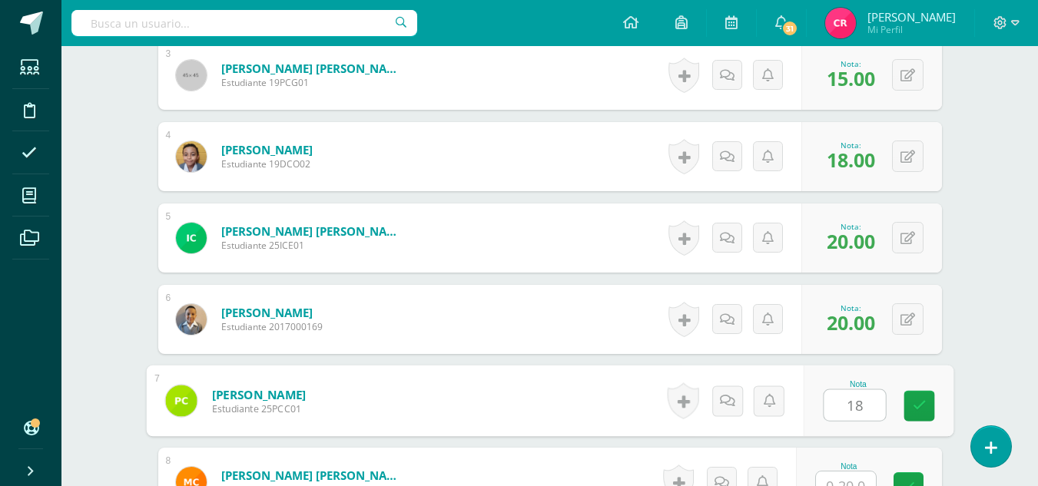
type input "18"
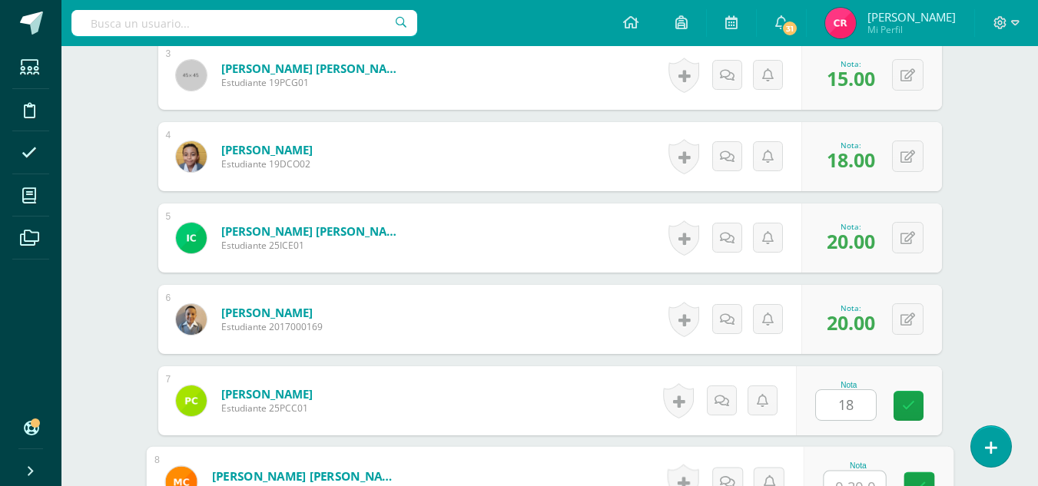
scroll to position [701, 0]
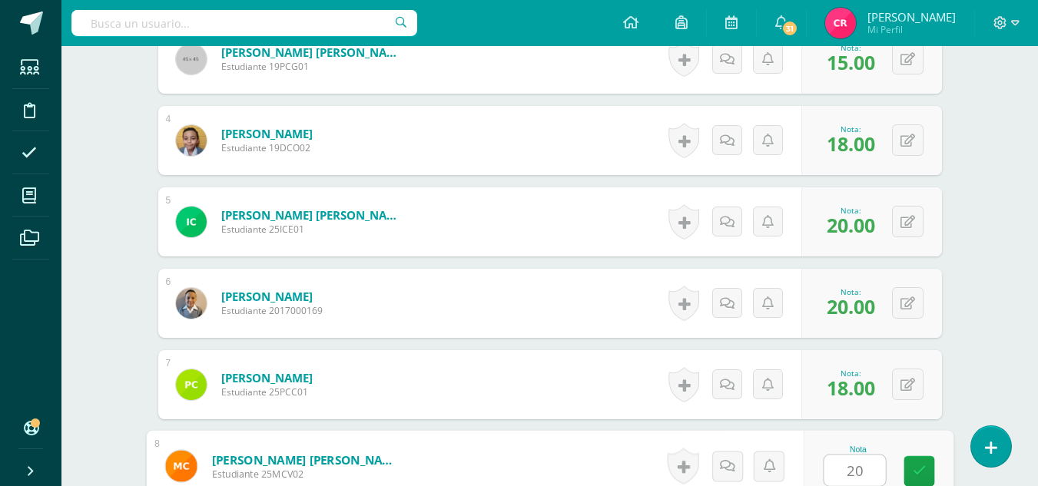
type input "20"
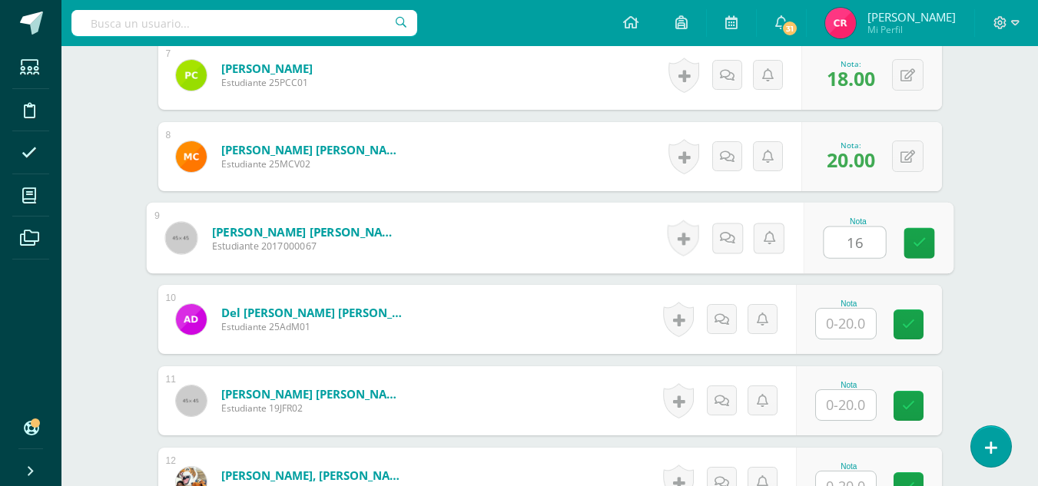
type input "16"
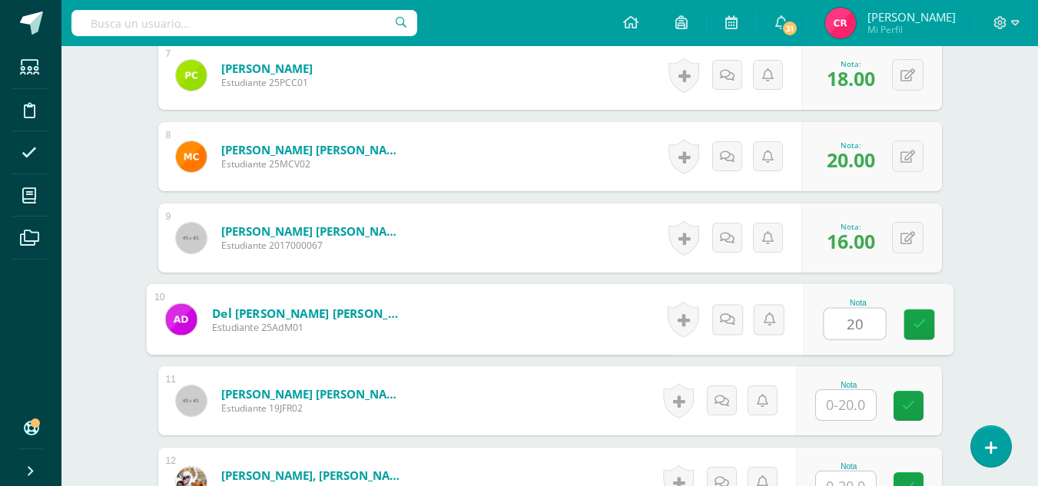
type input "20"
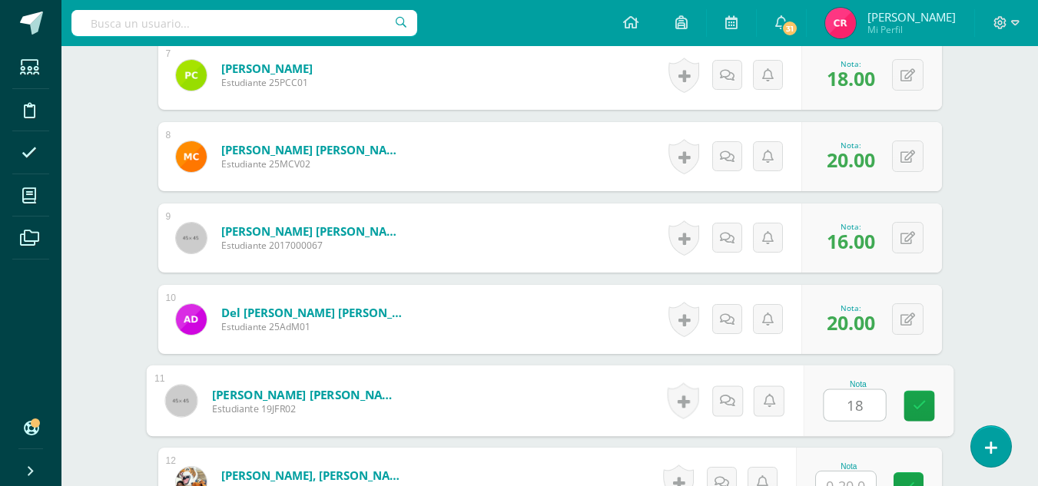
type input "18"
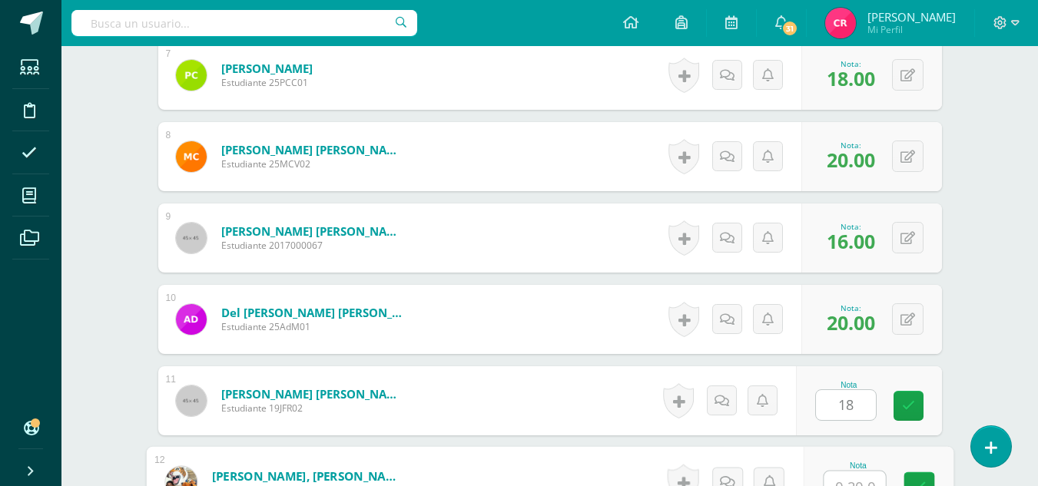
scroll to position [1027, 0]
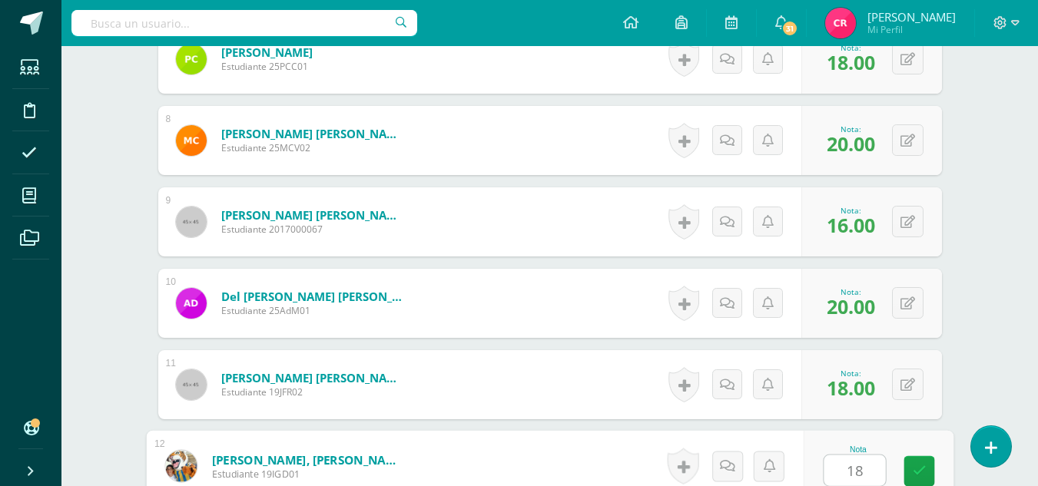
type input "18"
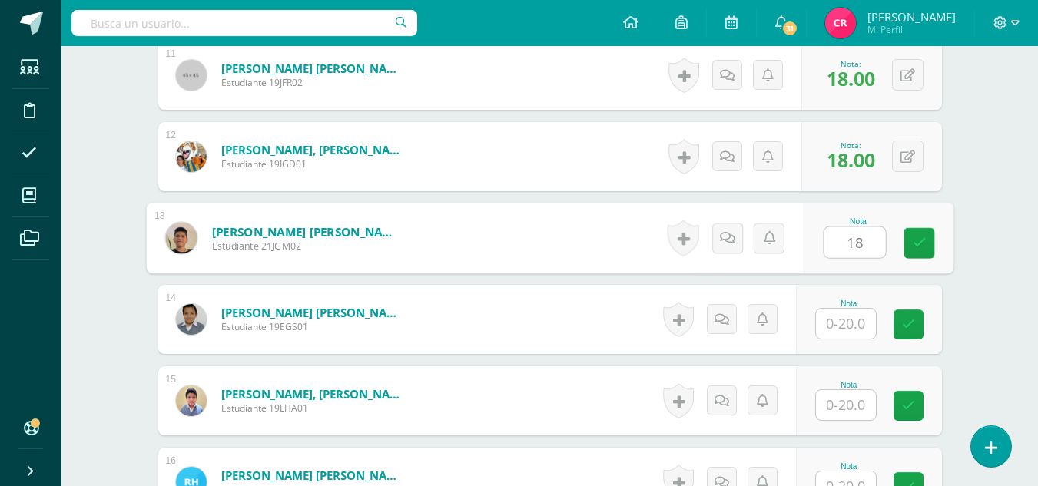
type input "18"
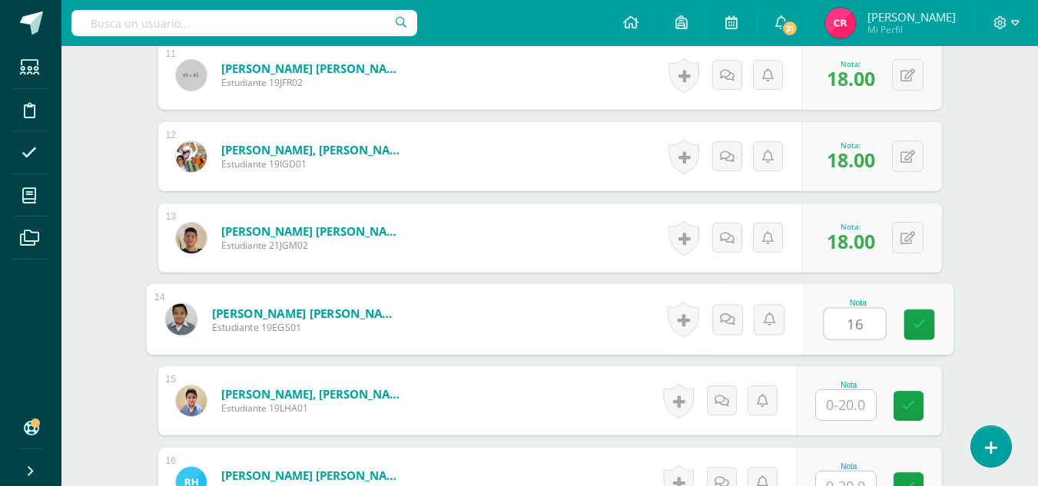
type input "16"
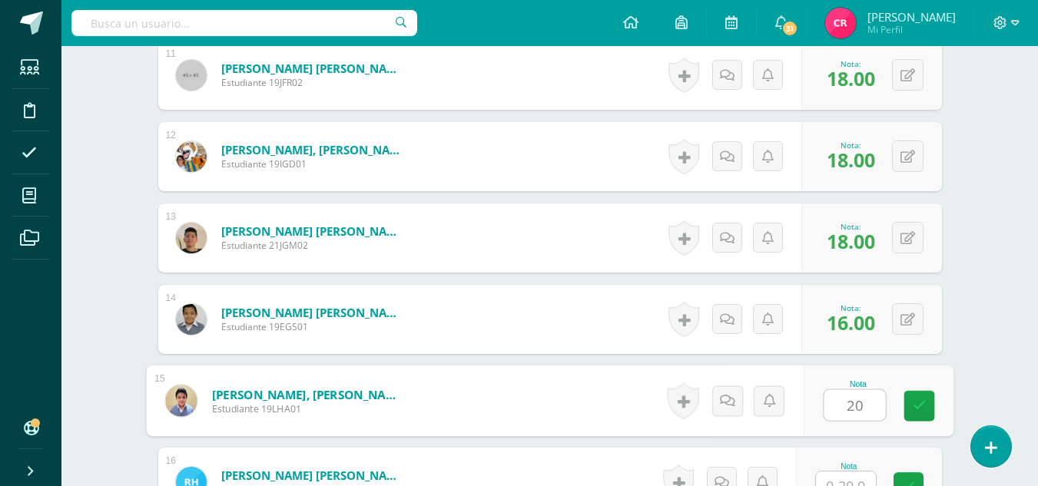
type input "20"
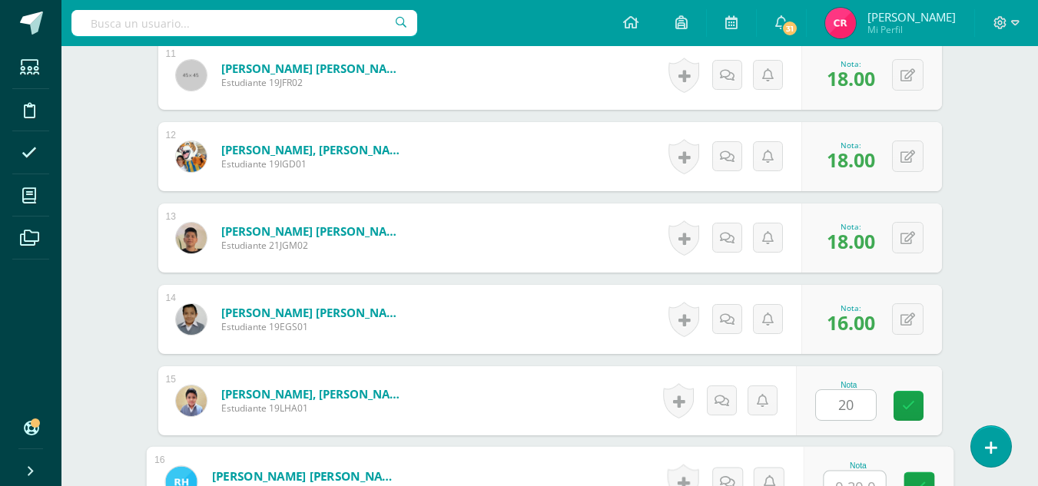
scroll to position [1352, 0]
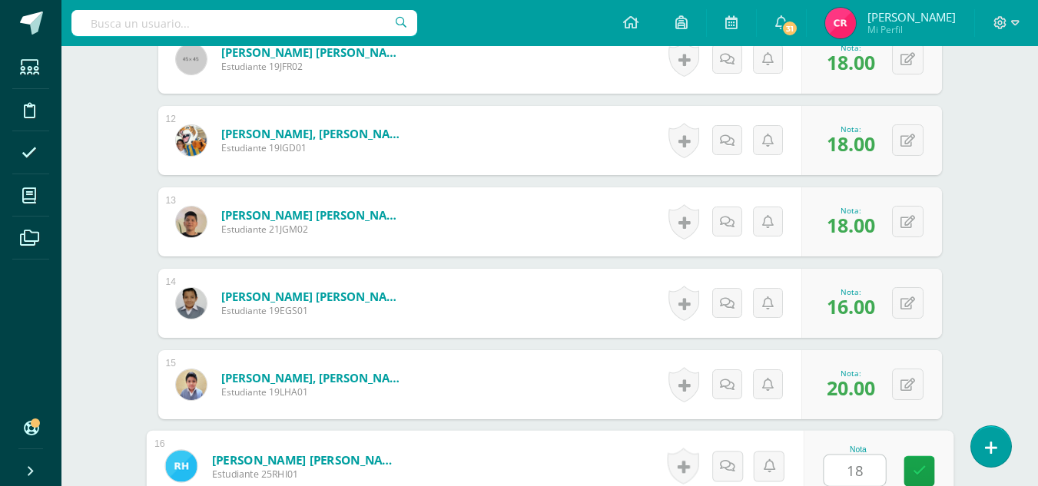
type input "18"
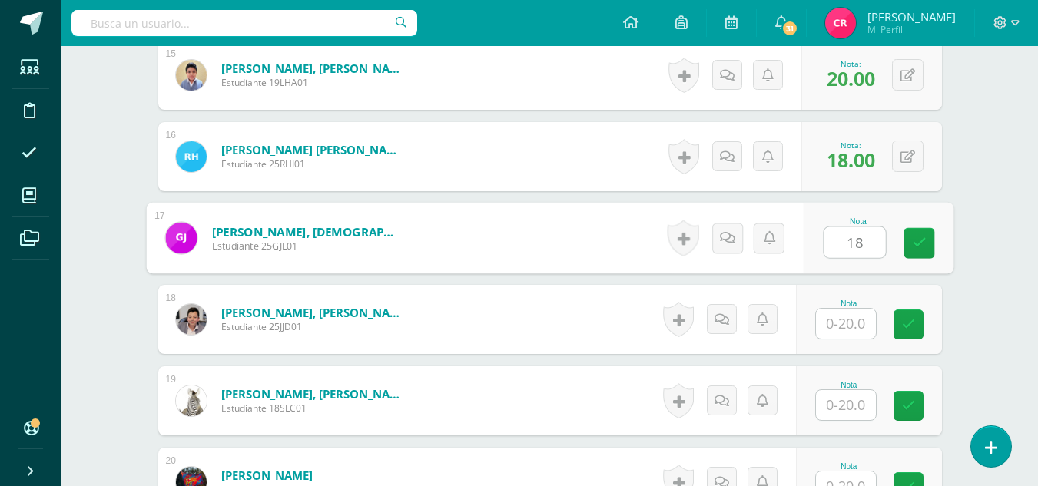
type input "18"
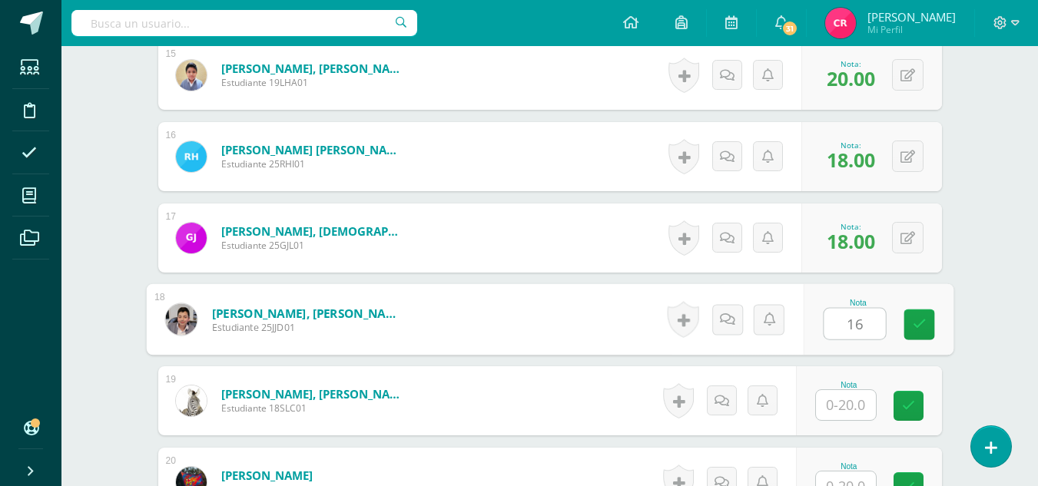
type input "16"
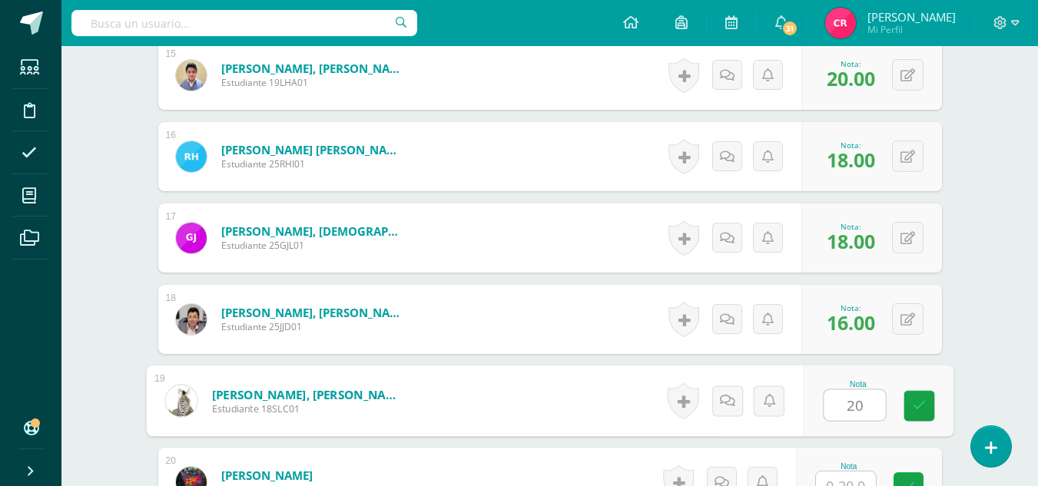
type input "20"
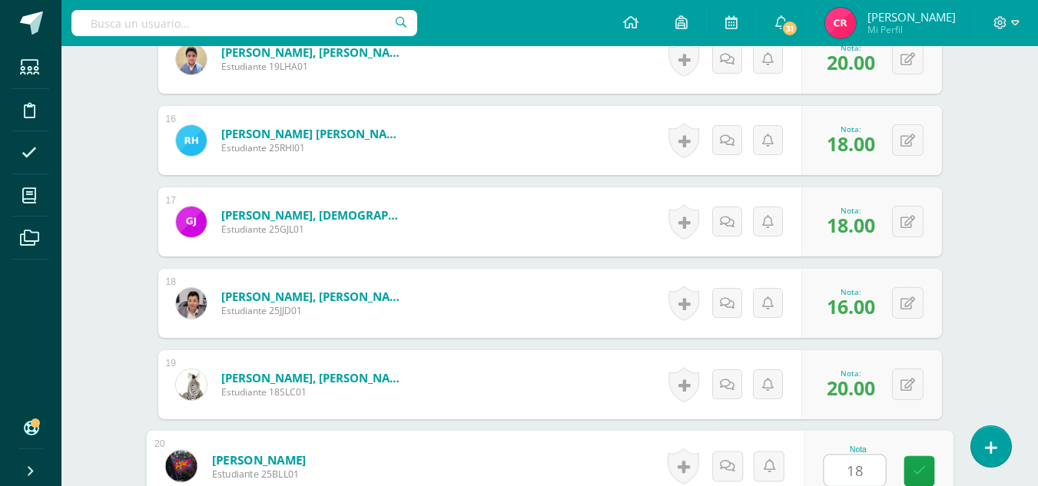
type input "18"
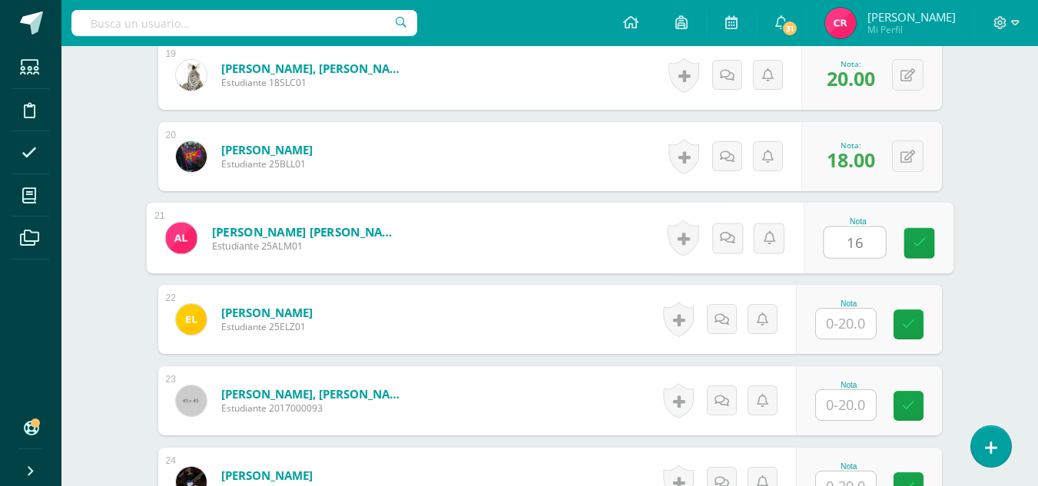
type input "16"
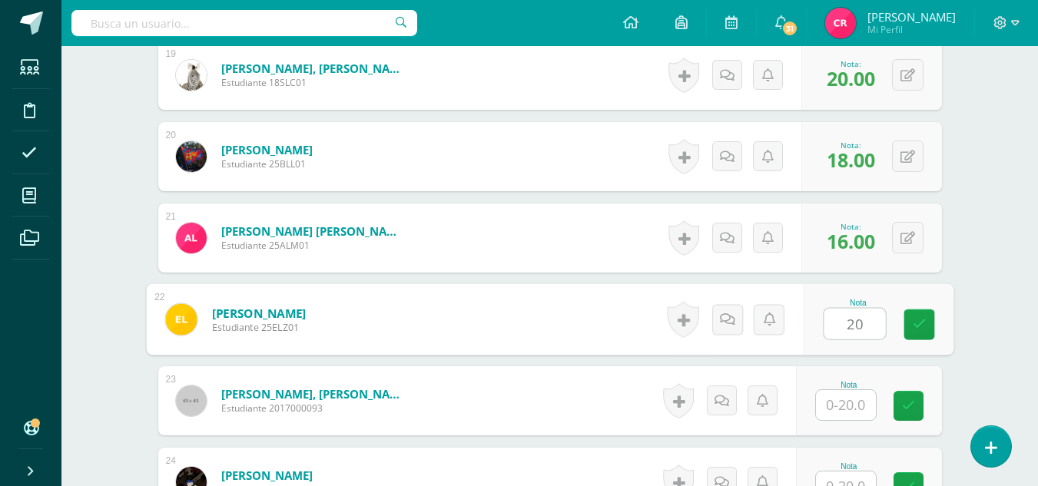
type input "20"
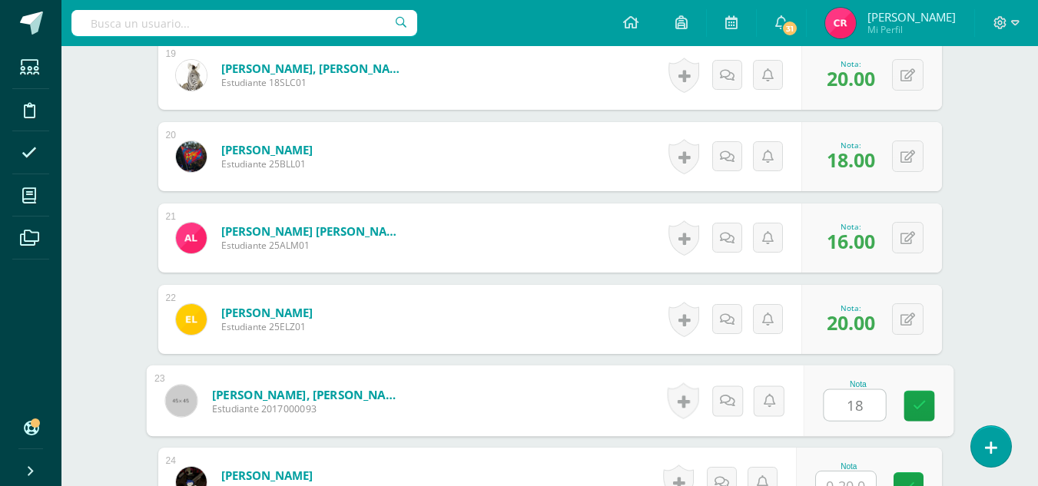
type input "18"
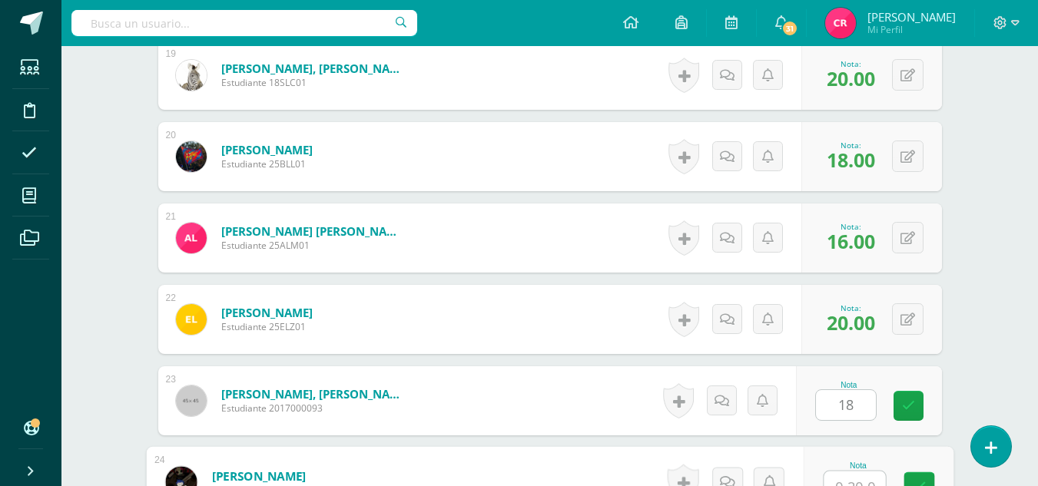
scroll to position [2004, 0]
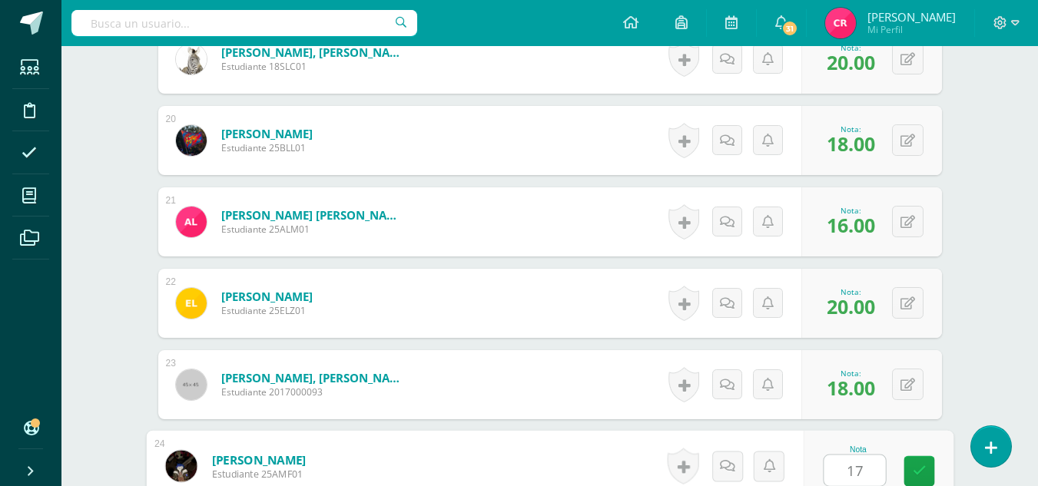
type input "17"
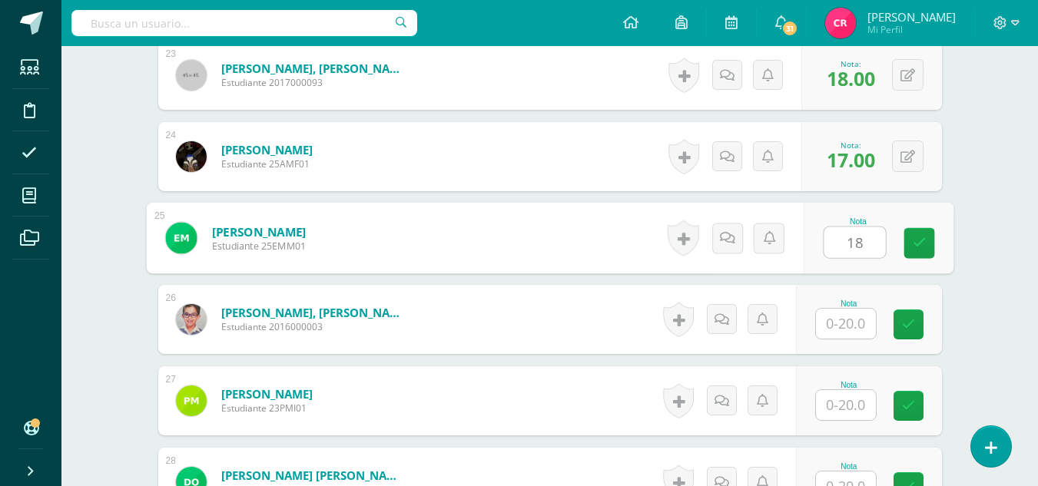
type input "18"
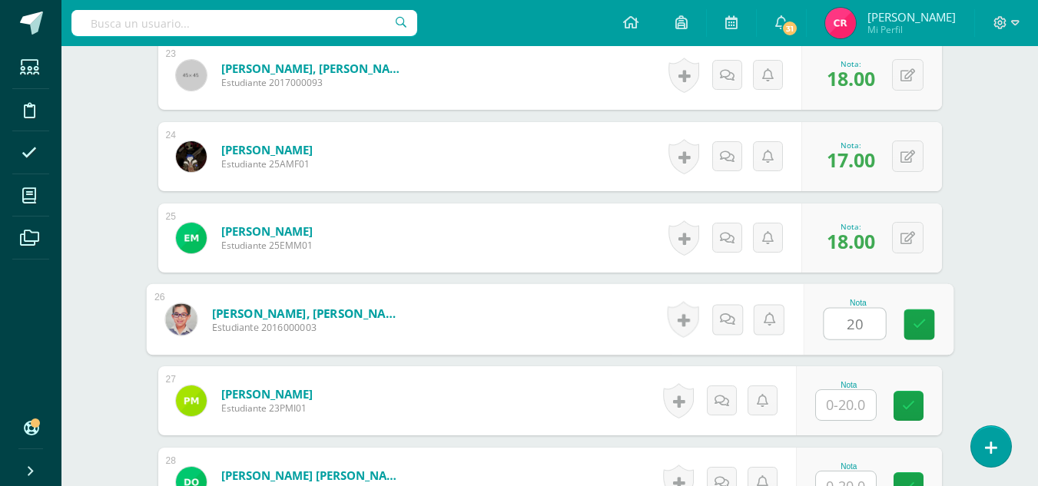
type input "20"
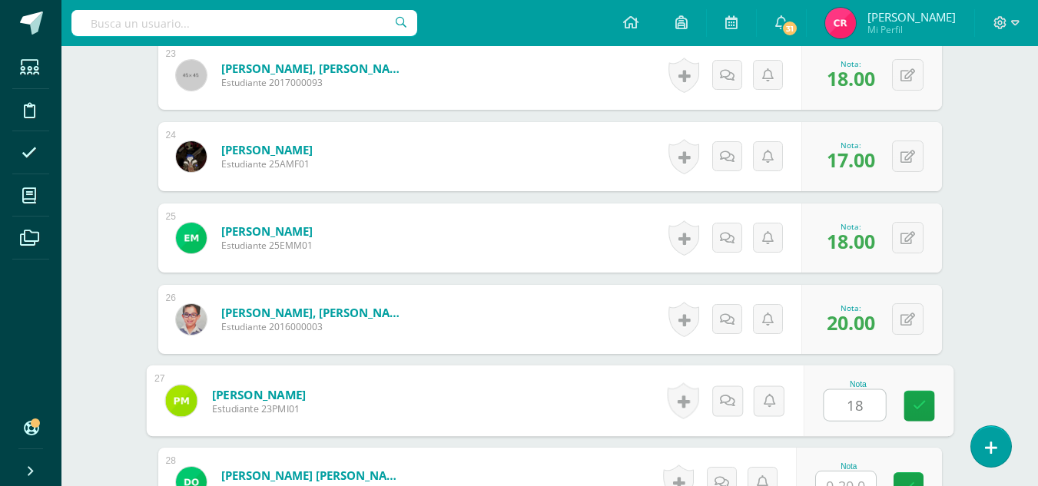
type input "18"
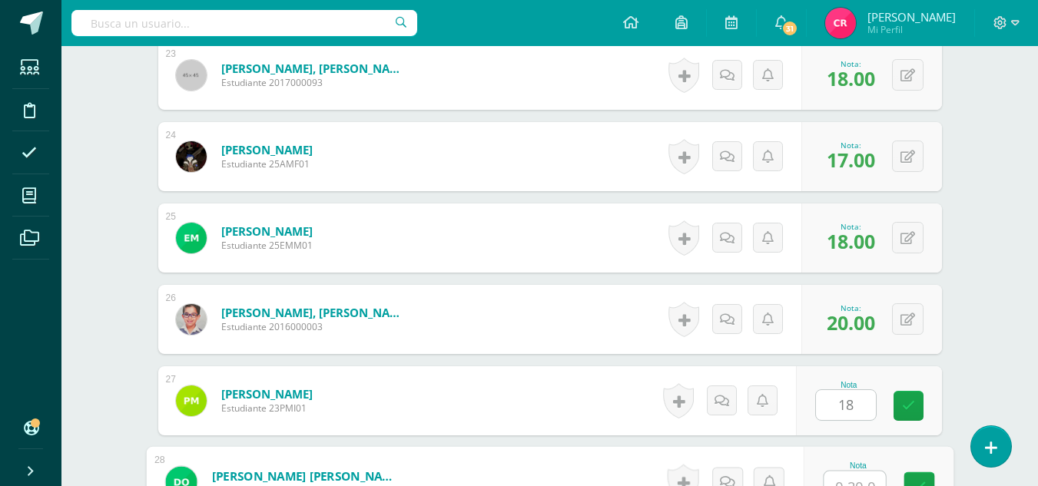
scroll to position [2329, 0]
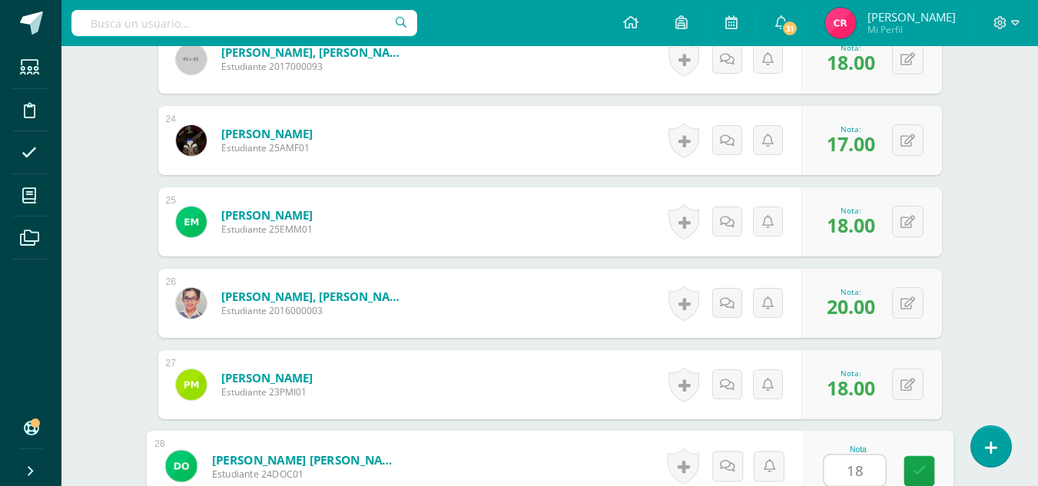
type input "18"
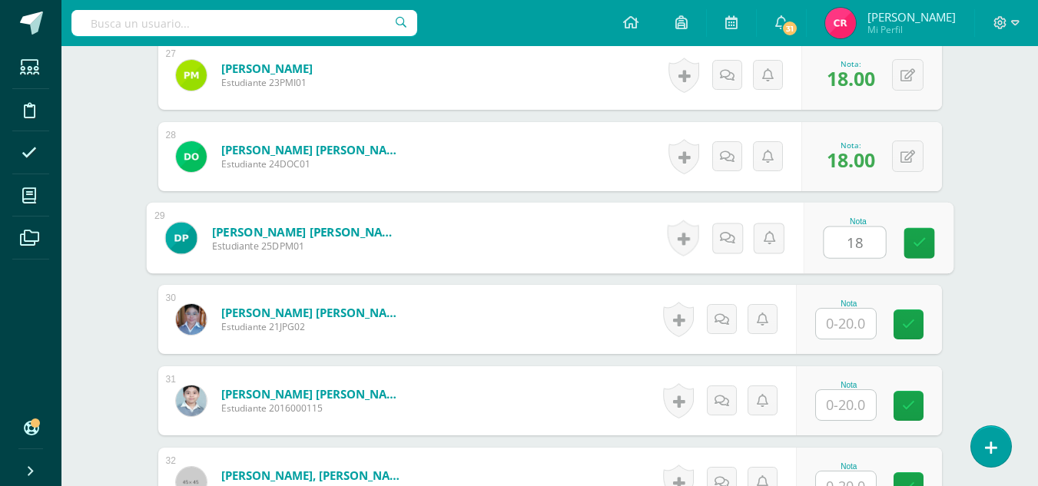
type input "18"
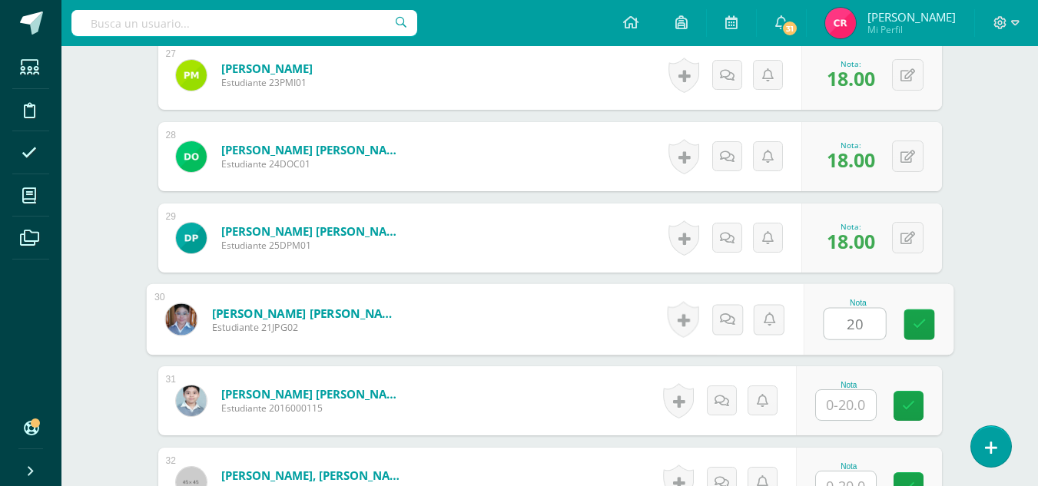
type input "20"
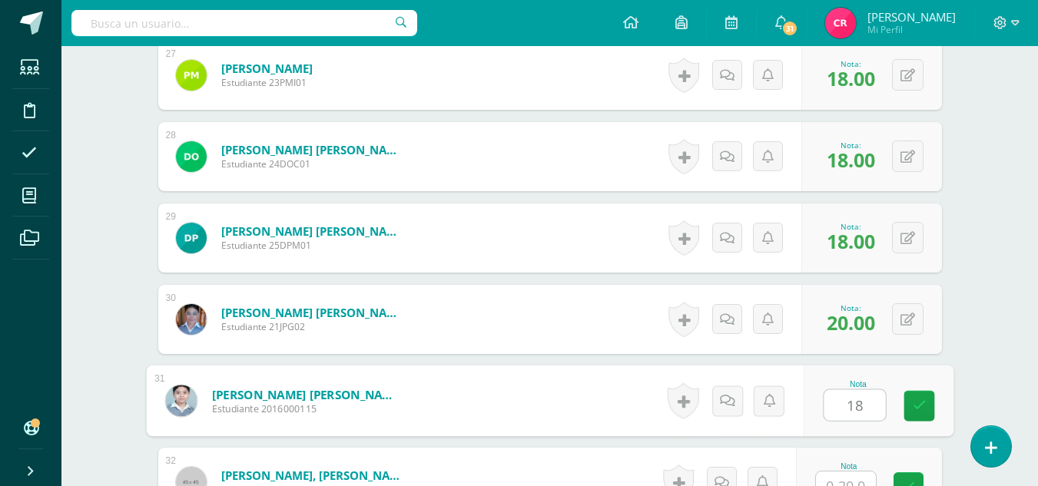
type input "18"
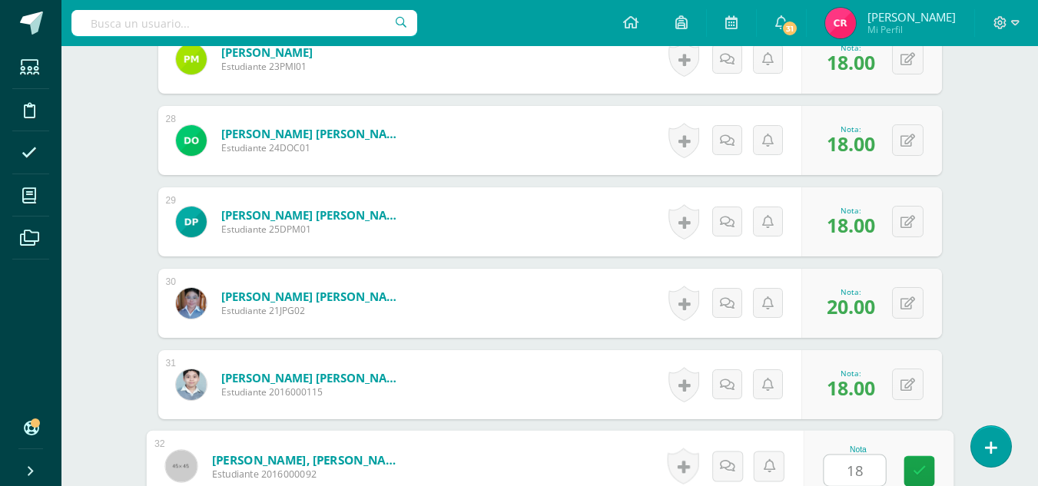
type input "18"
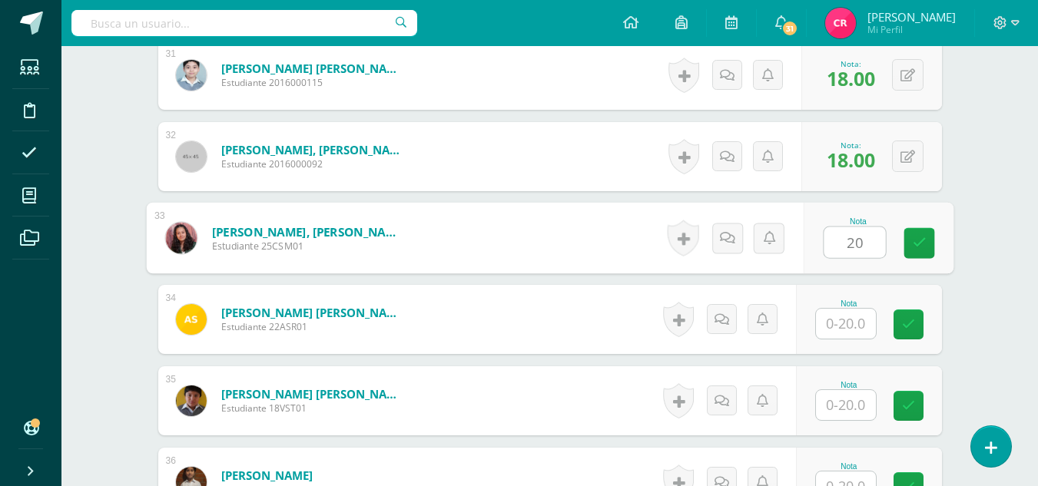
type input "2"
type input "18"
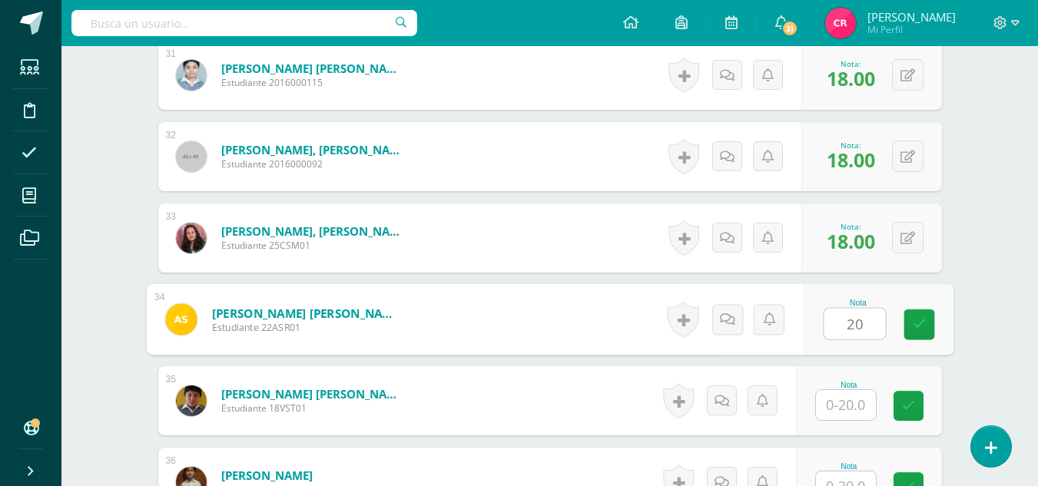
type input "20"
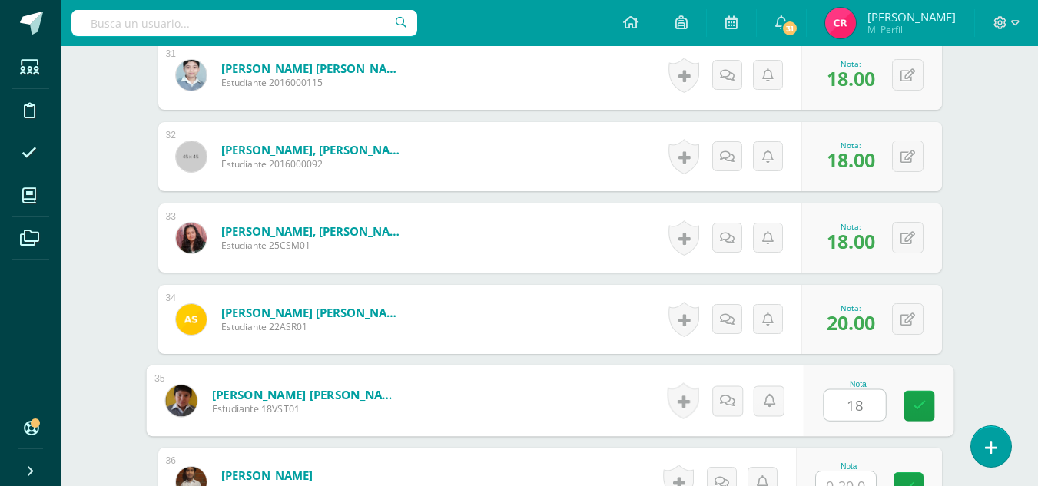
type input "18"
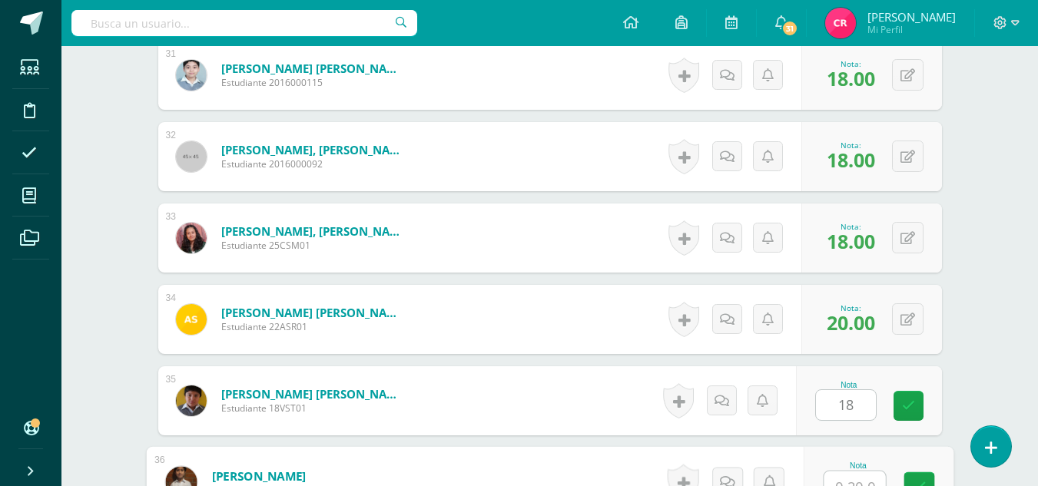
scroll to position [2980, 0]
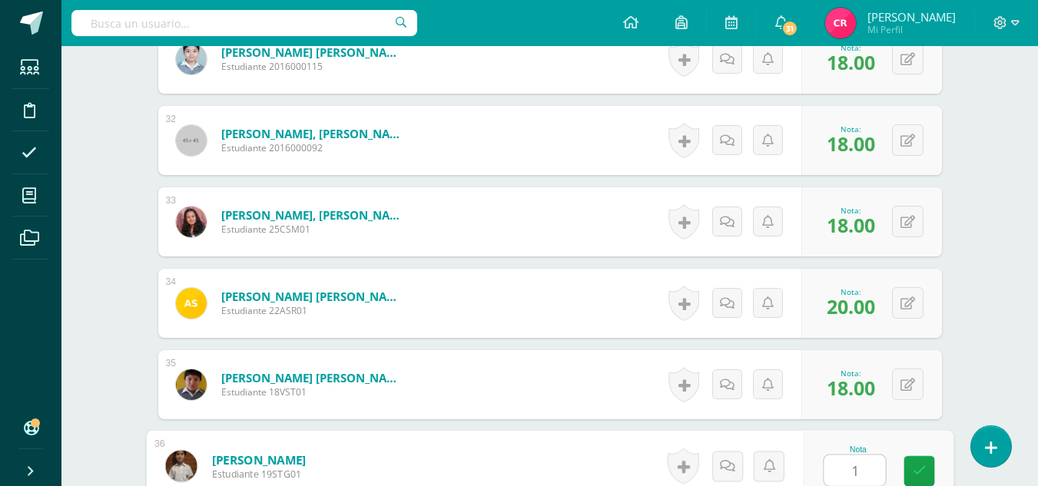
type input "18"
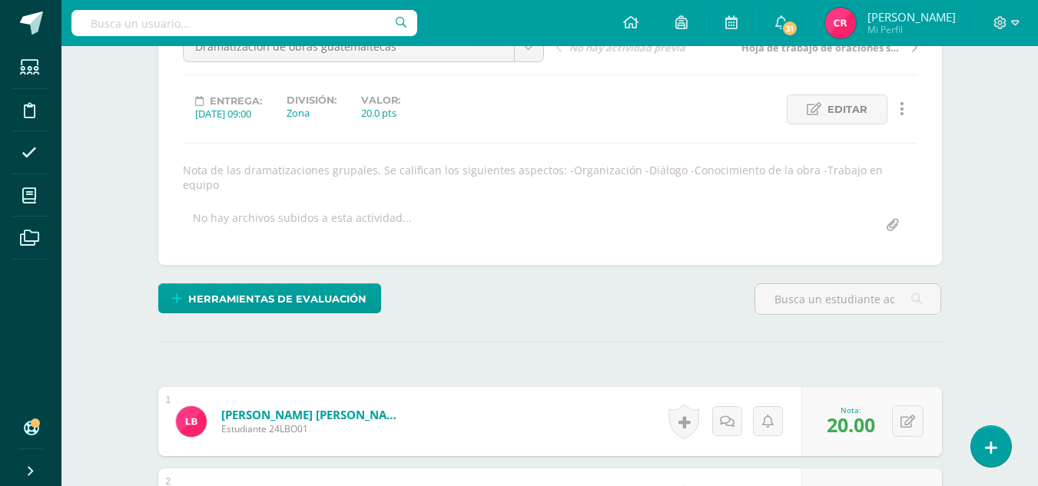
scroll to position [0, 0]
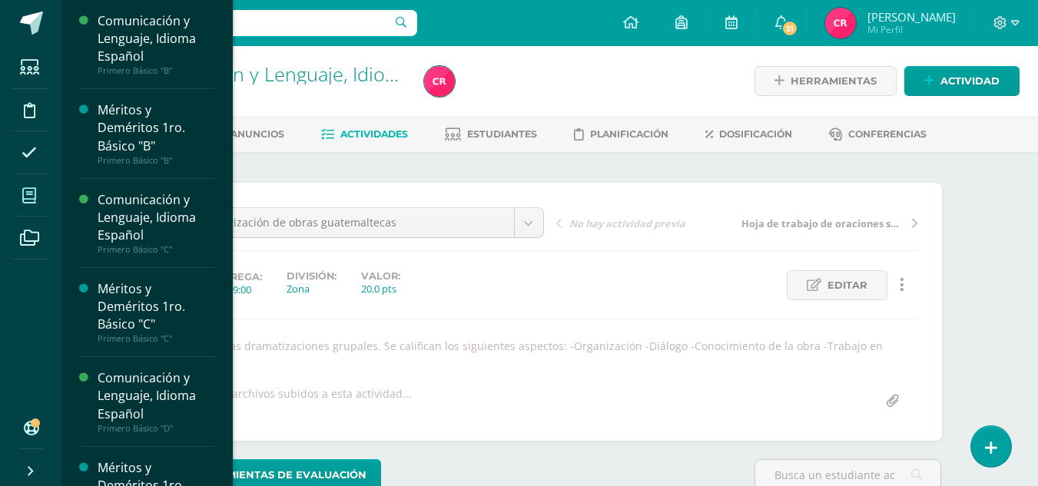
click at [28, 185] on span at bounding box center [29, 195] width 35 height 35
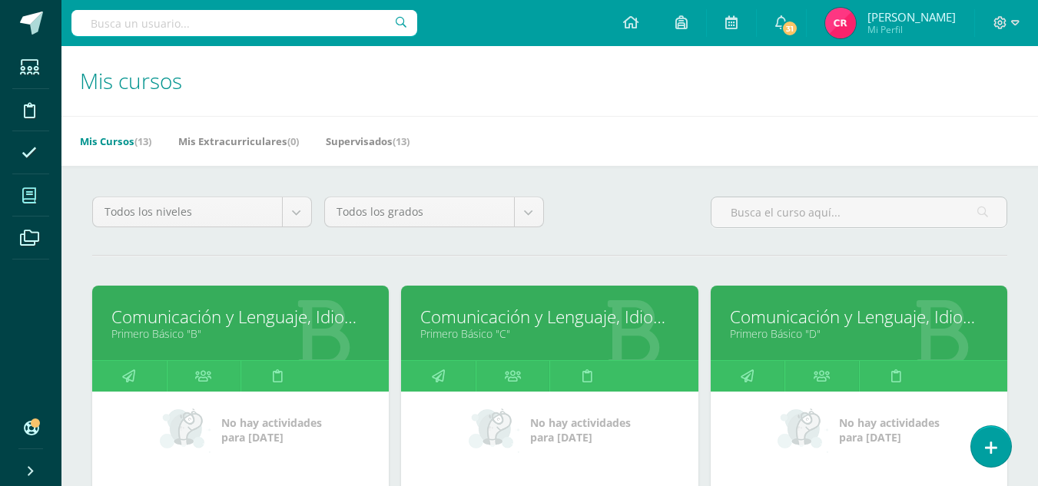
click at [466, 324] on link "Comunicación y Lenguaje, Idioma Español" at bounding box center [549, 317] width 258 height 24
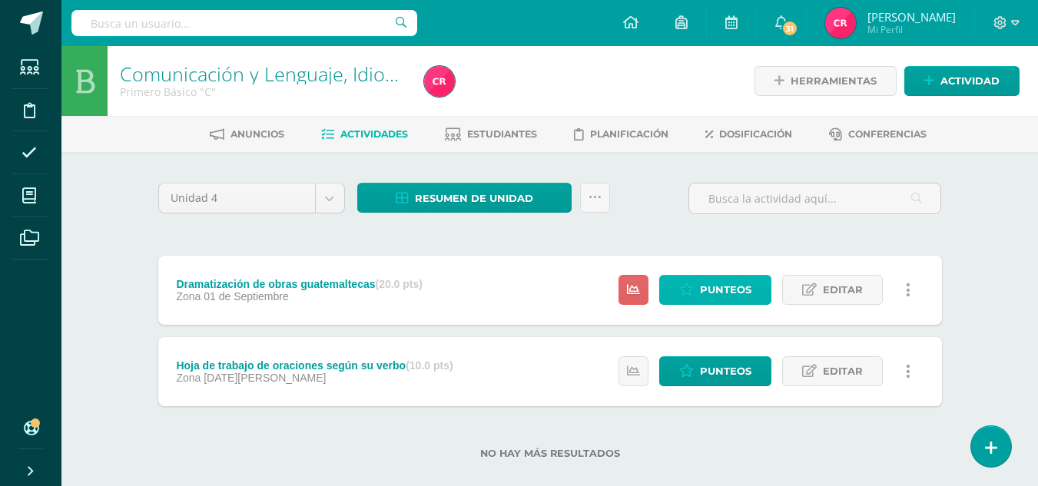
click at [723, 287] on span "Punteos" at bounding box center [725, 290] width 51 height 28
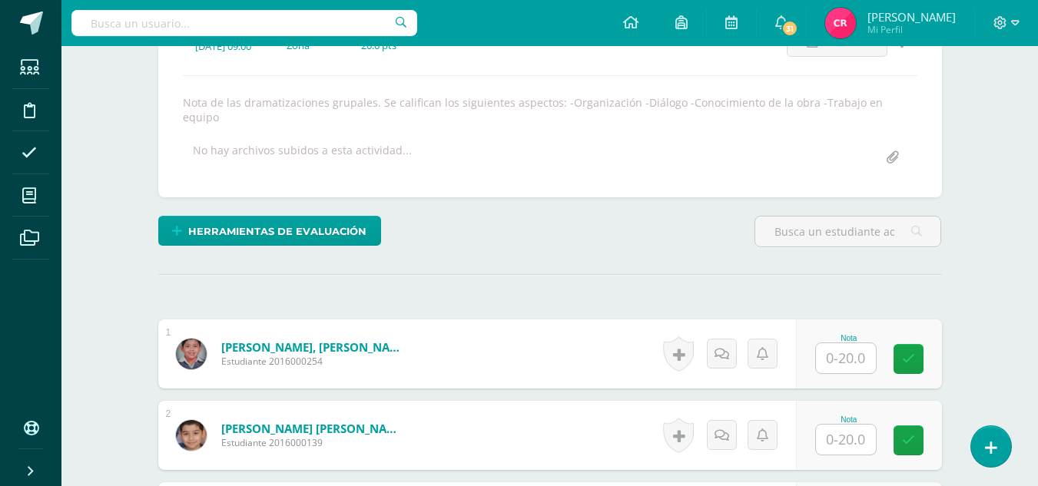
scroll to position [397, 0]
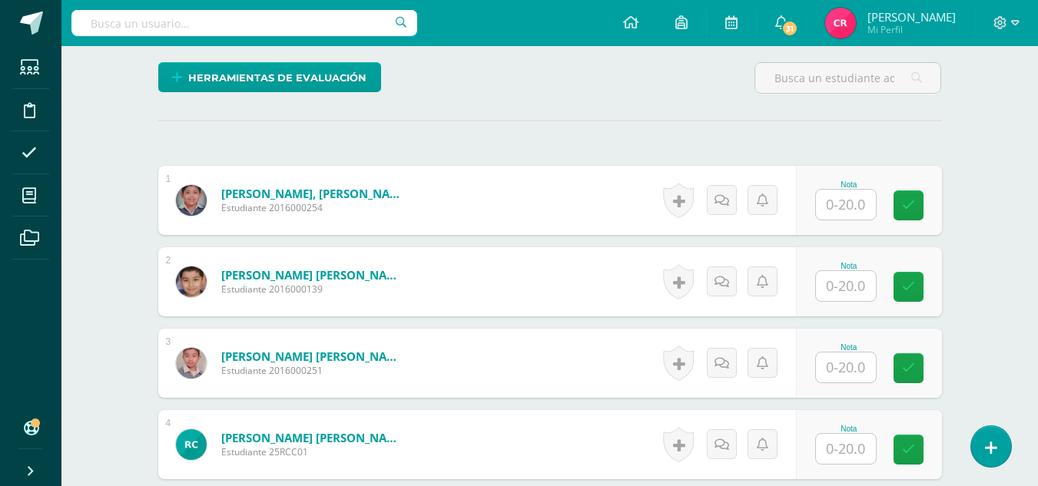
click at [863, 211] on input "text" at bounding box center [846, 205] width 60 height 30
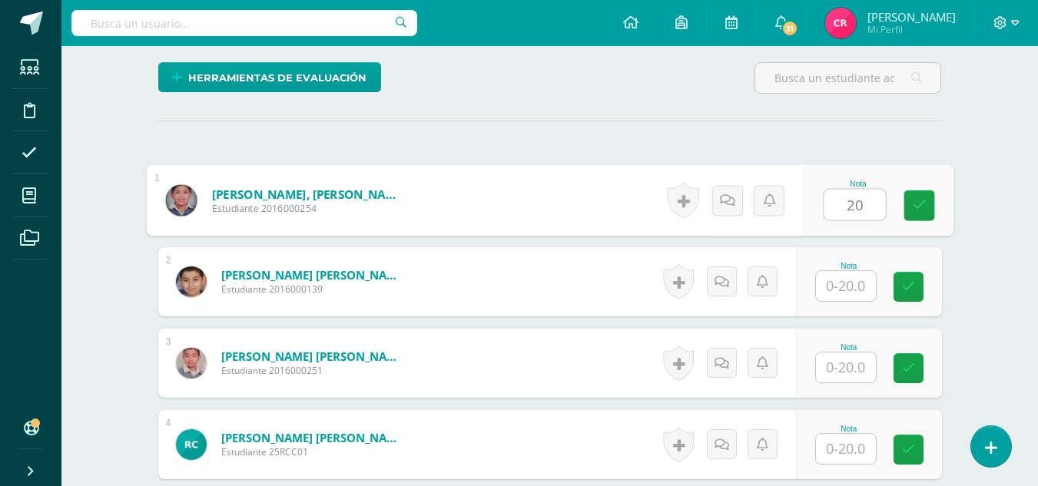
type input "20"
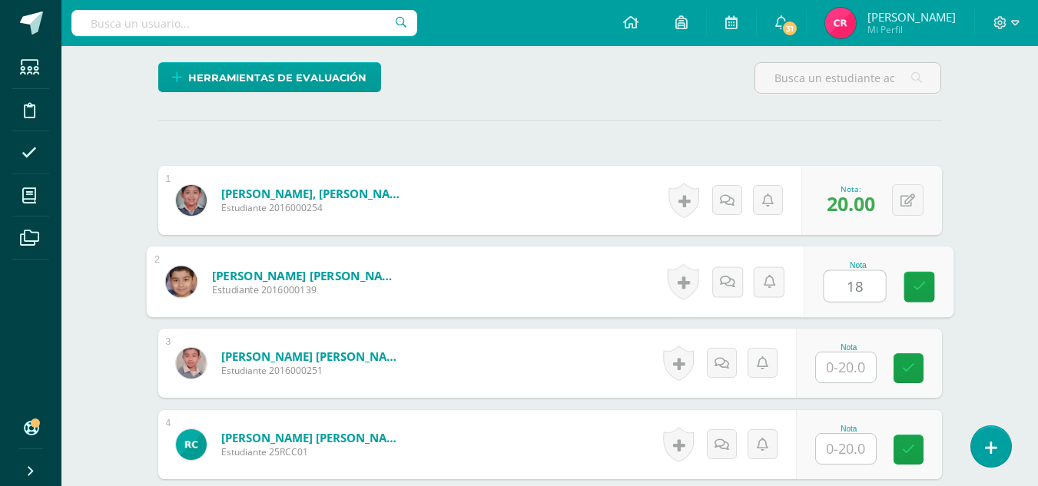
type input "18"
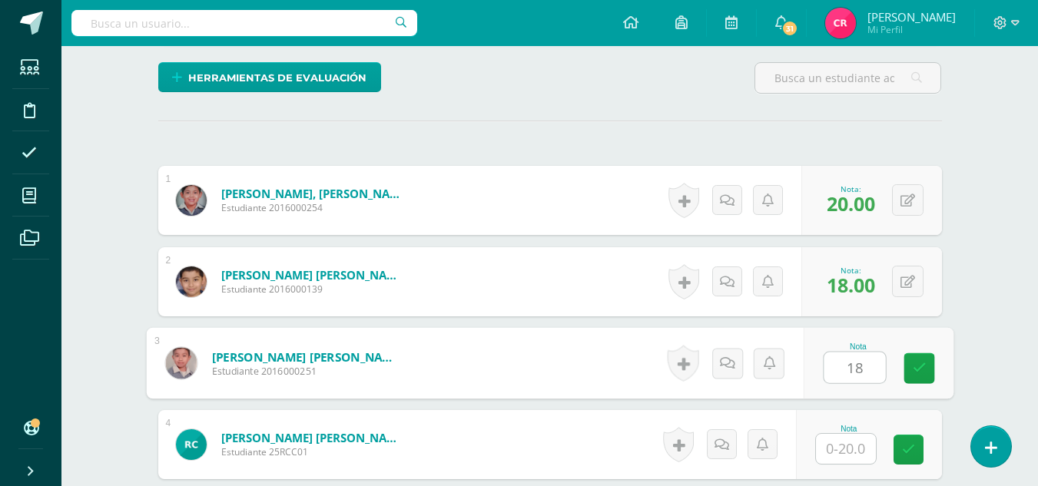
type input "18"
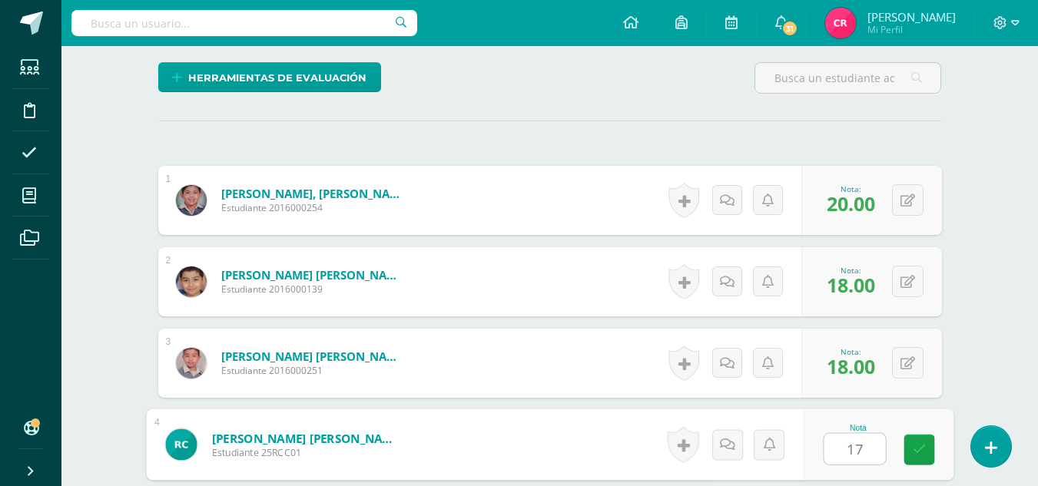
type input "17"
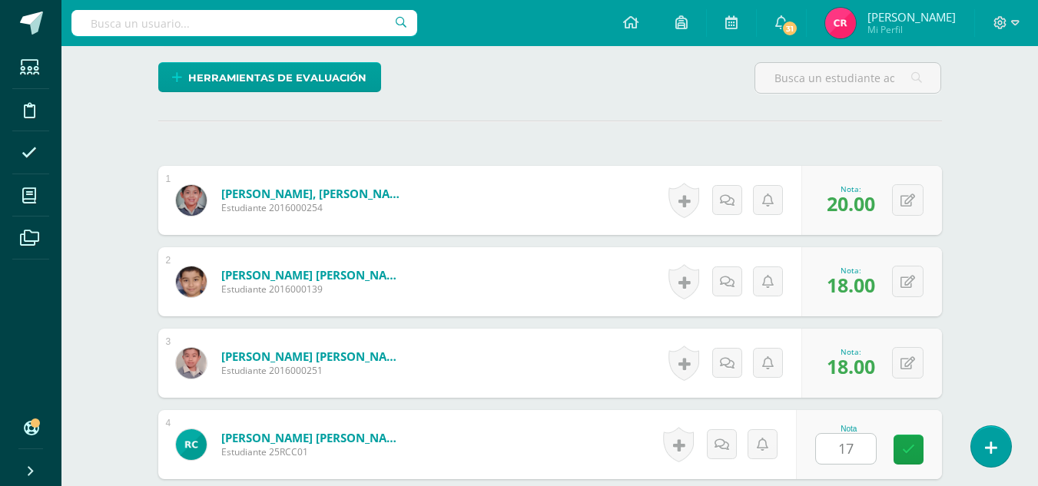
scroll to position [685, 0]
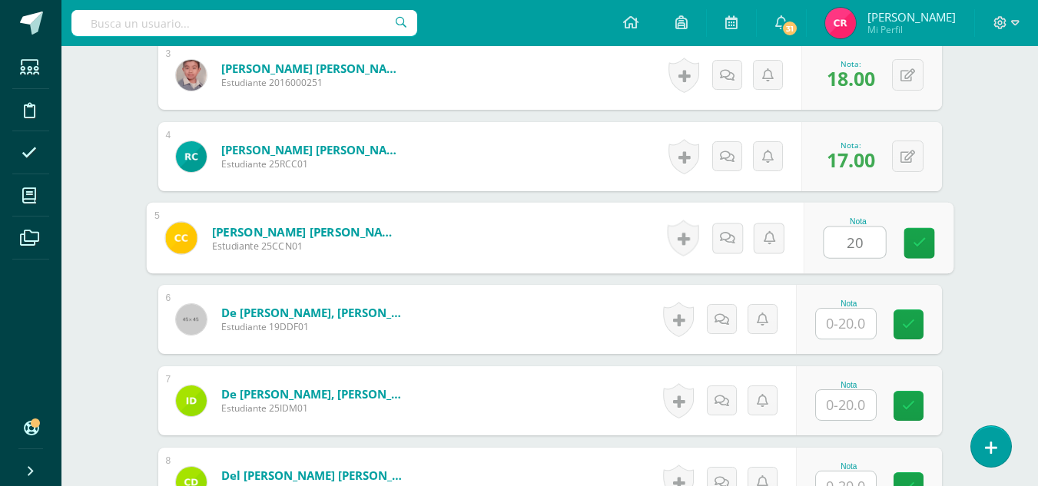
type input "20"
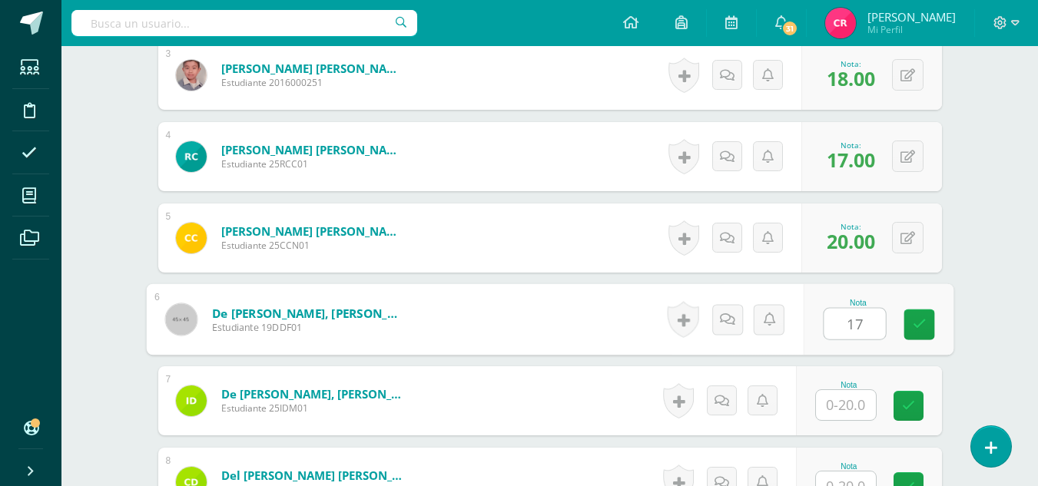
type input "17"
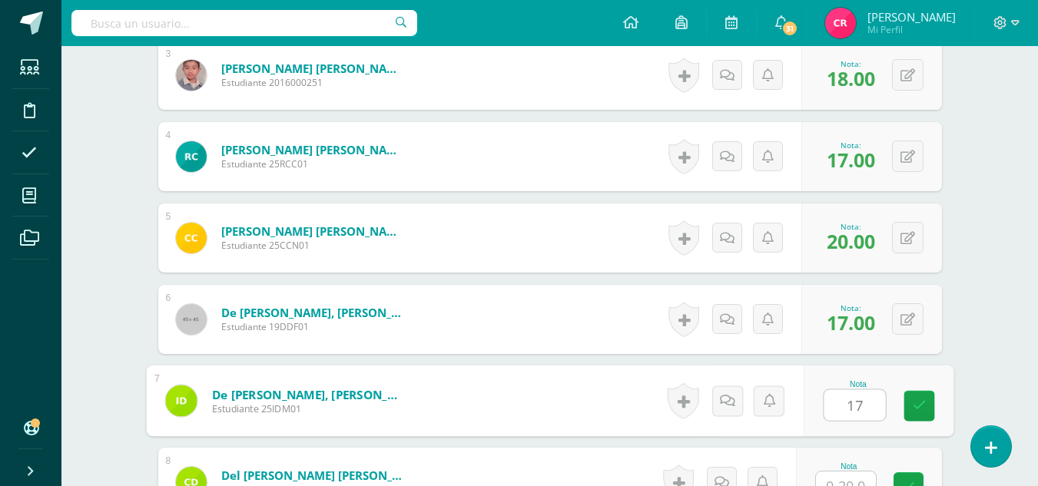
type input "17"
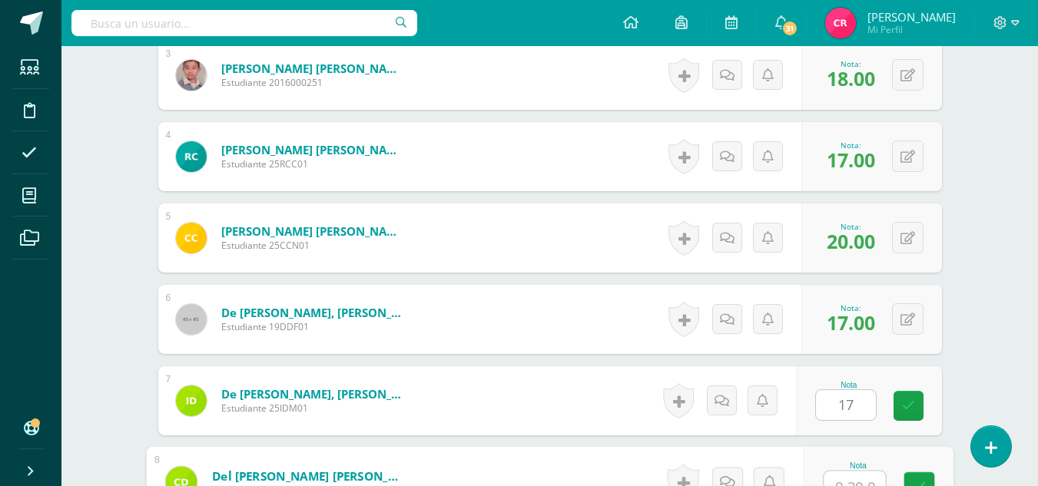
scroll to position [701, 0]
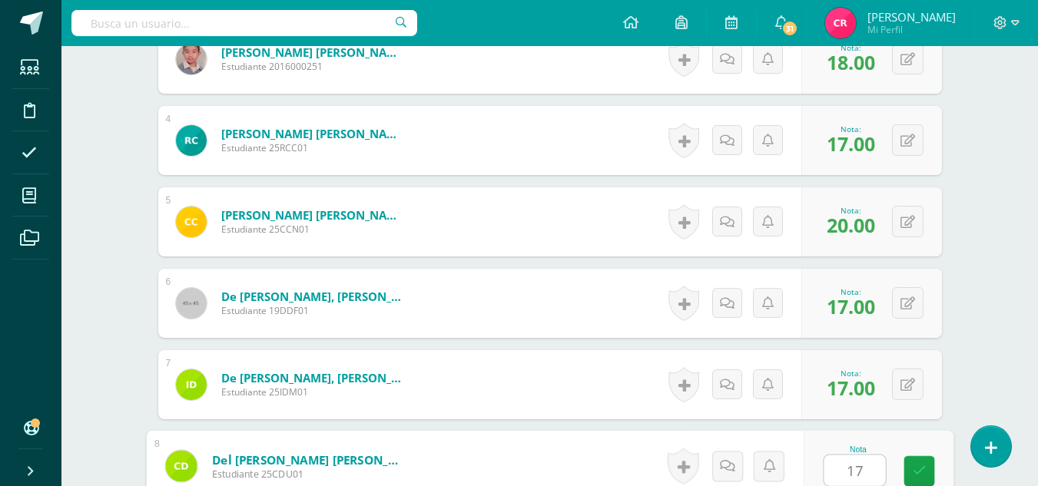
type input "17"
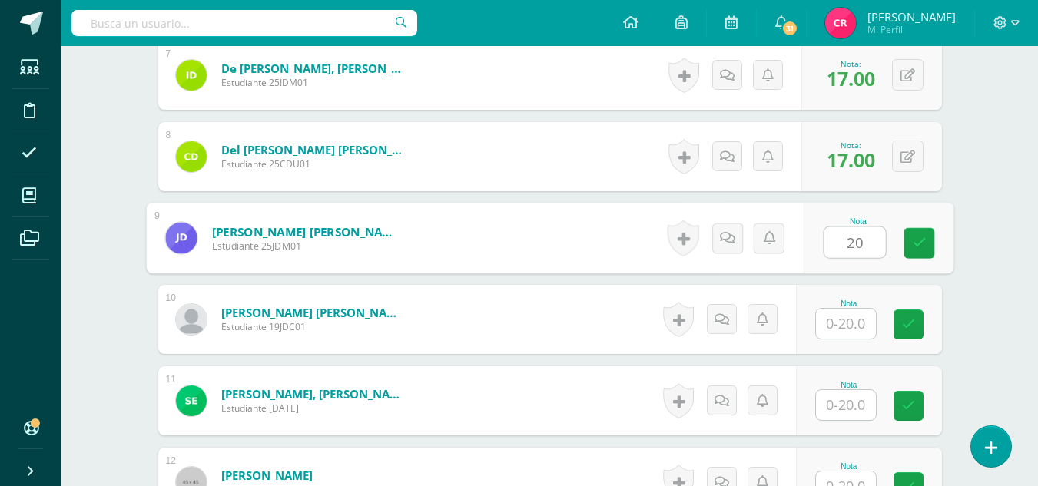
type input "20"
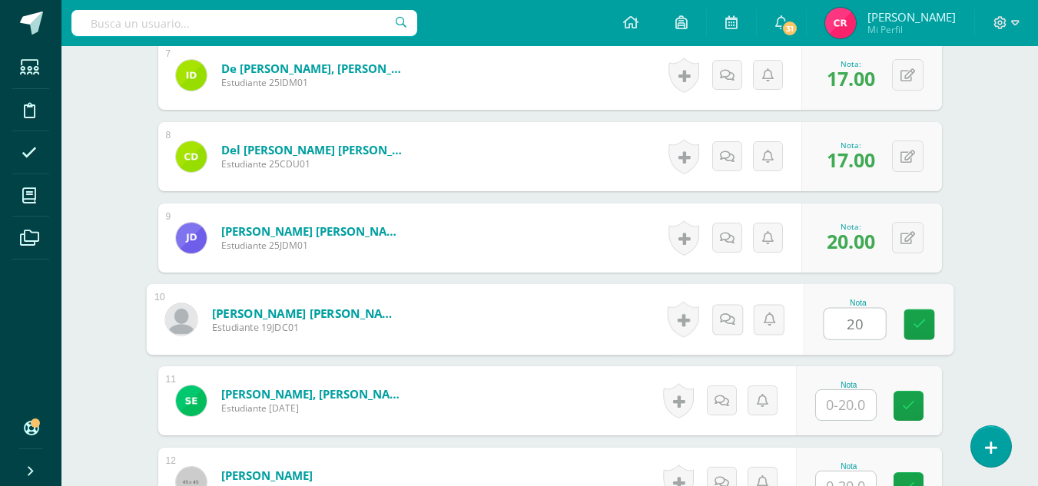
type input "20"
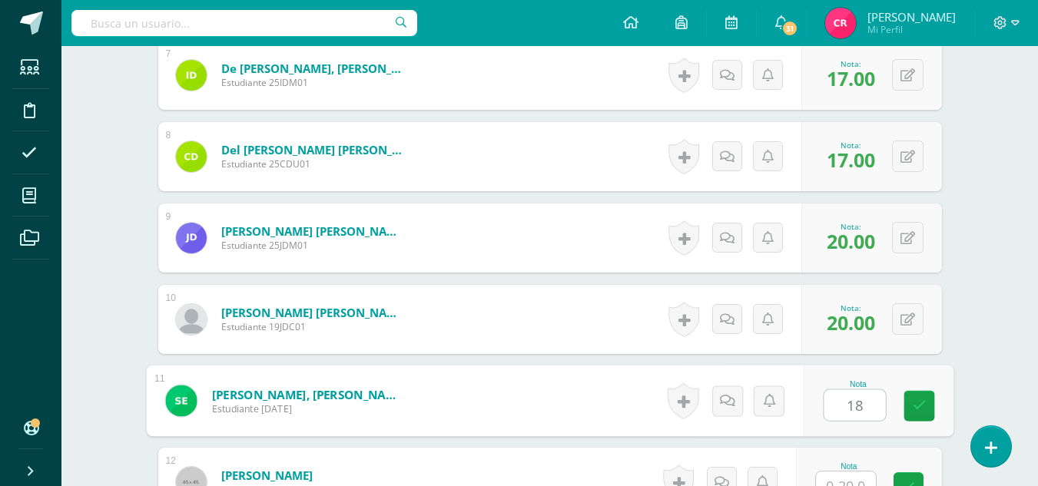
type input "18"
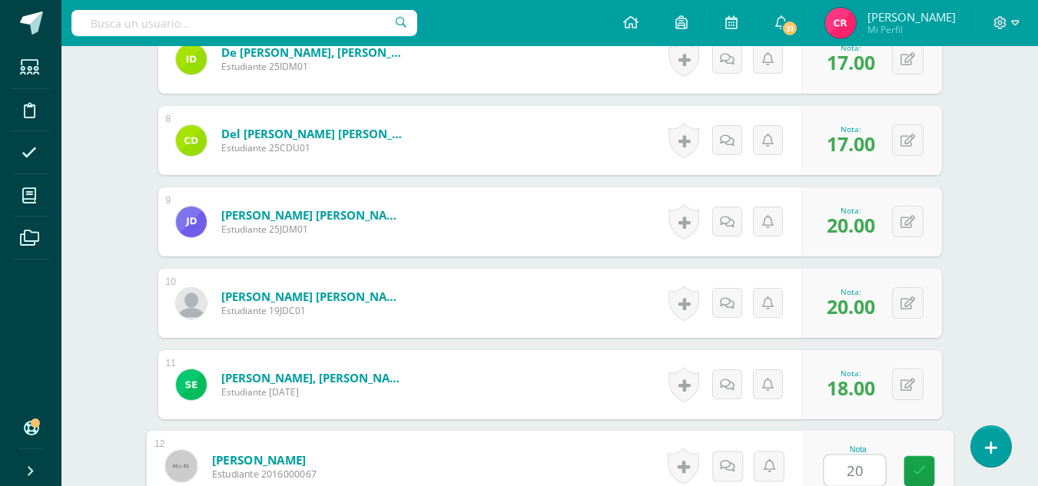
type input "20"
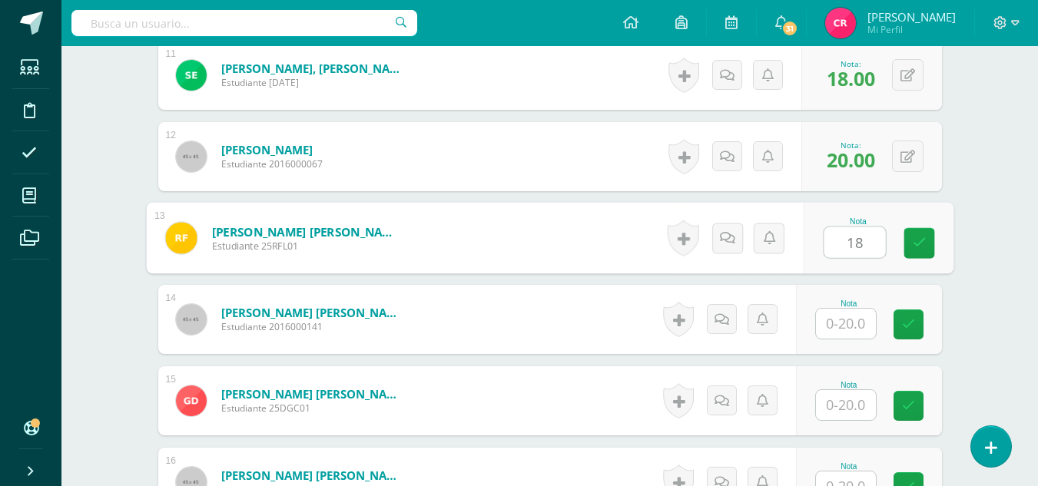
type input "18"
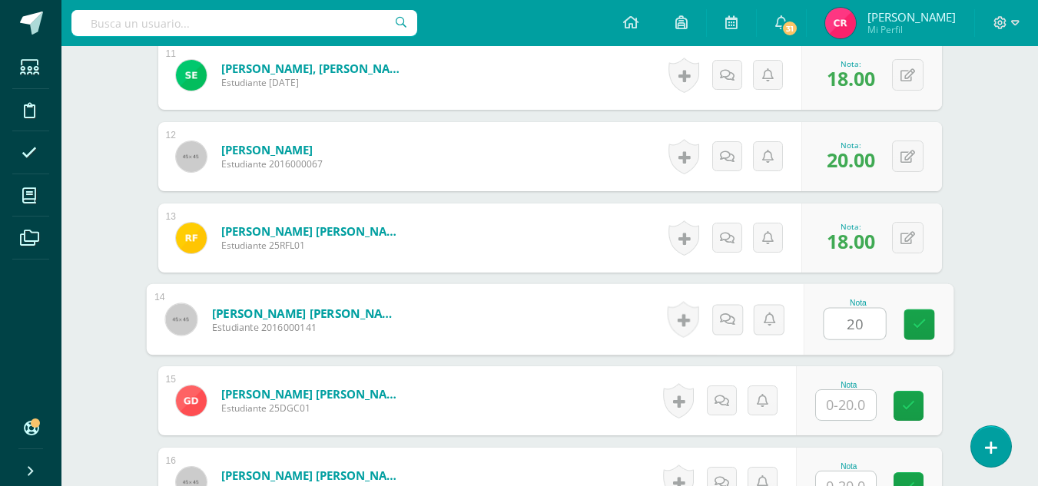
type input "20"
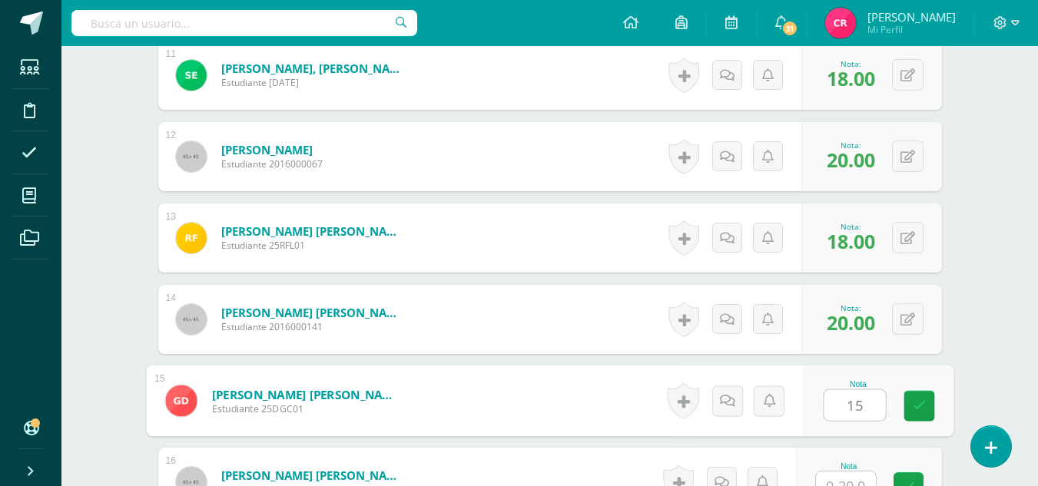
type input "15"
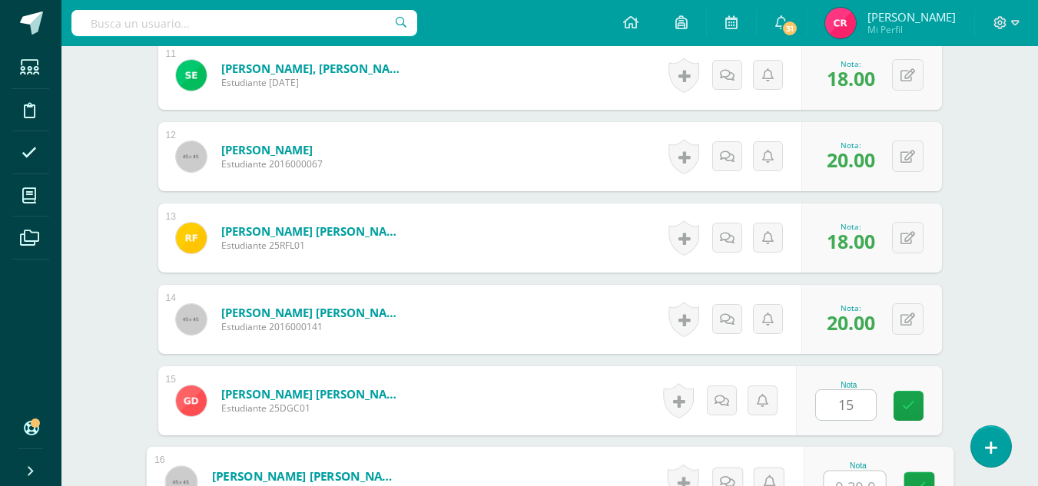
scroll to position [1352, 0]
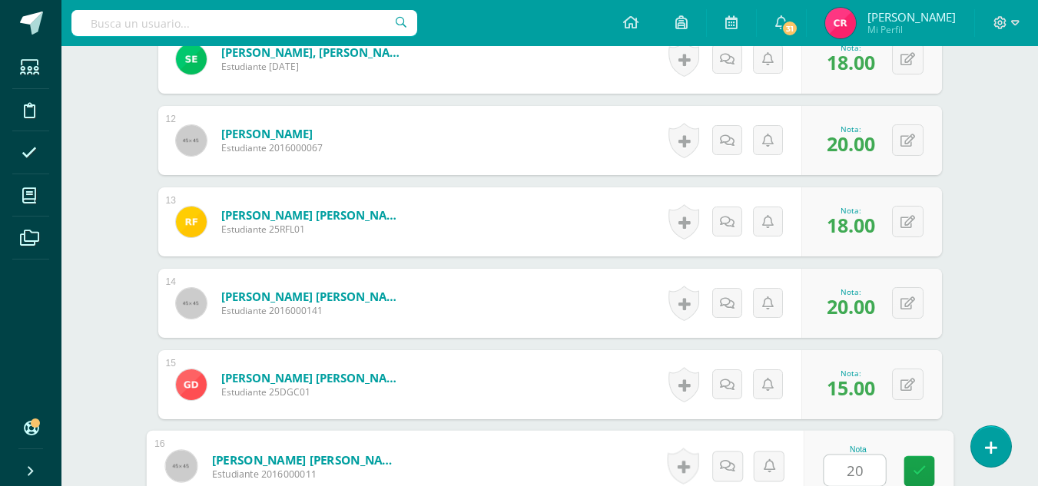
type input "20"
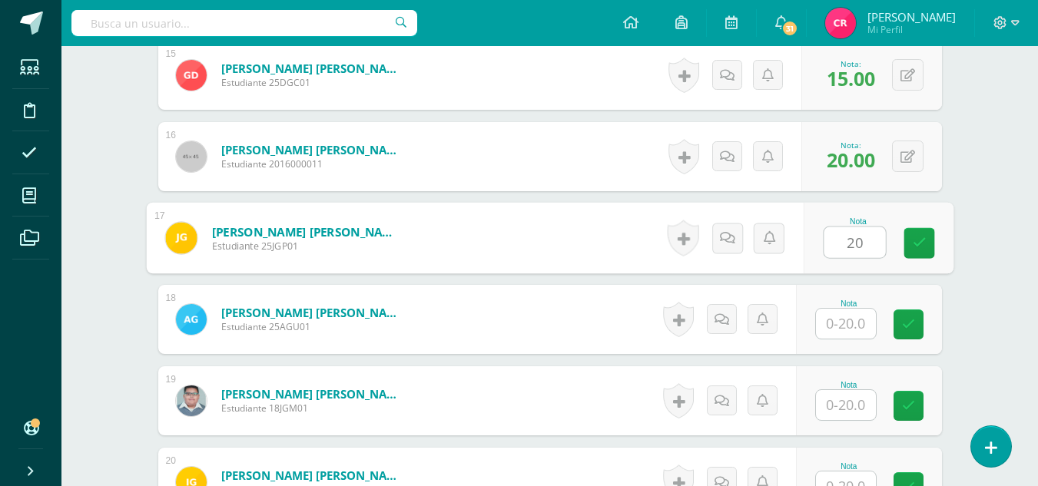
type input "20"
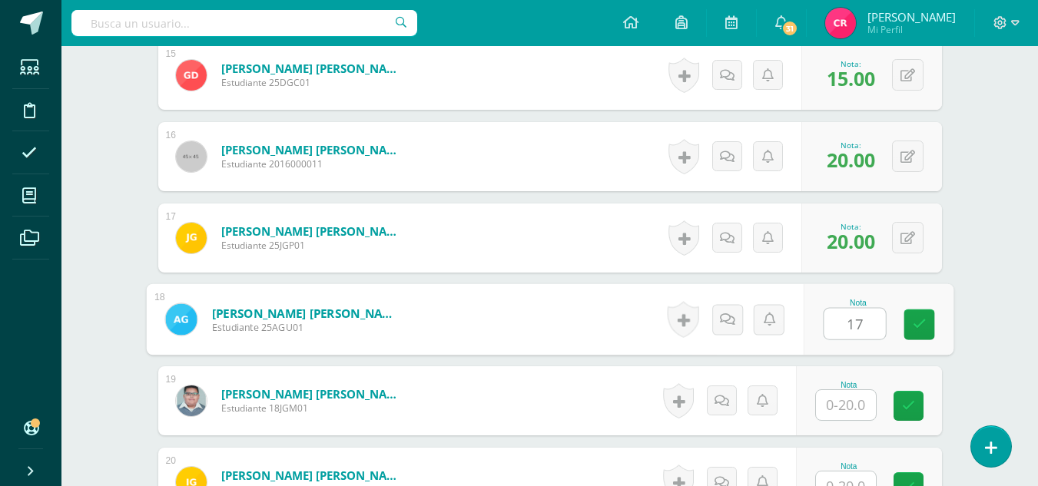
type input "17"
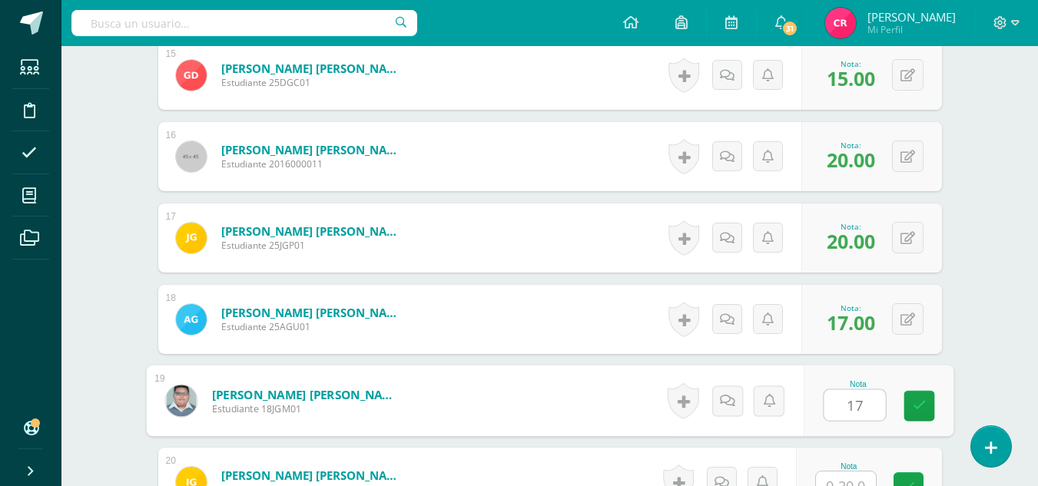
type input "17"
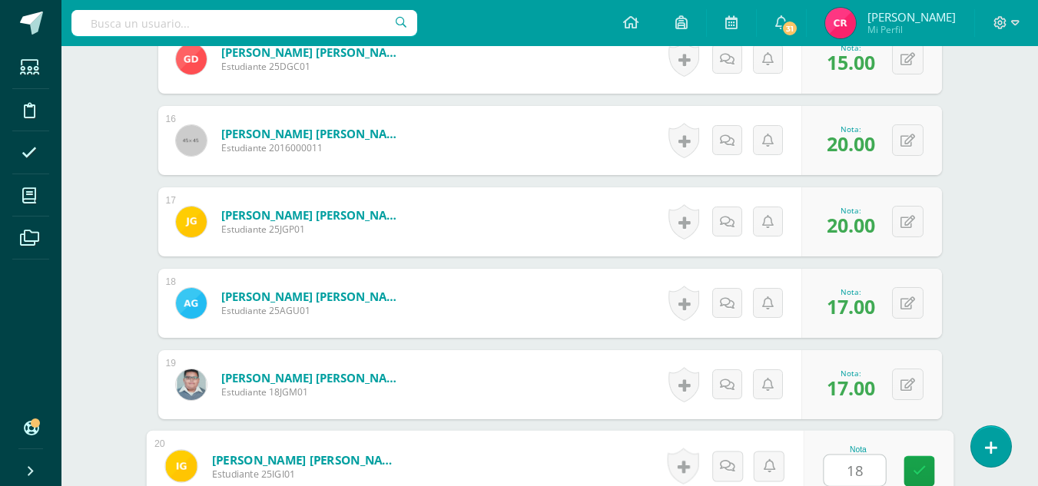
type input "18"
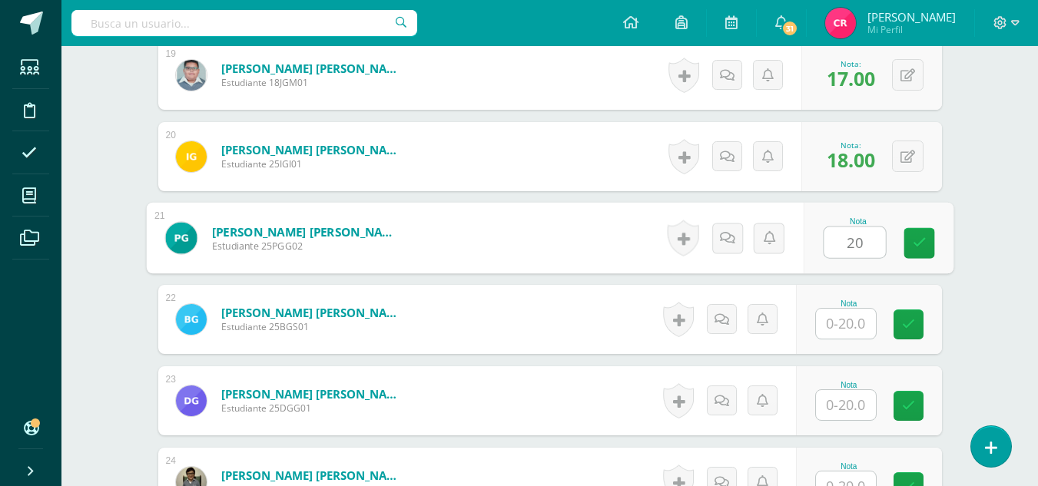
type input "20"
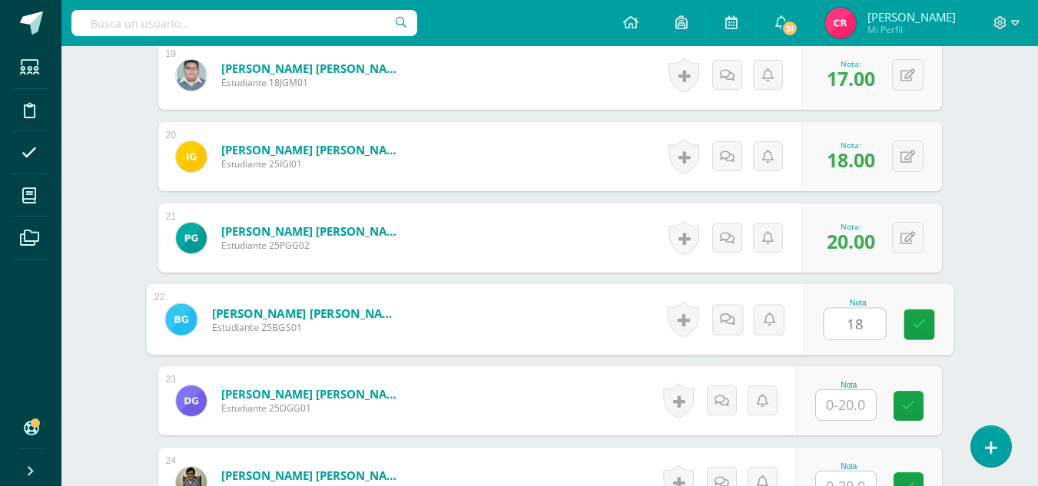
type input "18"
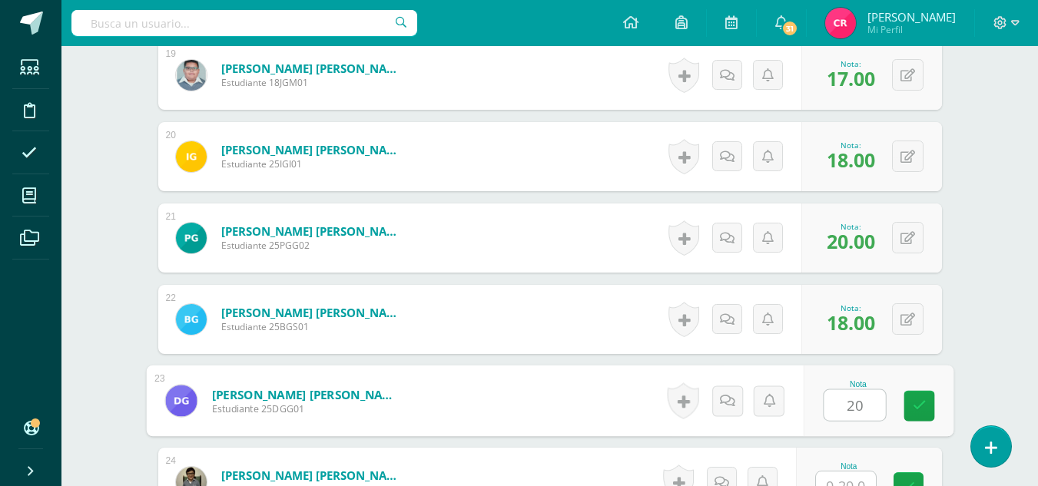
type input "20"
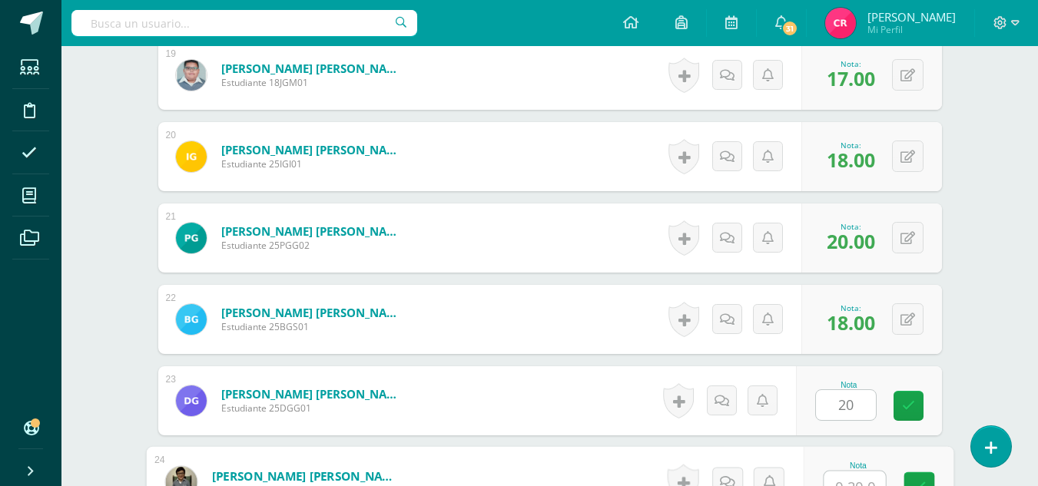
scroll to position [2004, 0]
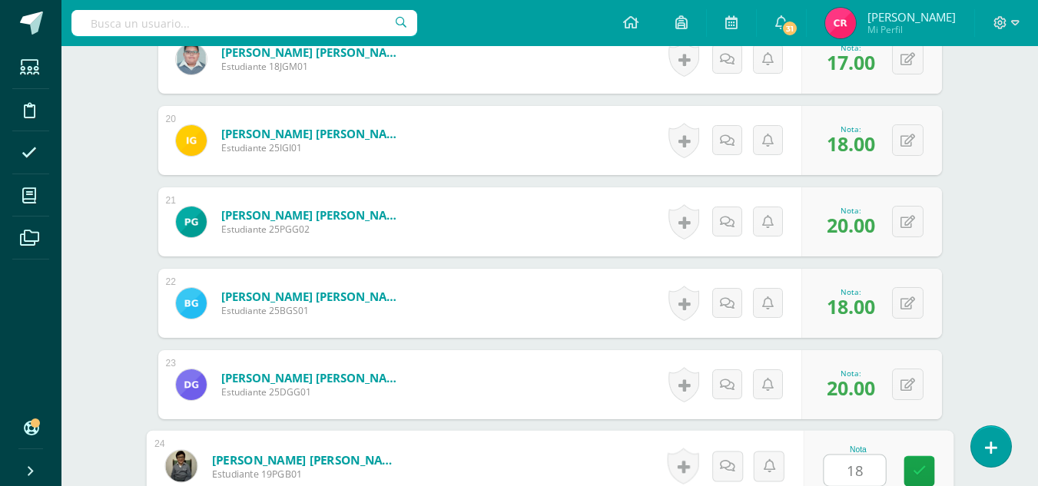
type input "18"
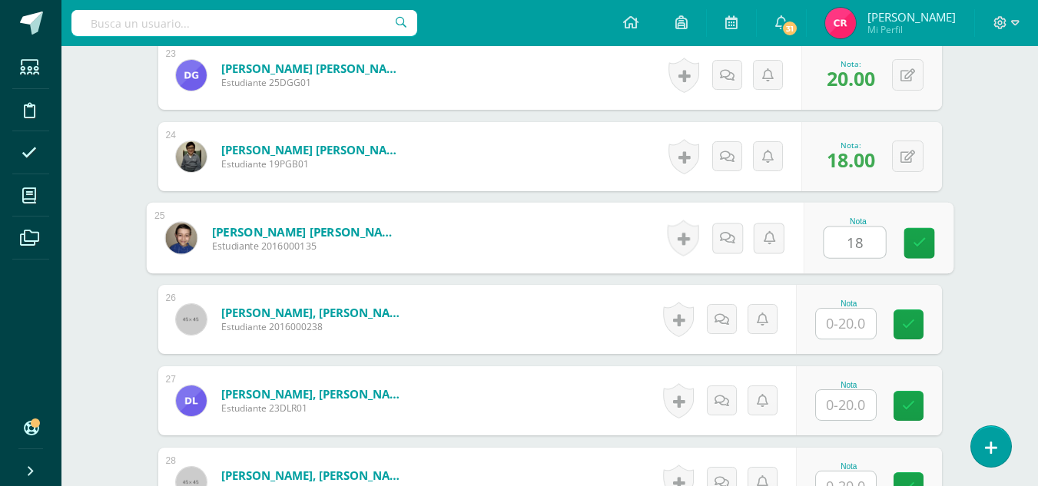
type input "18"
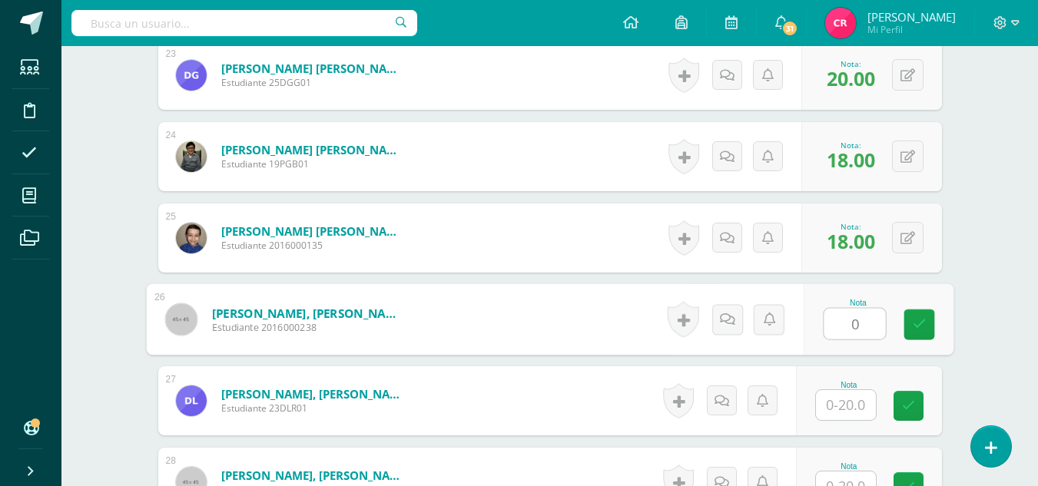
type input "0"
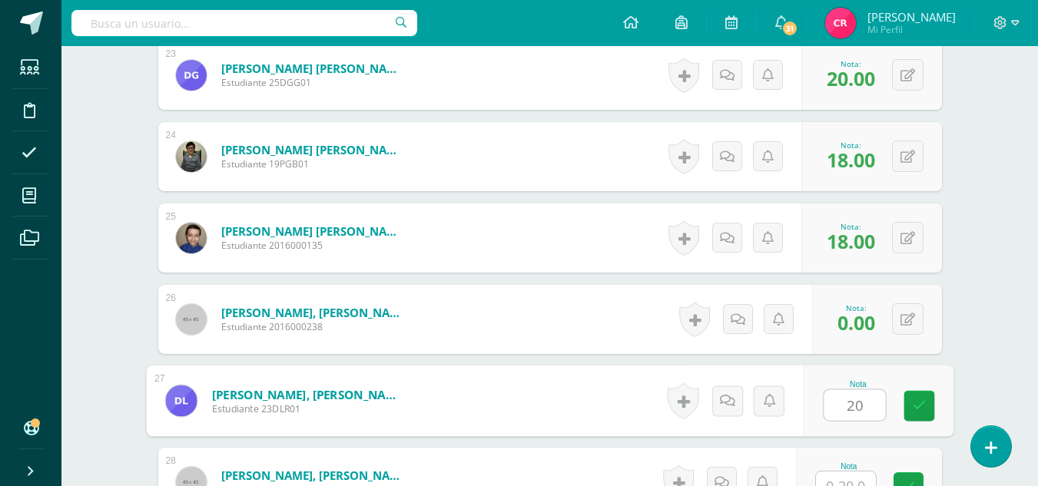
type input "20"
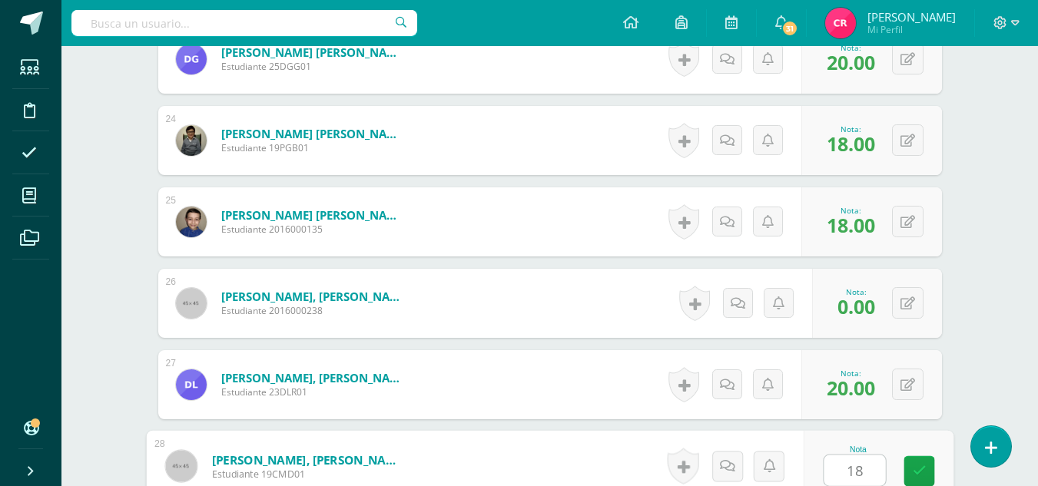
type input "18"
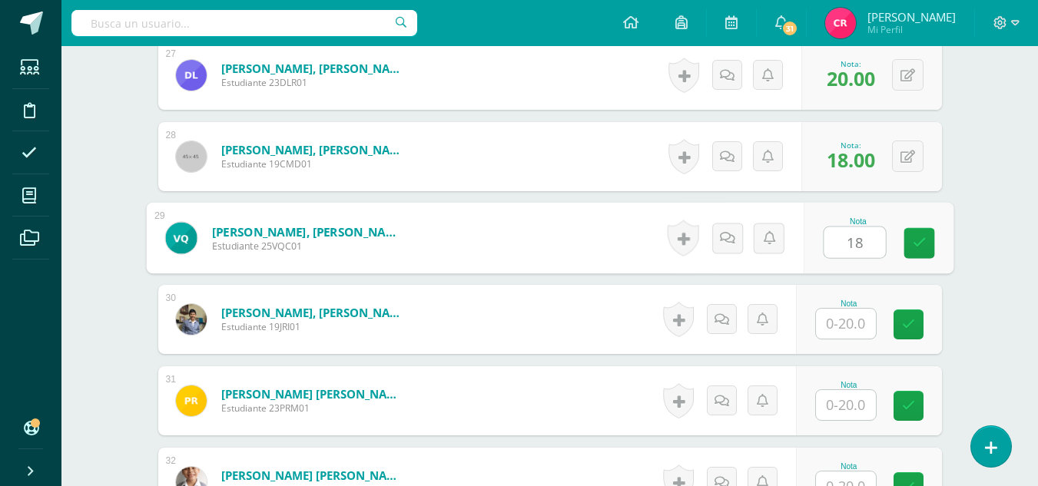
type input "18"
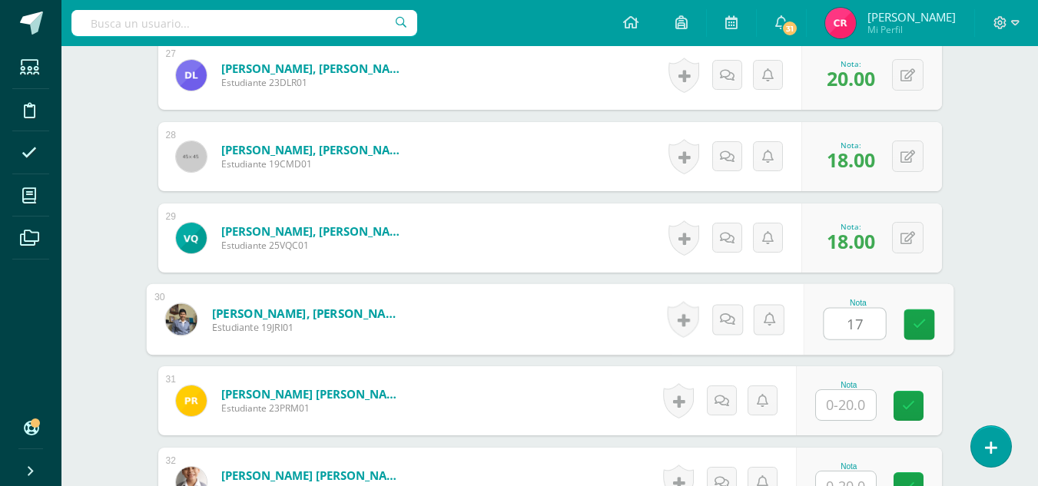
type input "17"
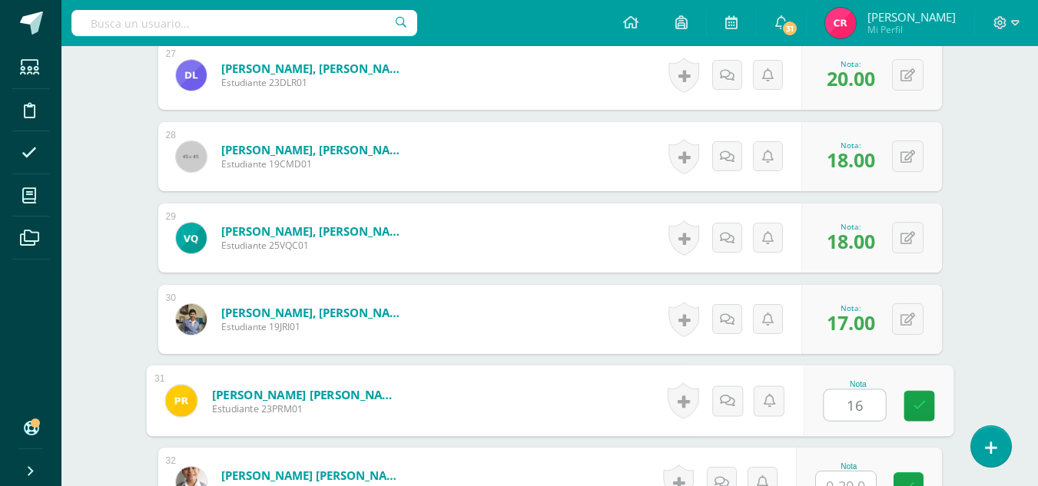
type input "16"
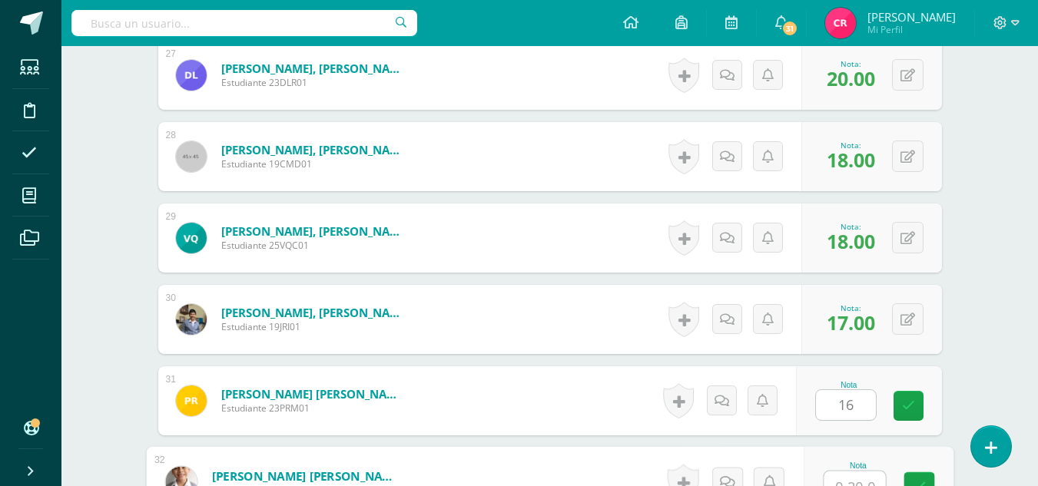
scroll to position [2655, 0]
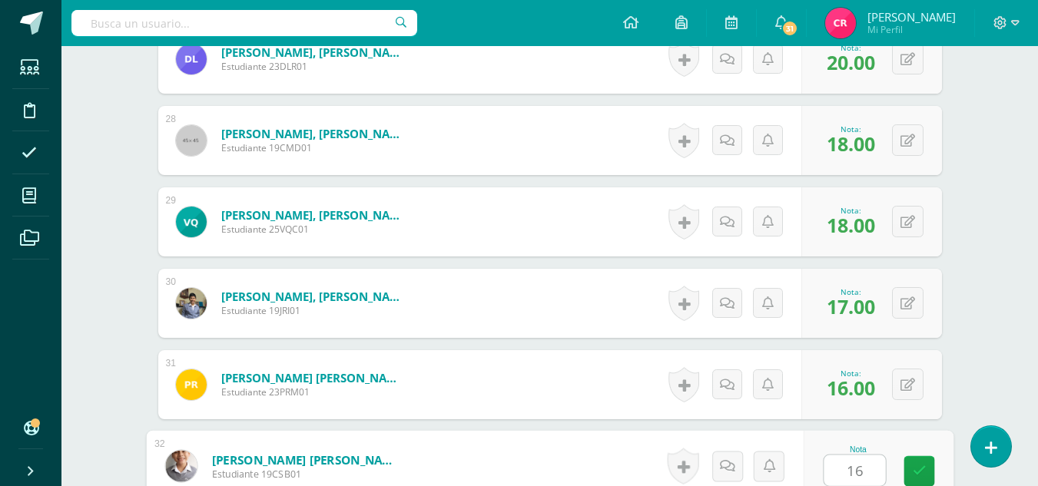
type input "16"
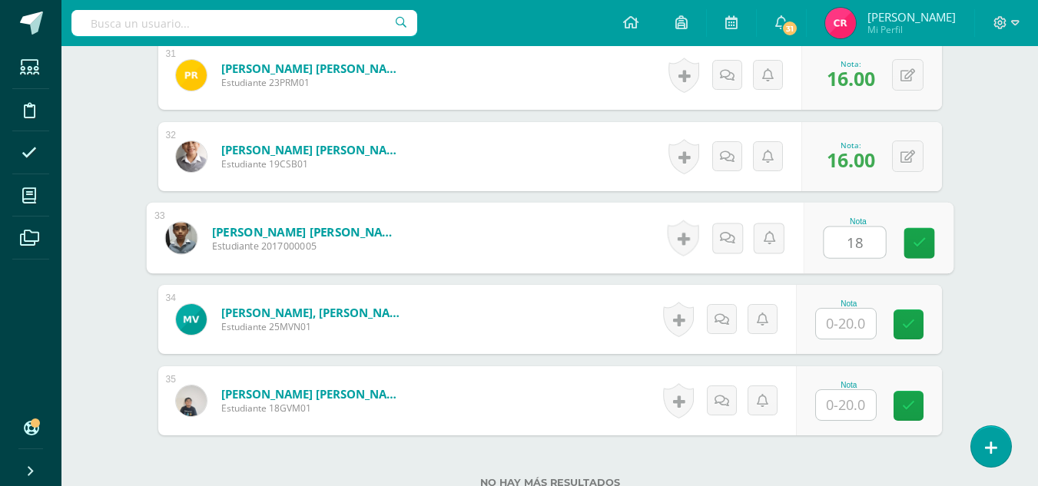
type input "18"
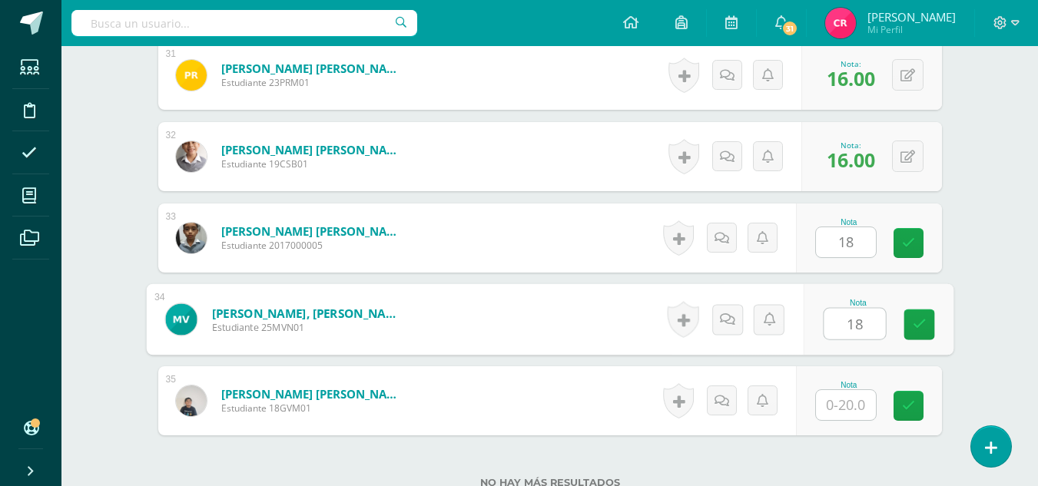
type input "18"
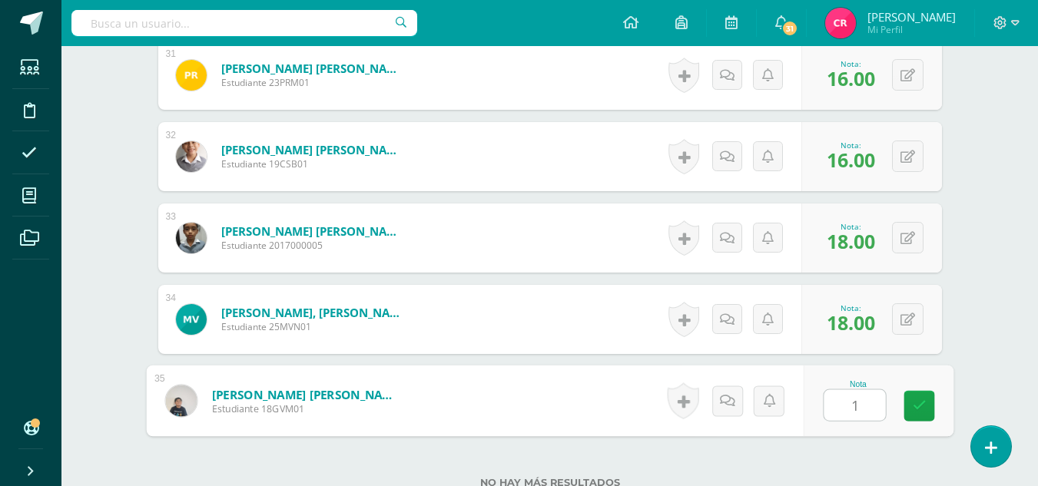
type input "18"
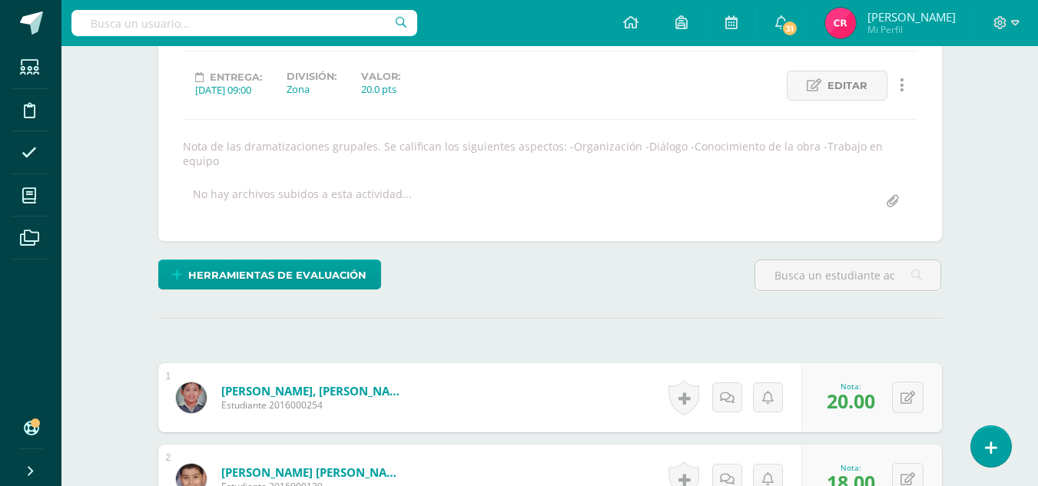
scroll to position [0, 0]
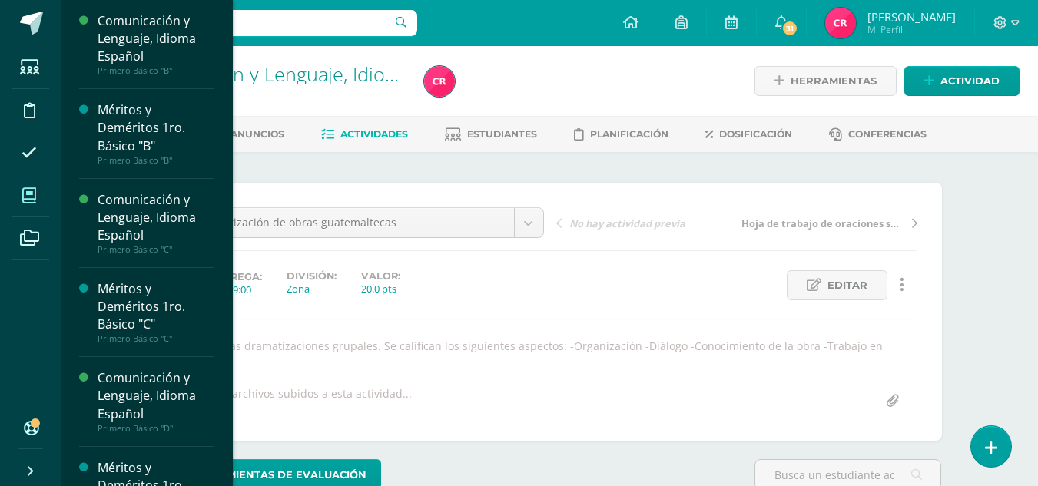
click at [41, 184] on span at bounding box center [29, 195] width 35 height 35
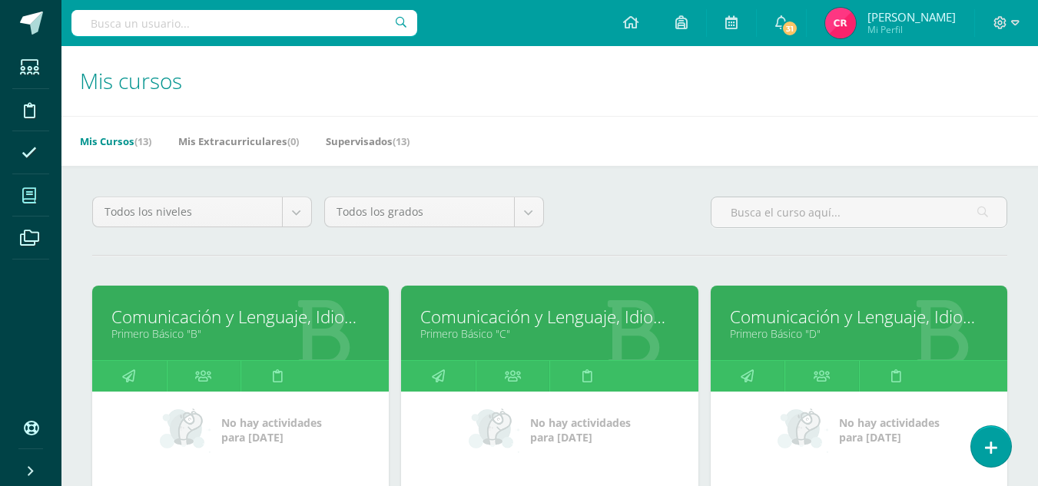
scroll to position [230, 0]
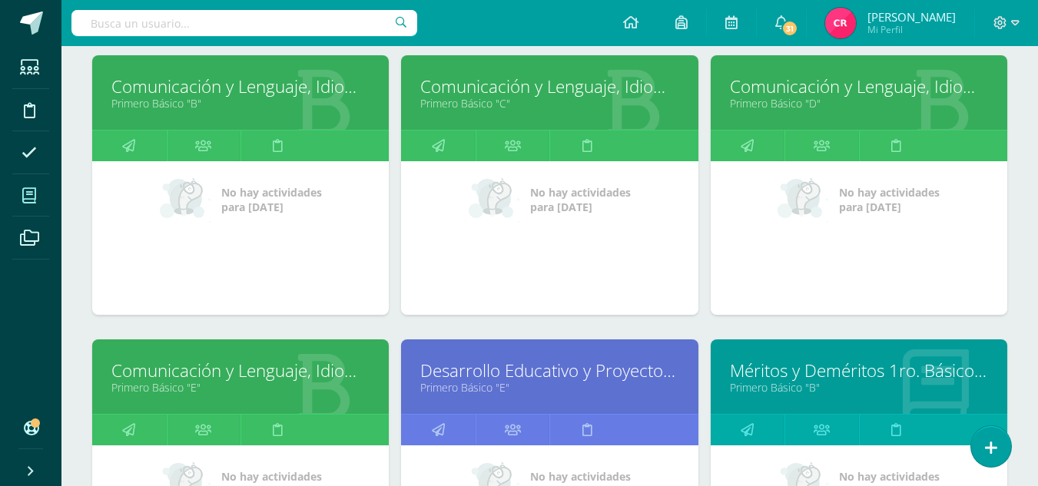
click at [785, 98] on link "Primero Básico "D"" at bounding box center [859, 103] width 258 height 15
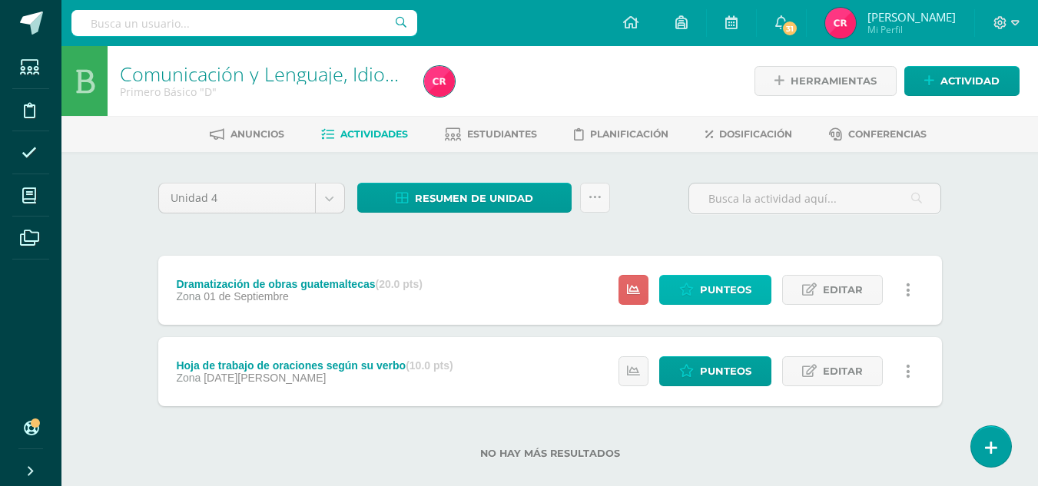
click at [727, 284] on span "Punteos" at bounding box center [725, 290] width 51 height 28
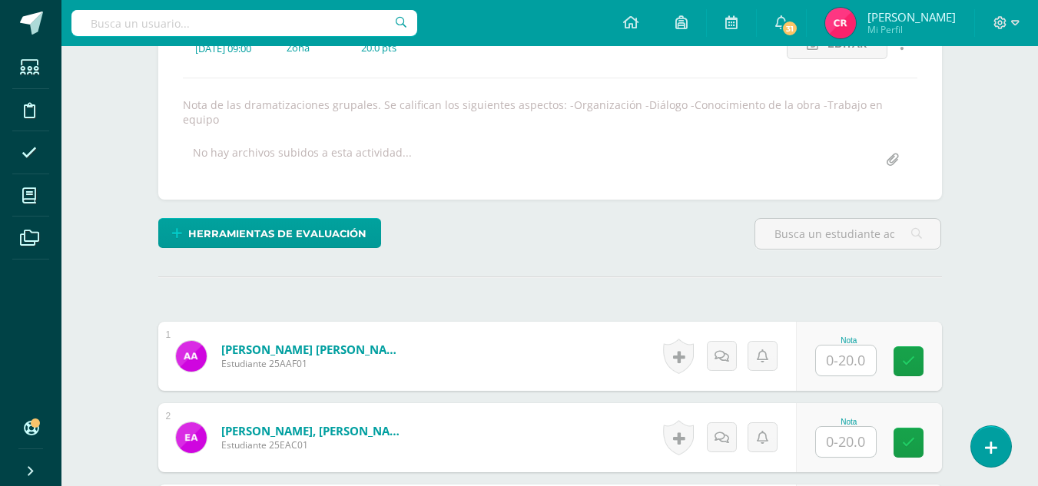
scroll to position [318, 0]
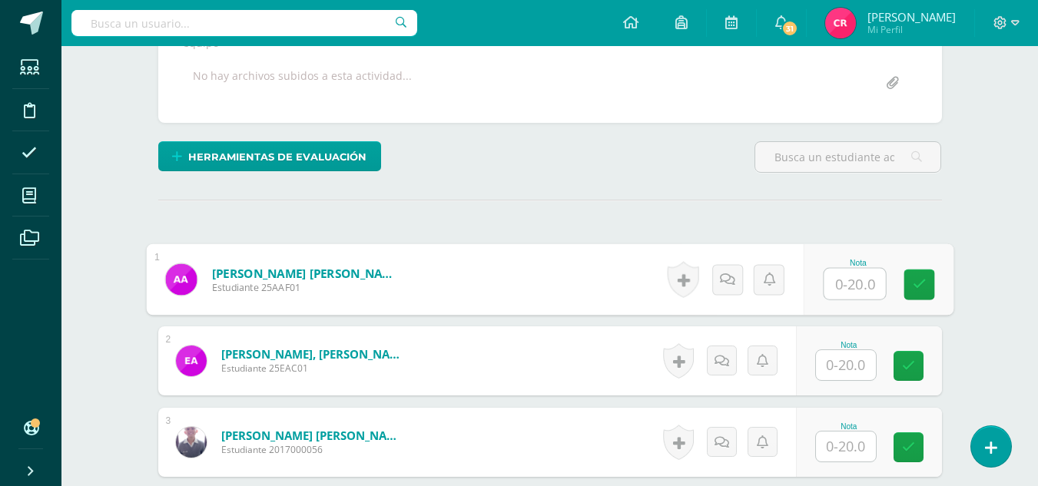
click at [836, 280] on input "text" at bounding box center [853, 284] width 61 height 31
type input "0"
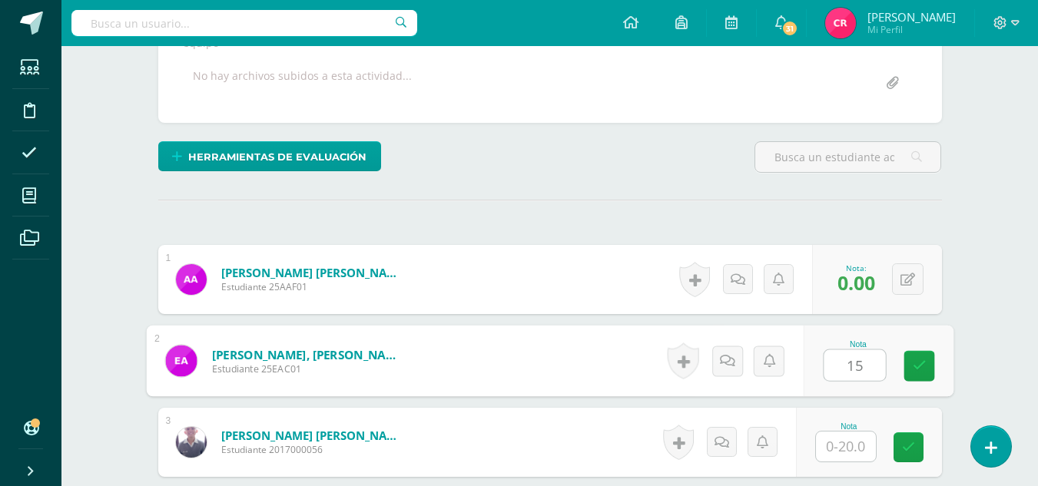
type input "15"
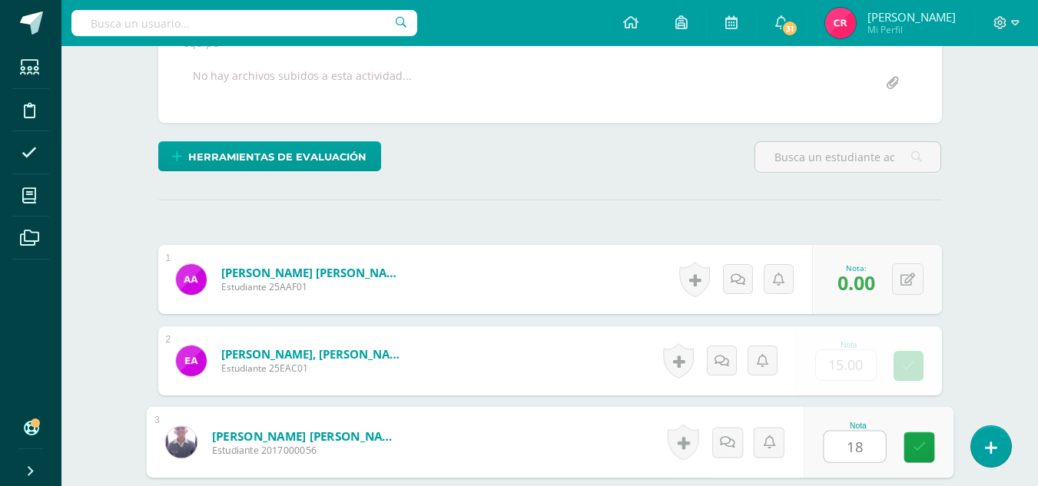
type input "18"
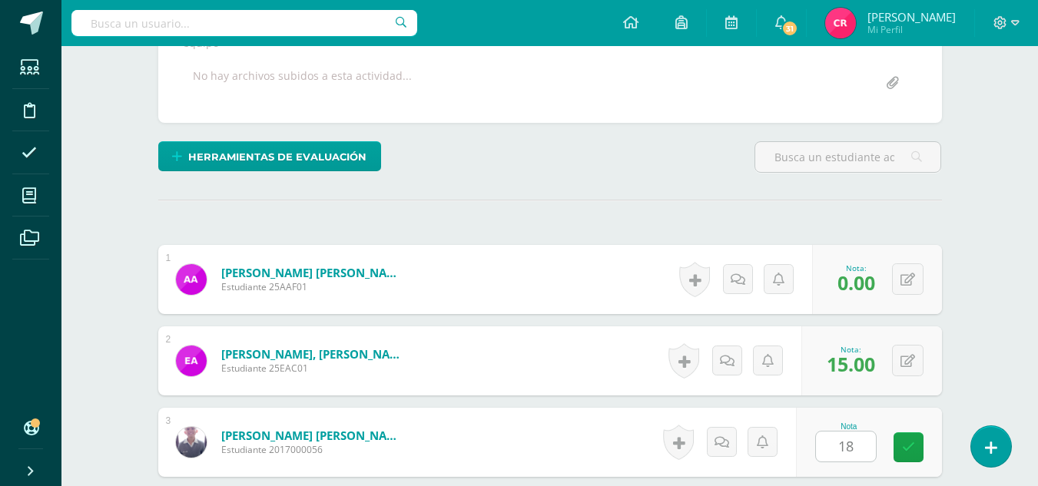
scroll to position [604, 0]
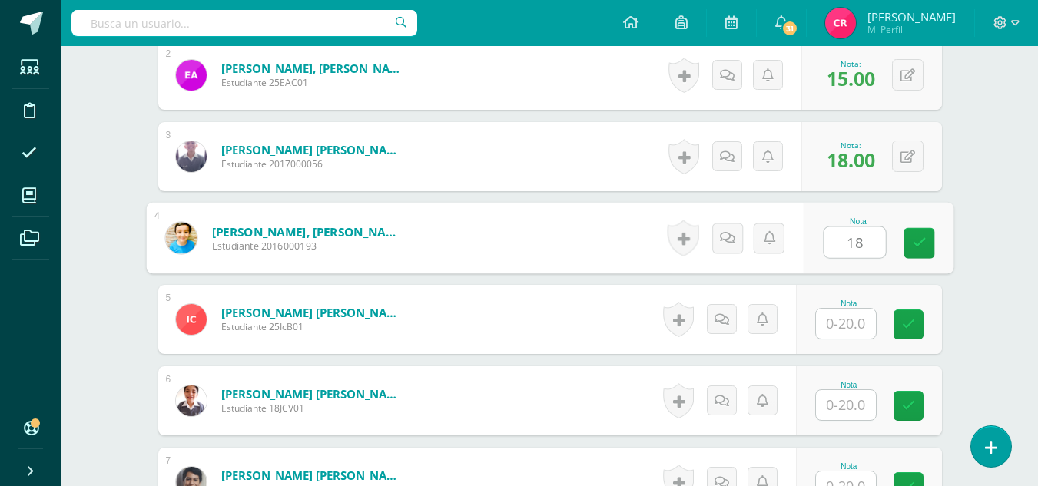
type input "18"
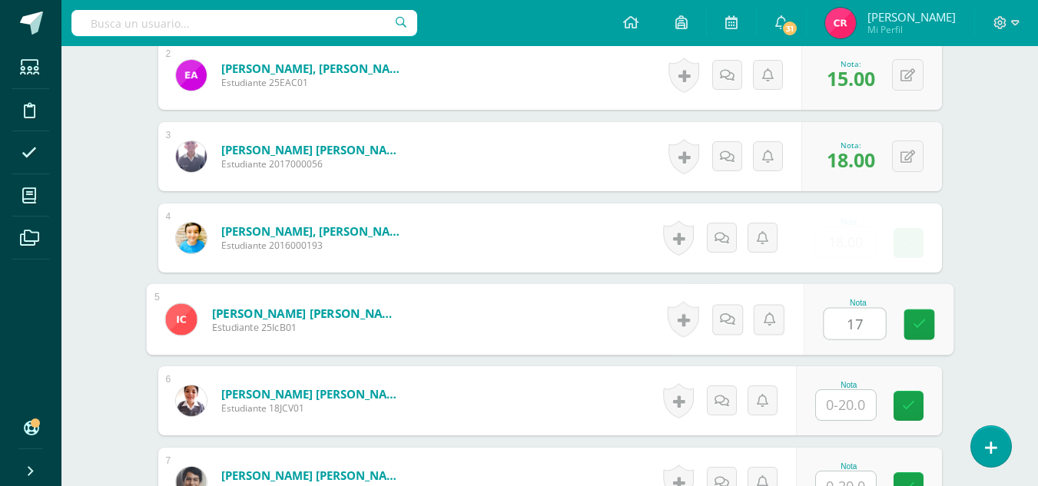
type input "17"
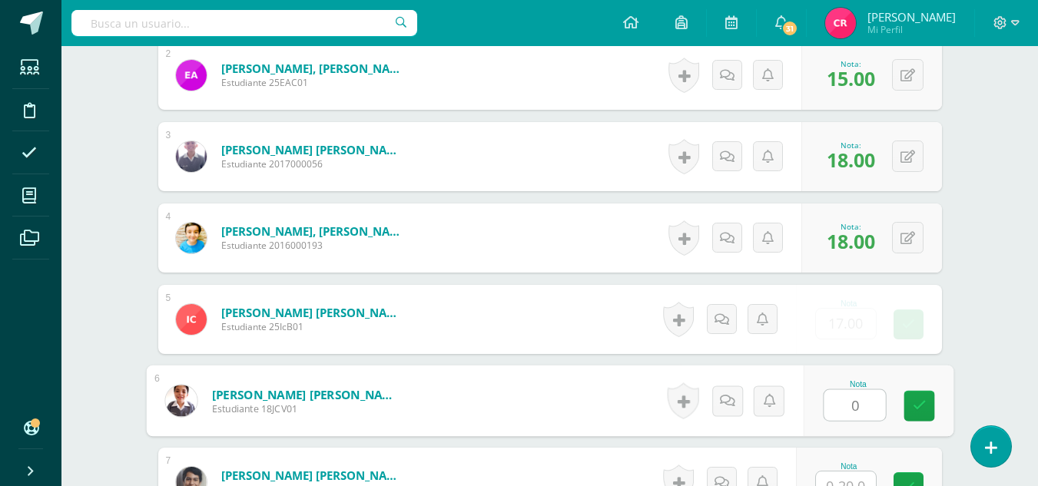
type input "0"
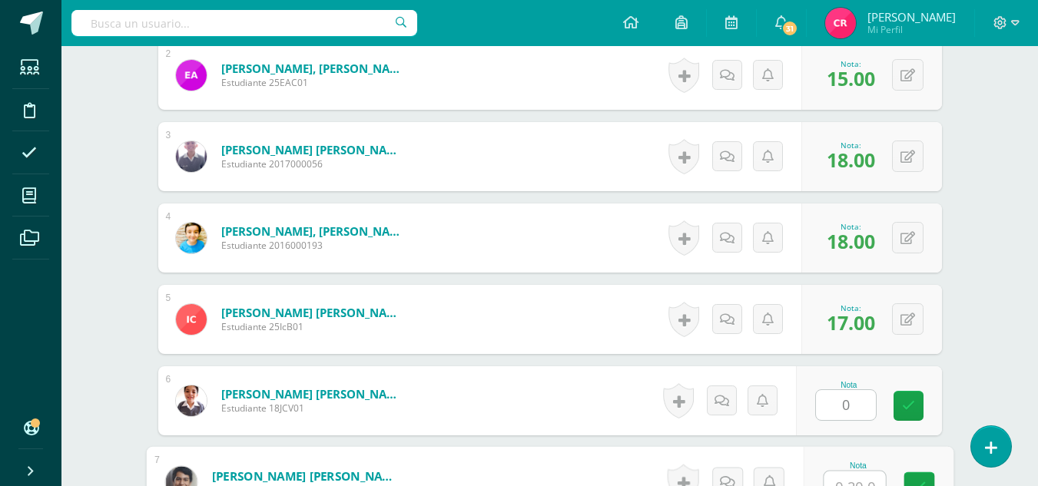
scroll to position [620, 0]
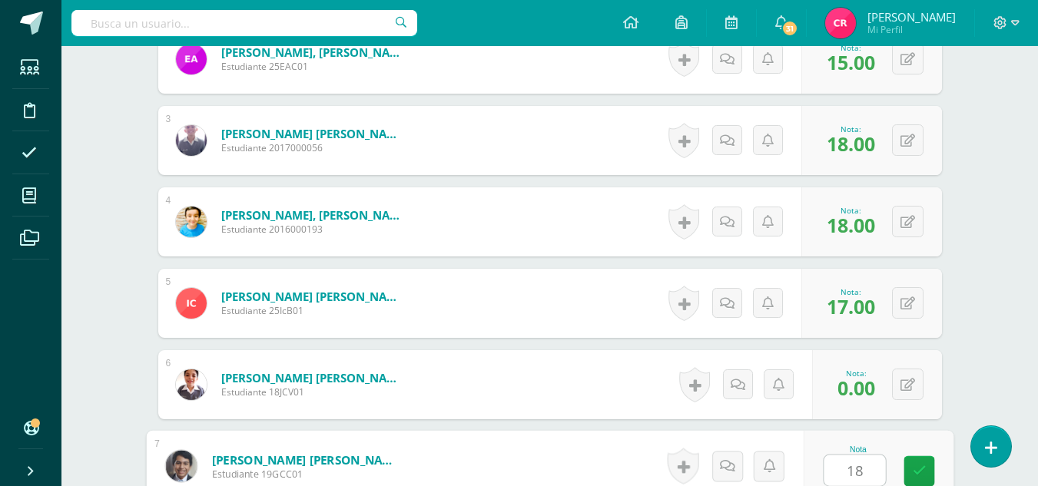
type input "18"
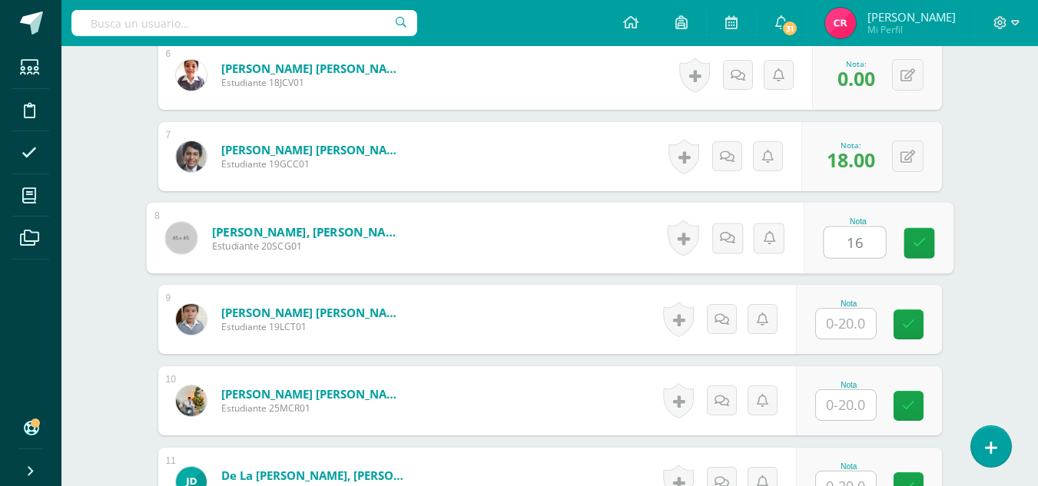
type input "16"
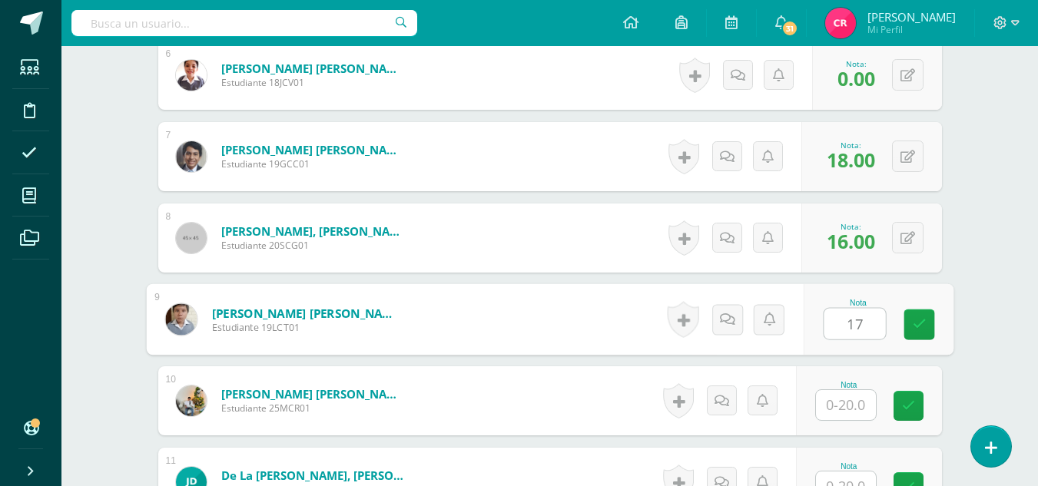
type input "17"
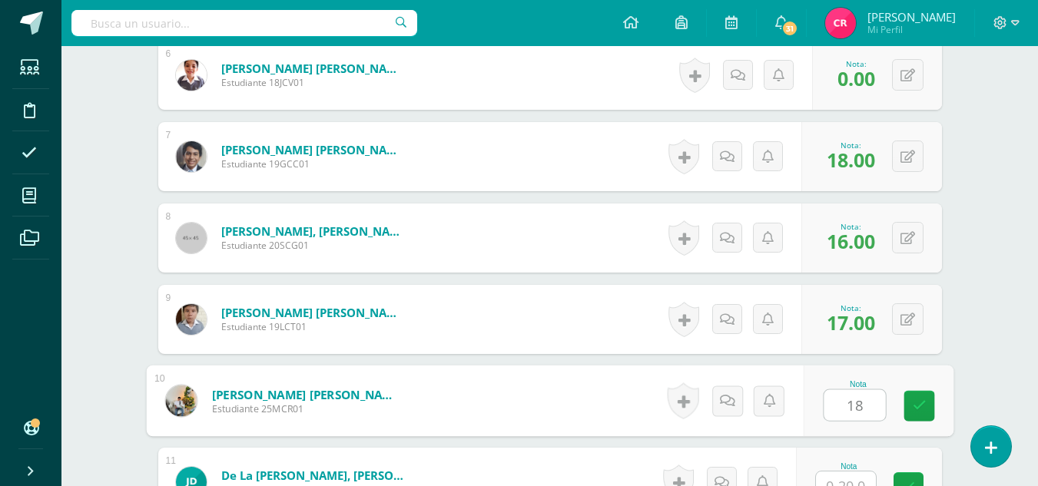
type input "18"
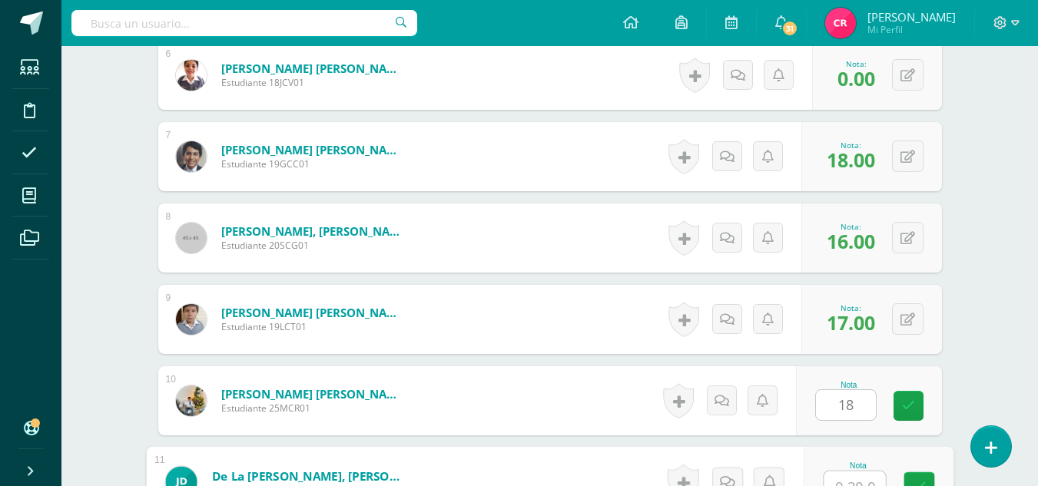
scroll to position [945, 0]
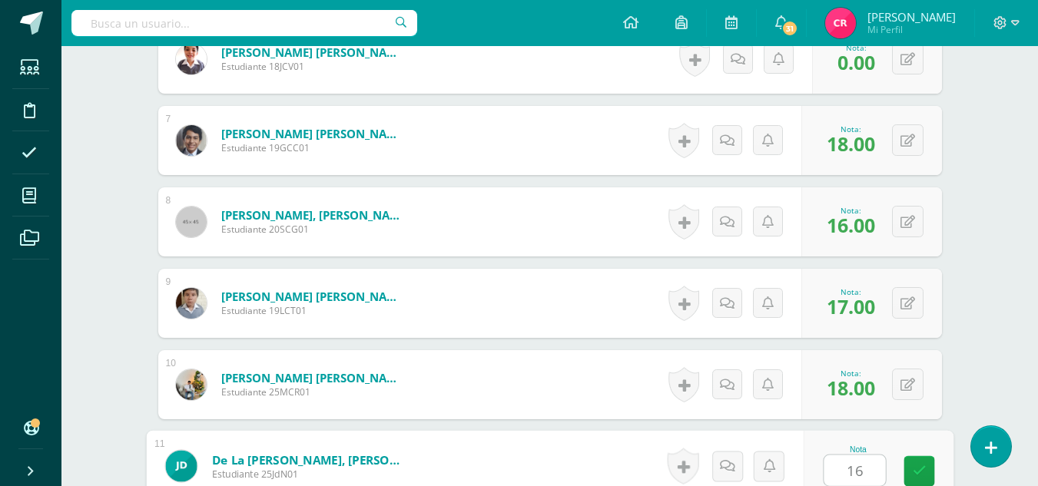
type input "16"
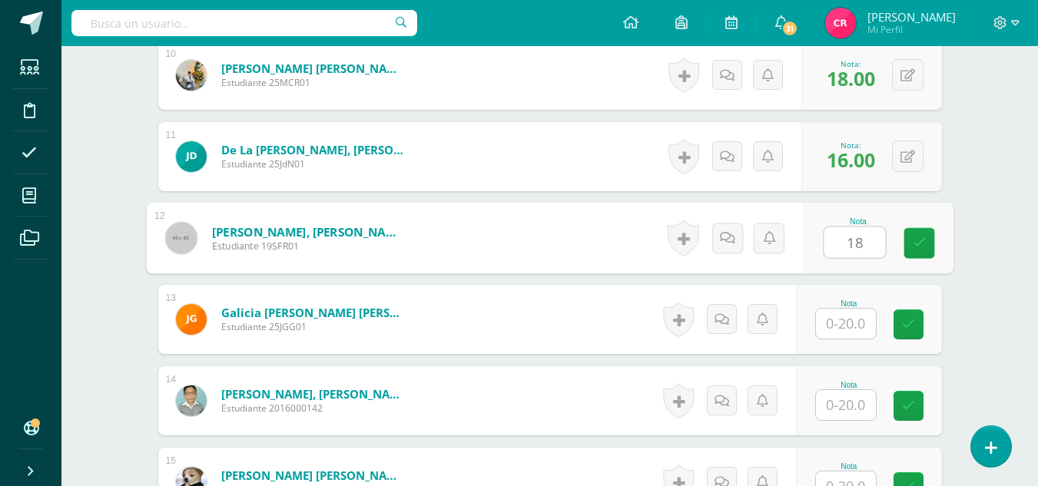
type input "18"
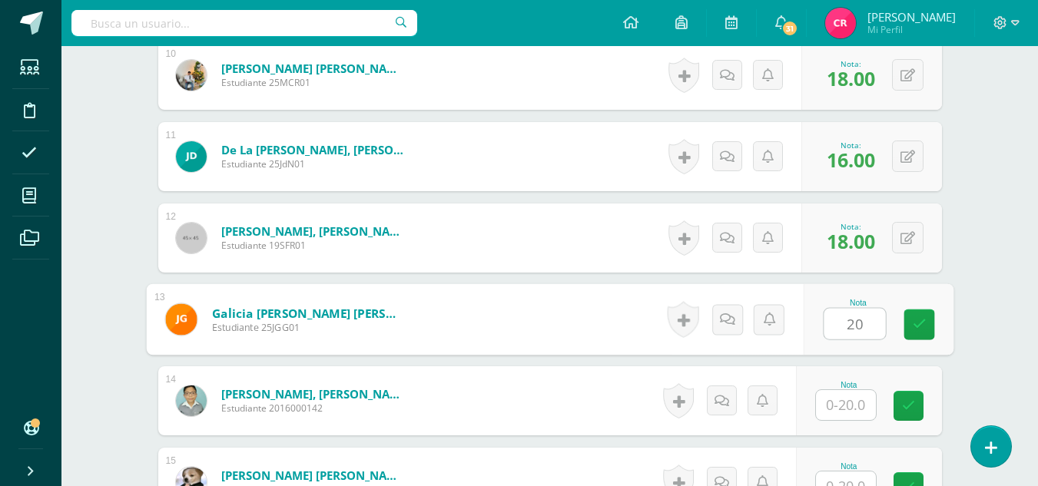
type input "20"
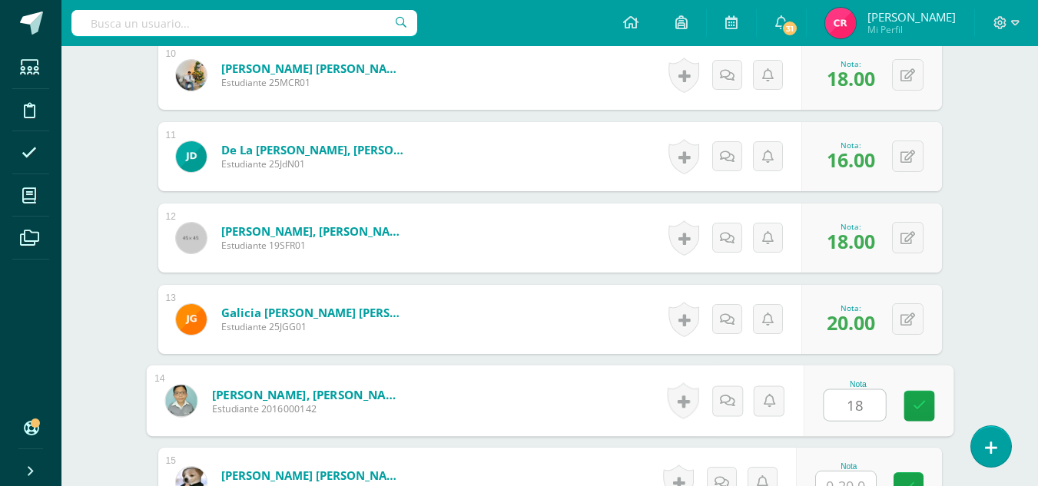
type input "18"
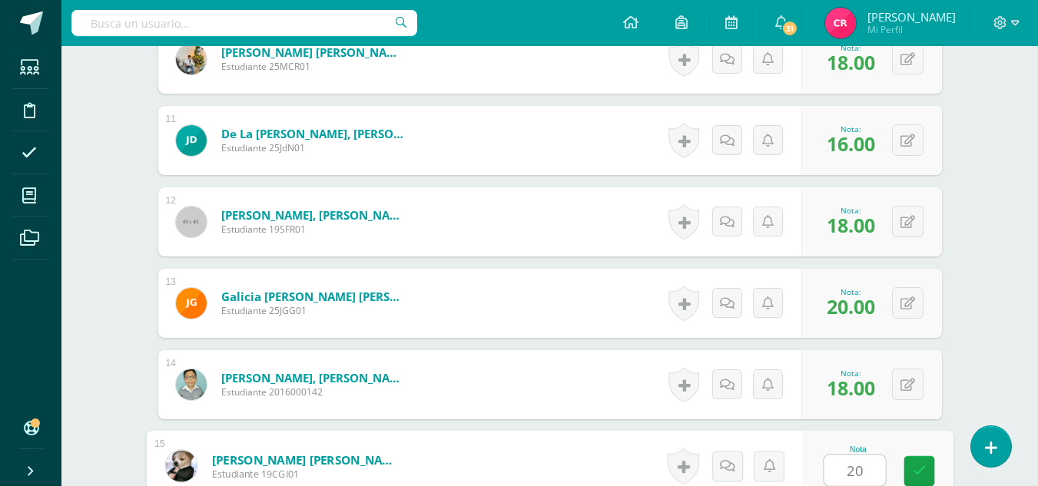
type input "20"
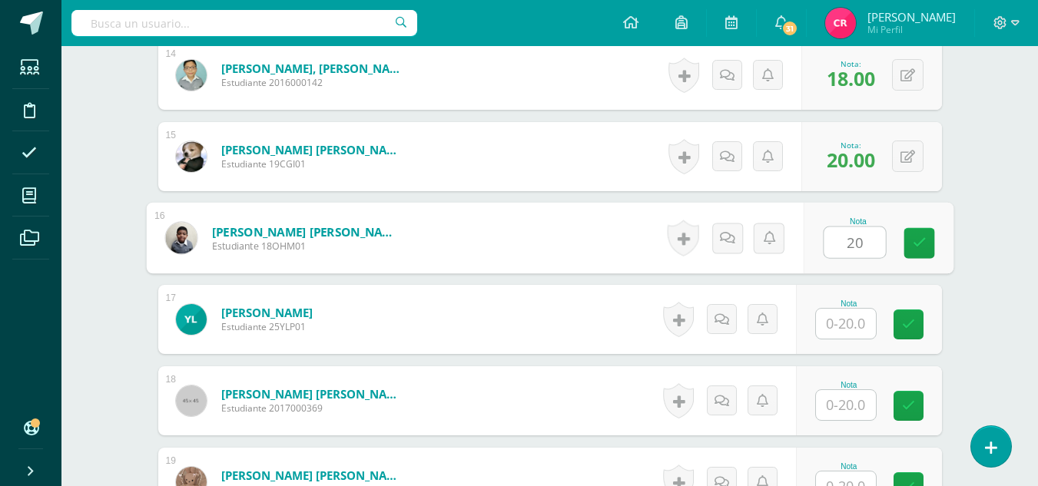
type input "20"
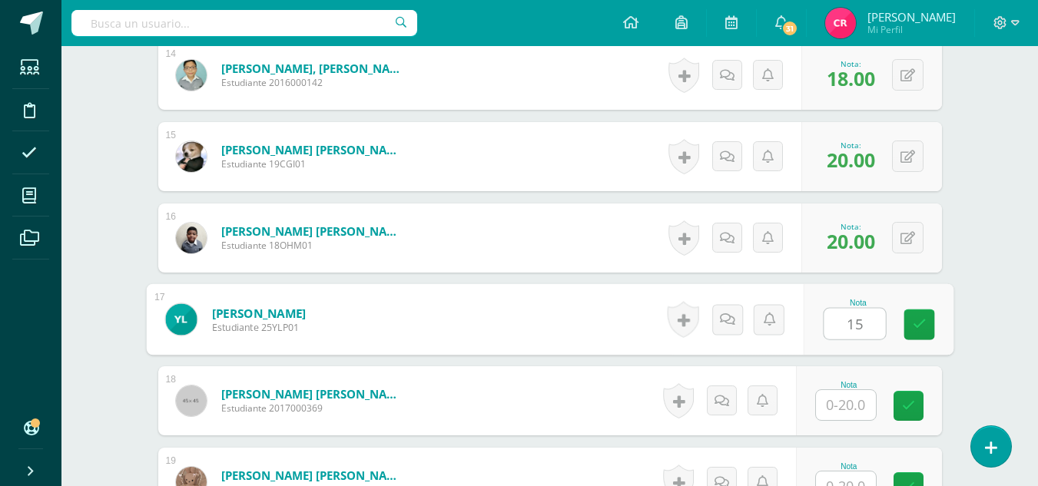
type input "15"
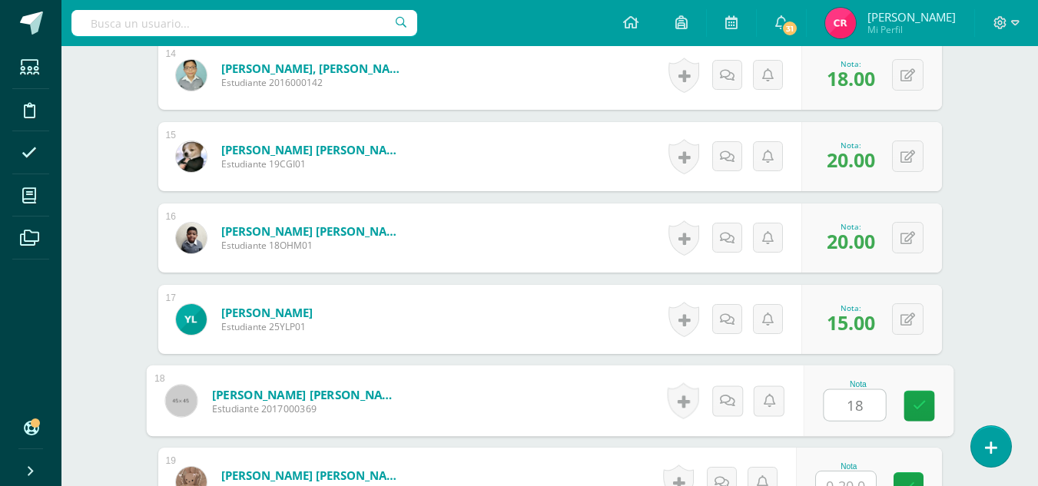
type input "18"
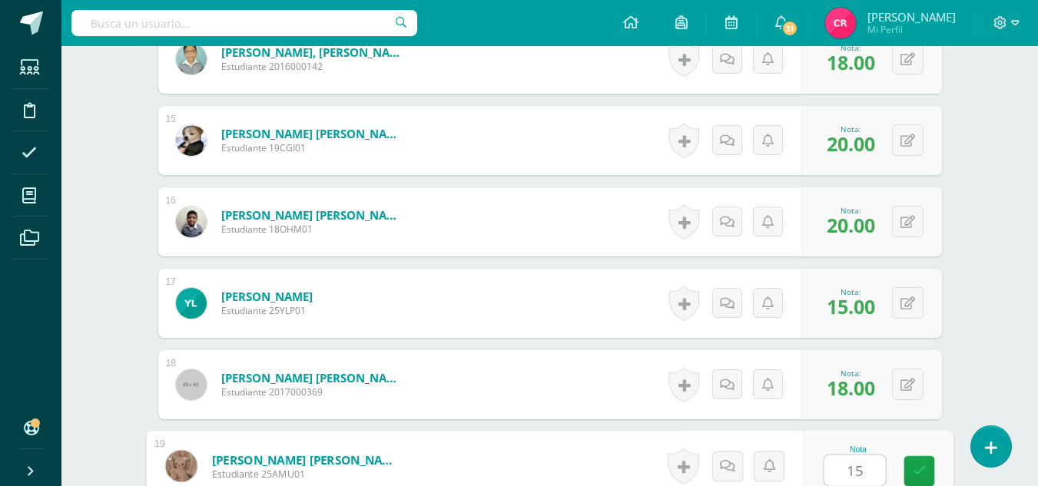
type input "15"
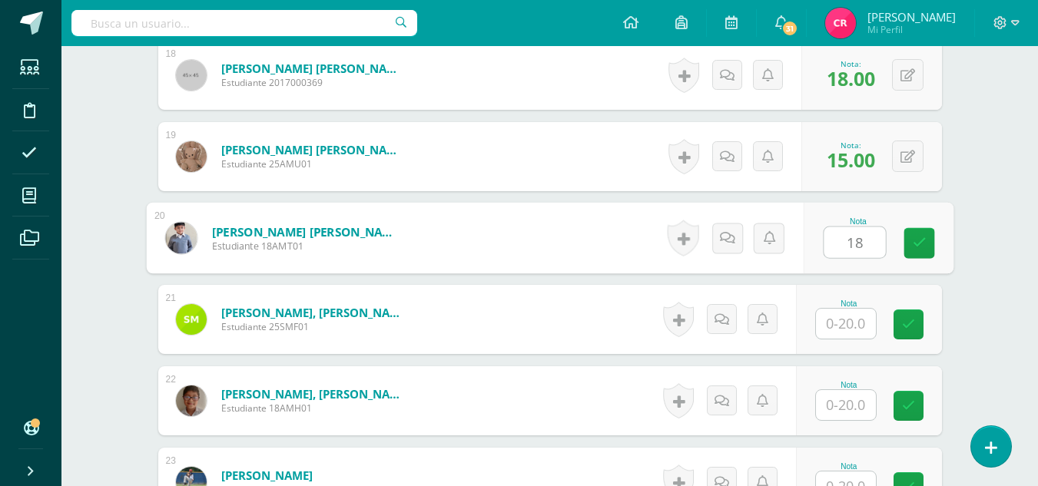
type input "18"
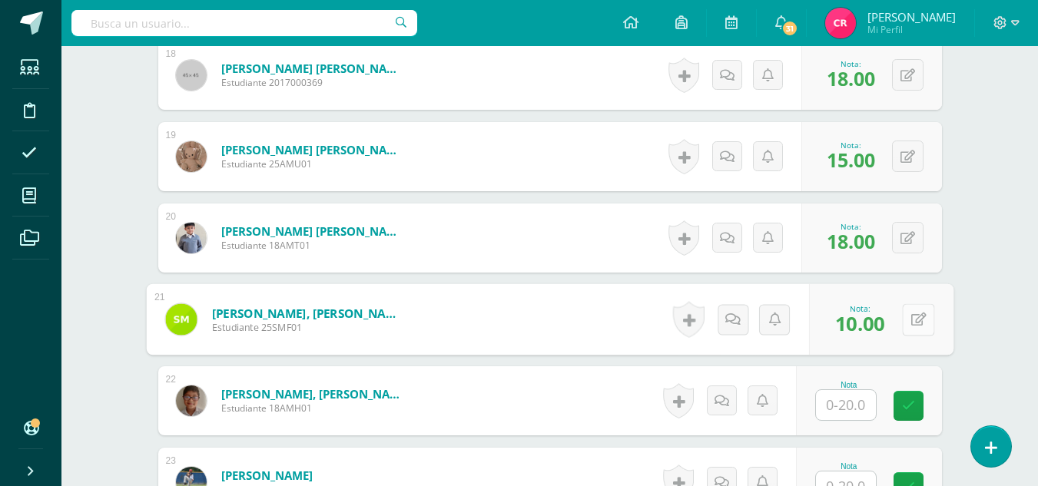
click at [905, 317] on button at bounding box center [918, 319] width 32 height 32
type input "18"
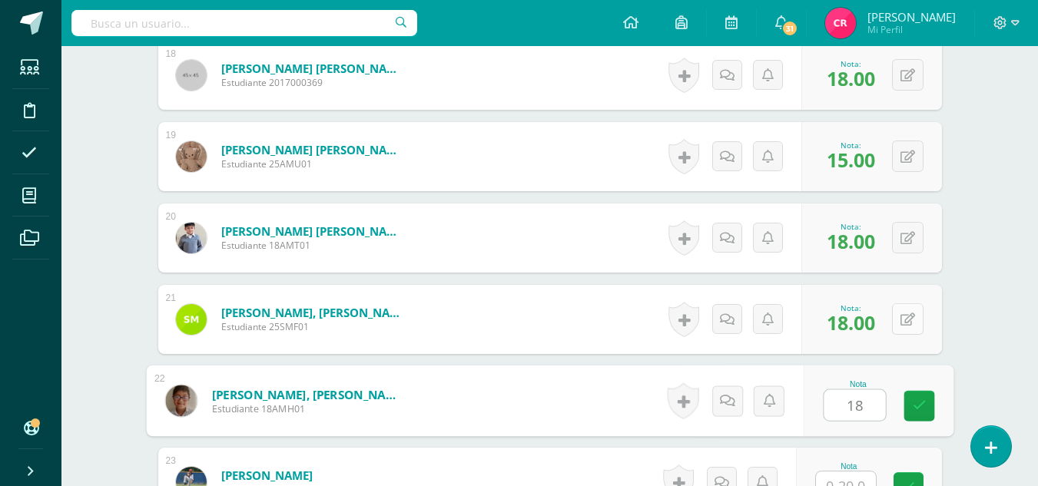
type input "18"
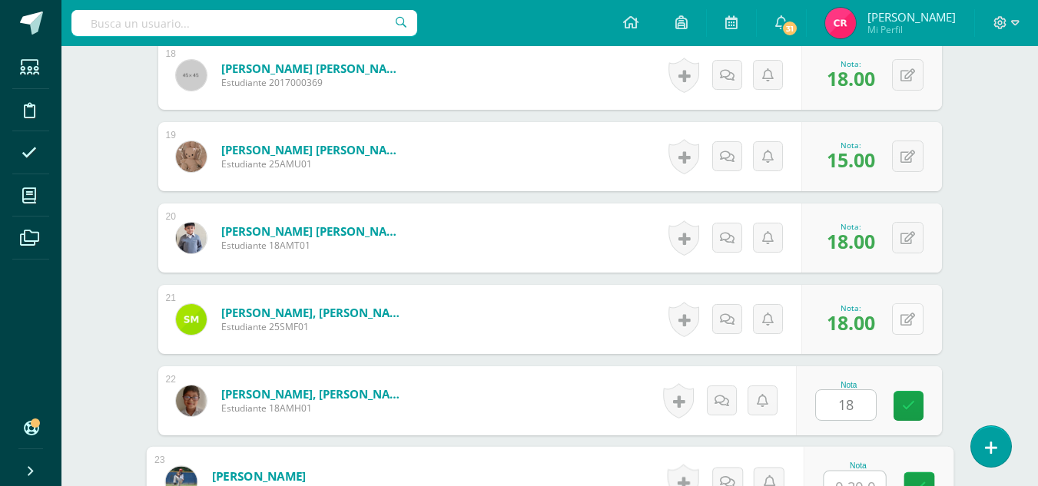
scroll to position [1922, 0]
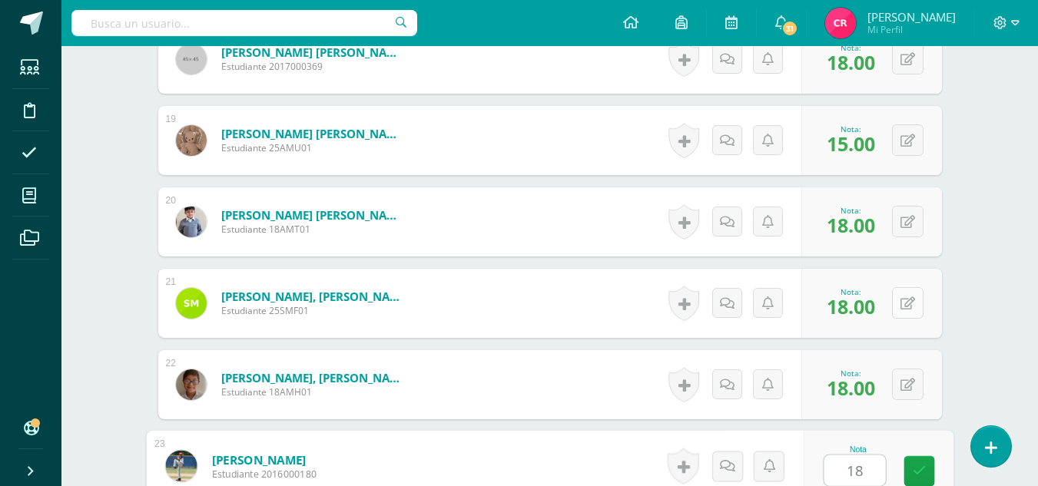
type input "18"
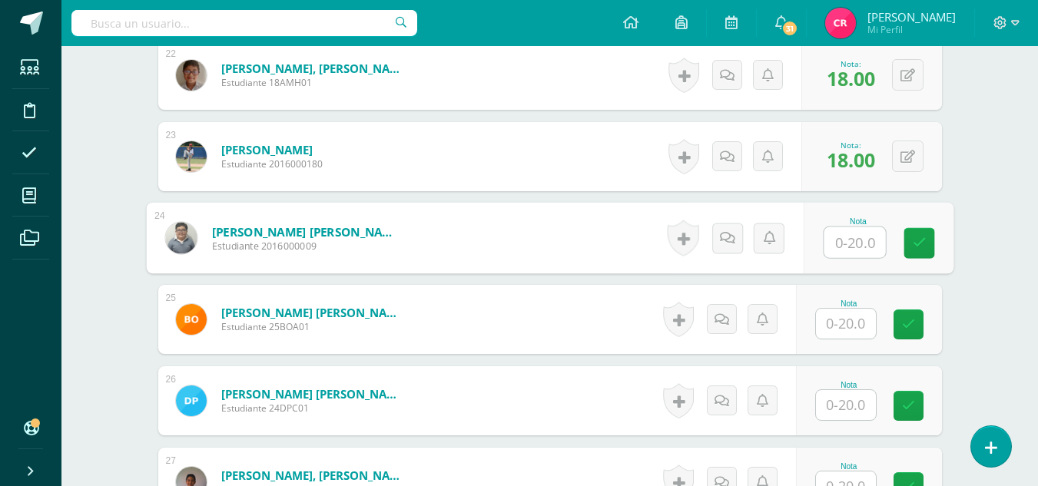
type input "2"
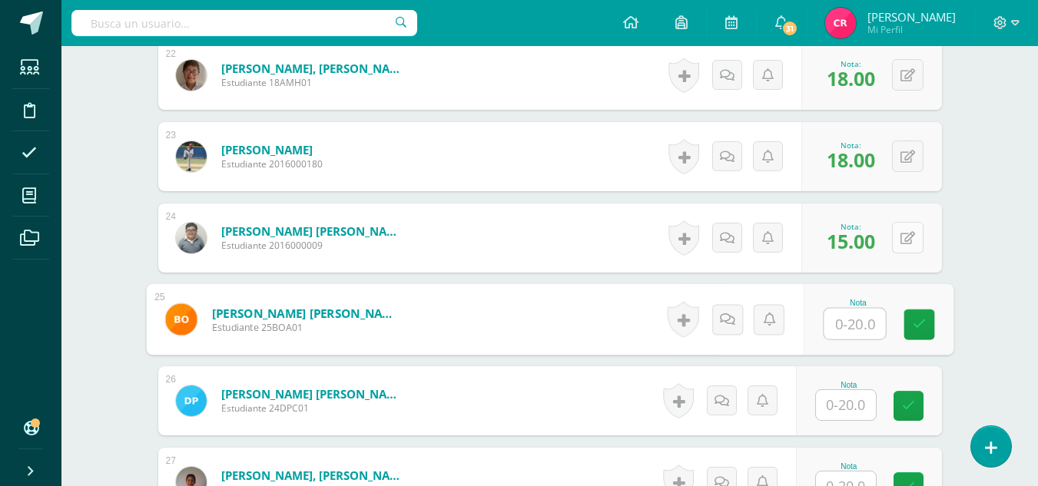
click at [900, 236] on div "0 Logros Logros obtenidos Aún no hay logros agregados Nota: 15.00" at bounding box center [871, 238] width 141 height 69
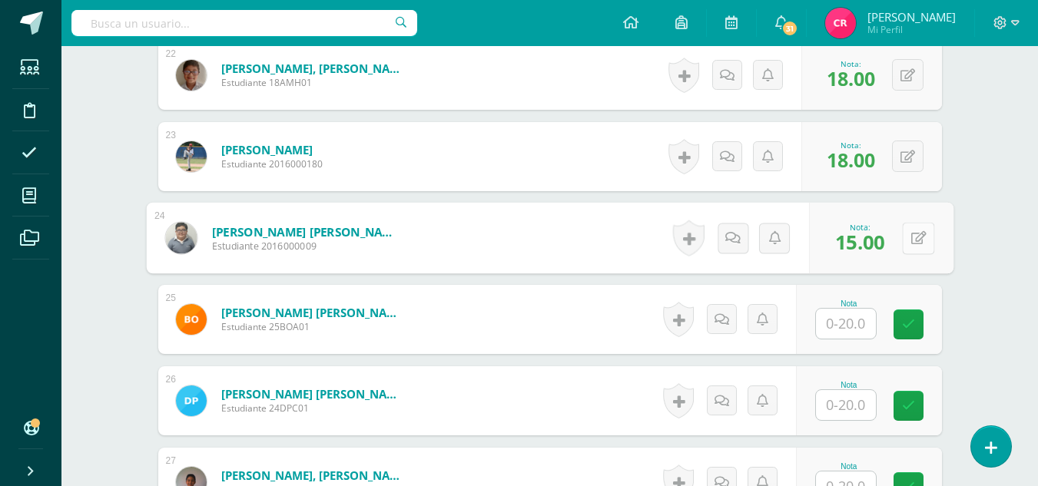
click at [918, 233] on icon at bounding box center [917, 237] width 15 height 13
type input "16"
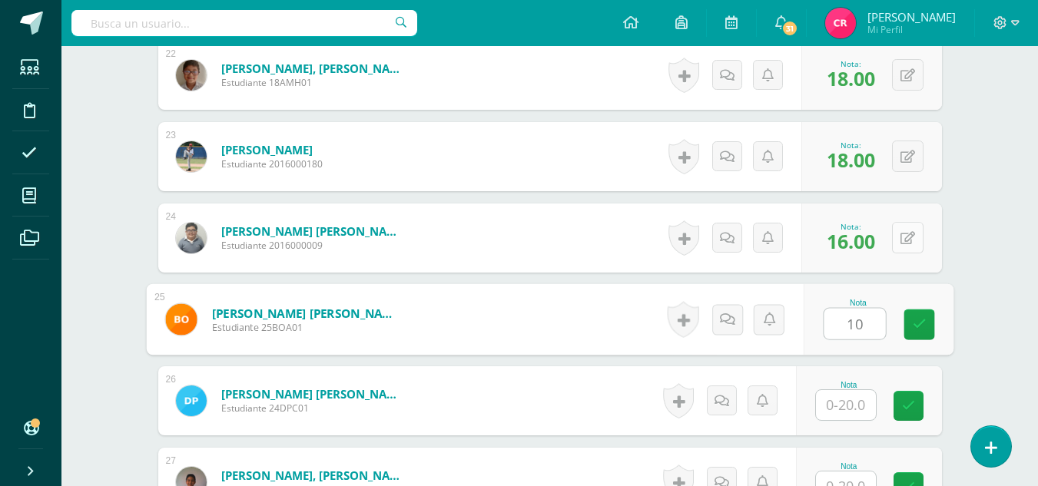
type input "10"
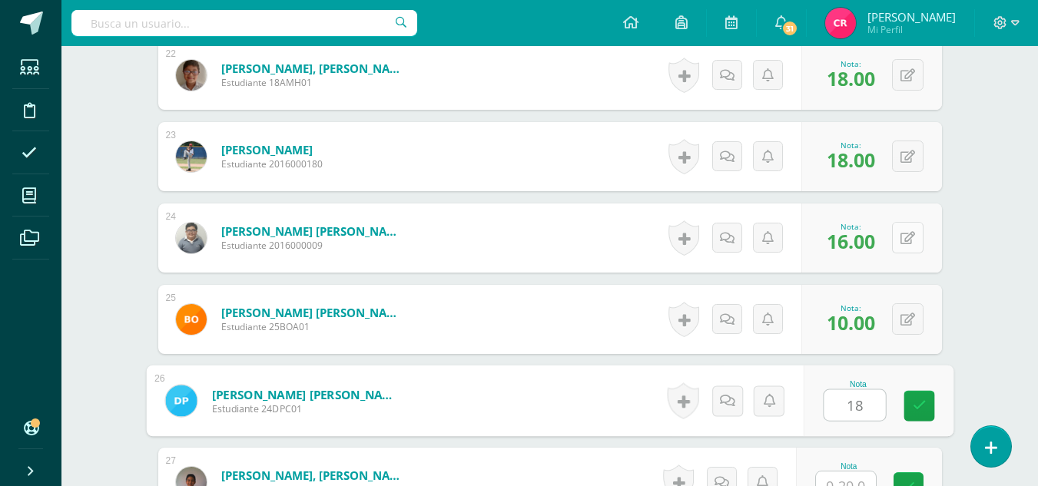
type input "18"
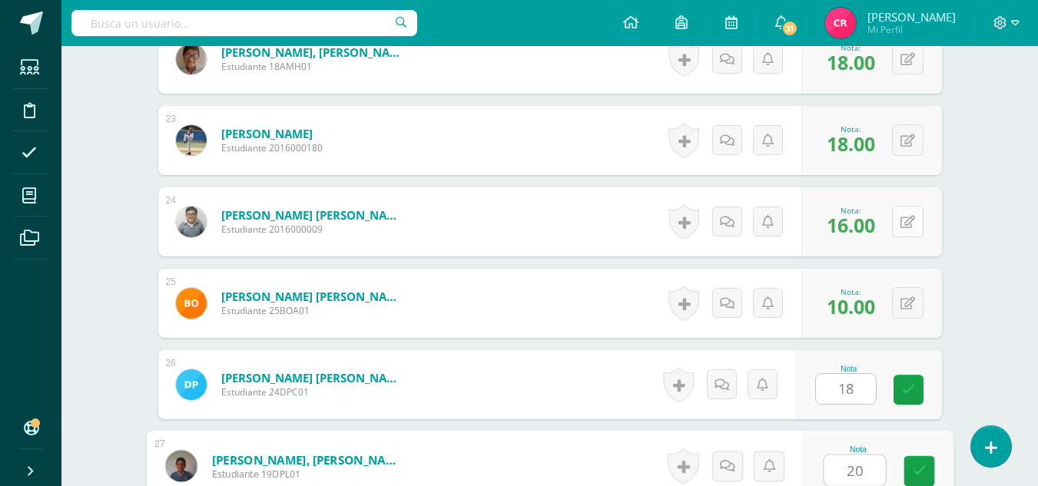
type input "20"
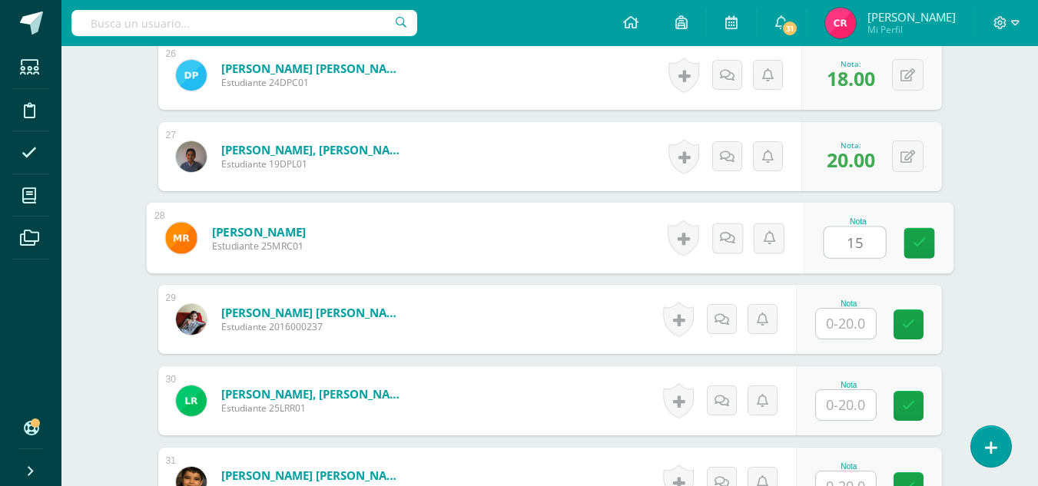
type input "15"
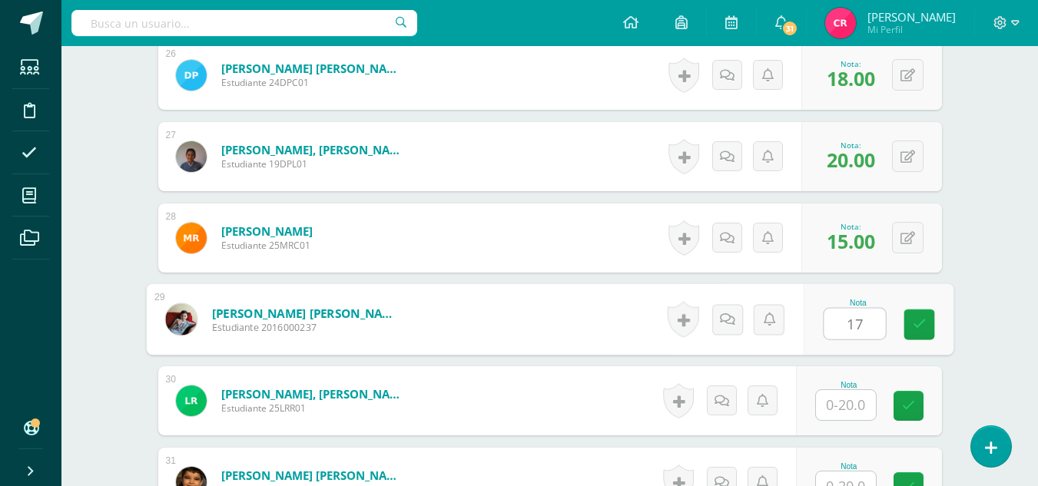
type input "17"
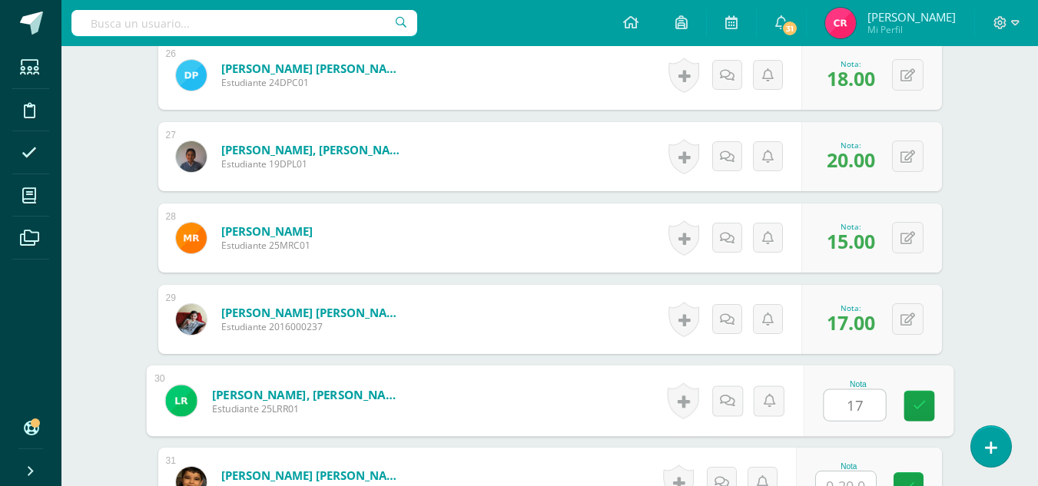
type input "17"
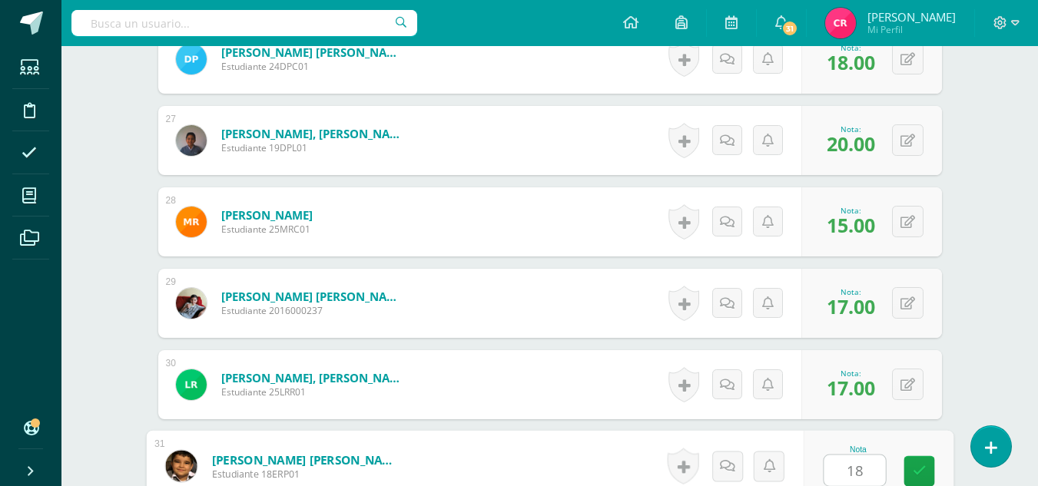
type input "18"
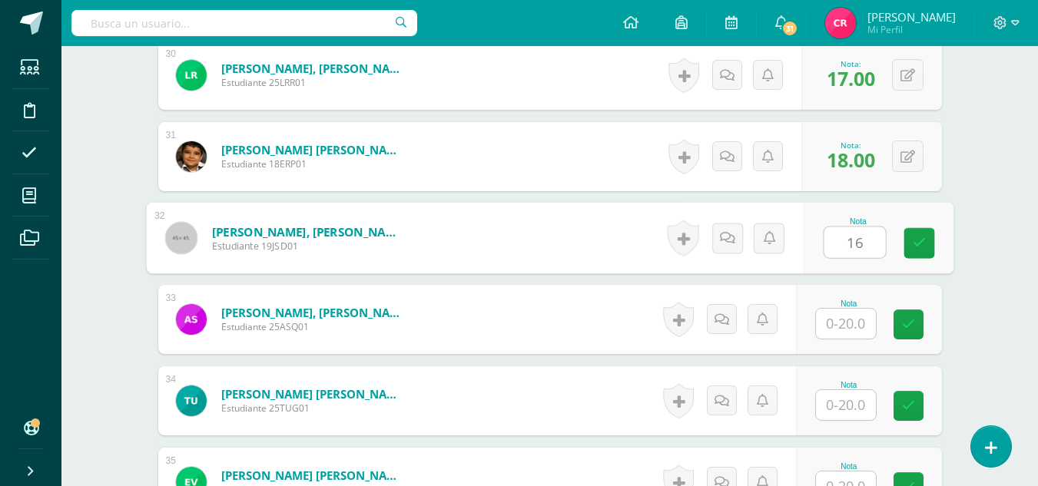
type input "16"
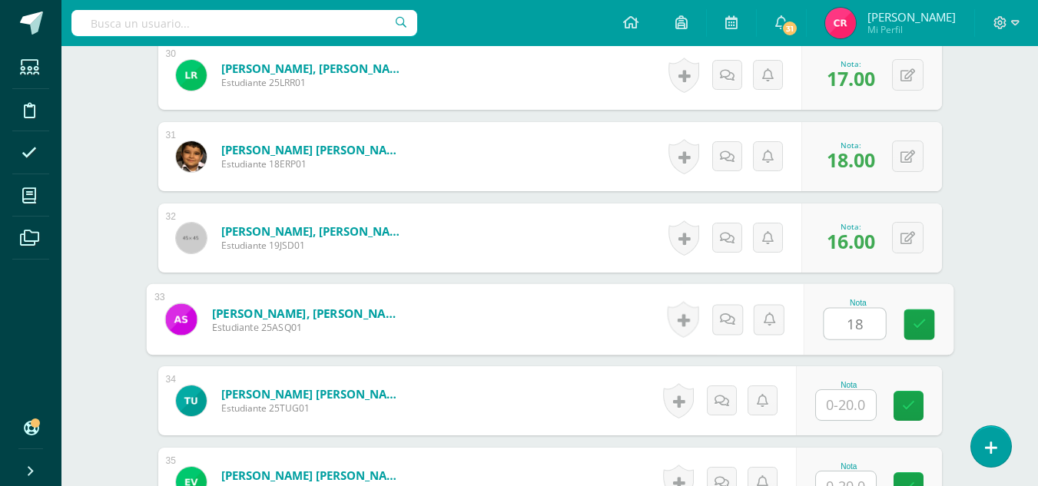
type input "18"
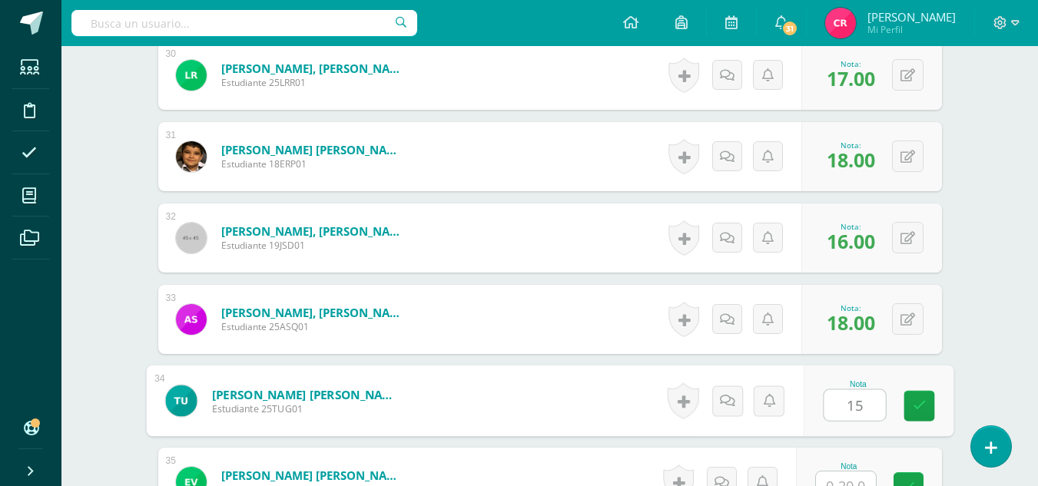
type input "15"
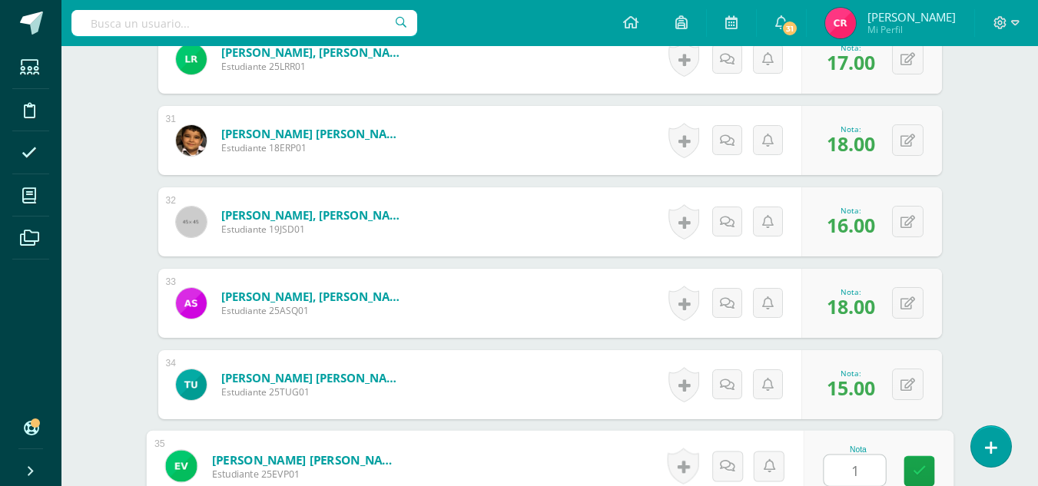
type input "18"
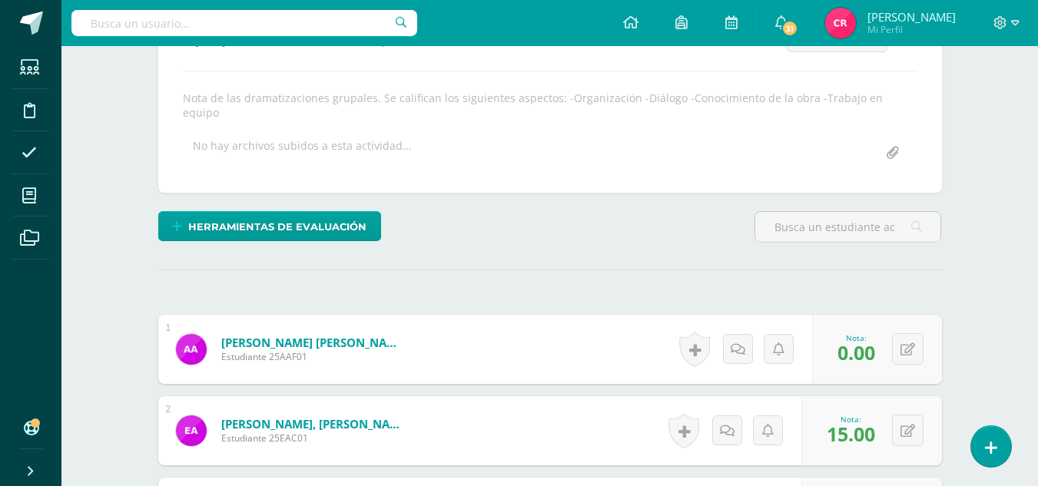
scroll to position [18, 0]
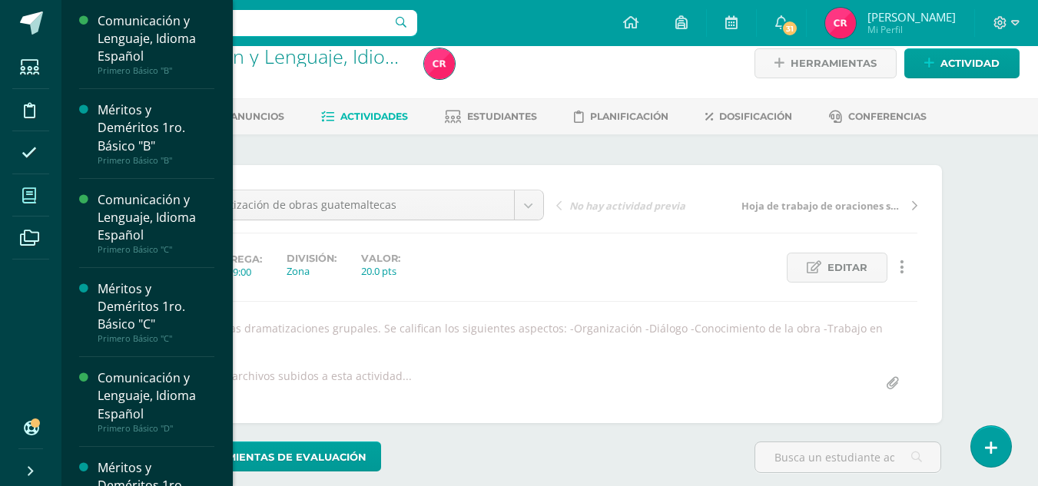
click at [36, 185] on span at bounding box center [29, 195] width 35 height 35
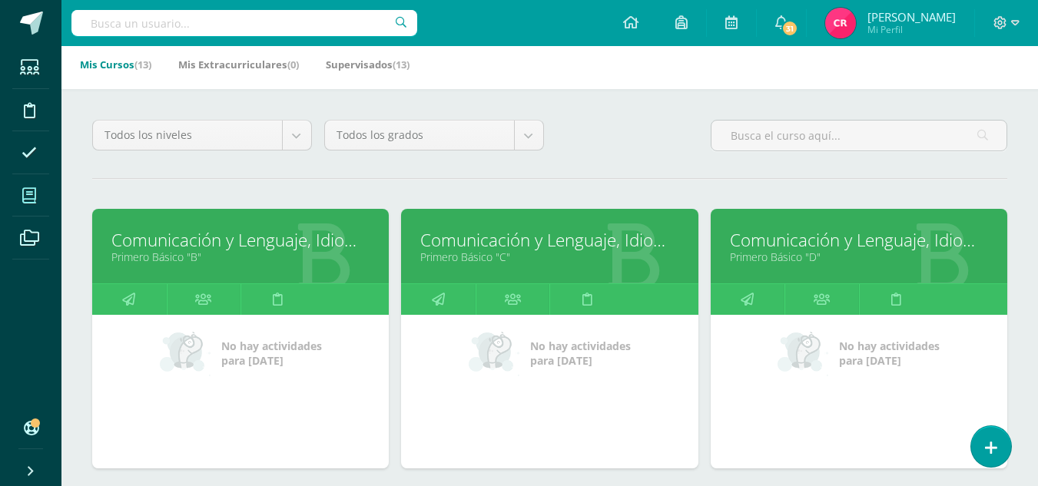
scroll to position [307, 0]
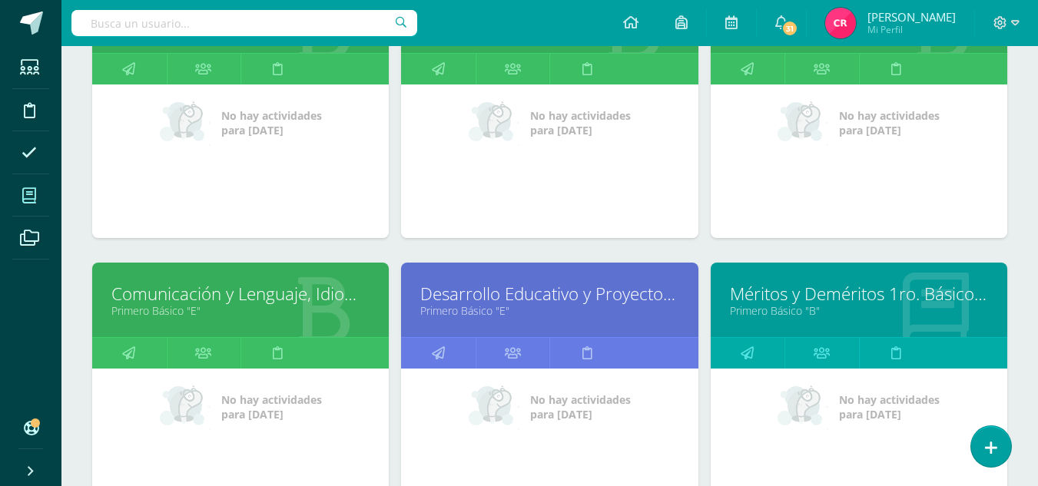
click at [326, 297] on link "Comunicación y Lenguaje, Idioma Español" at bounding box center [240, 294] width 258 height 24
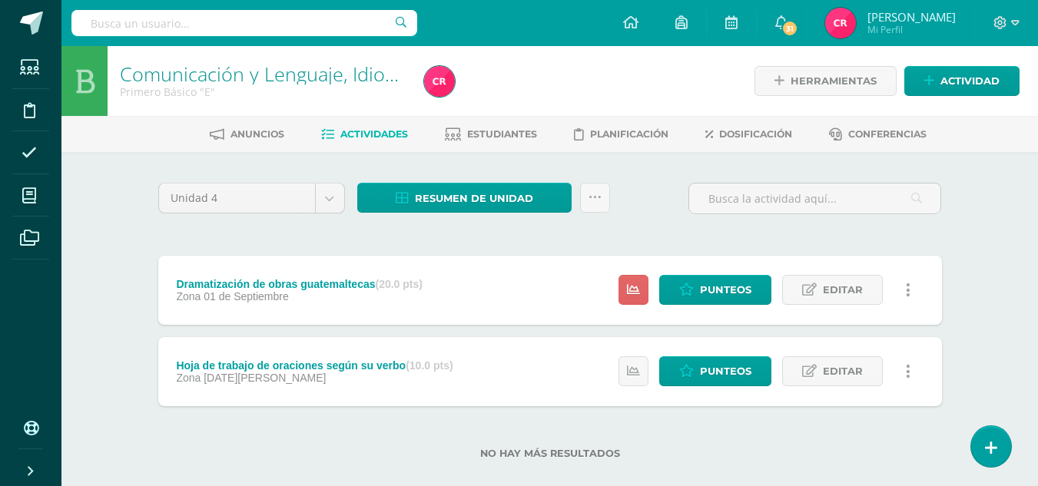
scroll to position [22, 0]
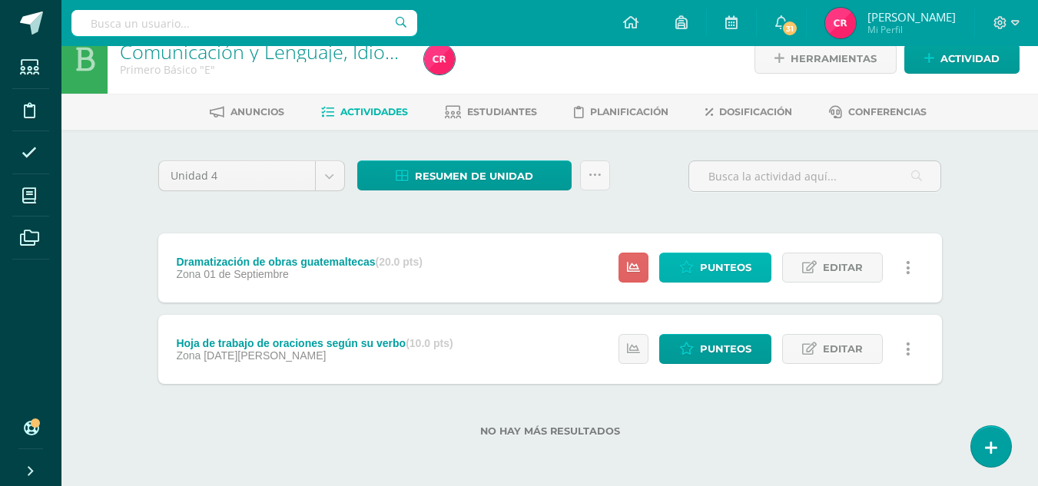
click at [687, 259] on link "Punteos" at bounding box center [715, 268] width 112 height 30
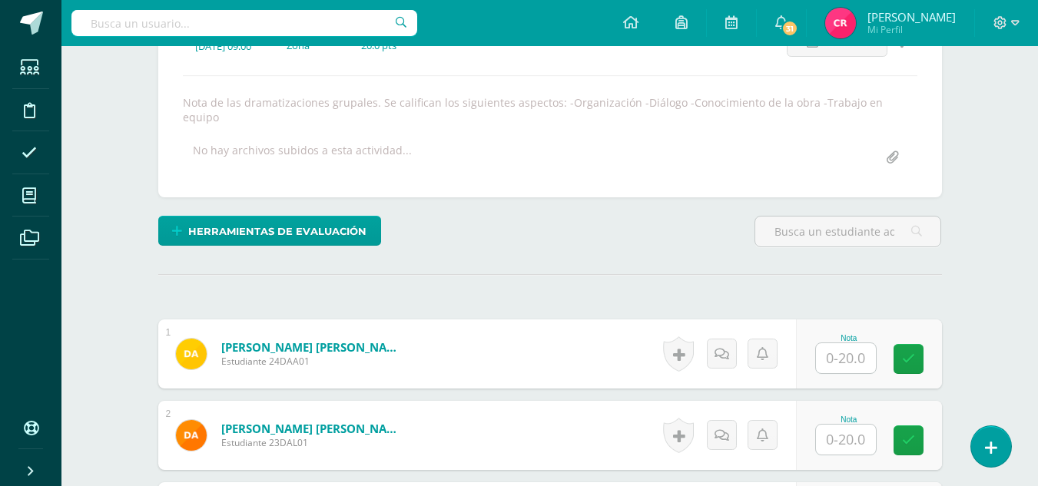
scroll to position [397, 0]
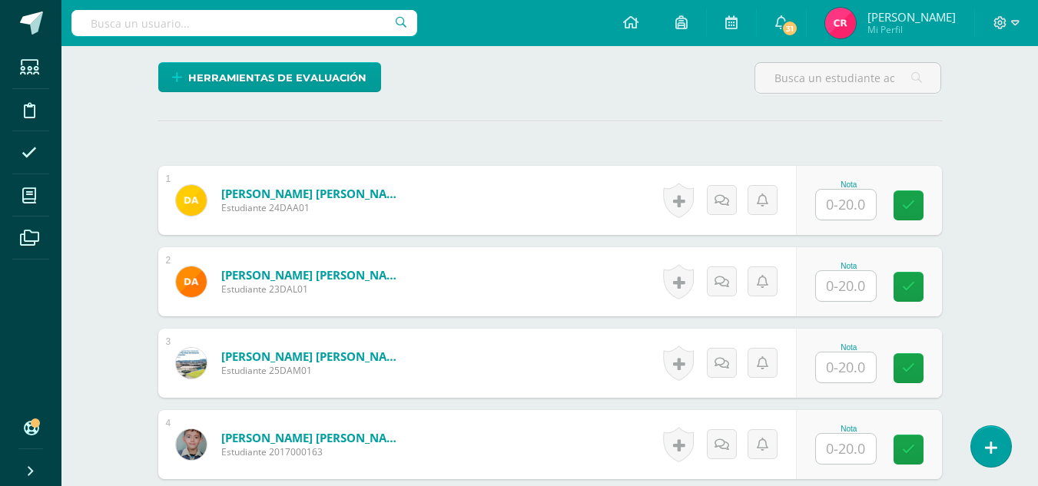
click at [850, 205] on input "text" at bounding box center [846, 205] width 60 height 30
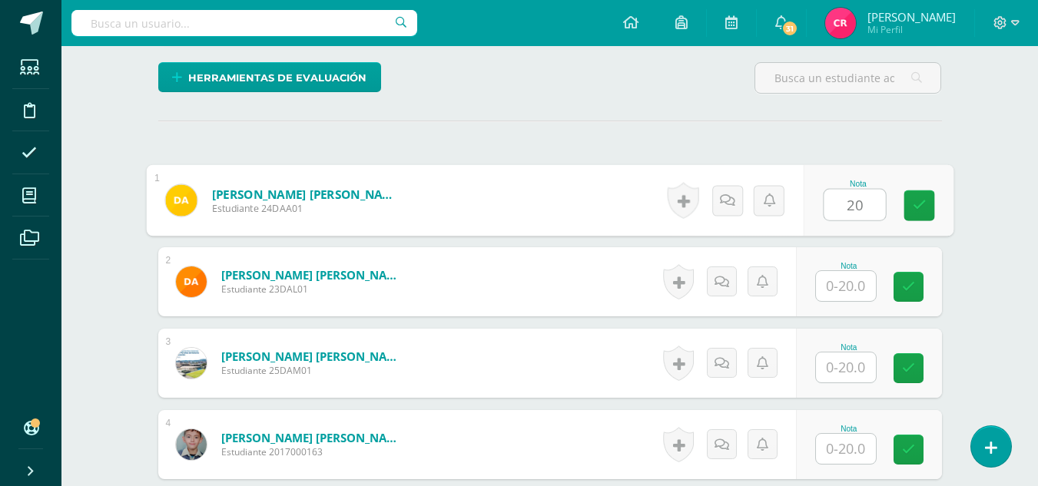
type input "20"
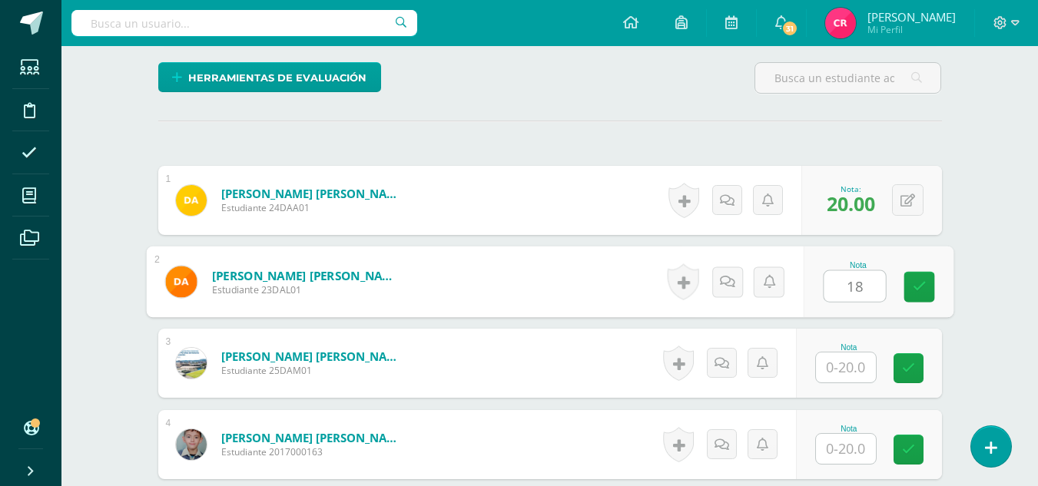
type input "18"
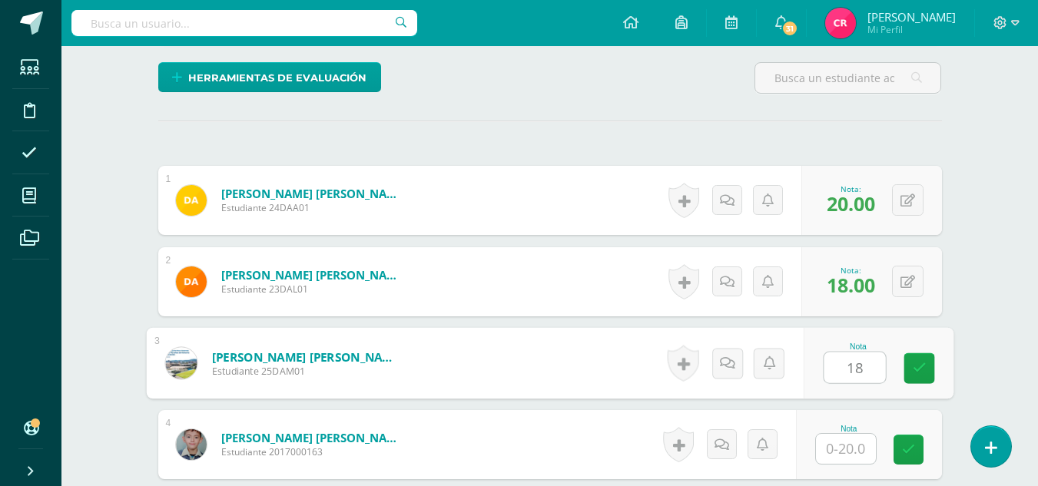
type input "18"
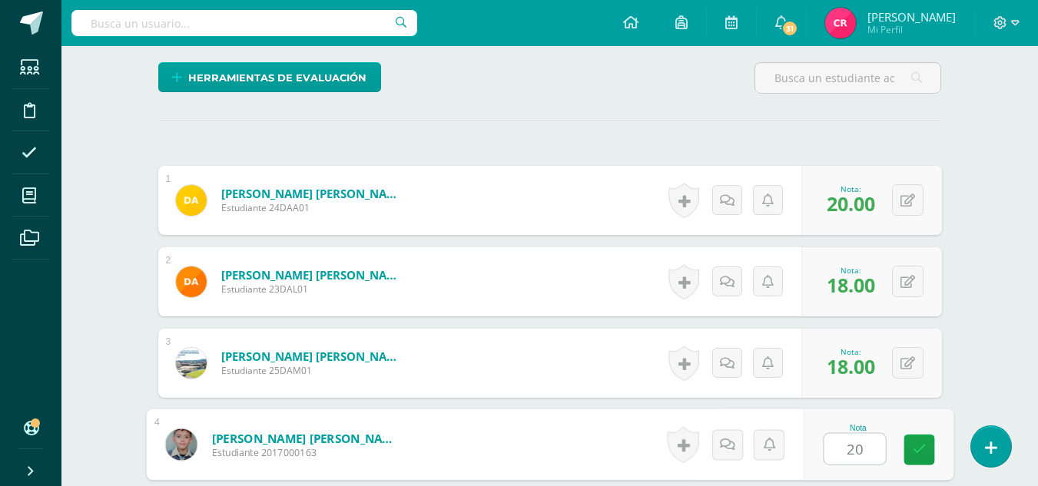
type input "20"
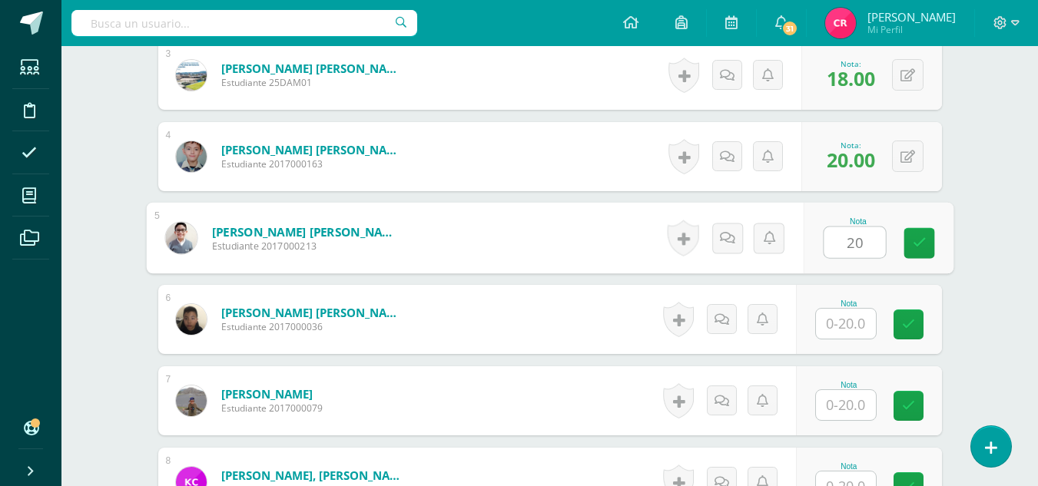
type input "20"
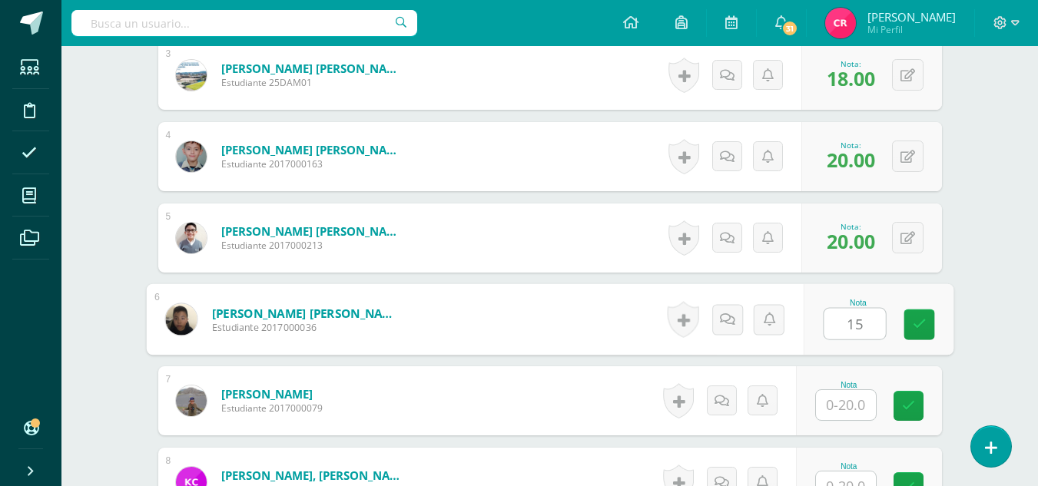
type input "15"
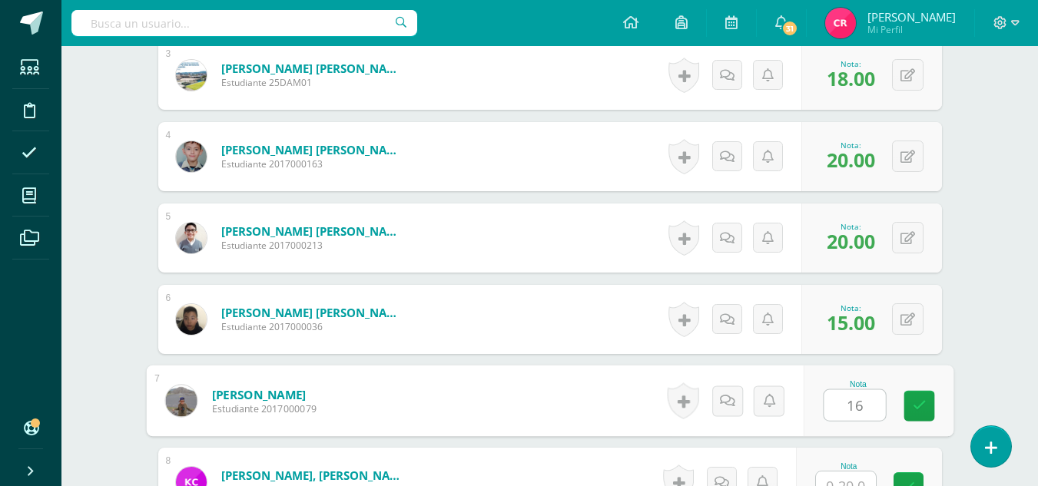
type input "16"
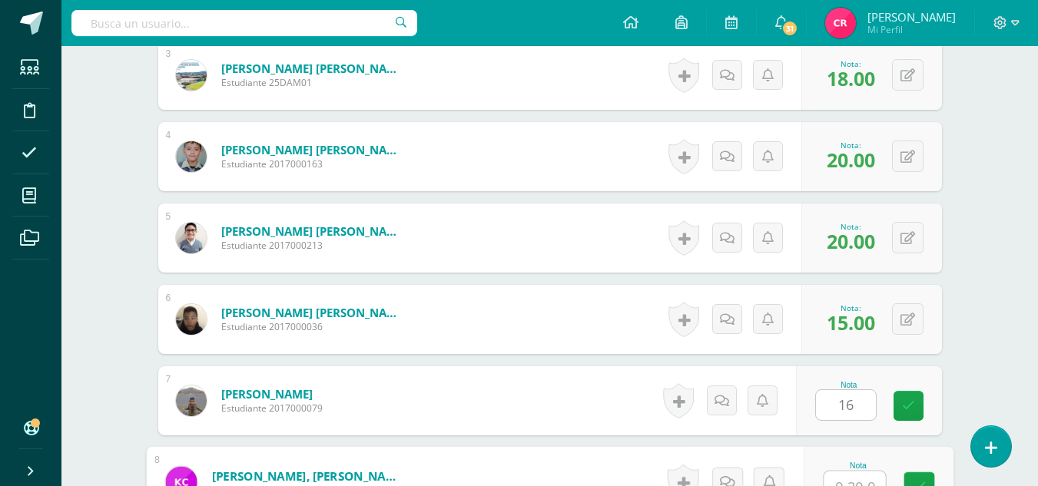
scroll to position [701, 0]
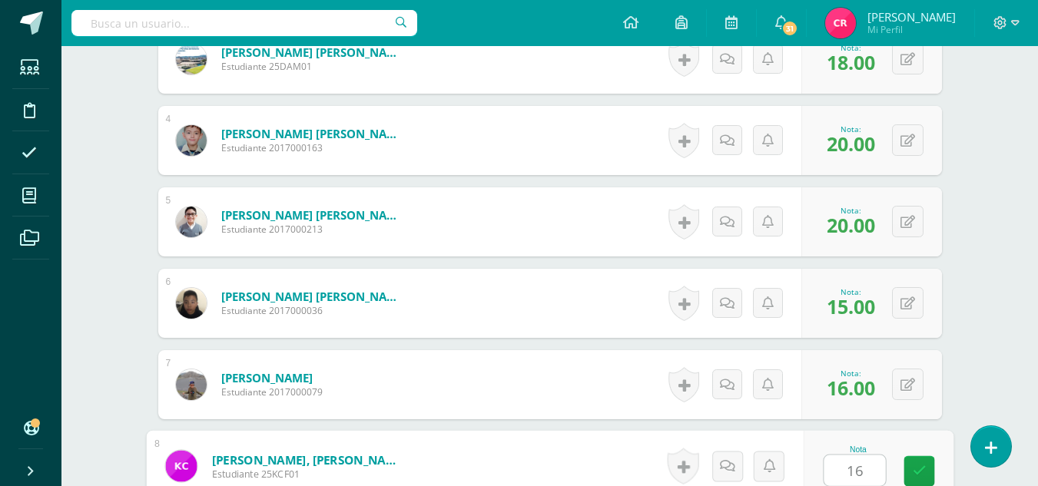
type input "16"
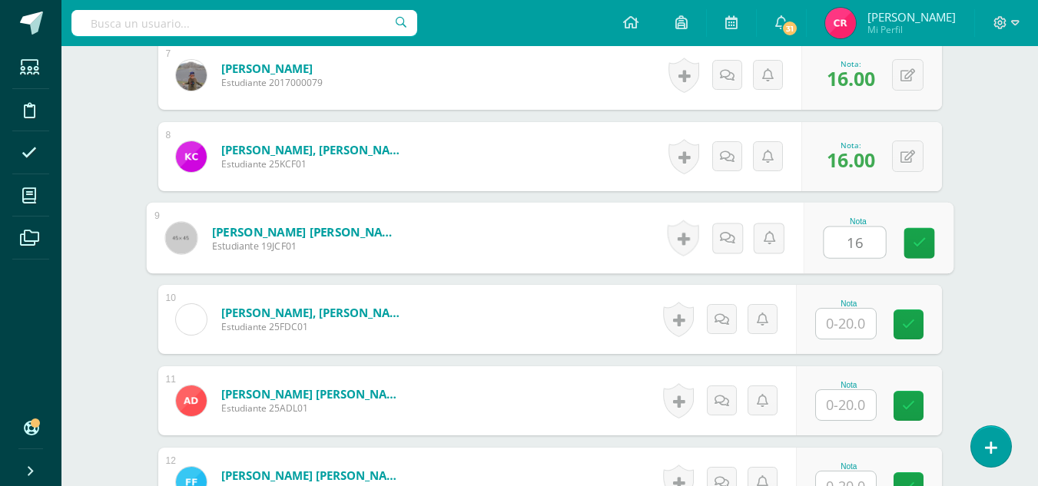
type input "16"
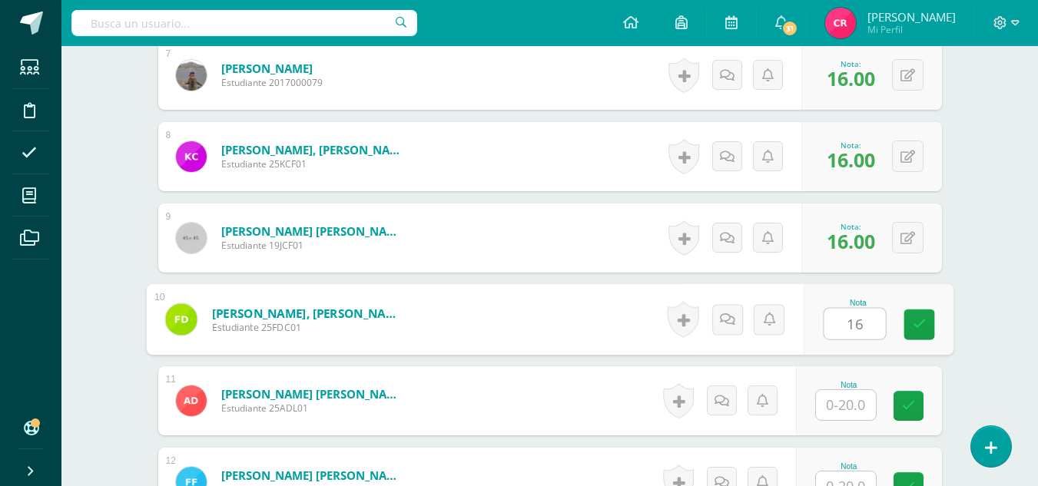
type input "16"
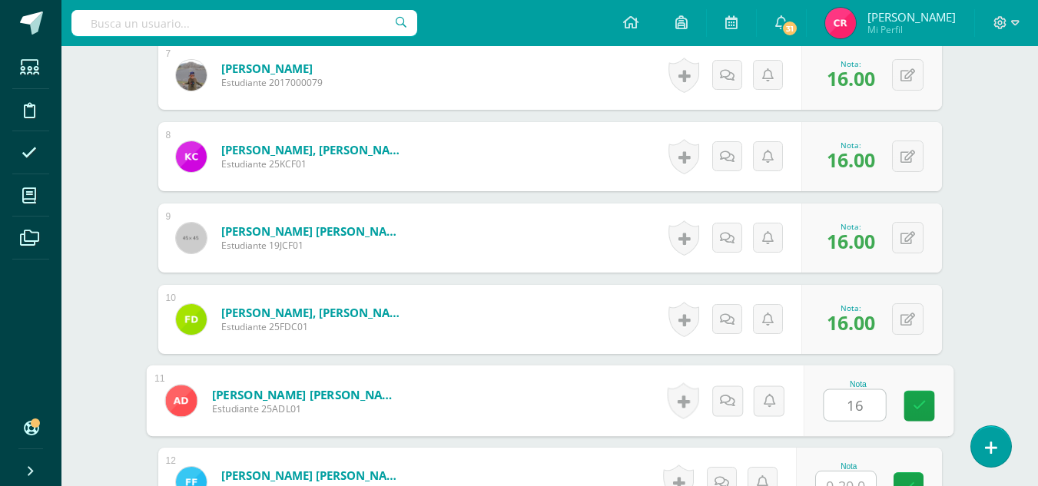
type input "16"
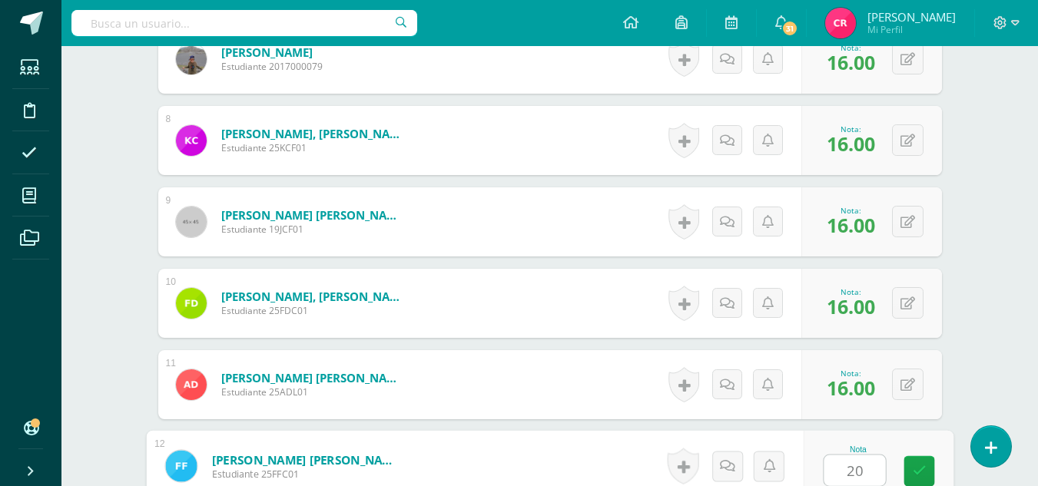
type input "20"
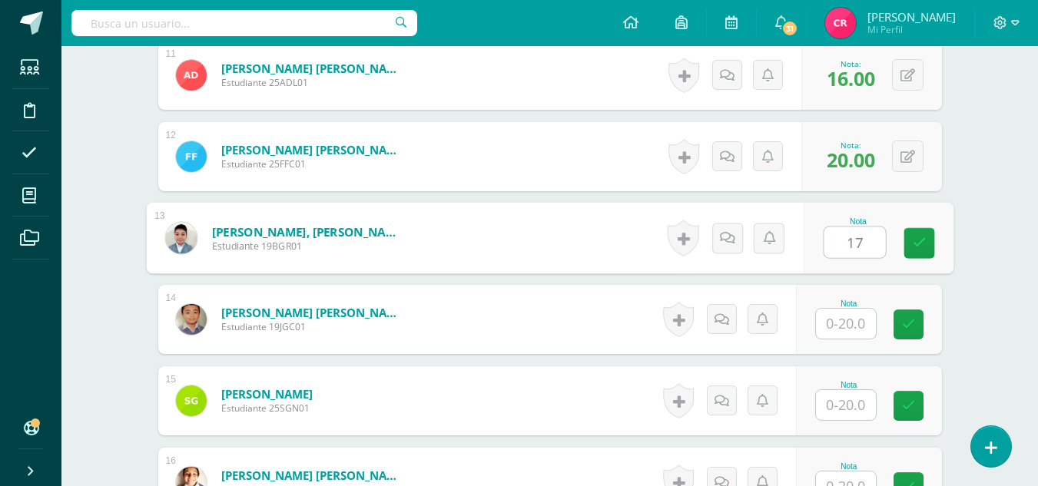
type input "17"
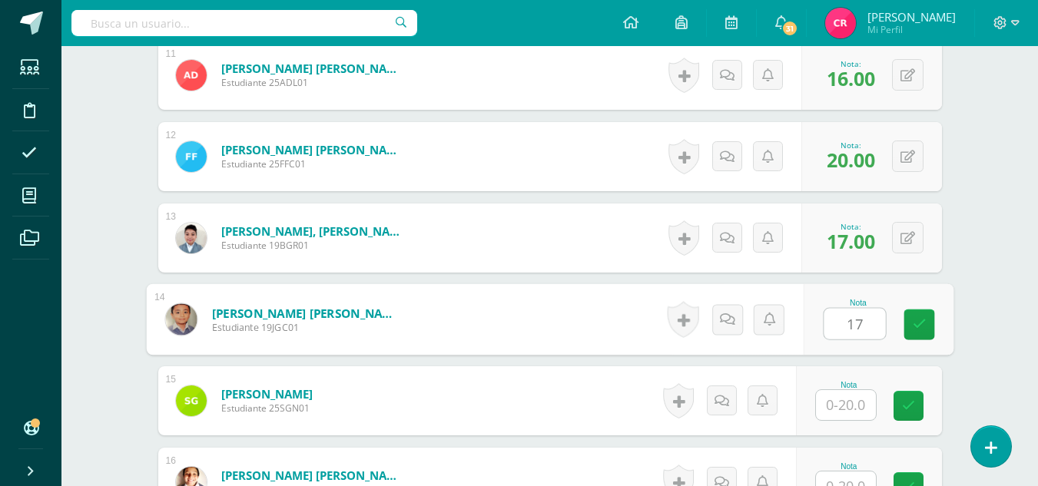
type input "17"
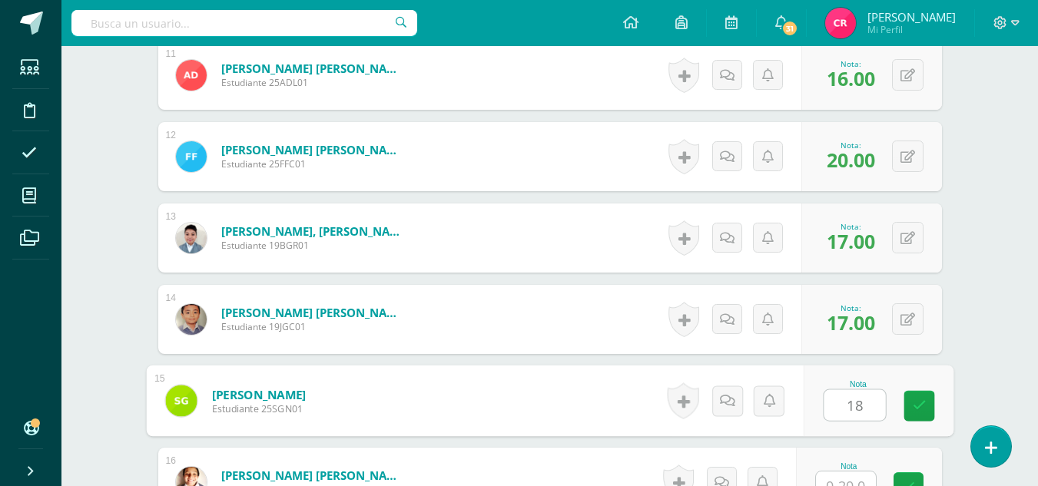
type input "18"
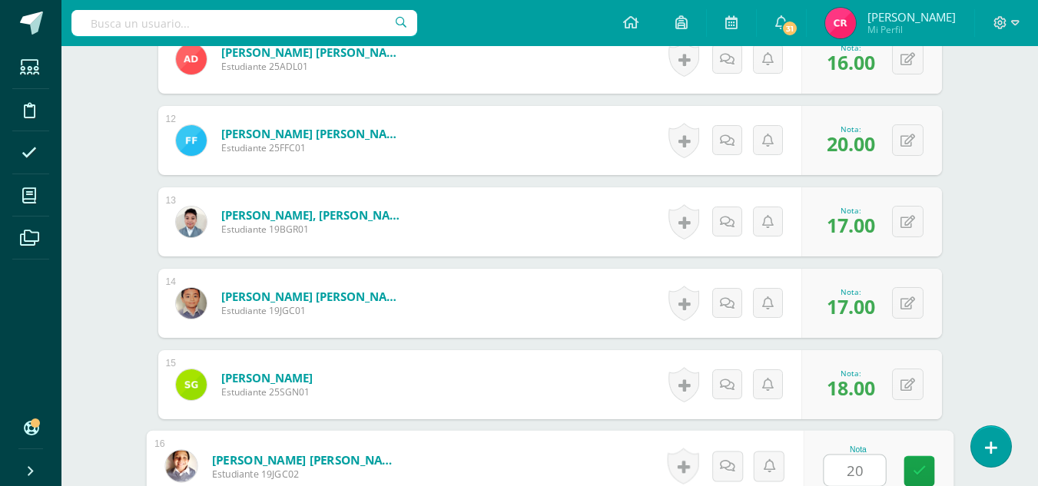
type input "20"
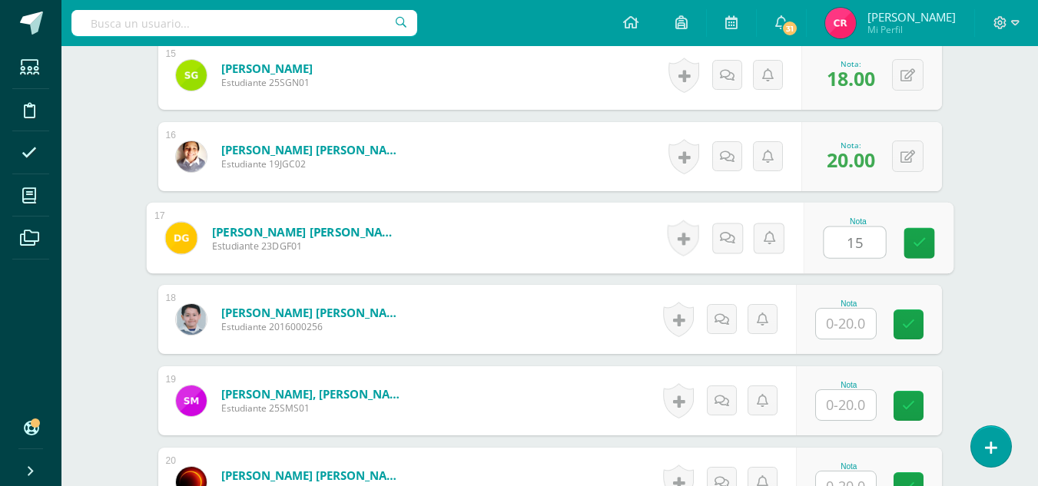
type input "15"
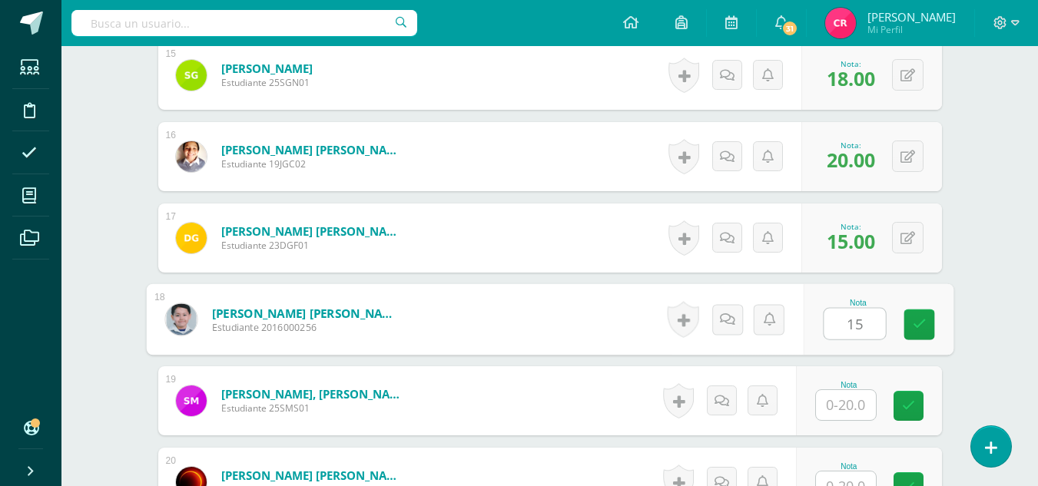
type input "15"
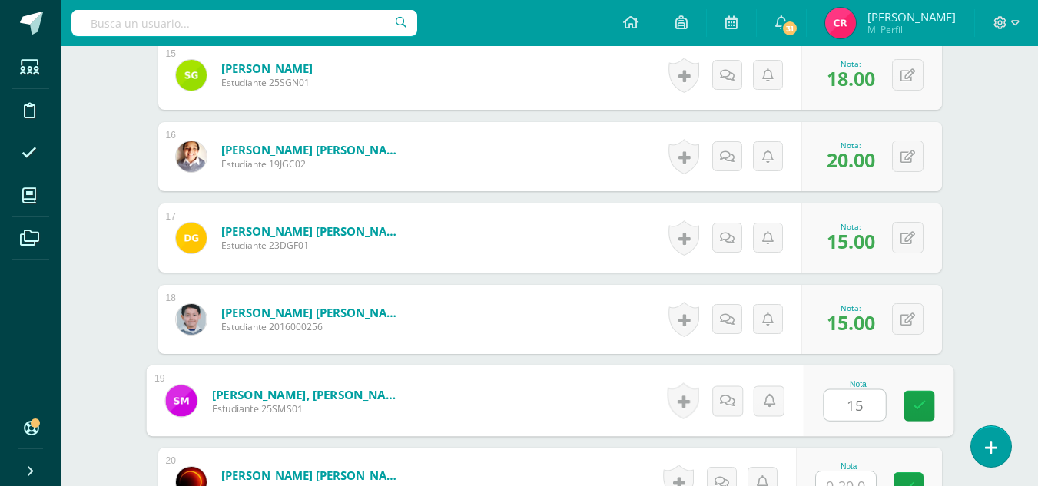
type input "15"
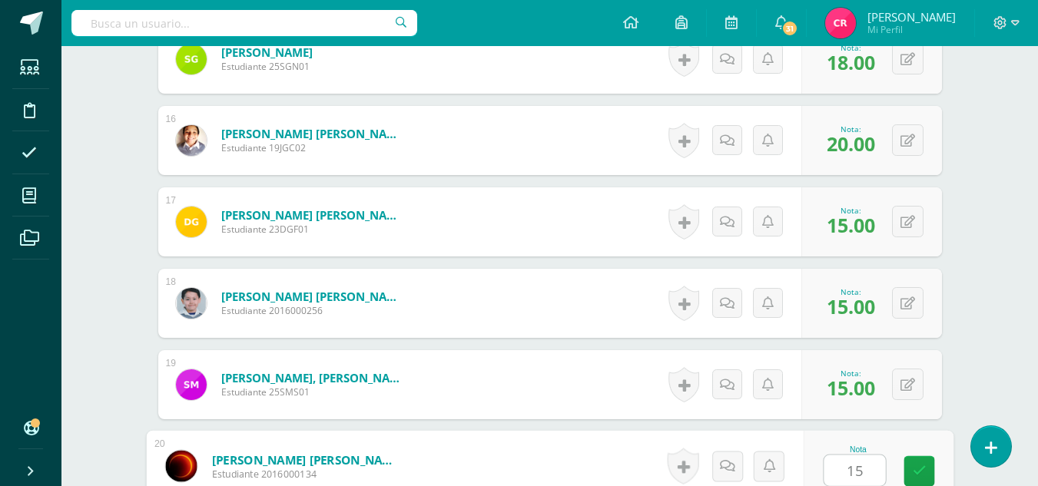
type input "15"
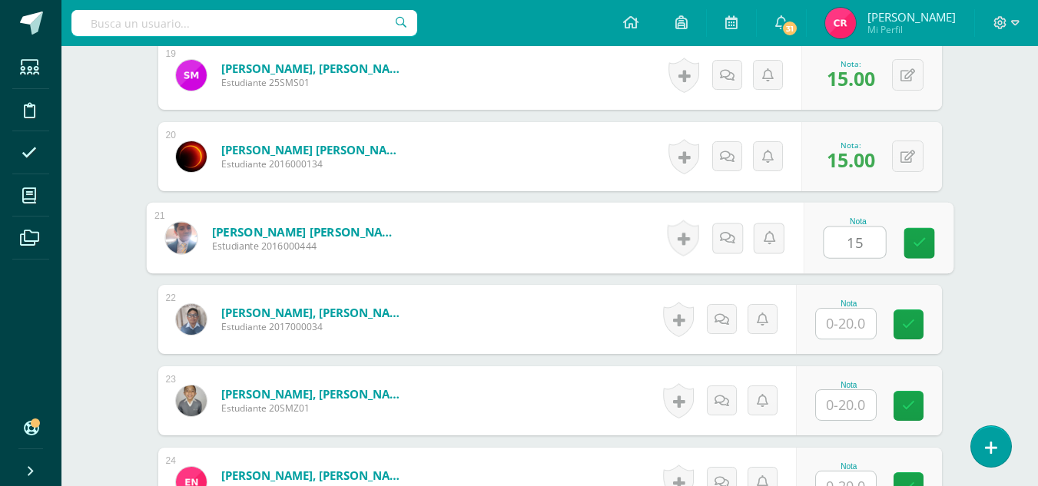
type input "15"
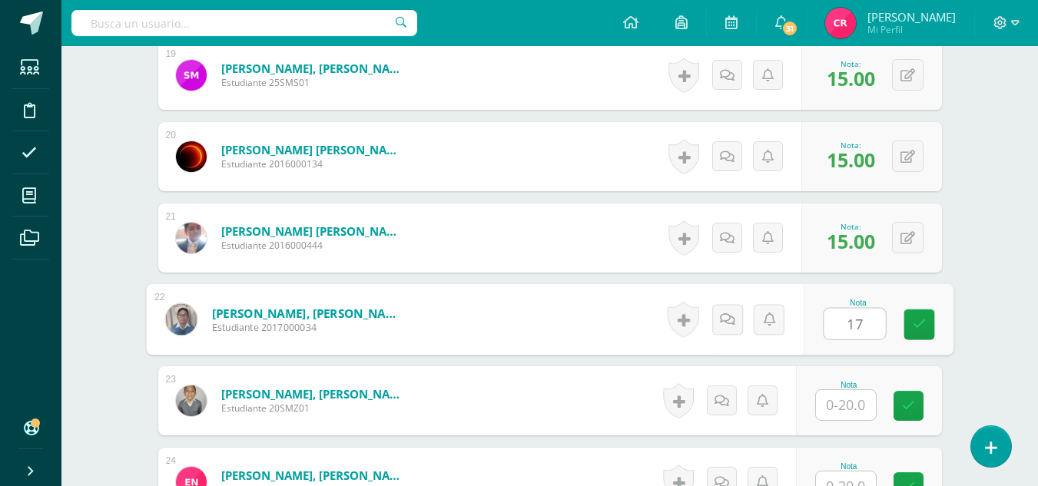
type input "17"
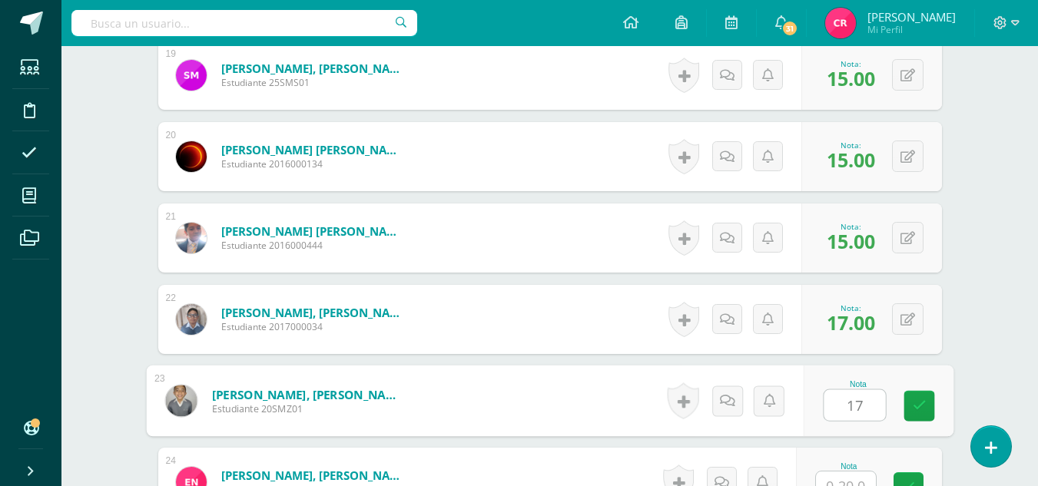
type input "17"
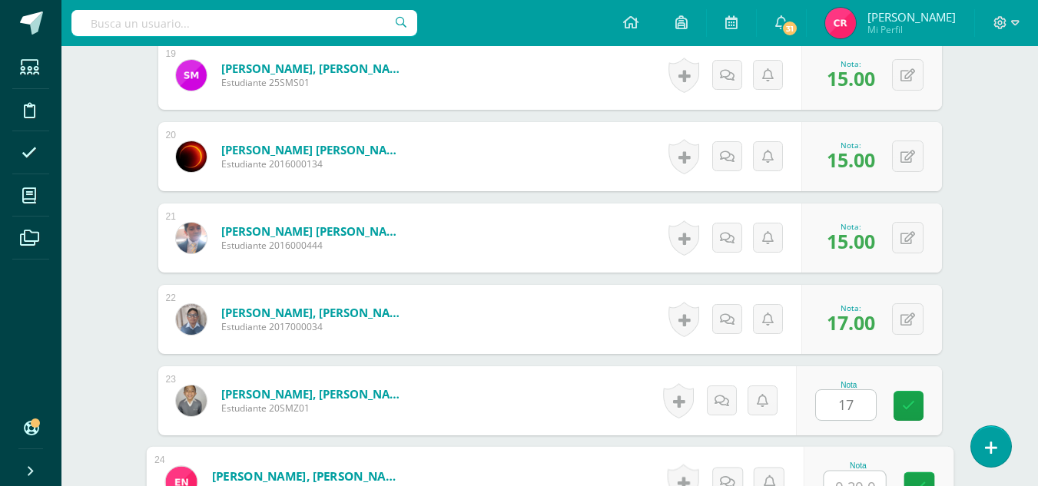
scroll to position [2004, 0]
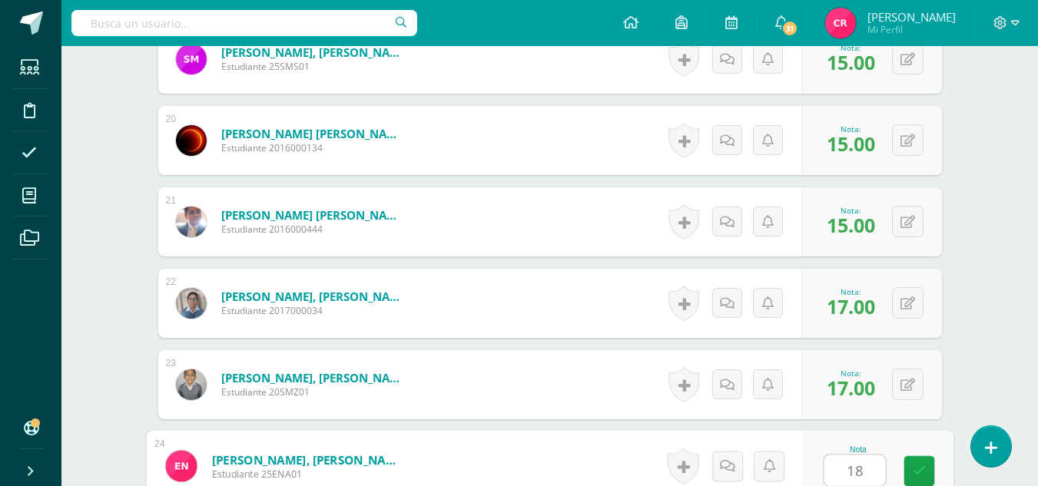
type input "18"
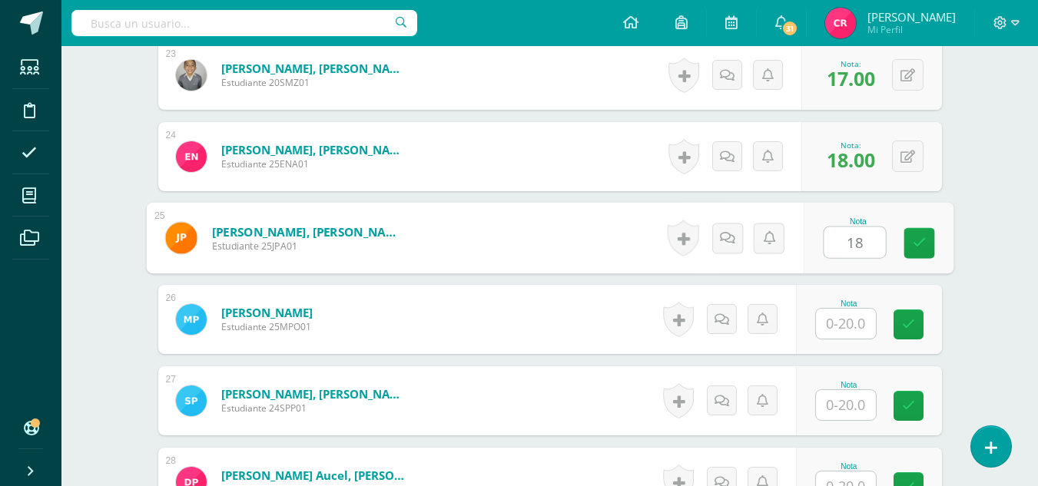
type input "18"
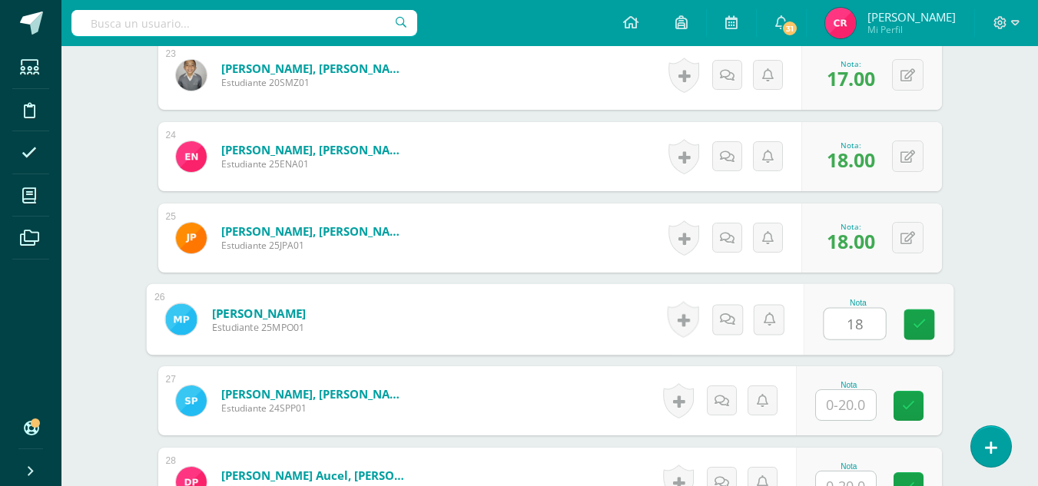
type input "18"
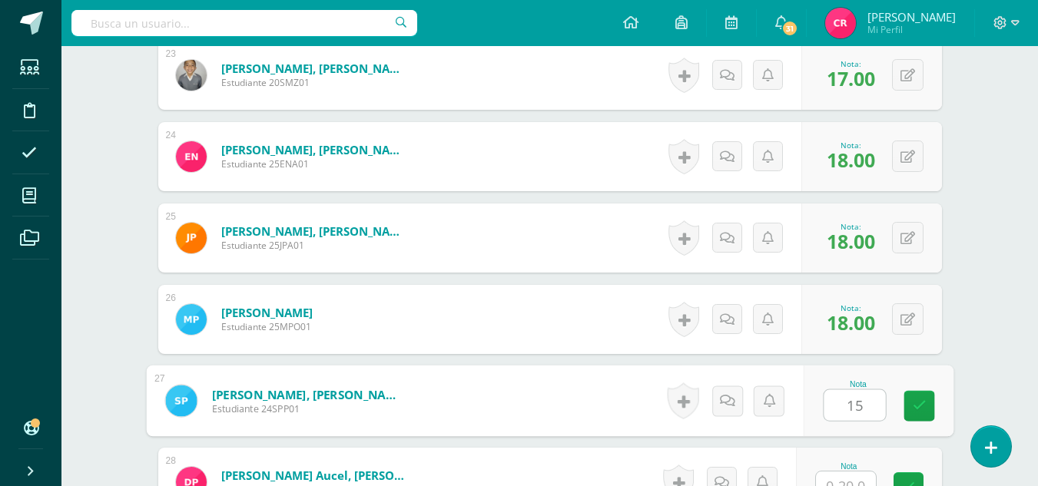
type input "15"
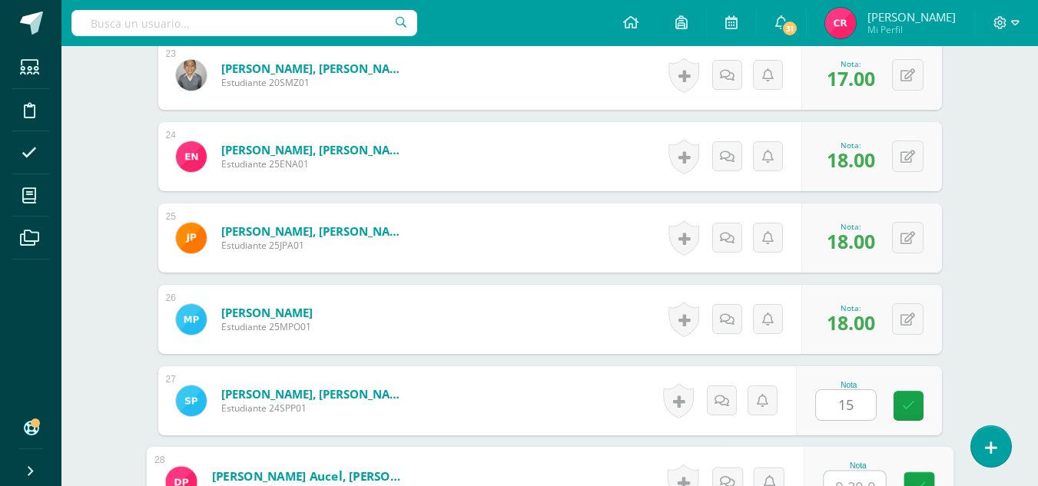
scroll to position [2329, 0]
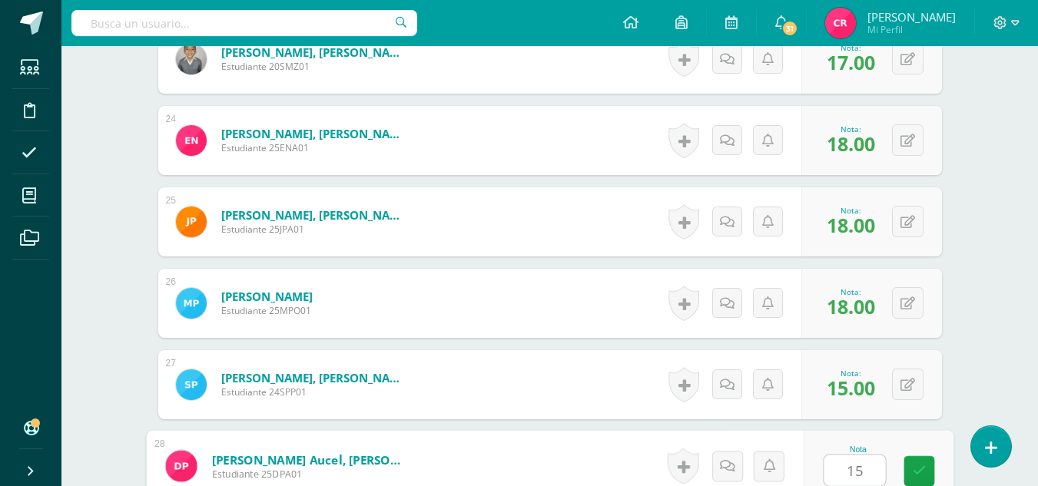
type input "15"
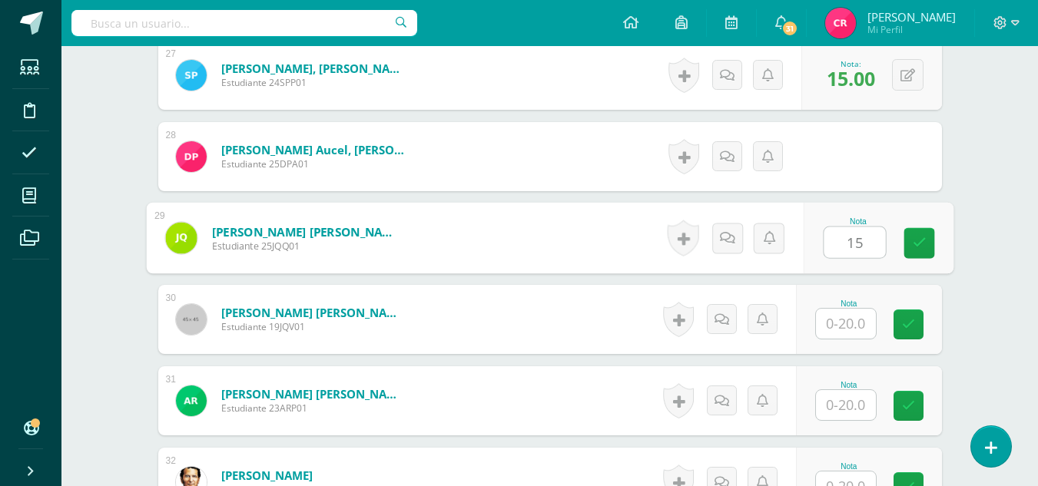
type input "15"
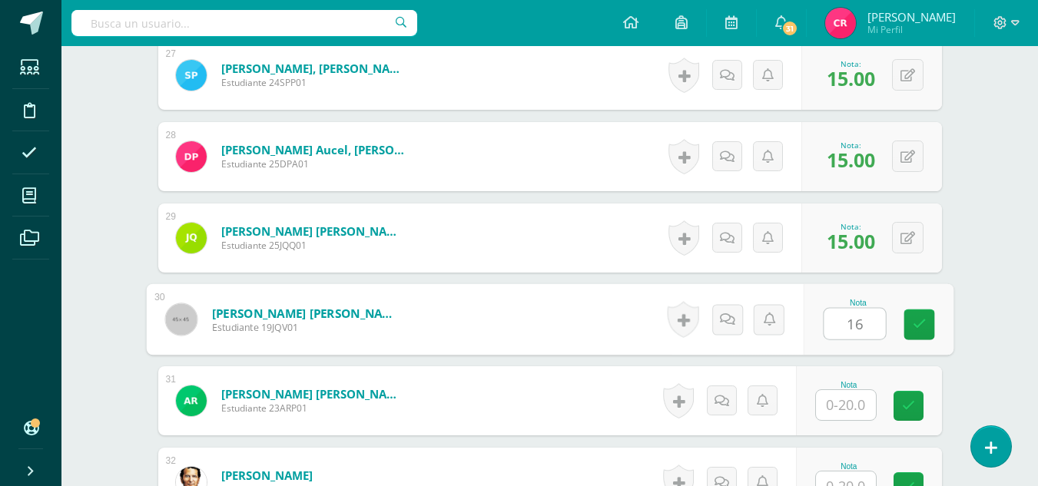
type input "16"
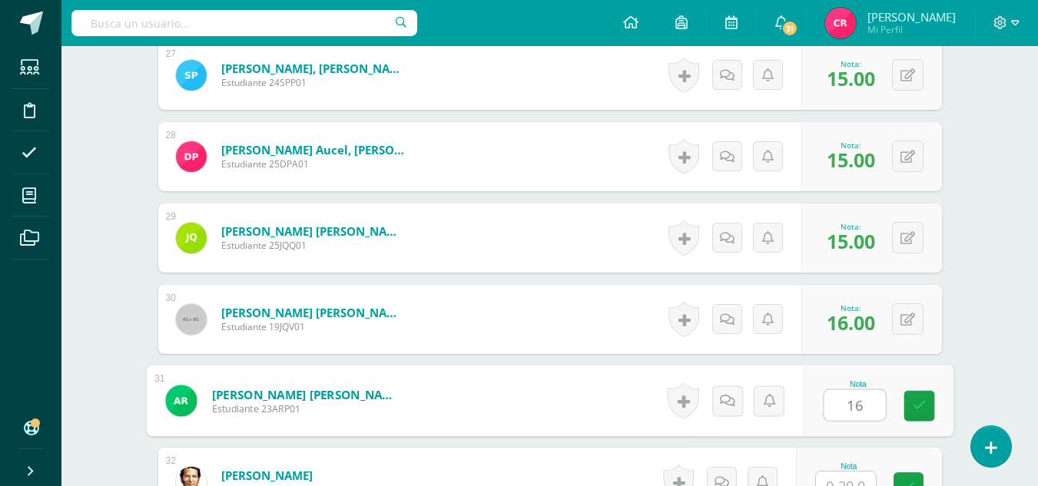
type input "16"
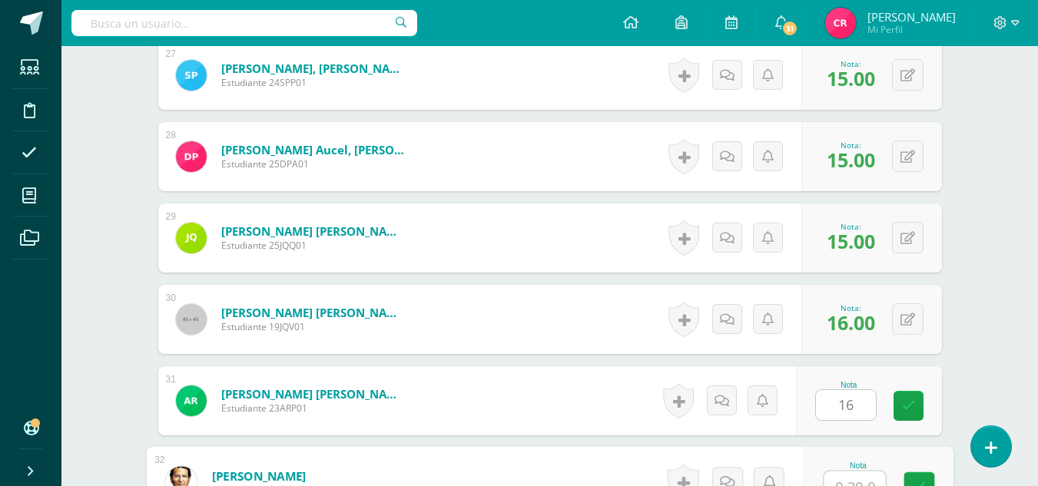
scroll to position [2655, 0]
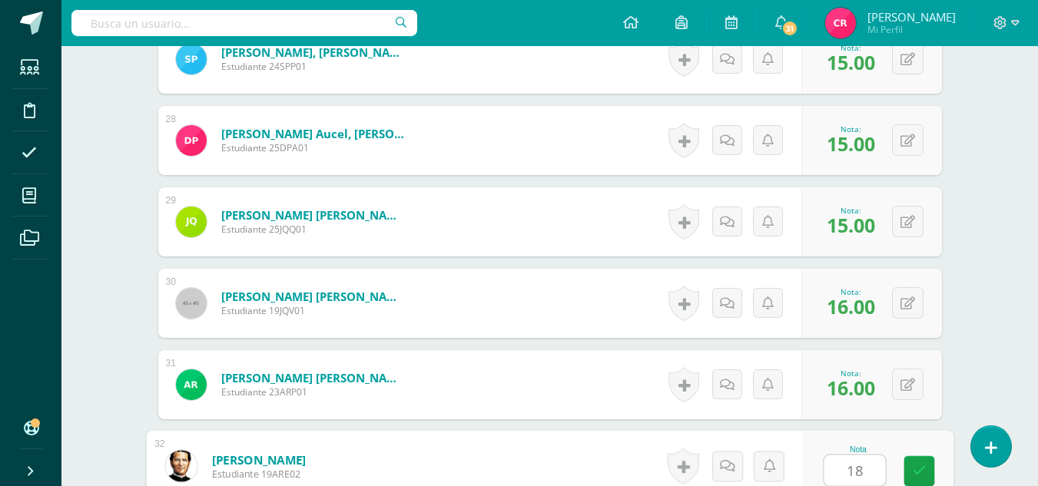
type input "18"
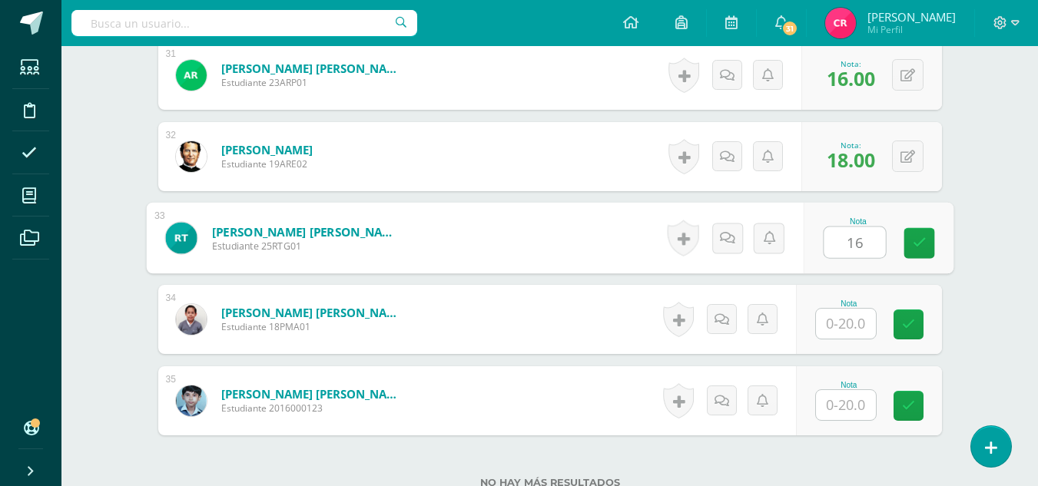
type input "16"
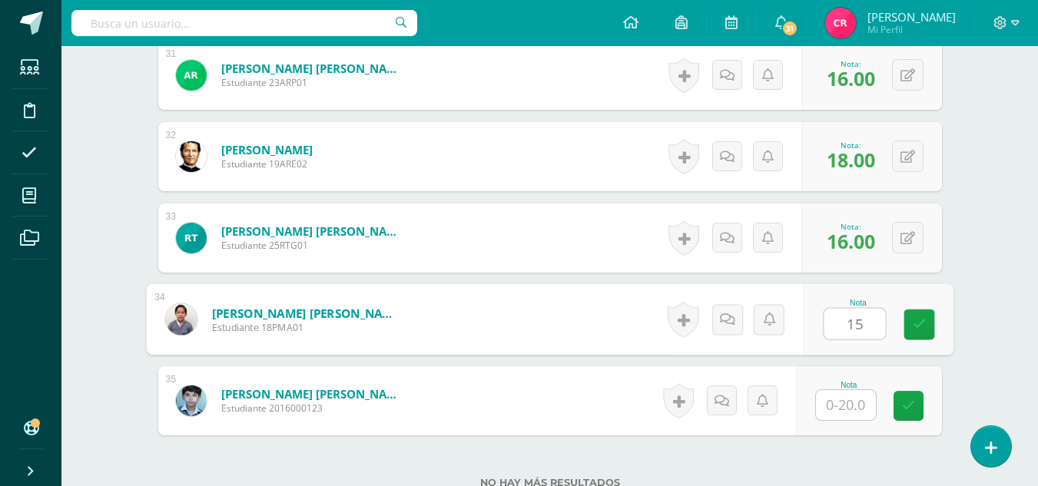
type input "15"
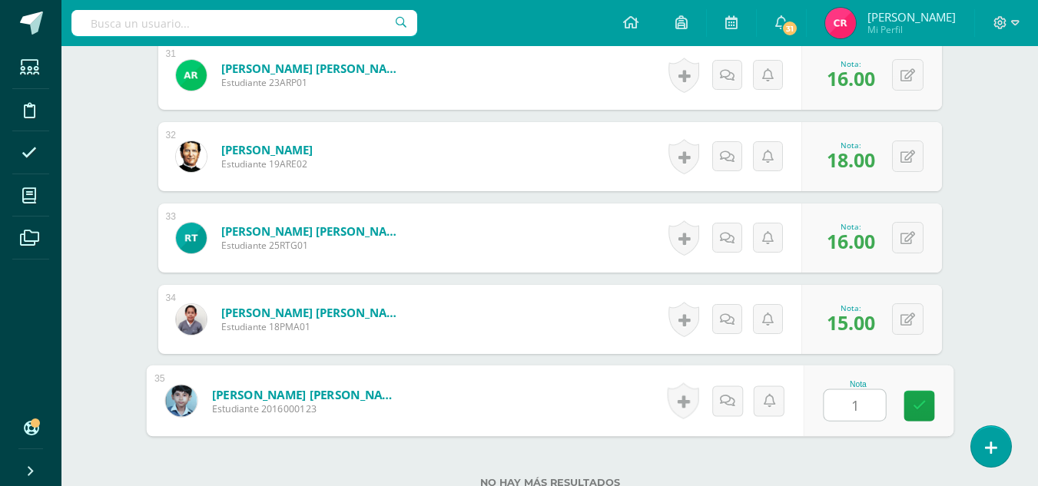
type input "17"
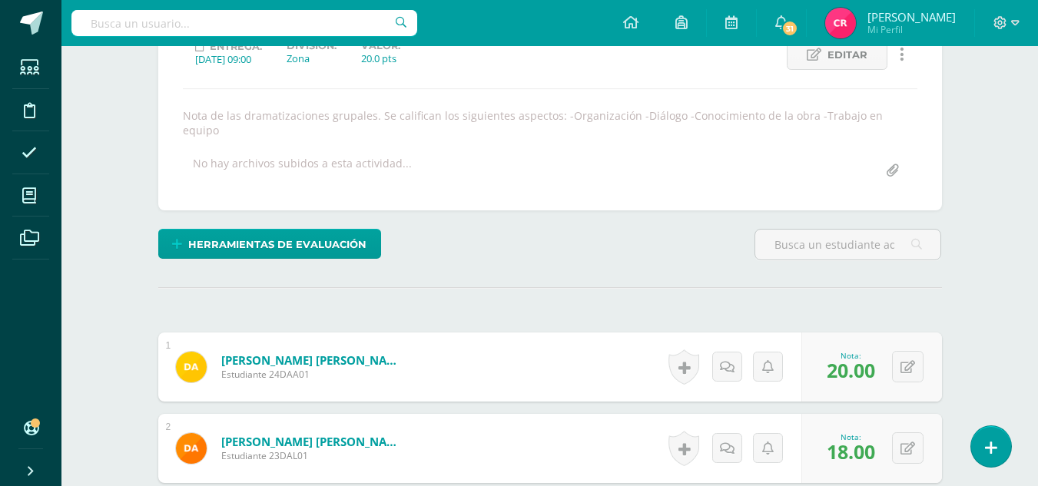
scroll to position [461, 0]
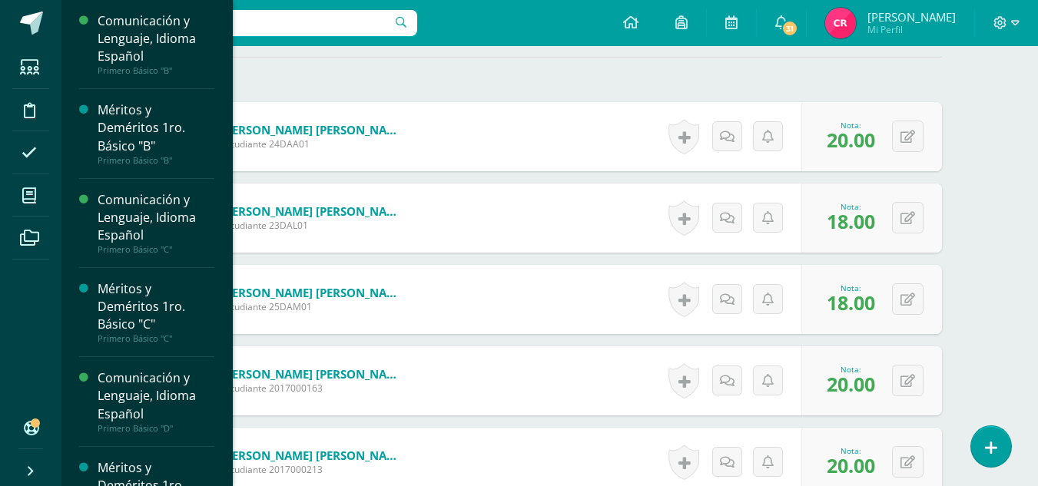
drag, startPoint x: 42, startPoint y: 200, endPoint x: 78, endPoint y: 72, distance: 132.3
click at [42, 200] on span at bounding box center [29, 195] width 35 height 35
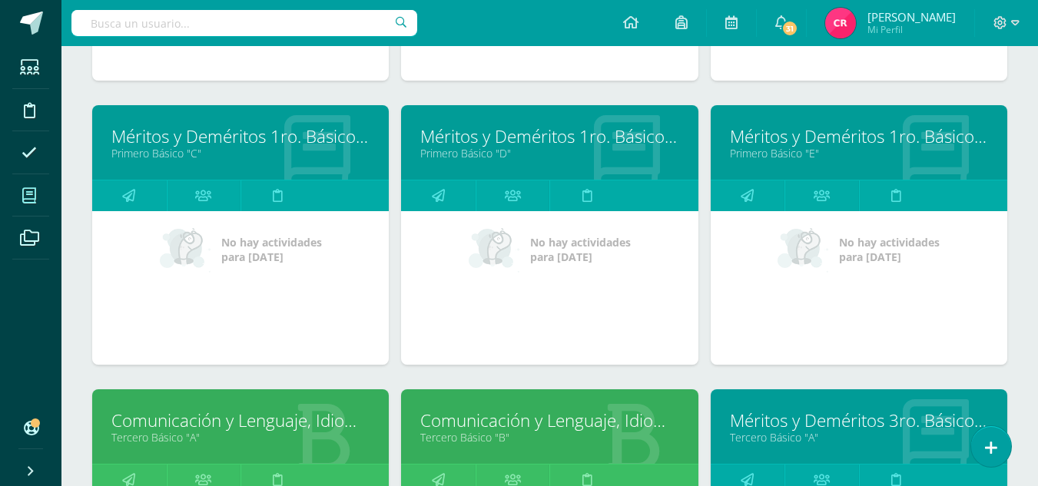
scroll to position [902, 0]
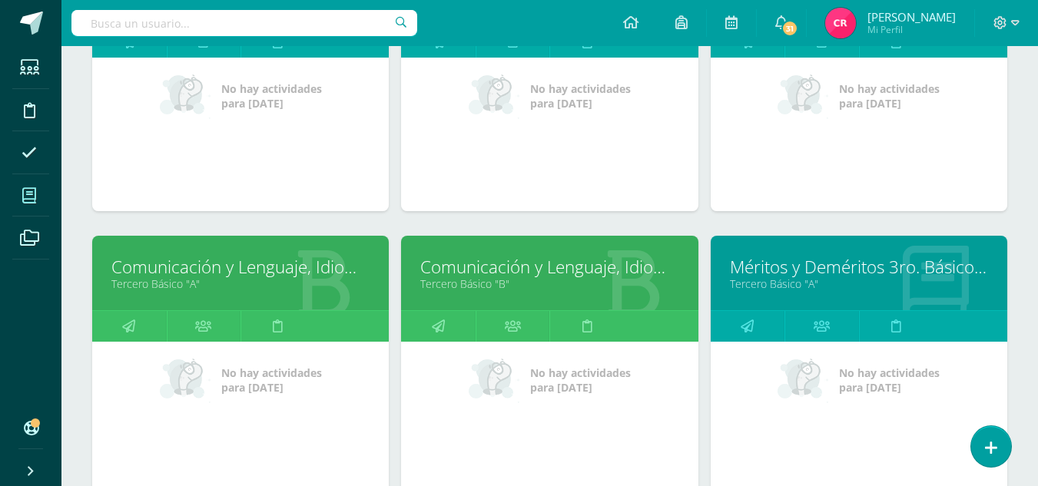
click at [257, 271] on link "Comunicación y Lenguaje, Idioma Español" at bounding box center [240, 267] width 258 height 24
